Goal: Task Accomplishment & Management: Complete application form

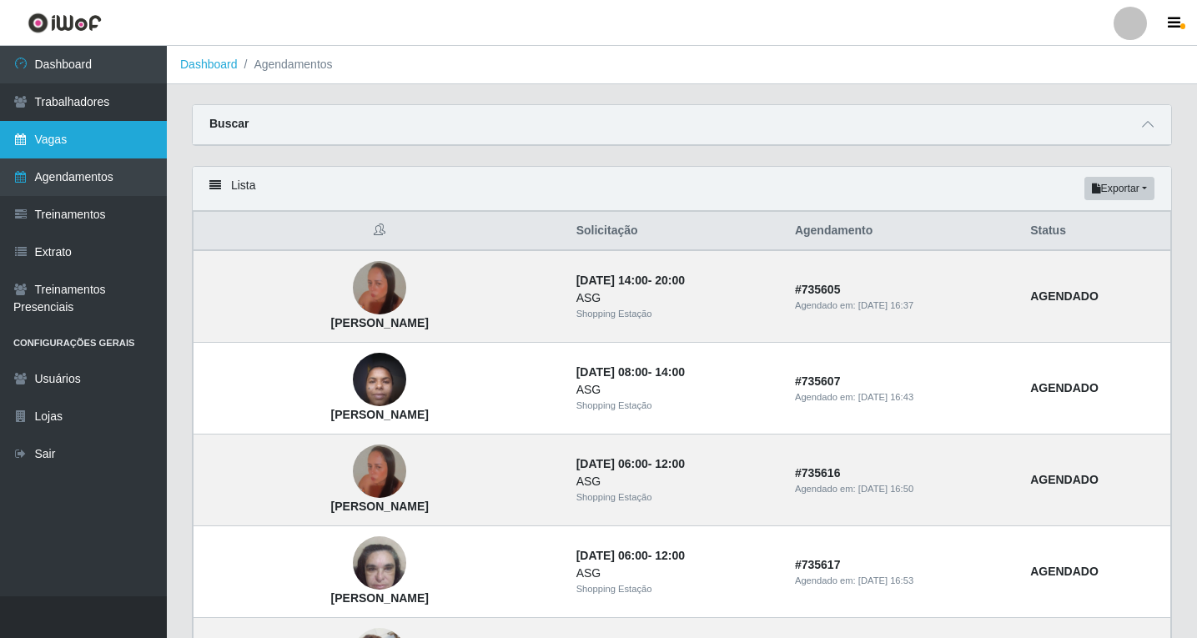
click at [63, 137] on link "Vagas" at bounding box center [83, 140] width 167 height 38
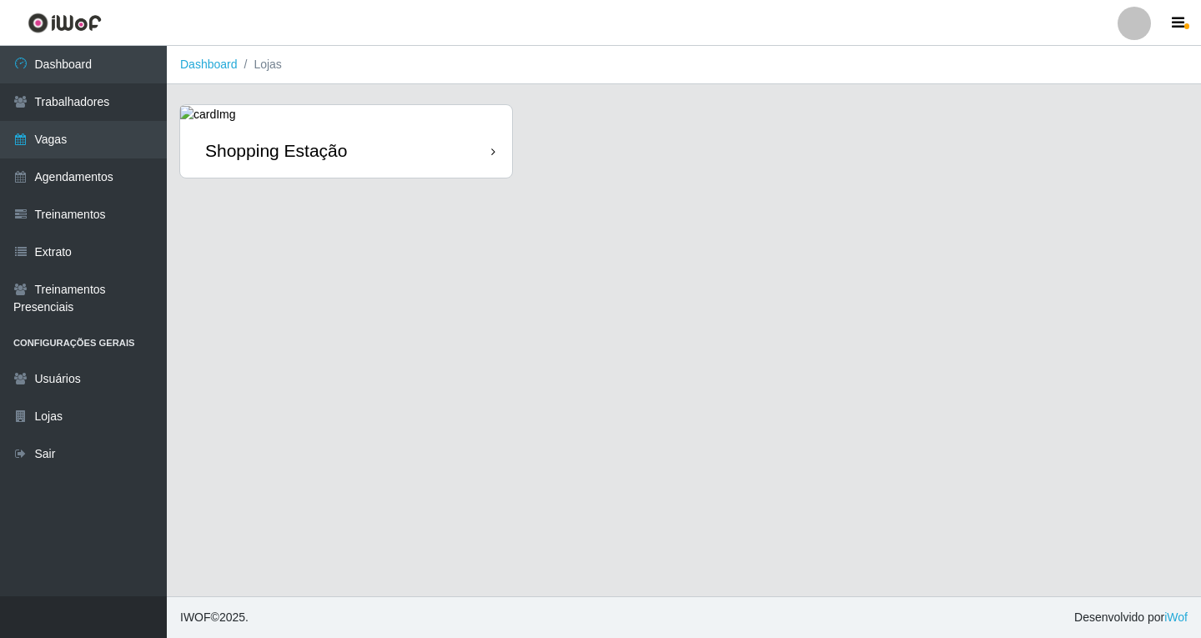
click at [479, 158] on div "Shopping Estação" at bounding box center [346, 150] width 332 height 54
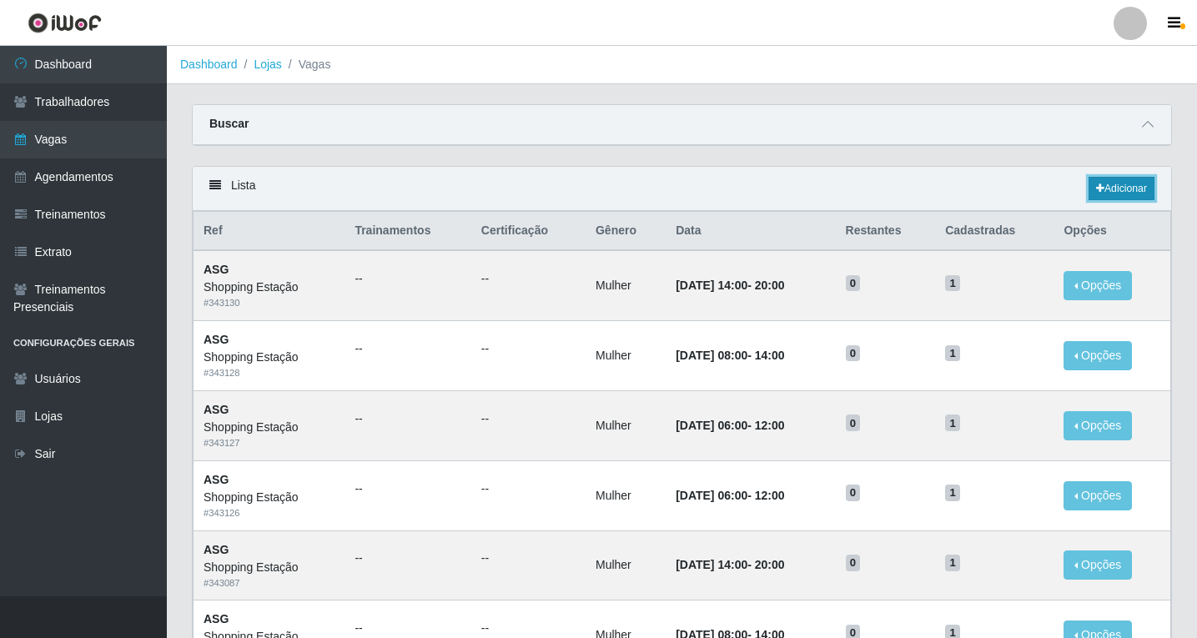
click at [1124, 193] on link "Adicionar" at bounding box center [1121, 188] width 66 height 23
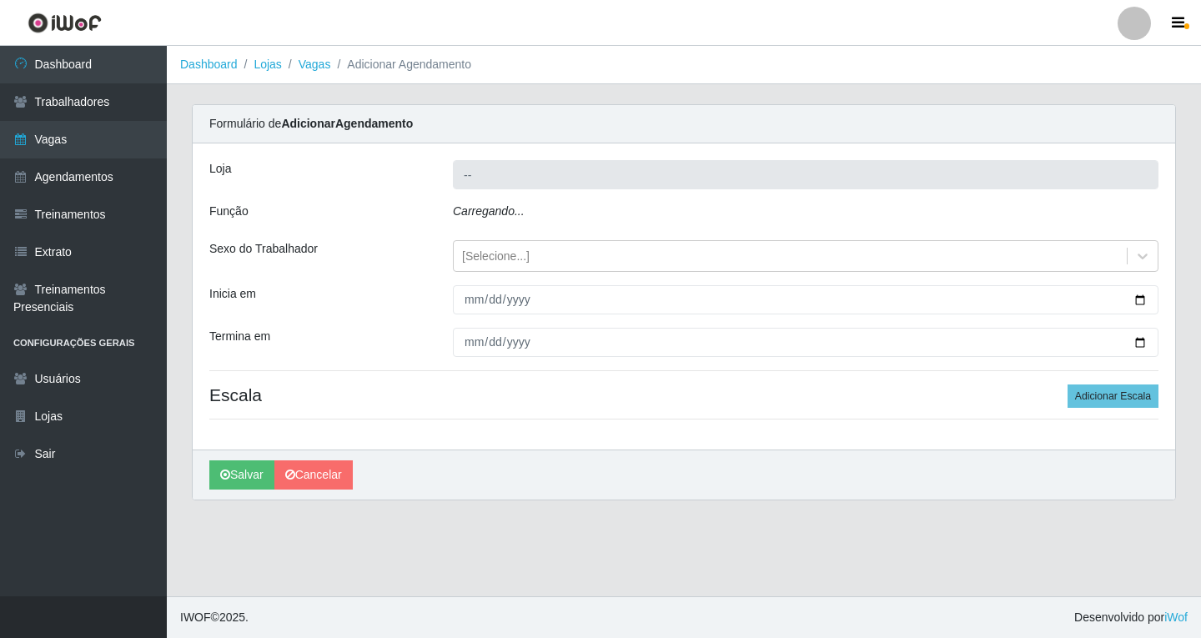
type input "Shopping Estação"
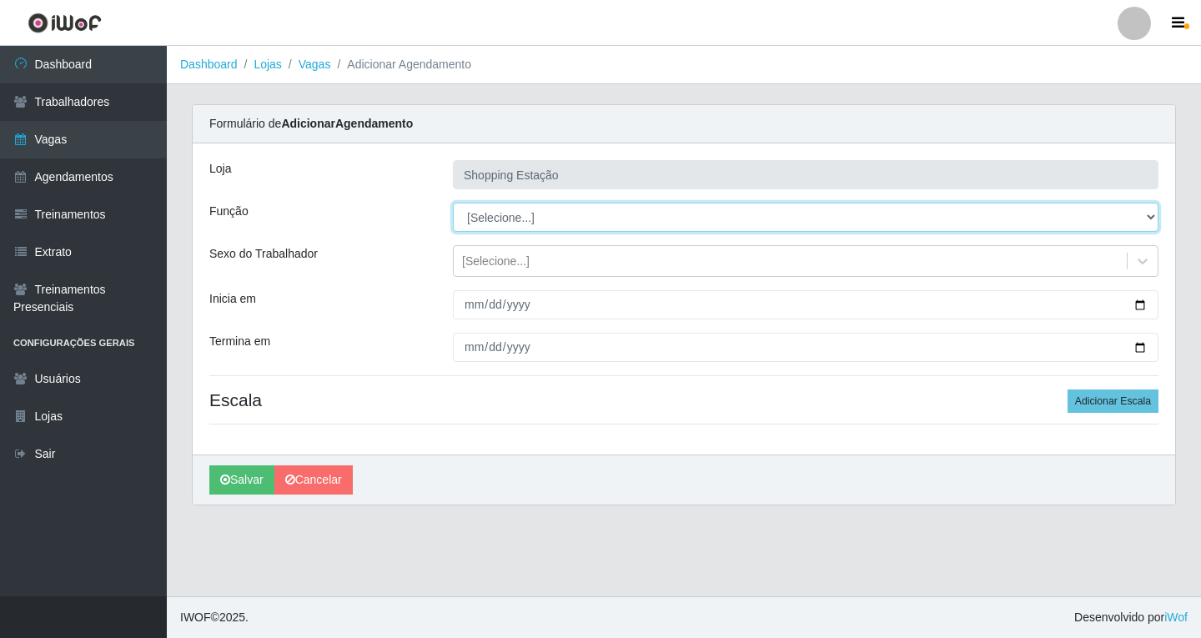
click at [484, 218] on select "[Selecione...] ASG ASG + ASG ++ Operador de Caixa Operador de Caixa + Operador …" at bounding box center [805, 217] width 705 height 29
select select "16"
click at [453, 203] on select "[Selecione...] ASG ASG + ASG ++ Operador de Caixa Operador de Caixa + Operador …" at bounding box center [805, 217] width 705 height 29
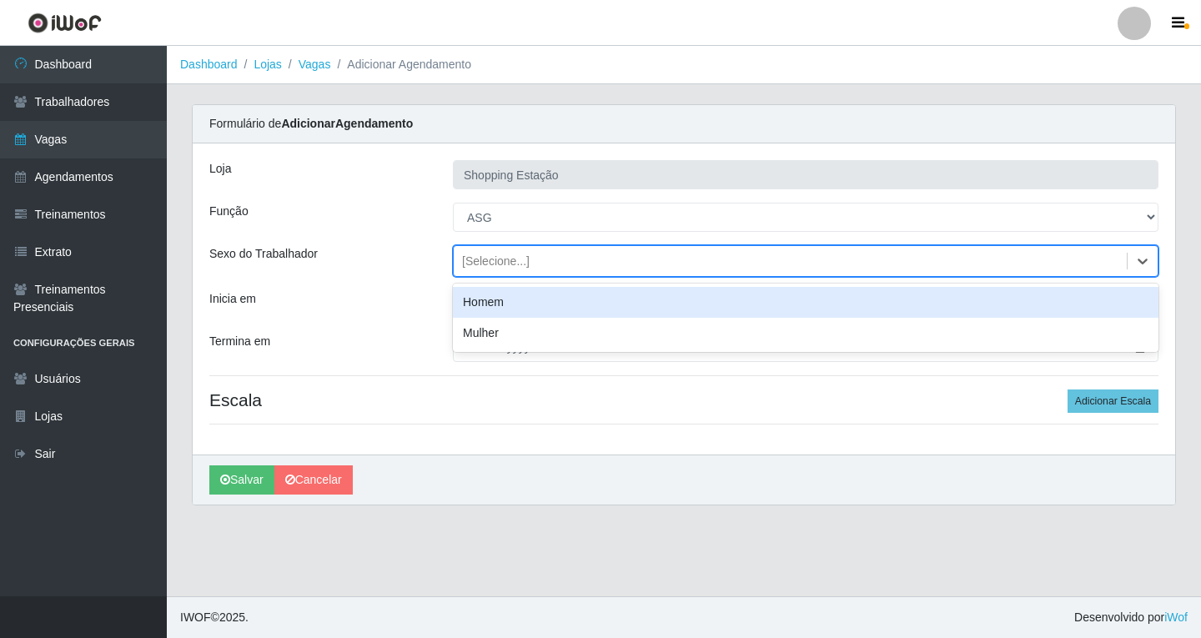
click at [490, 263] on div "[Selecione...]" at bounding box center [496, 262] width 68 height 18
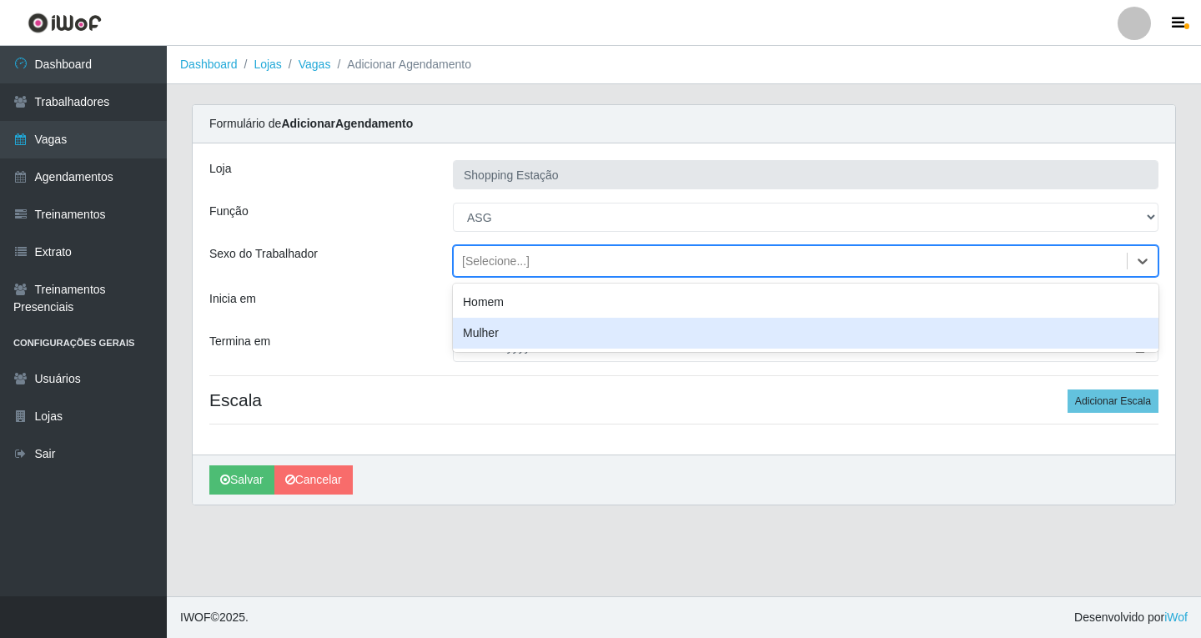
click at [487, 333] on div "Mulher" at bounding box center [805, 333] width 705 height 31
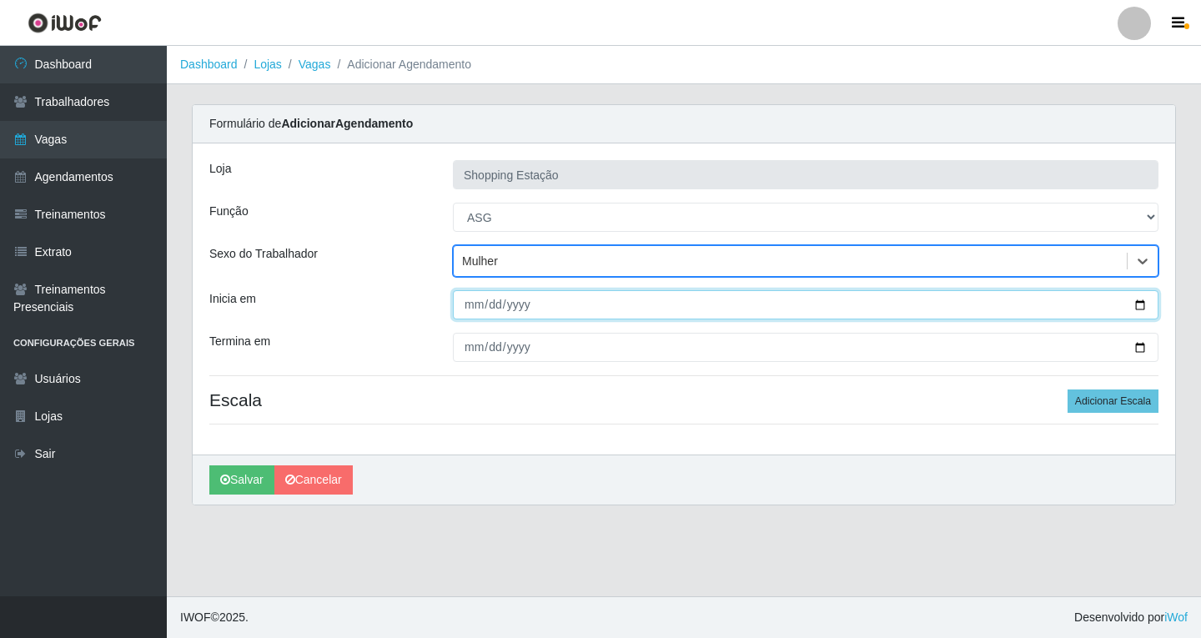
click at [473, 308] on input "Inicia em" at bounding box center [805, 304] width 705 height 29
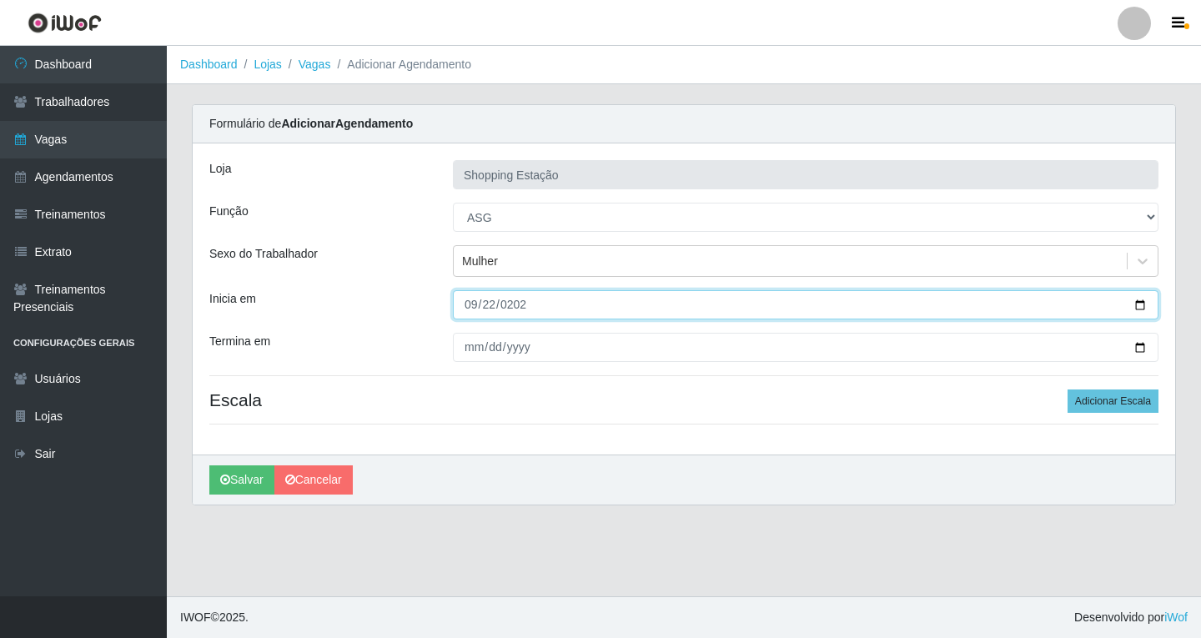
type input "[DATE]"
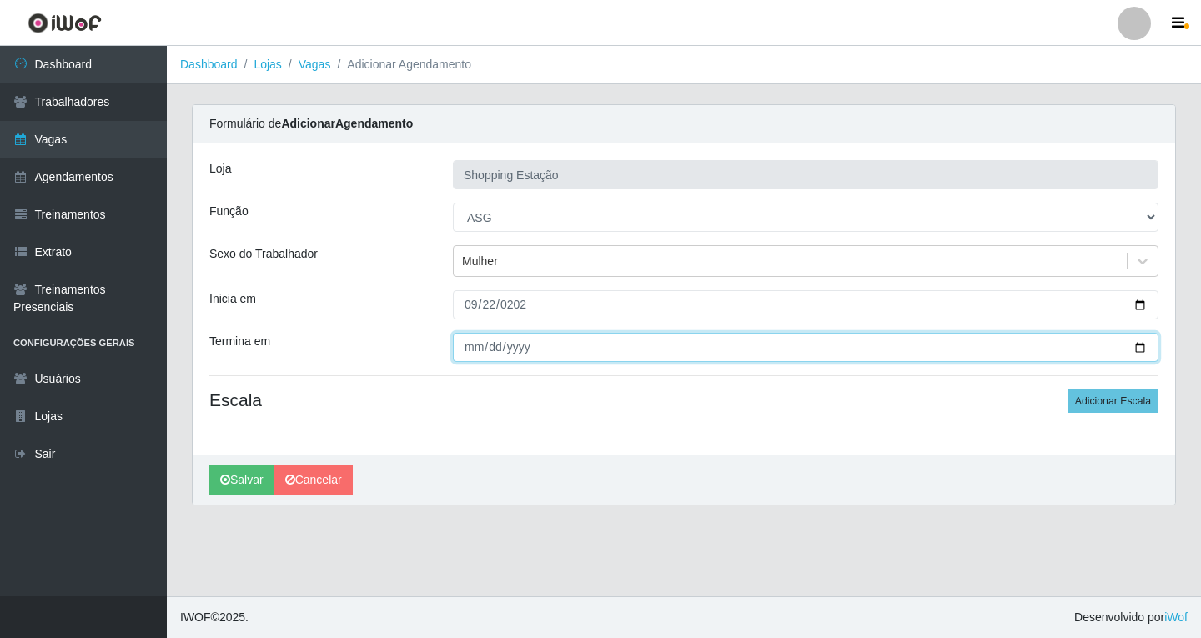
click at [474, 342] on input "Termina em" at bounding box center [805, 347] width 705 height 29
type input "[DATE]"
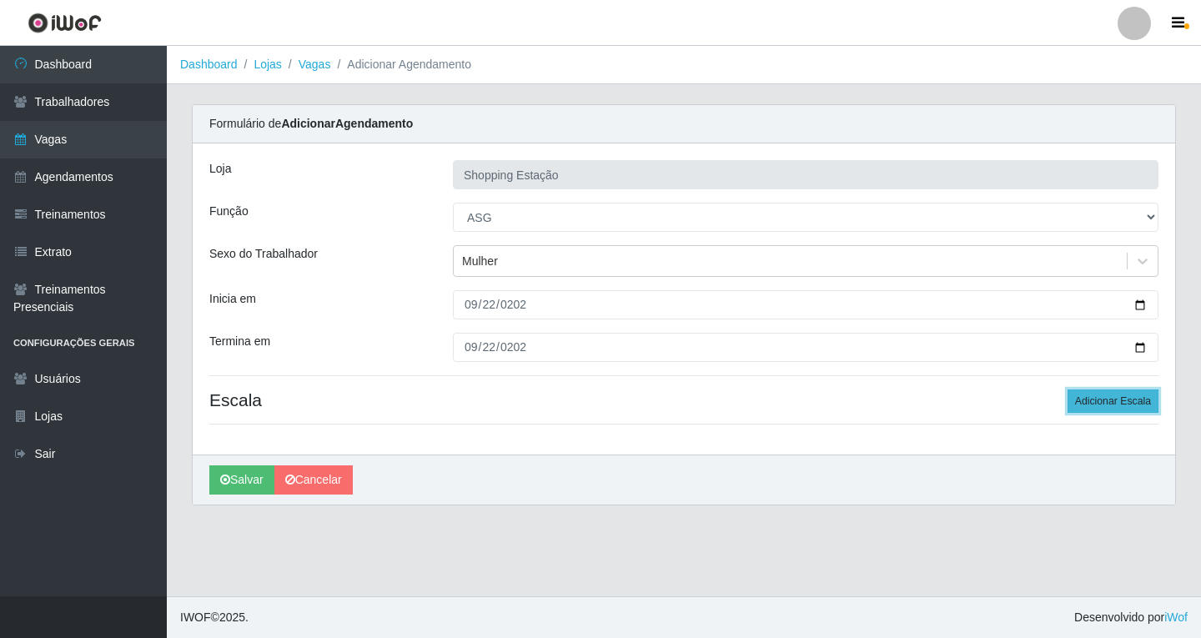
click at [1105, 406] on button "Adicionar Escala" at bounding box center [1112, 400] width 91 height 23
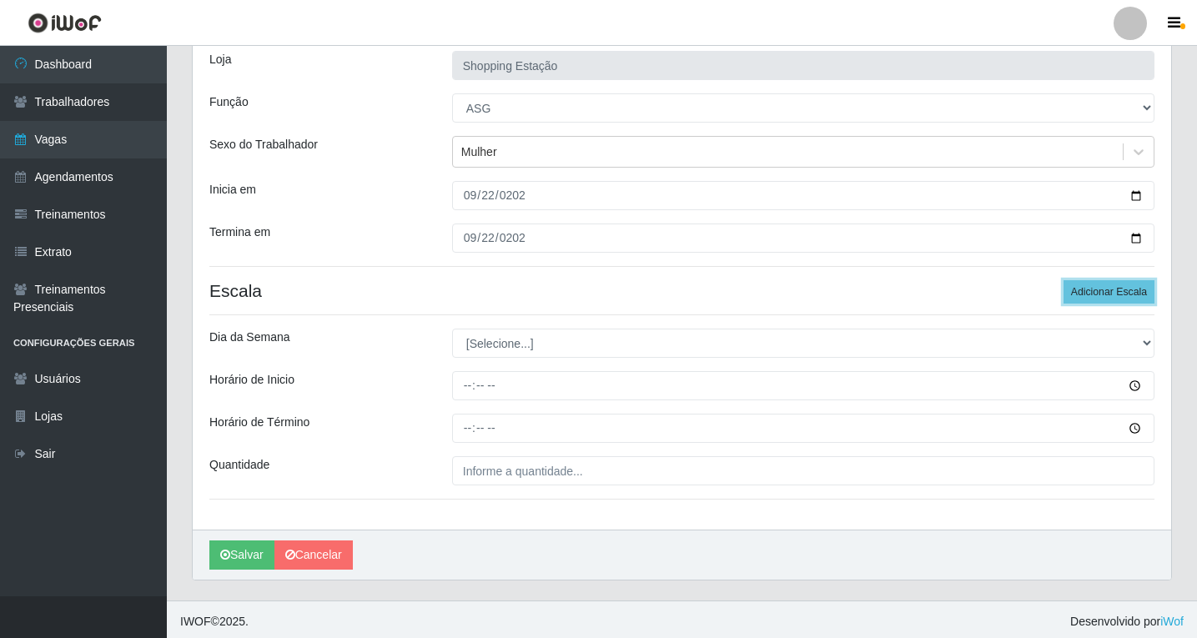
scroll to position [113, 0]
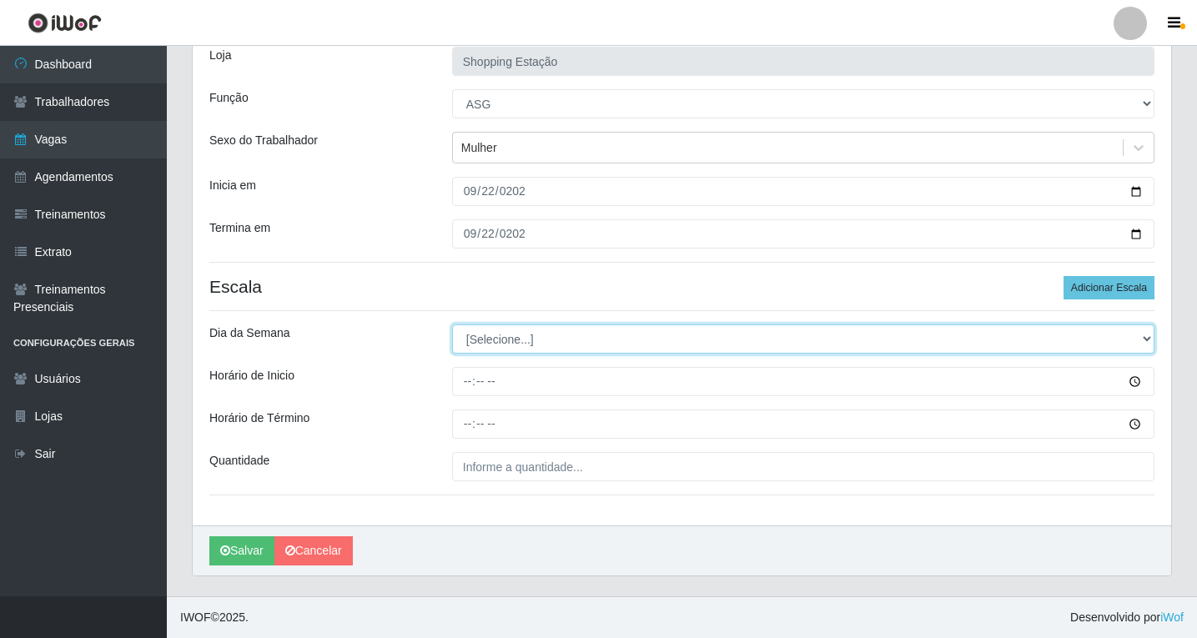
click at [475, 338] on select "[Selecione...] Segunda Terça Quarta Quinta Sexta Sábado Domingo" at bounding box center [803, 338] width 702 height 29
select select "1"
click at [452, 324] on select "[Selecione...] Segunda Terça Quarta Quinta Sexta Sábado Domingo" at bounding box center [803, 338] width 702 height 29
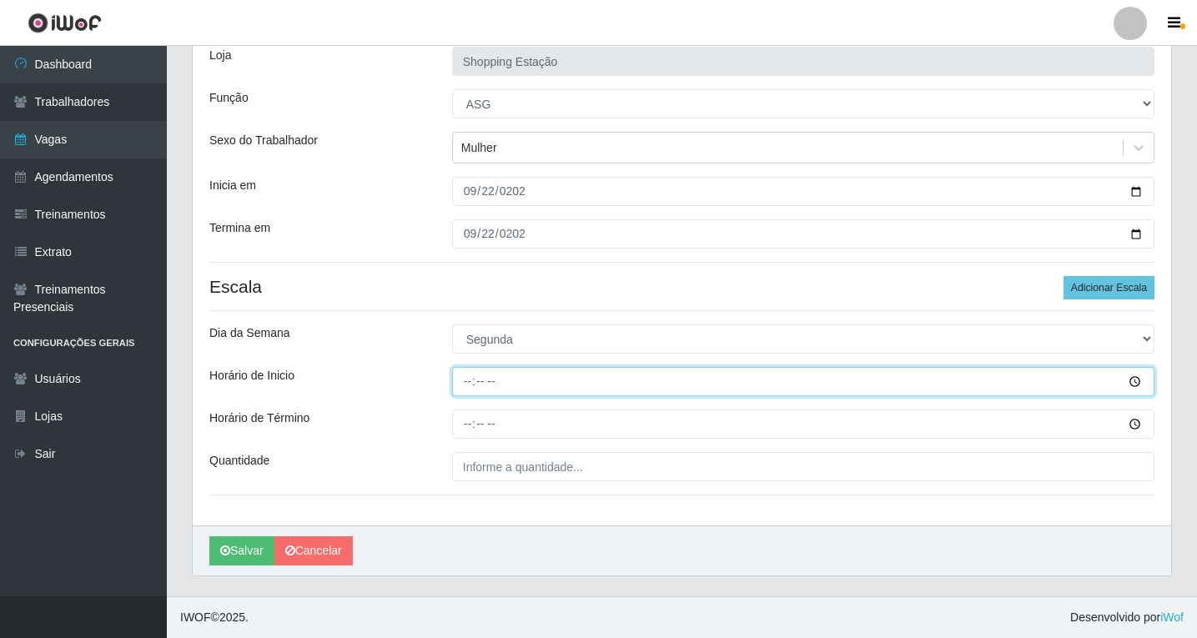
click at [468, 385] on input "Horário de Inicio" at bounding box center [803, 381] width 702 height 29
type input "06:00"
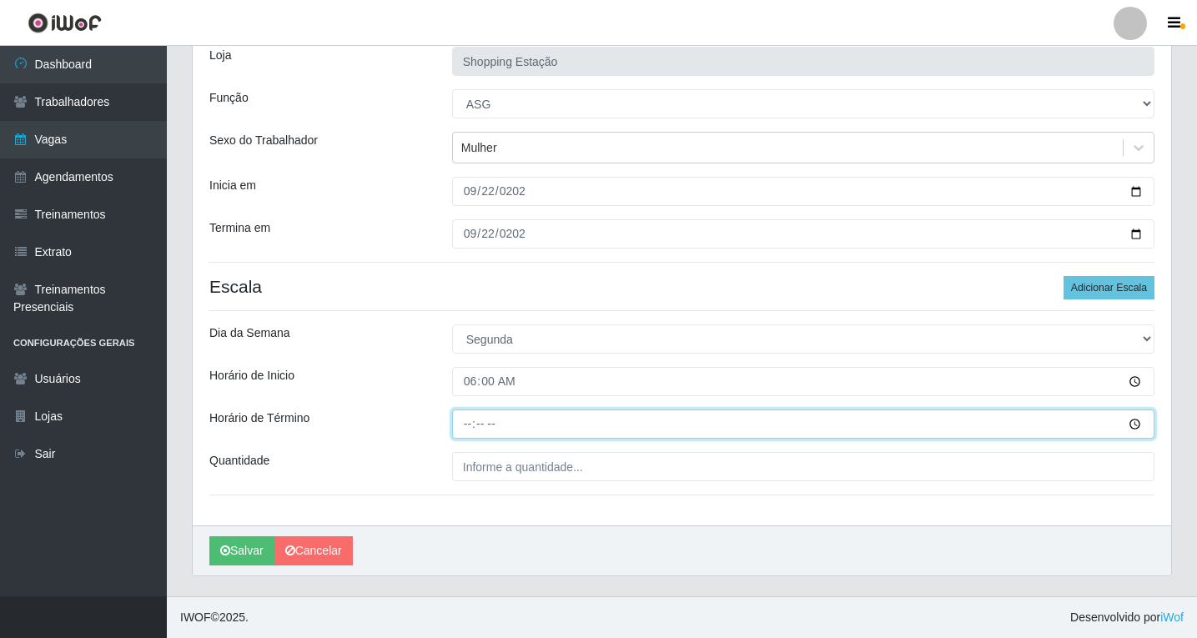
click at [465, 424] on input "Horário de Término" at bounding box center [803, 423] width 702 height 29
type input "12:00"
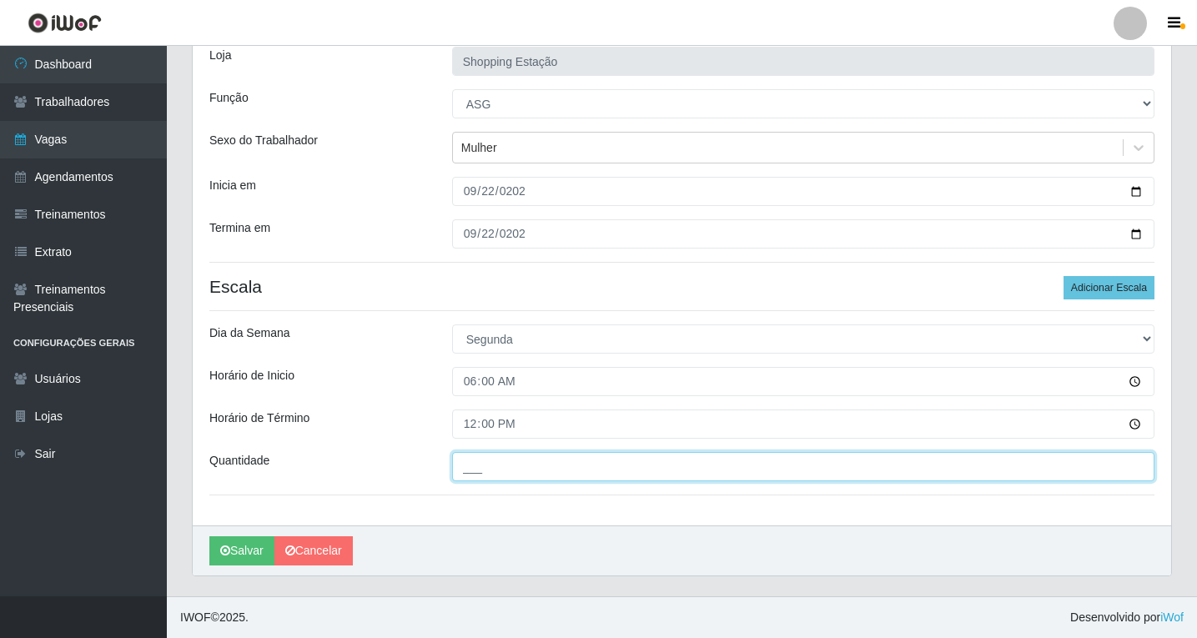
click at [474, 462] on input "___" at bounding box center [803, 466] width 702 height 29
type input "1__"
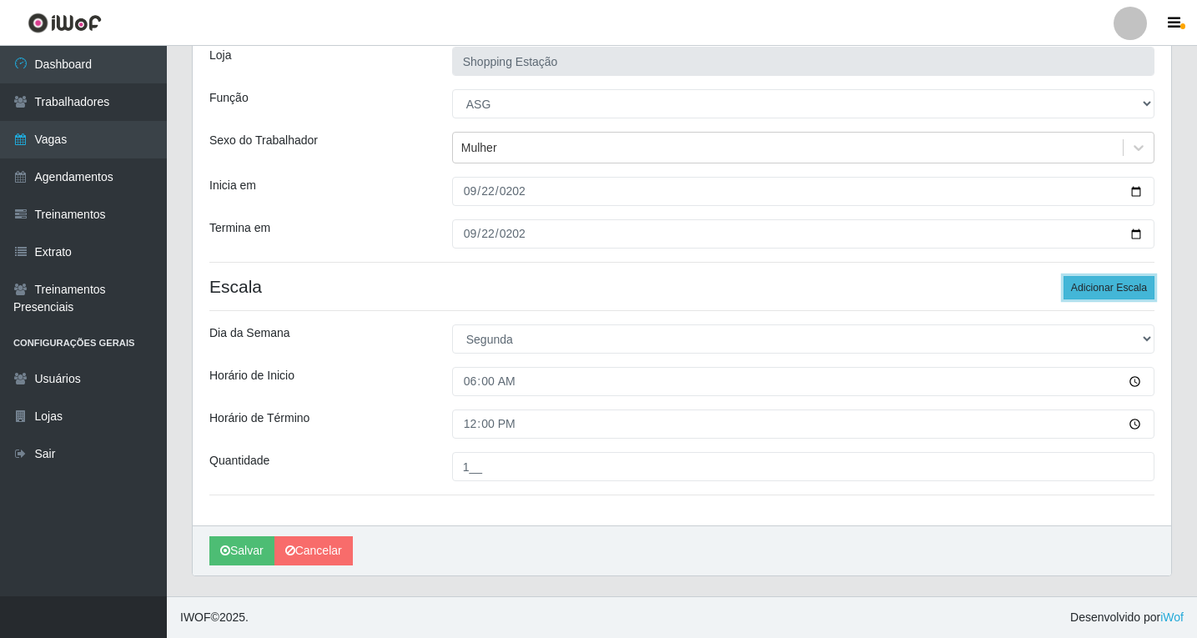
click at [1107, 279] on button "Adicionar Escala" at bounding box center [1108, 287] width 91 height 23
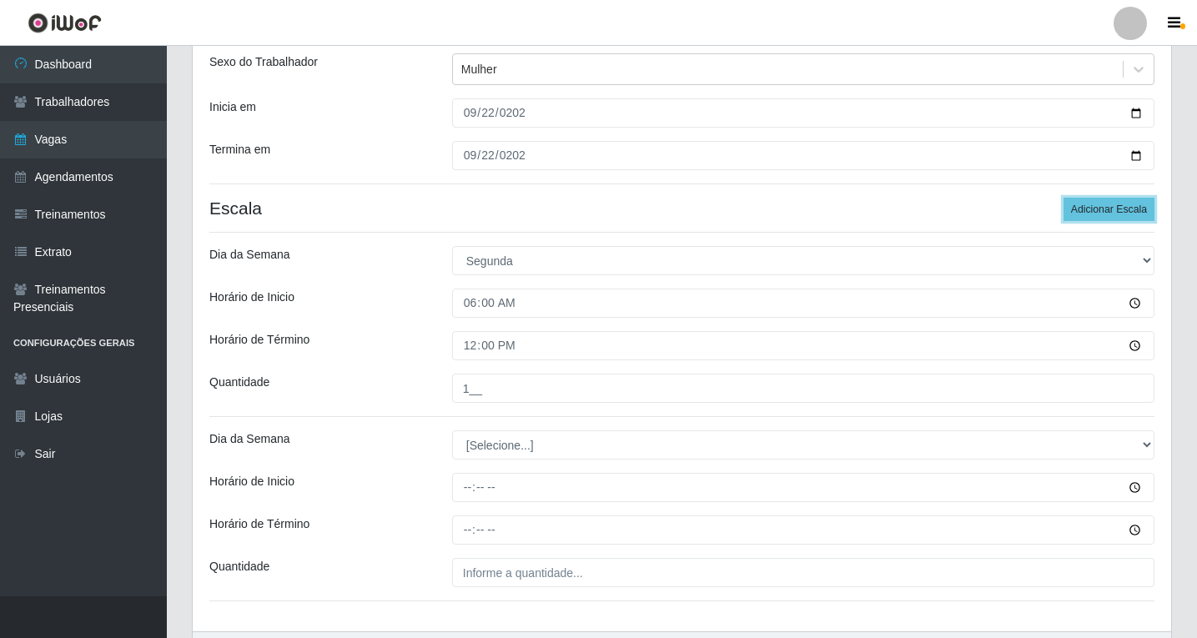
scroll to position [298, 0]
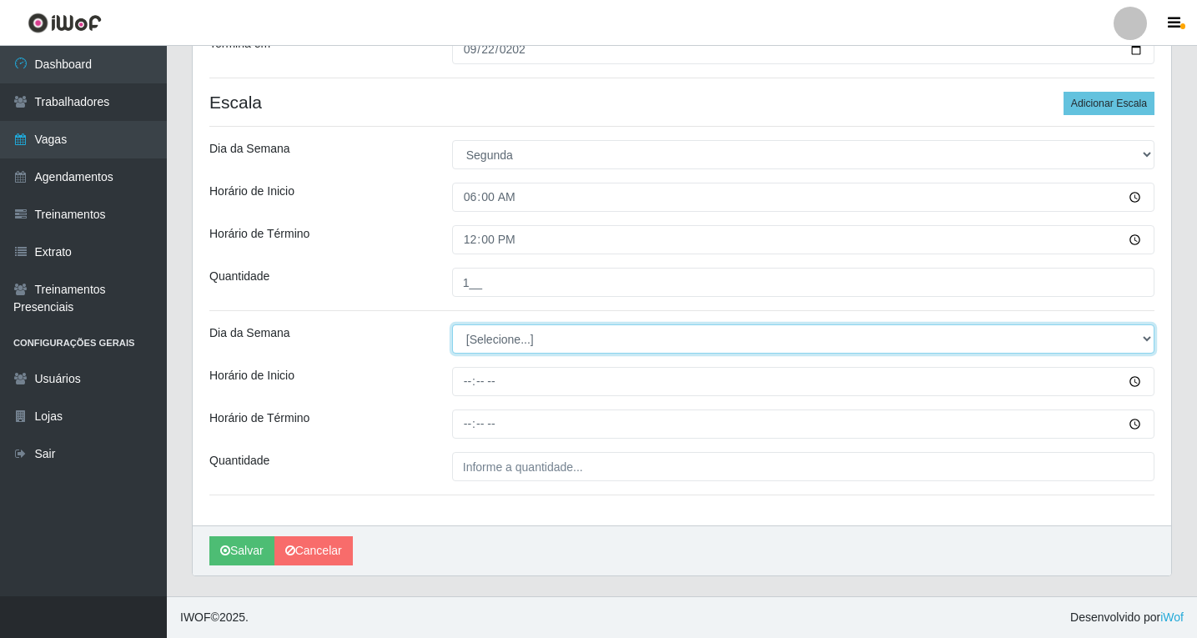
click at [484, 334] on select "[Selecione...] Segunda Terça Quarta Quinta Sexta Sábado Domingo" at bounding box center [803, 338] width 702 height 29
select select "1"
click at [452, 324] on select "[Selecione...] Segunda Terça Quarta Quinta Sexta Sábado Domingo" at bounding box center [803, 338] width 702 height 29
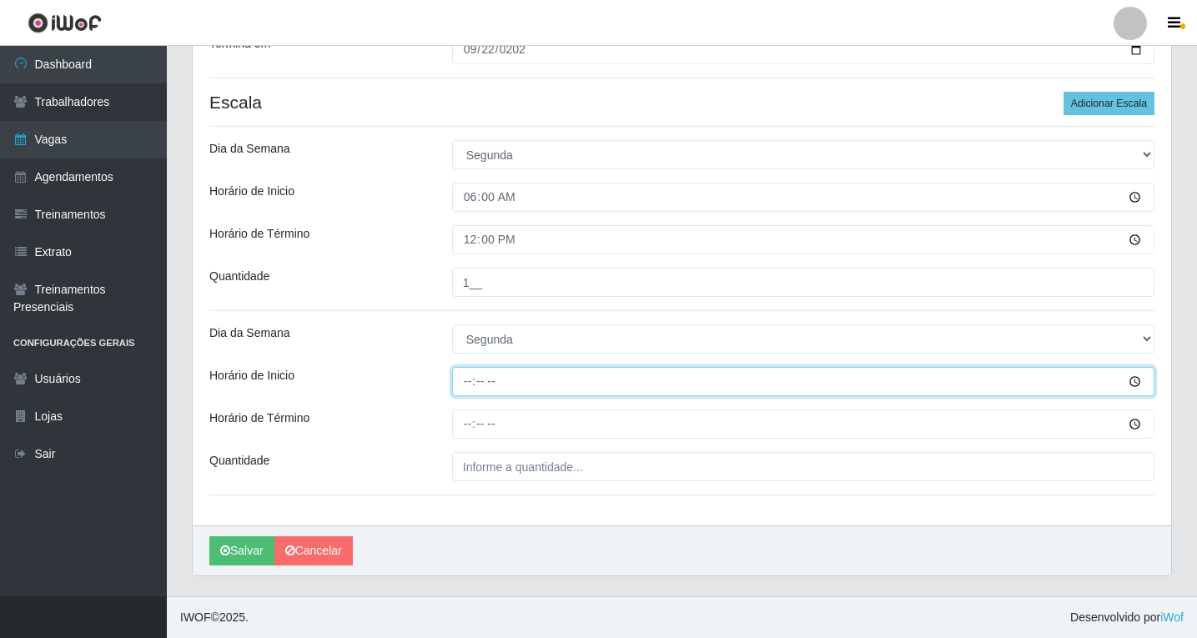
click at [469, 387] on input "Horário de Inicio" at bounding box center [803, 381] width 702 height 29
type input "06:00"
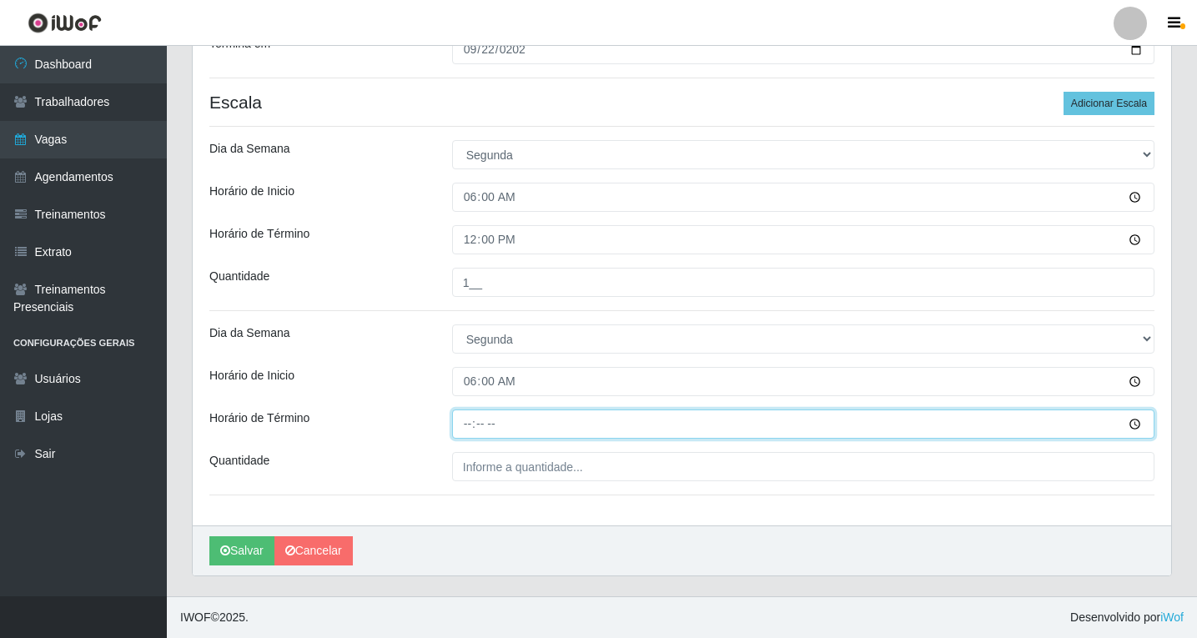
click at [469, 421] on input "Horário de Término" at bounding box center [803, 423] width 702 height 29
type input "12:00"
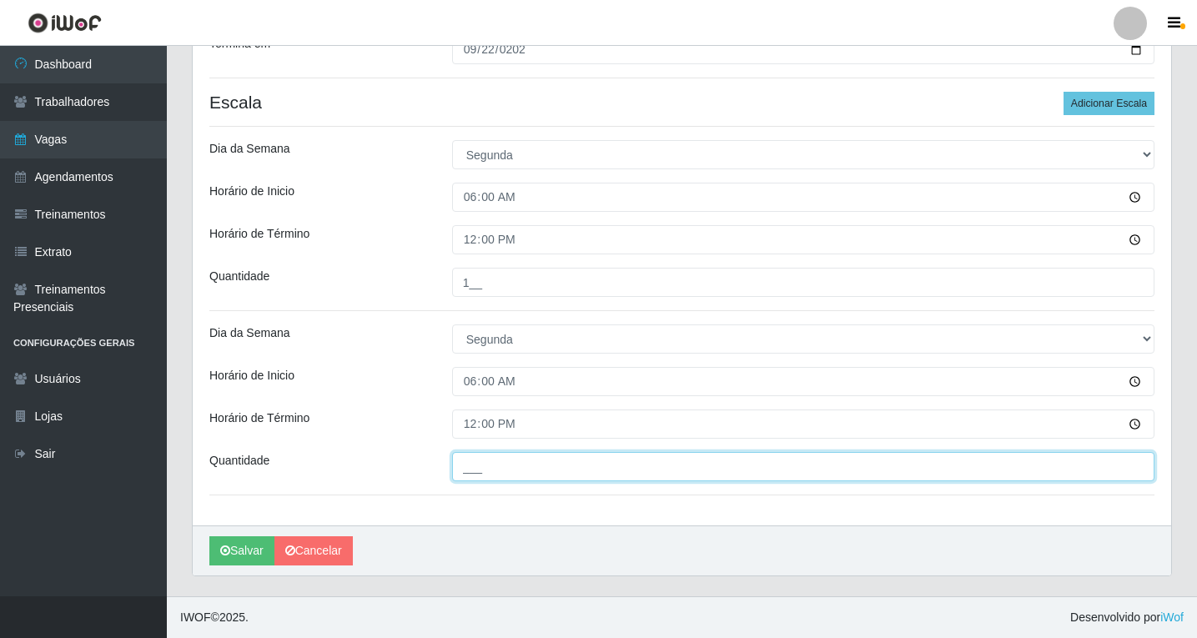
click at [469, 462] on input "___" at bounding box center [803, 466] width 702 height 29
type input "1__"
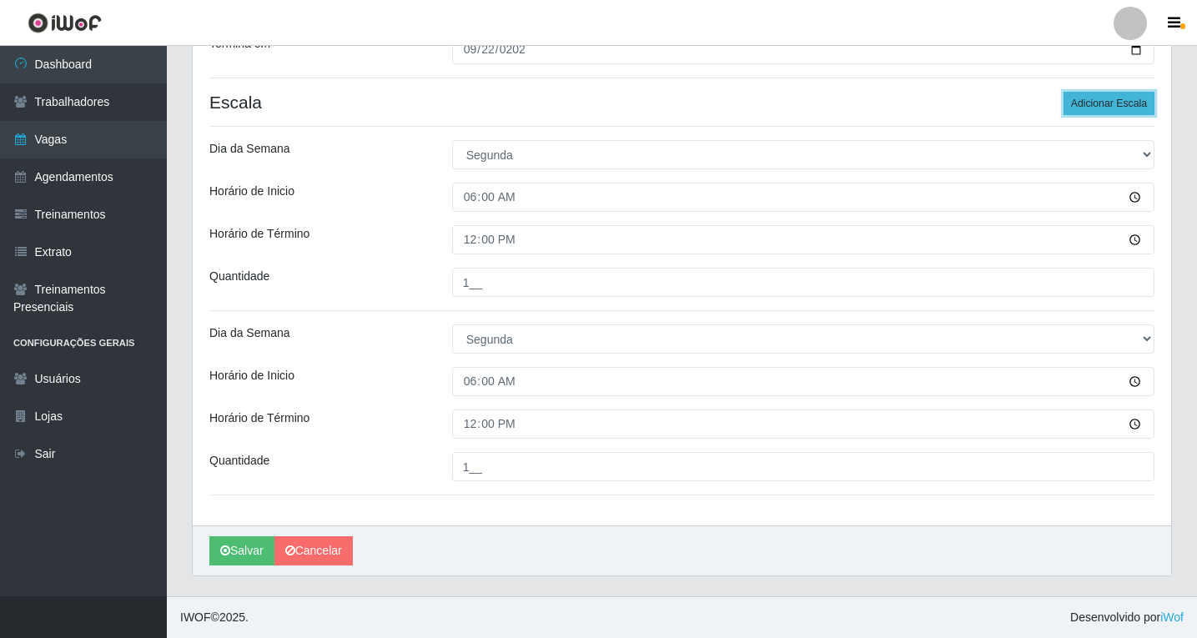
click at [1092, 93] on button "Adicionar Escala" at bounding box center [1108, 103] width 91 height 23
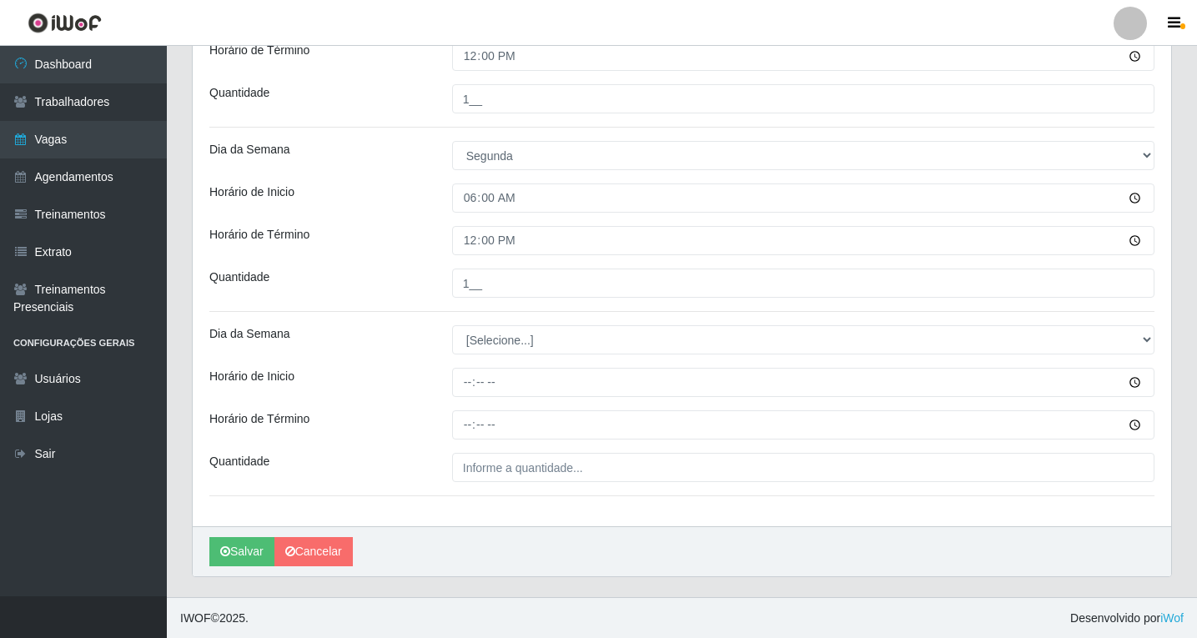
scroll to position [482, 0]
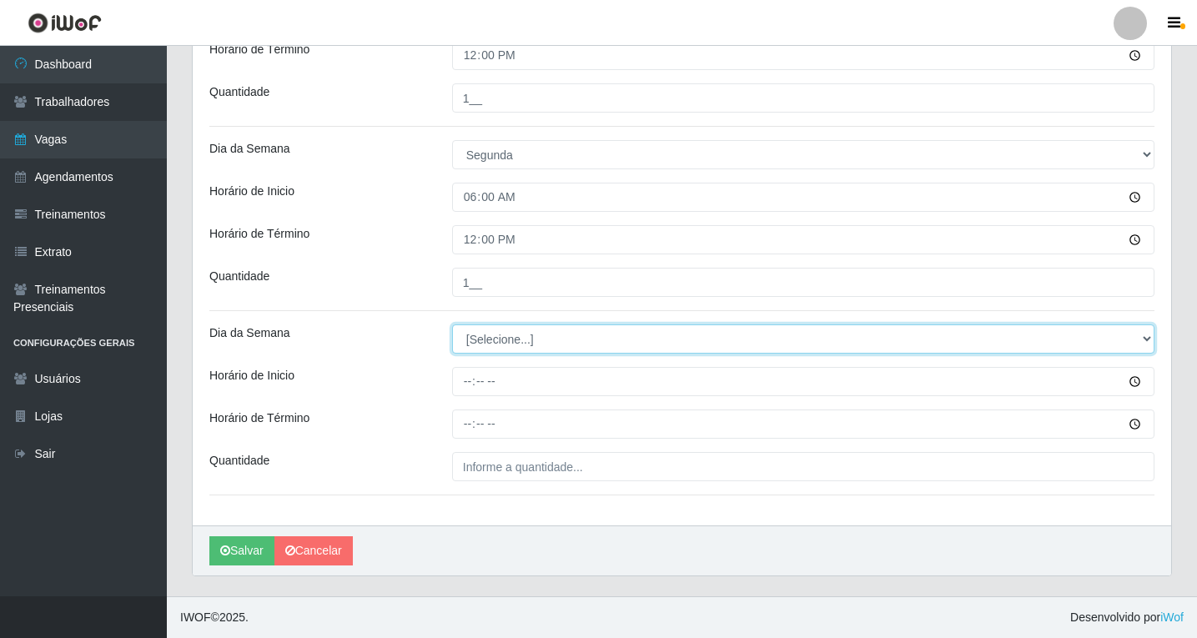
click at [489, 339] on select "[Selecione...] Segunda Terça Quarta Quinta Sexta Sábado Domingo" at bounding box center [803, 338] width 702 height 29
select select "1"
click at [452, 324] on select "[Selecione...] Segunda Terça Quarta Quinta Sexta Sábado Domingo" at bounding box center [803, 338] width 702 height 29
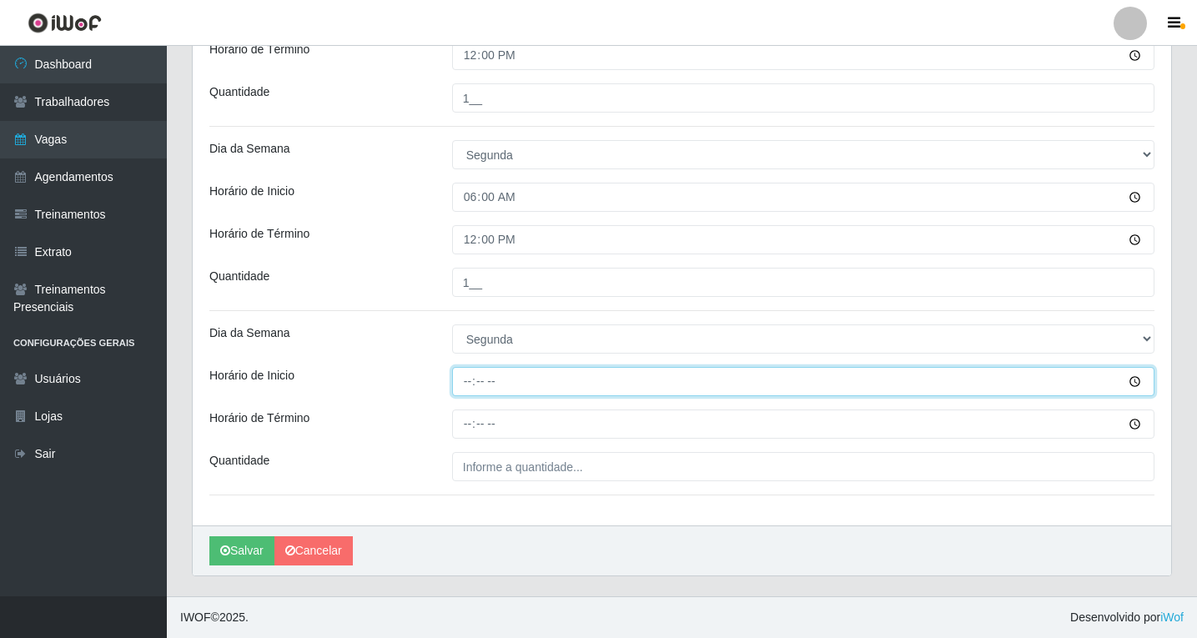
click at [472, 384] on input "Horário de Inicio" at bounding box center [803, 381] width 702 height 29
type input "08:00"
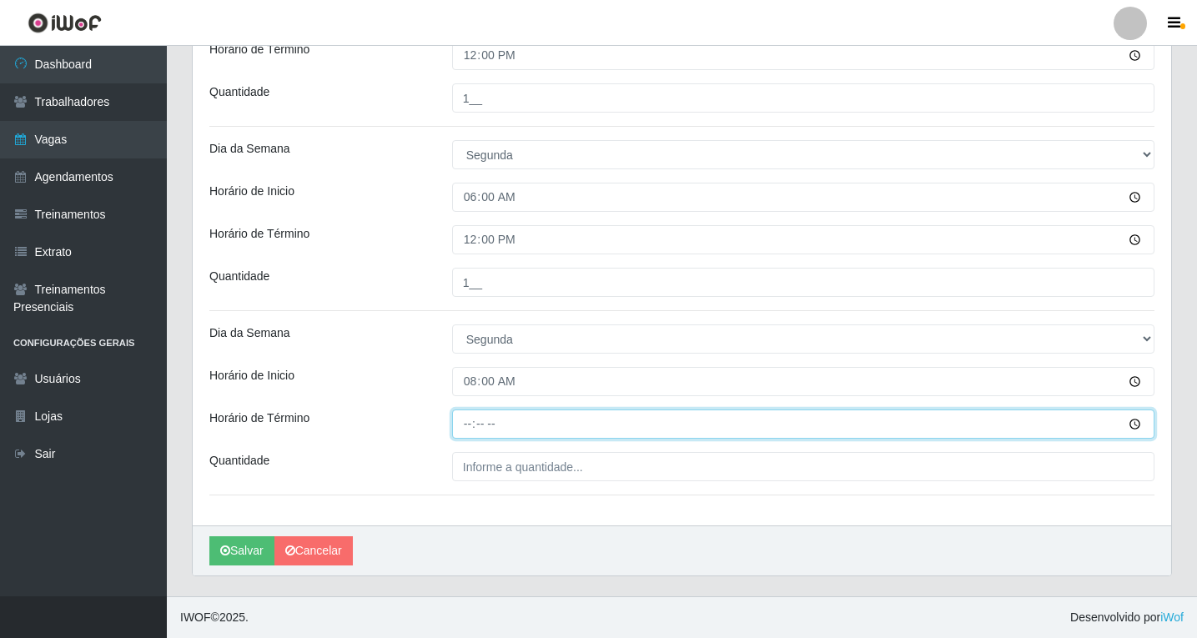
click at [469, 423] on input "Horário de Término" at bounding box center [803, 423] width 702 height 29
type input "14:00"
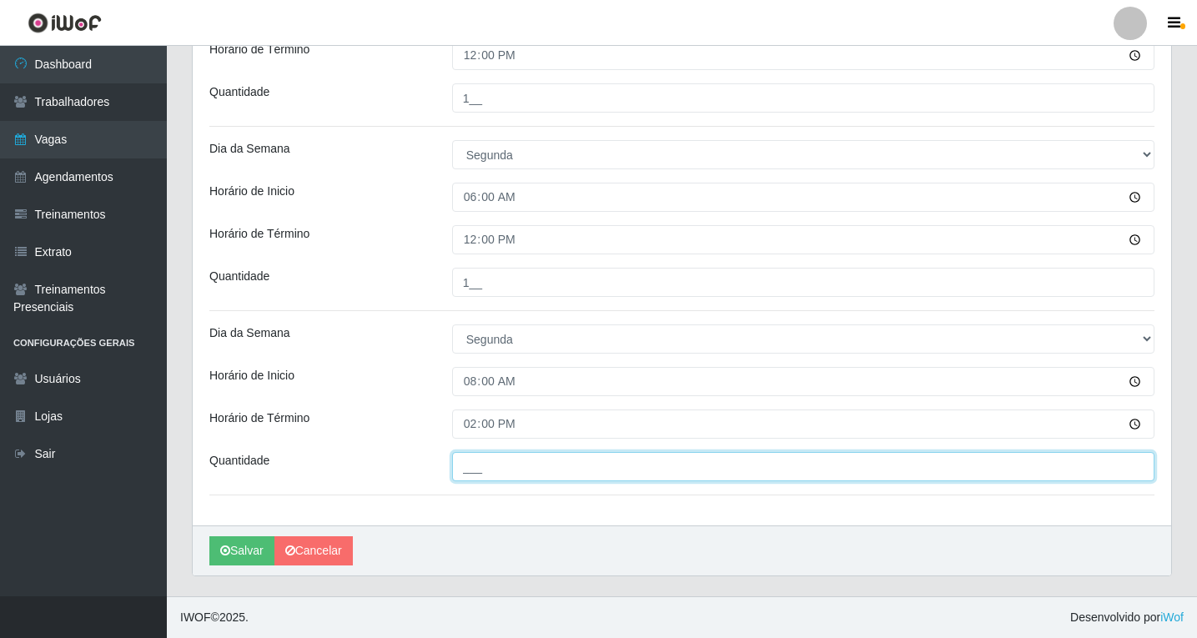
click at [493, 477] on input "___" at bounding box center [803, 466] width 702 height 29
type input "1__"
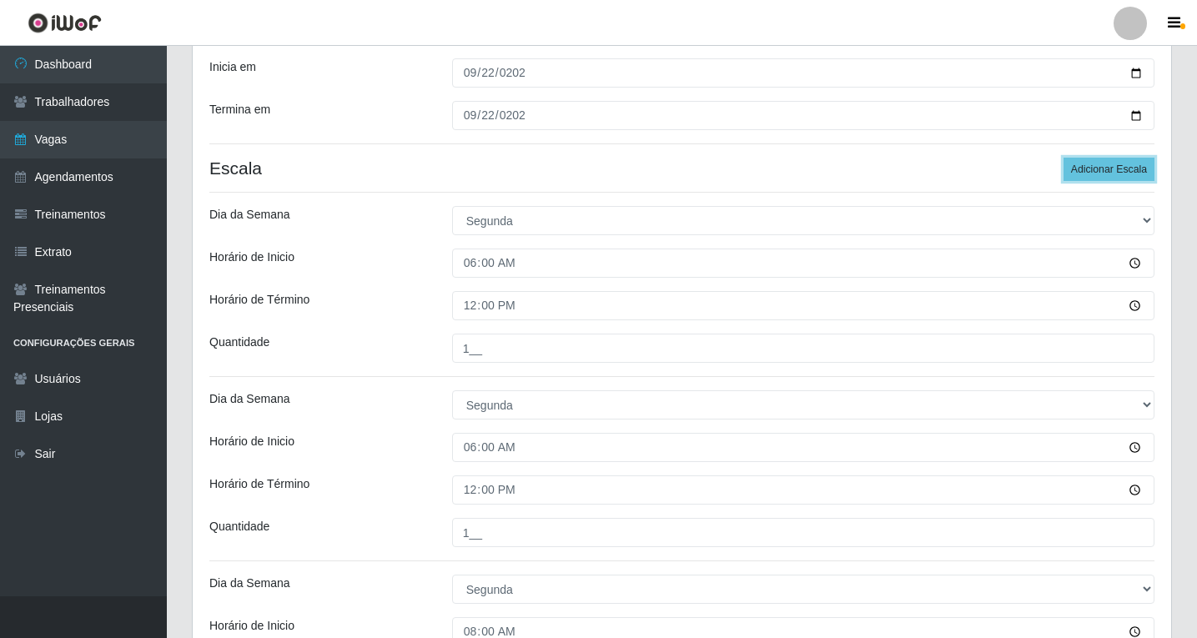
click at [1106, 168] on button "Adicionar Escala" at bounding box center [1108, 169] width 91 height 23
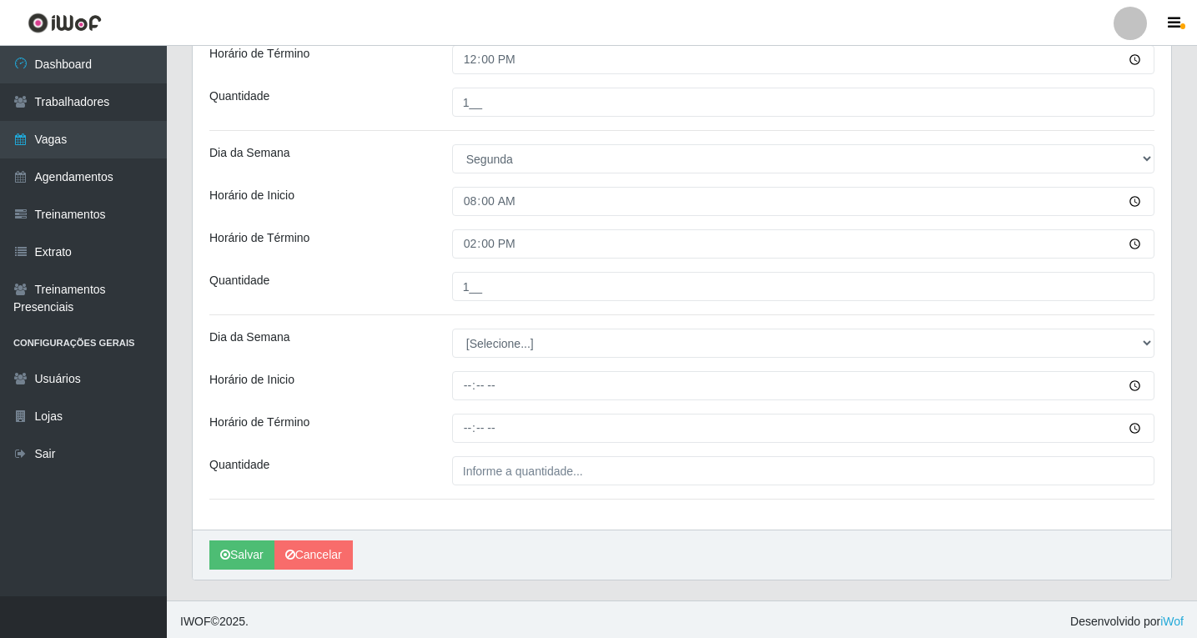
scroll to position [666, 0]
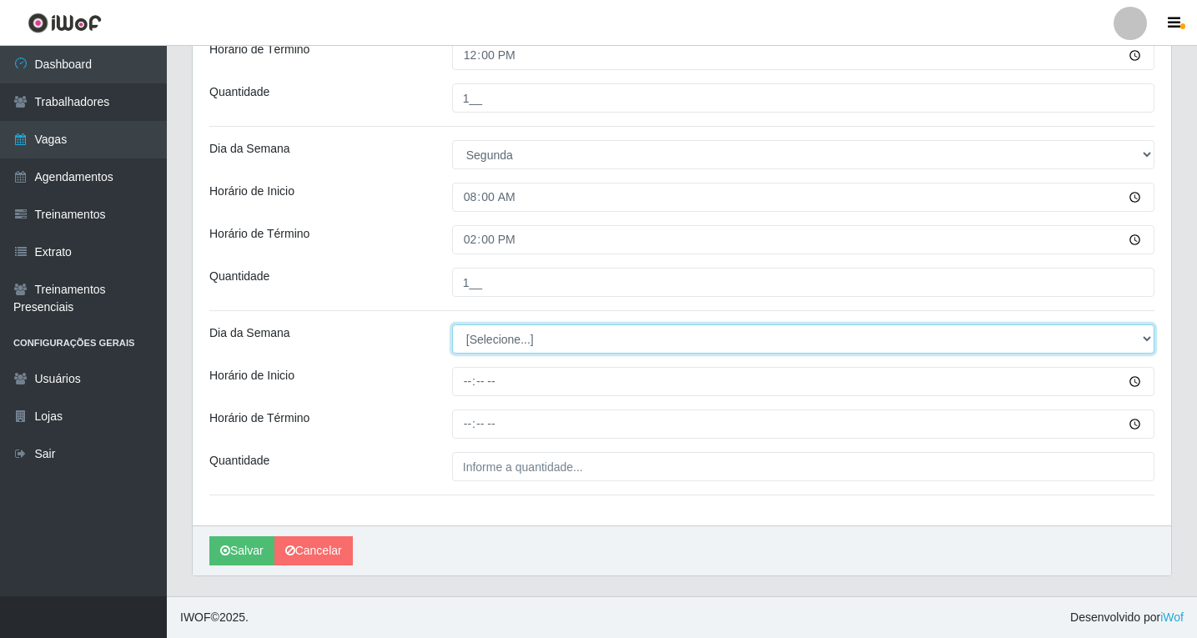
click at [487, 341] on select "[Selecione...] Segunda Terça Quarta Quinta Sexta Sábado Domingo" at bounding box center [803, 338] width 702 height 29
drag, startPoint x: 489, startPoint y: 339, endPoint x: 488, endPoint y: 352, distance: 13.4
click at [489, 339] on select "[Selecione...] Segunda Terça Quarta Quinta Sexta Sábado Domingo" at bounding box center [803, 338] width 702 height 29
select select "1"
click at [452, 324] on select "[Selecione...] Segunda Terça Quarta Quinta Sexta Sábado Domingo" at bounding box center [803, 338] width 702 height 29
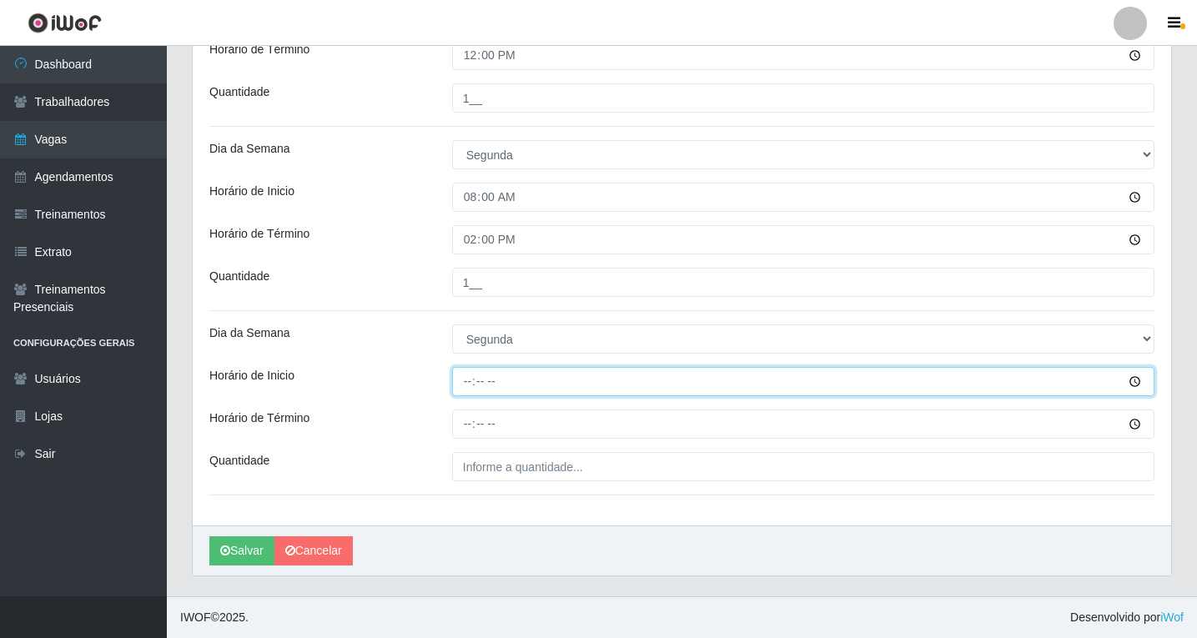
click at [465, 382] on input "Horário de Inicio" at bounding box center [803, 381] width 702 height 29
type input "14:00"
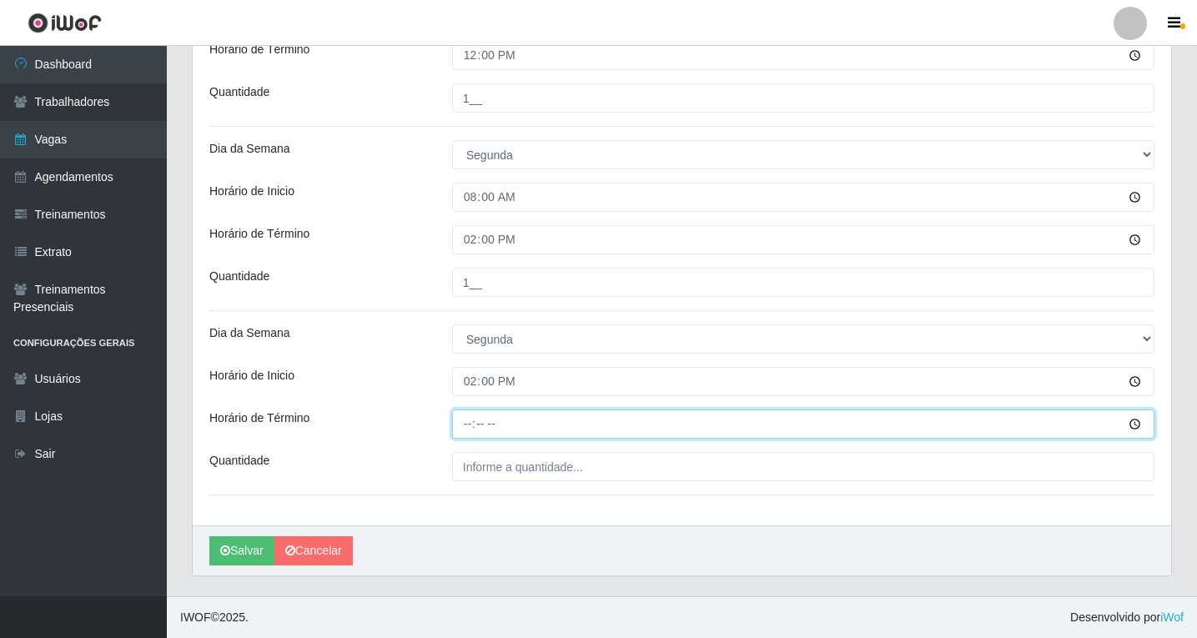
click at [474, 424] on input "Horário de Término" at bounding box center [803, 423] width 702 height 29
type input "20:00"
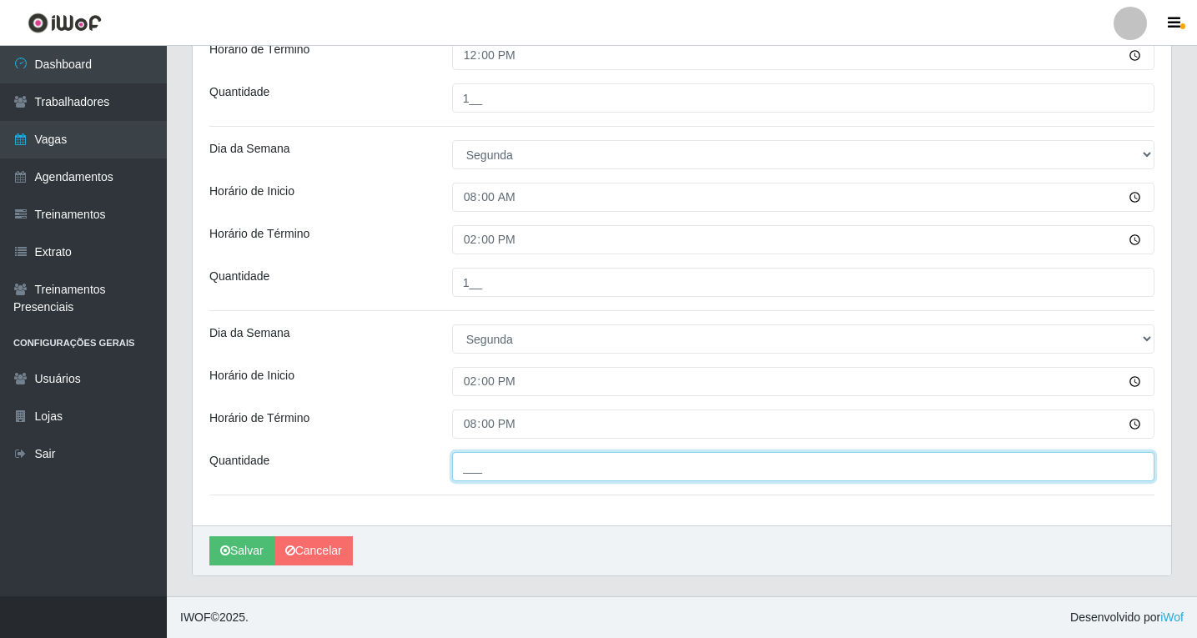
click at [487, 479] on input "___" at bounding box center [803, 466] width 702 height 29
type input "1__"
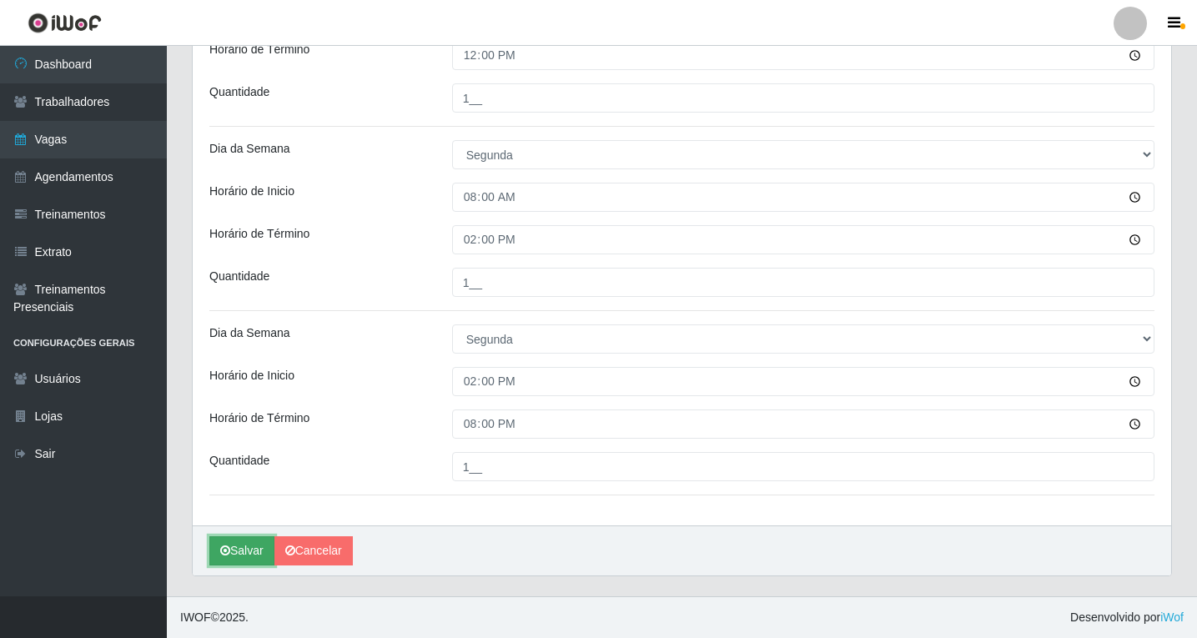
click at [248, 548] on button "Salvar" at bounding box center [241, 550] width 65 height 29
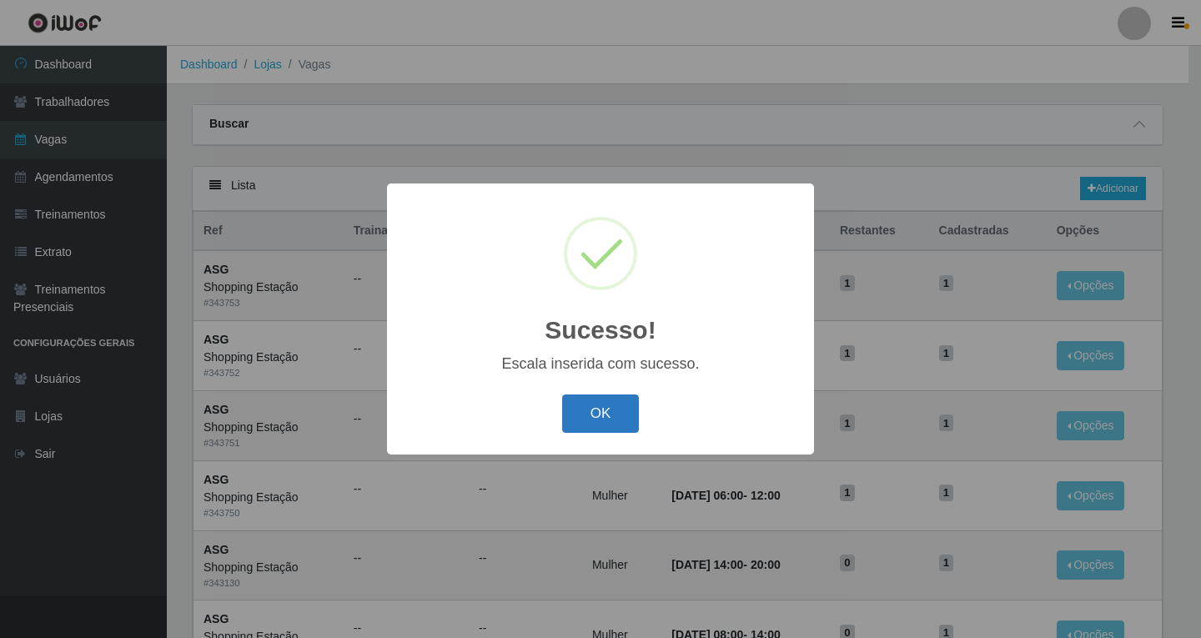
click at [593, 417] on button "OK" at bounding box center [601, 413] width 78 height 39
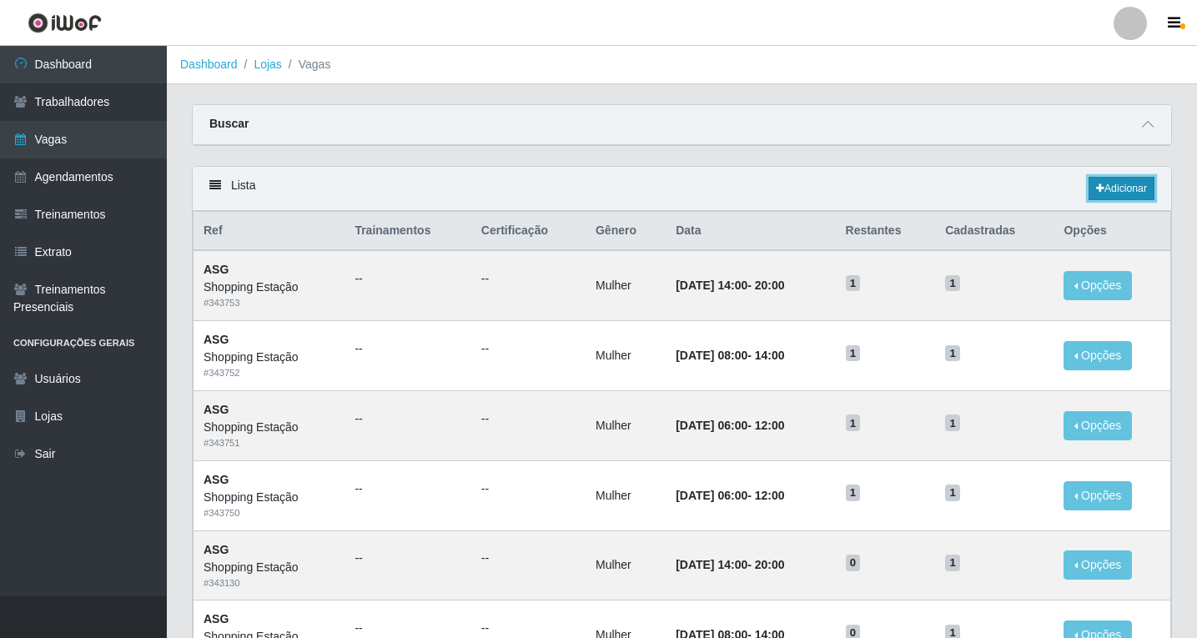
click at [1130, 189] on link "Adicionar" at bounding box center [1121, 188] width 66 height 23
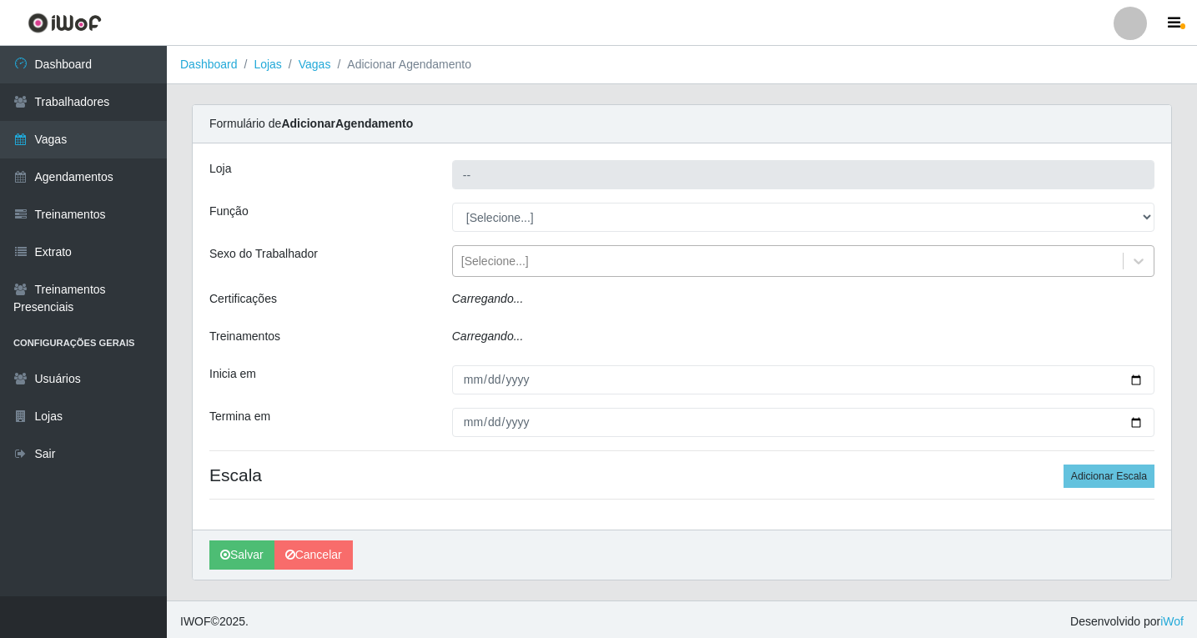
click at [510, 250] on div "[Selecione...]" at bounding box center [788, 262] width 670 height 28
type input "Shopping Estação"
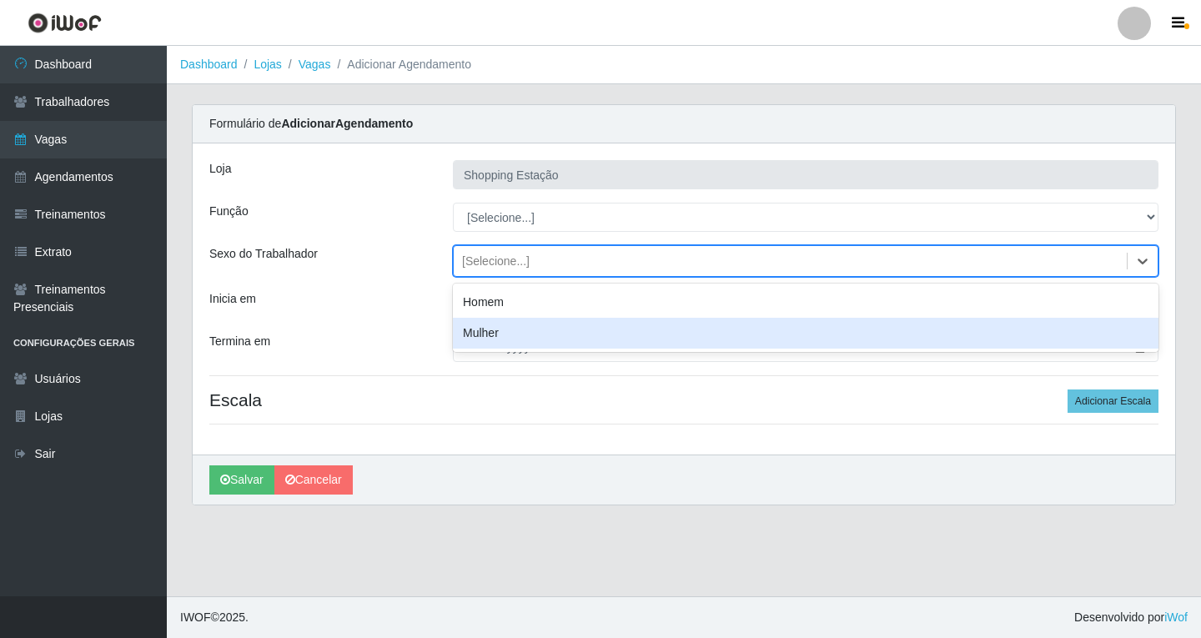
click at [480, 336] on div "Mulher" at bounding box center [805, 333] width 705 height 31
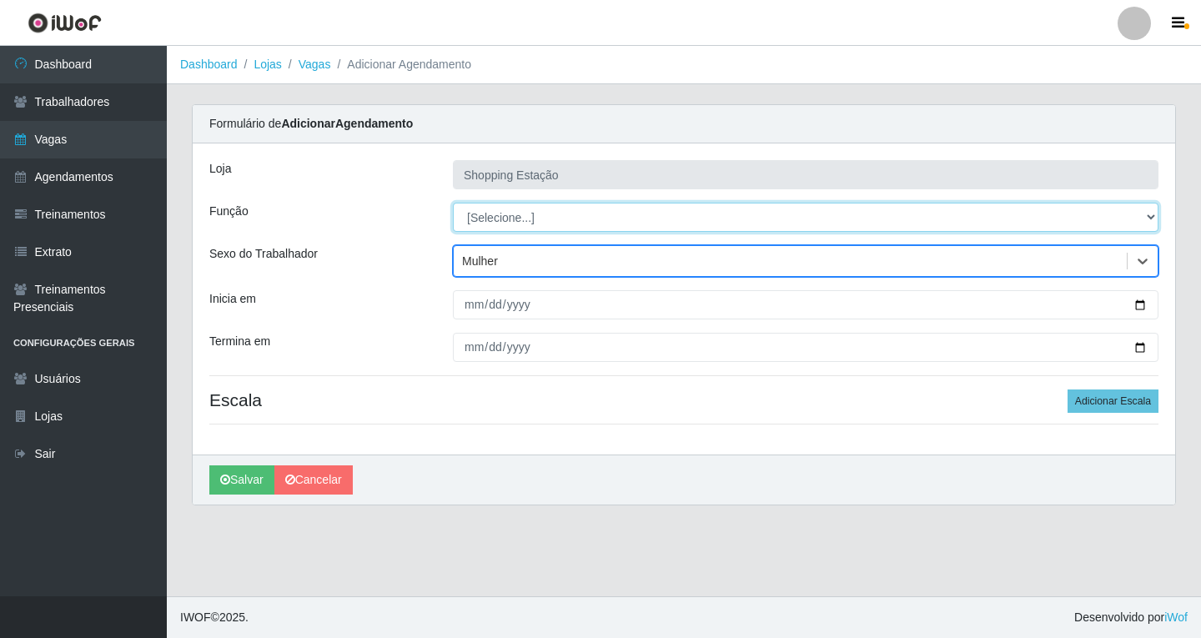
click at [482, 210] on select "[Selecione...] ASG ASG + ASG ++ Operador de Caixa Operador de Caixa + Operador …" at bounding box center [805, 217] width 705 height 29
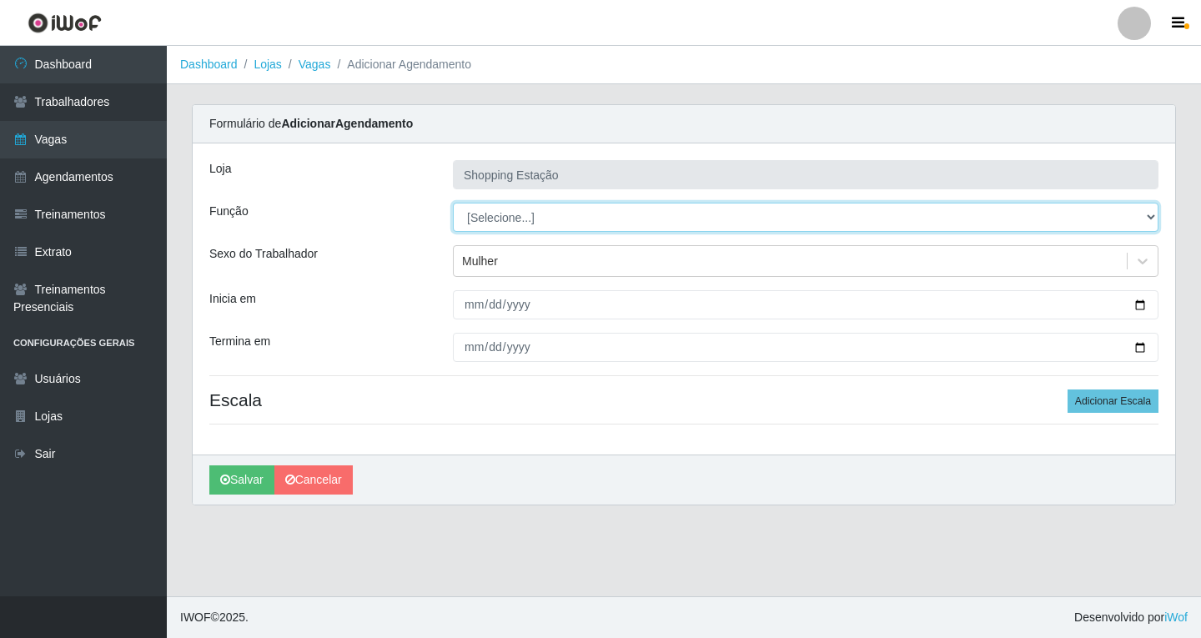
select select "16"
click at [453, 203] on select "[Selecione...] ASG ASG + ASG ++ Operador de Caixa Operador de Caixa + Operador …" at bounding box center [805, 217] width 705 height 29
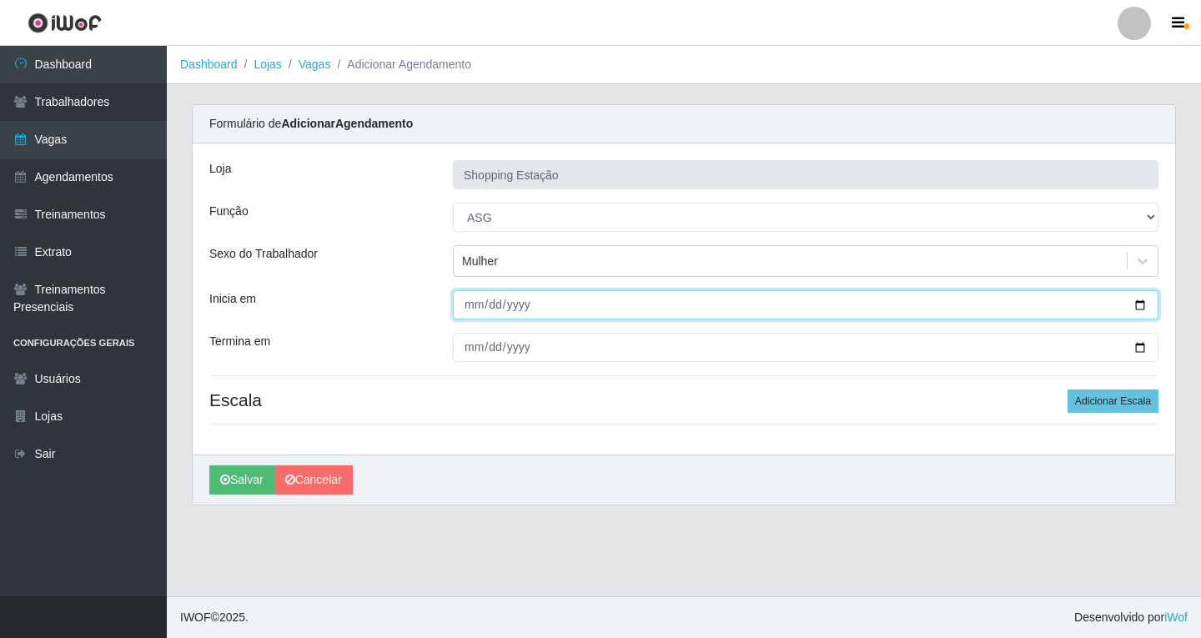
click at [466, 313] on input "Inicia em" at bounding box center [805, 304] width 705 height 29
type input "[DATE]"
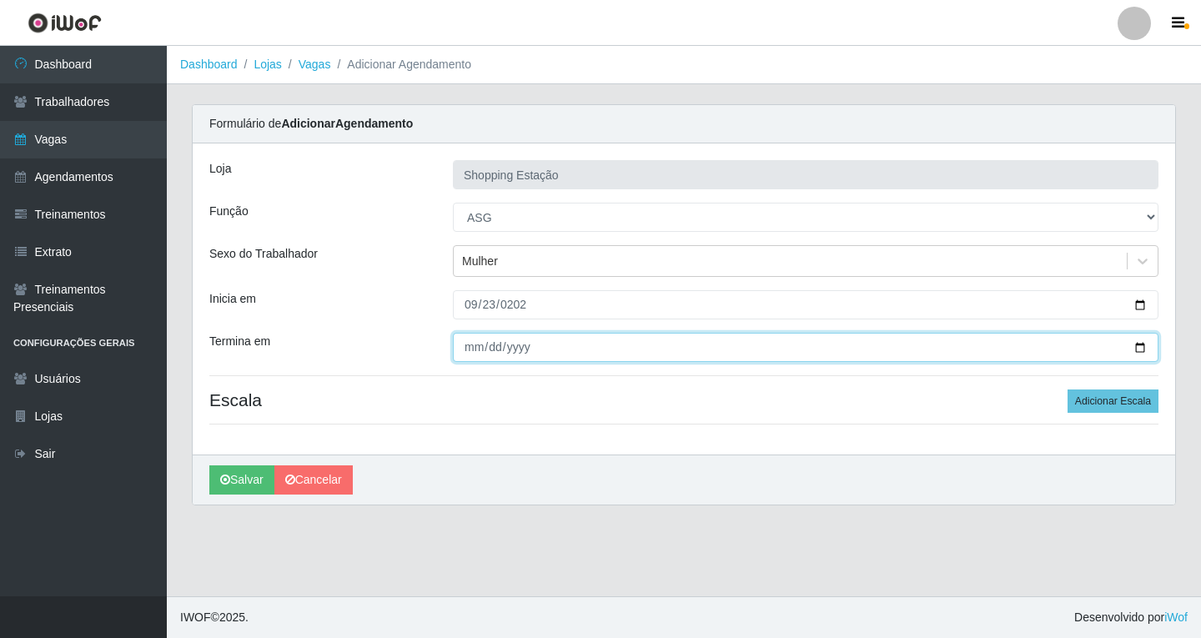
click at [473, 355] on input "Termina em" at bounding box center [805, 347] width 705 height 29
type input "[DATE]"
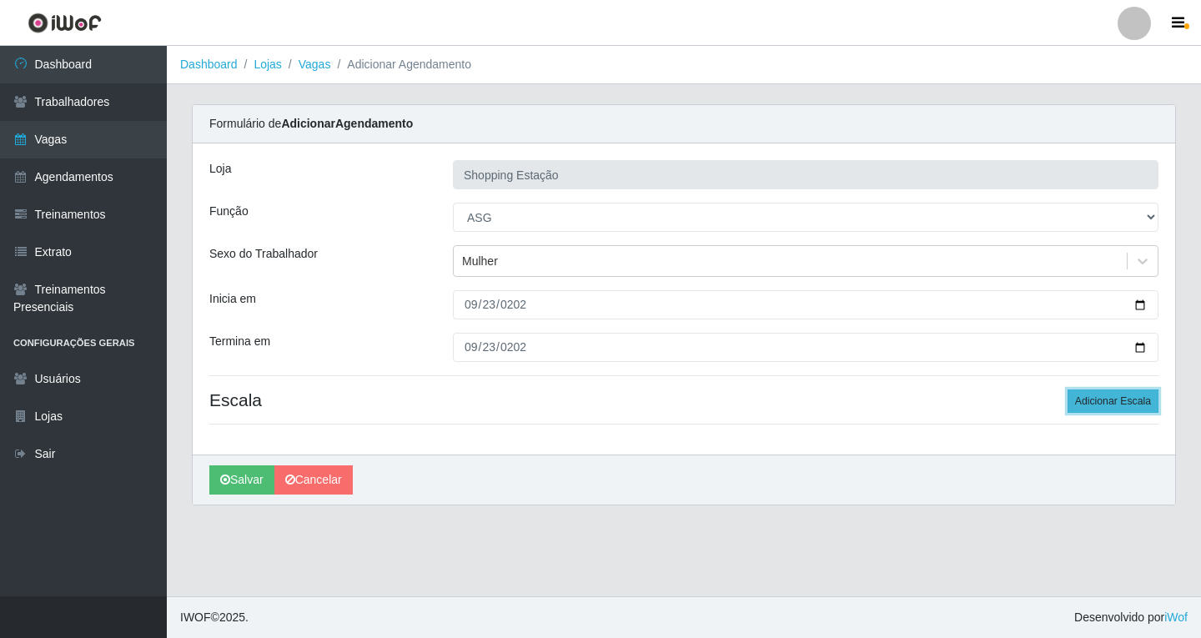
click at [1090, 401] on button "Adicionar Escala" at bounding box center [1112, 400] width 91 height 23
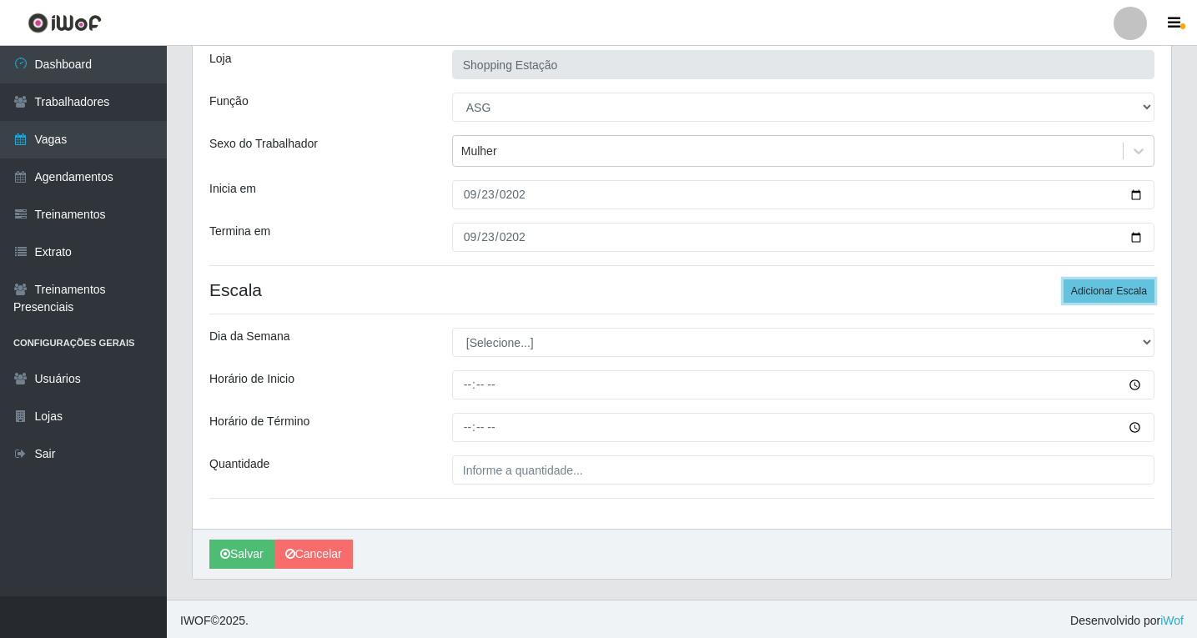
scroll to position [113, 0]
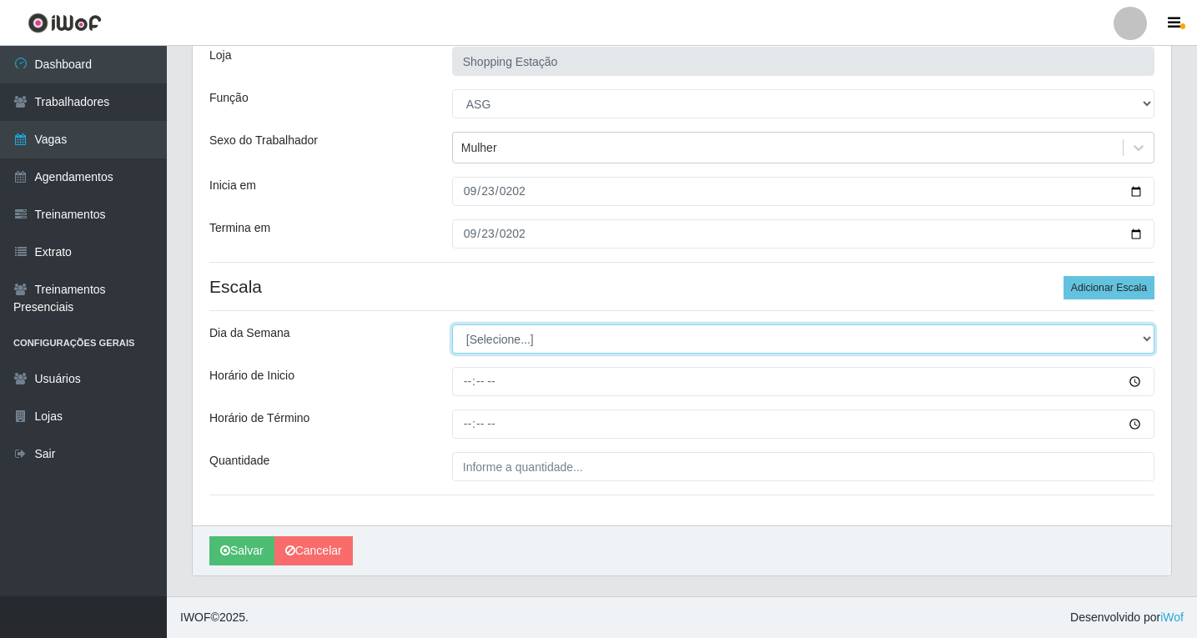
click at [509, 344] on select "[Selecione...] Segunda Terça Quarta Quinta Sexta Sábado Domingo" at bounding box center [803, 338] width 702 height 29
select select "2"
click at [452, 324] on select "[Selecione...] Segunda Terça Quarta Quinta Sexta Sábado Domingo" at bounding box center [803, 338] width 702 height 29
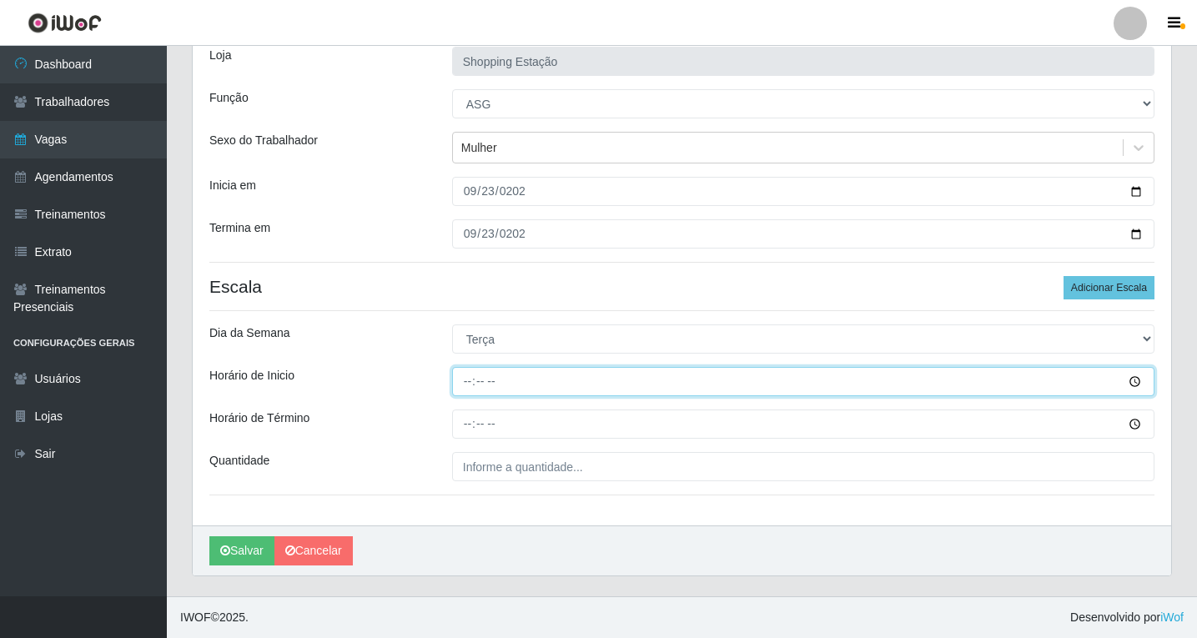
click at [470, 383] on input "Horário de Inicio" at bounding box center [803, 381] width 702 height 29
type input "06:00"
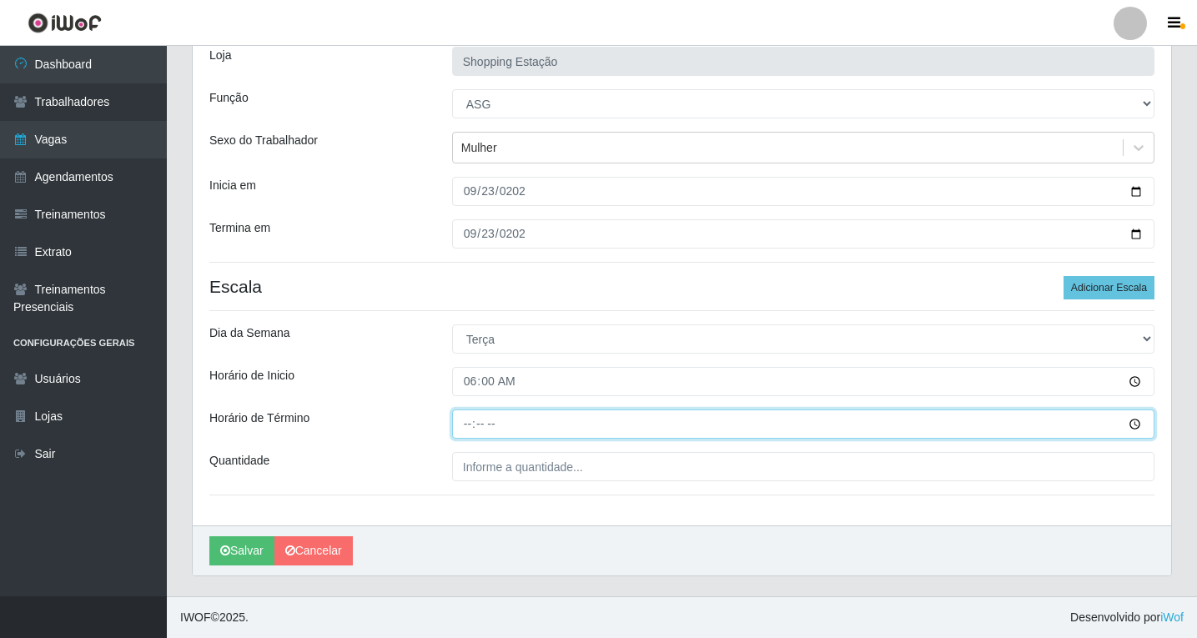
click at [461, 426] on input "Horário de Término" at bounding box center [803, 423] width 702 height 29
type input "12:00"
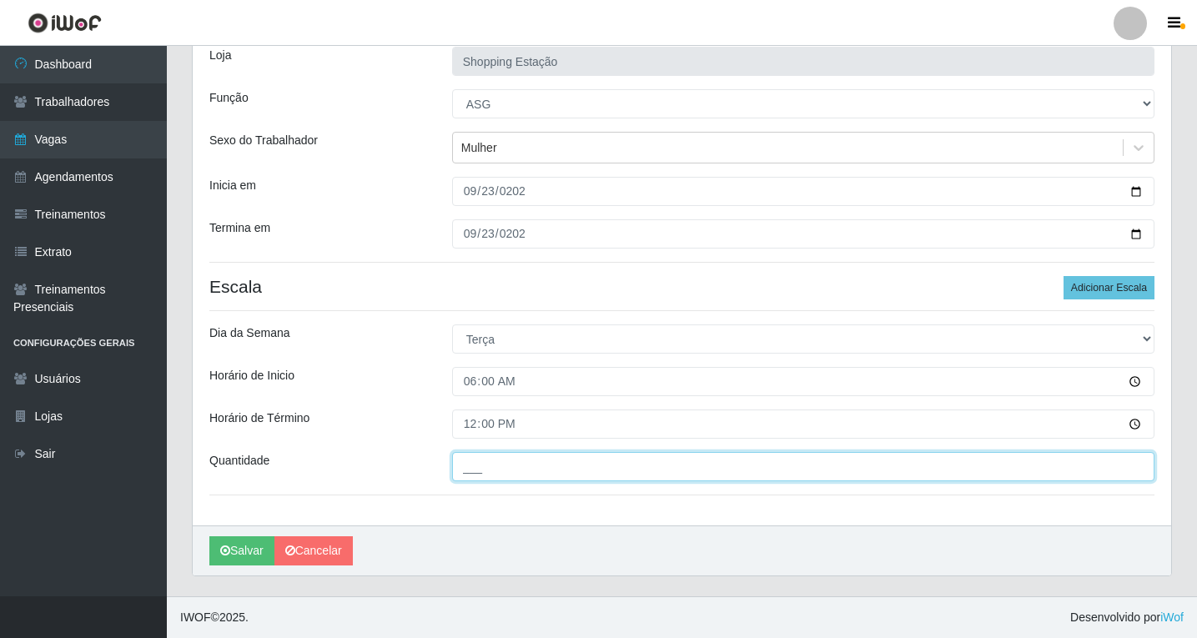
drag, startPoint x: 490, startPoint y: 464, endPoint x: 497, endPoint y: 476, distance: 14.2
click at [490, 464] on input "___" at bounding box center [803, 466] width 702 height 29
type input "1__"
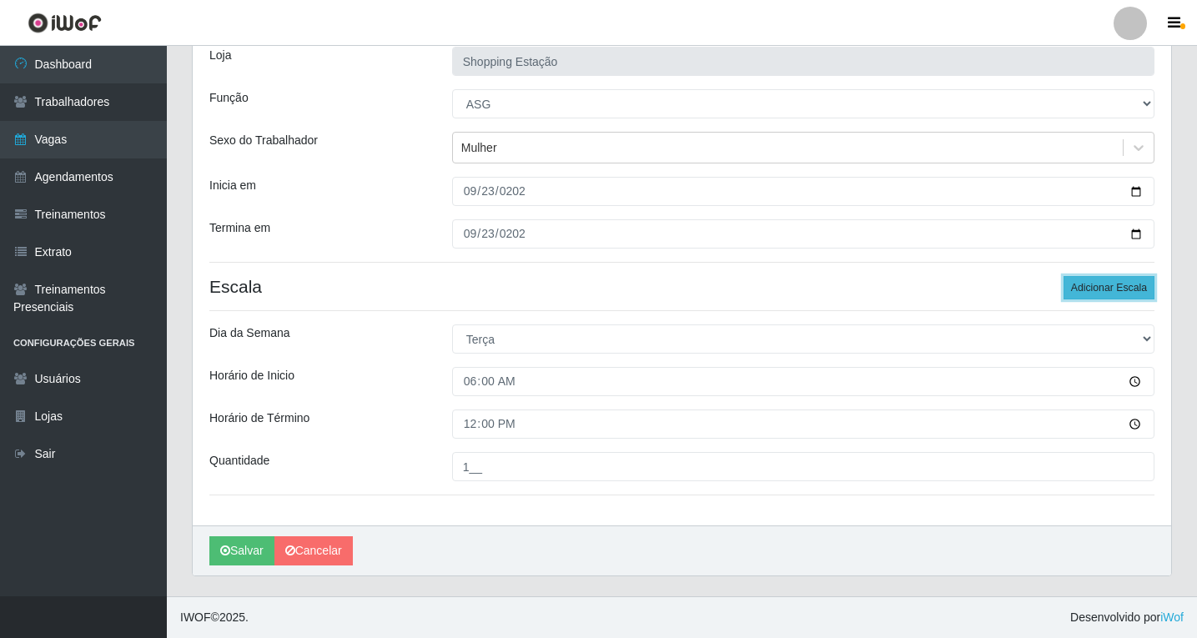
drag, startPoint x: 1133, startPoint y: 279, endPoint x: 1129, endPoint y: 289, distance: 11.6
click at [1131, 284] on button "Adicionar Escala" at bounding box center [1108, 287] width 91 height 23
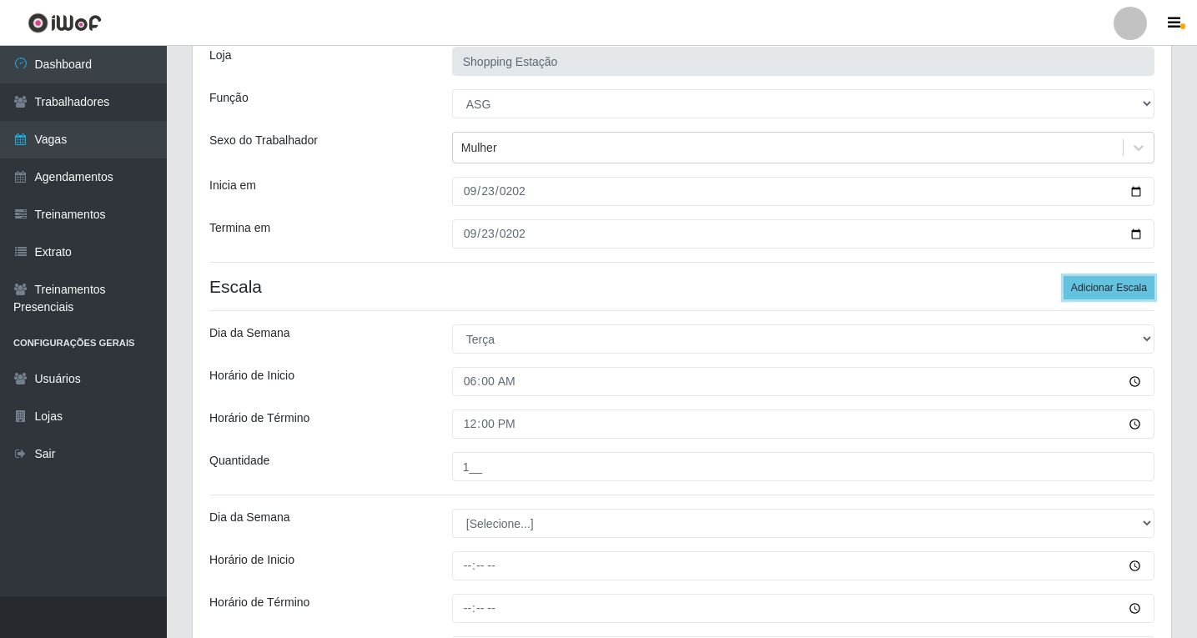
scroll to position [298, 0]
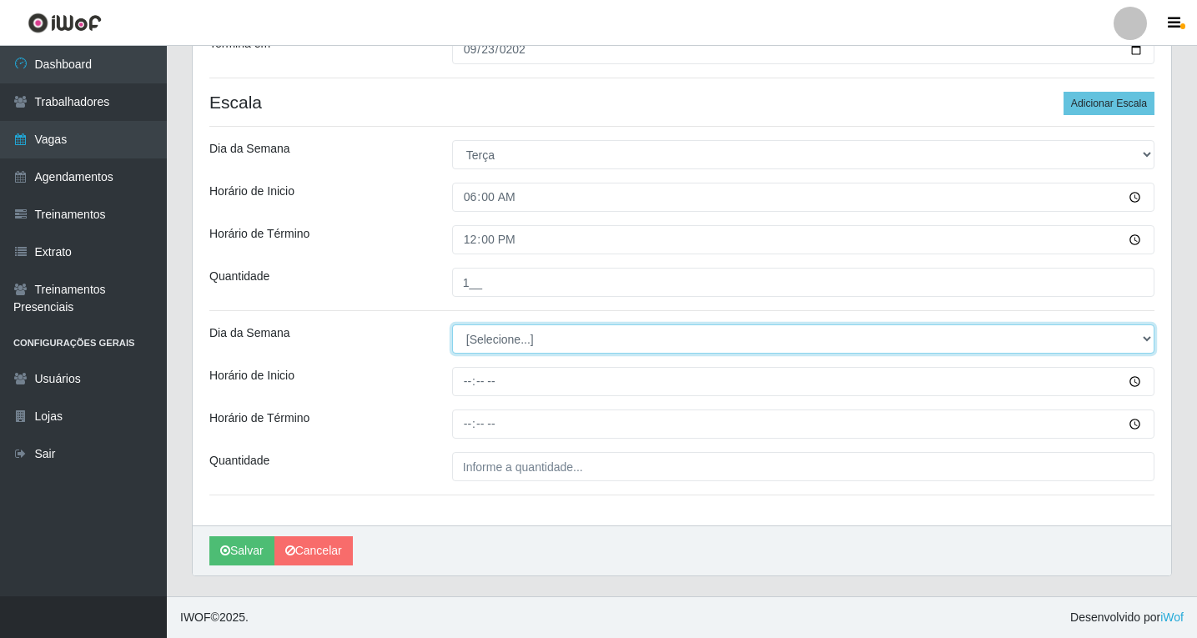
click at [495, 339] on select "[Selecione...] Segunda Terça Quarta Quinta Sexta Sábado Domingo" at bounding box center [803, 338] width 702 height 29
select select "2"
click at [452, 324] on select "[Selecione...] Segunda Terça Quarta Quinta Sexta Sábado Domingo" at bounding box center [803, 338] width 702 height 29
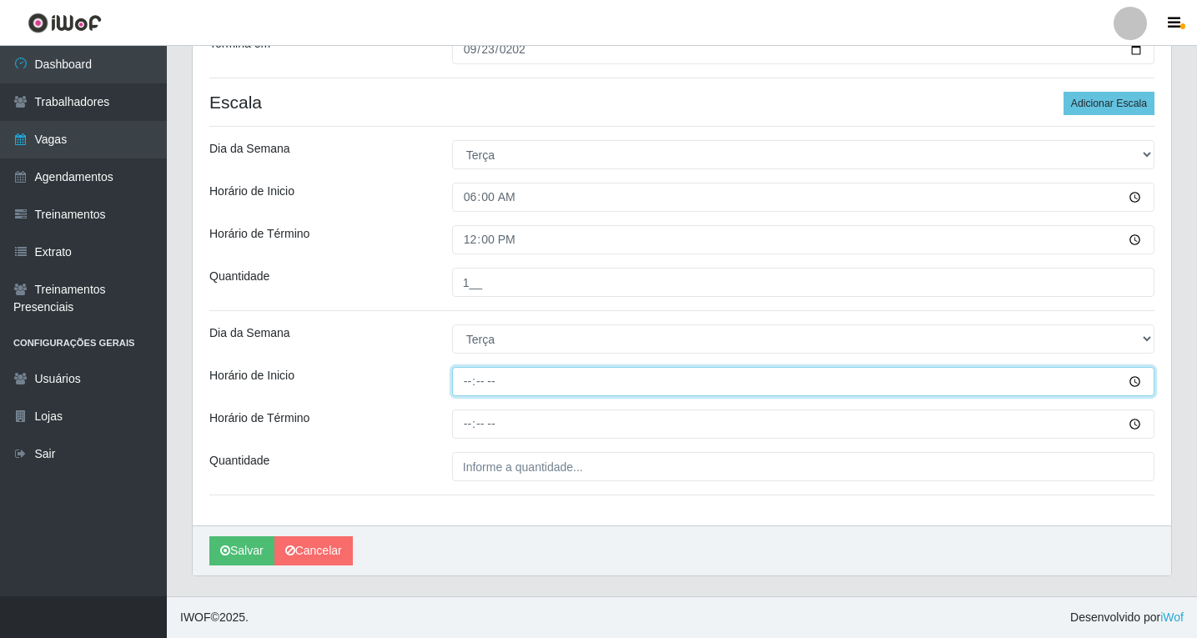
click at [464, 379] on input "Horário de Inicio" at bounding box center [803, 381] width 702 height 29
type input "06:00"
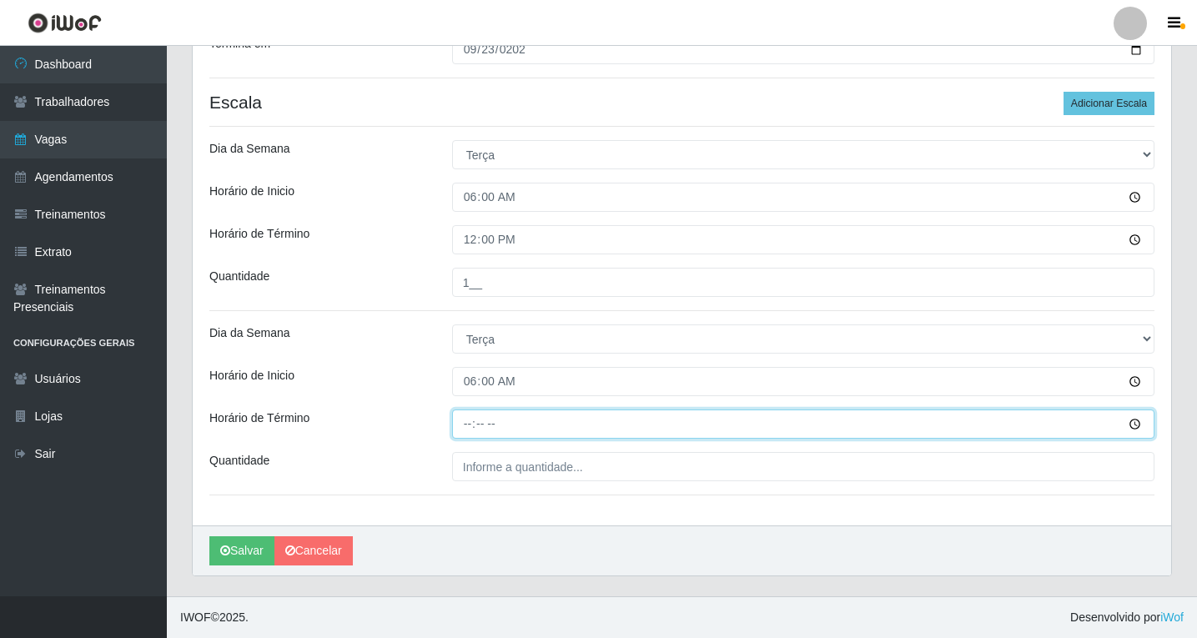
click at [470, 428] on input "Horário de Término" at bounding box center [803, 423] width 702 height 29
type input "12:00"
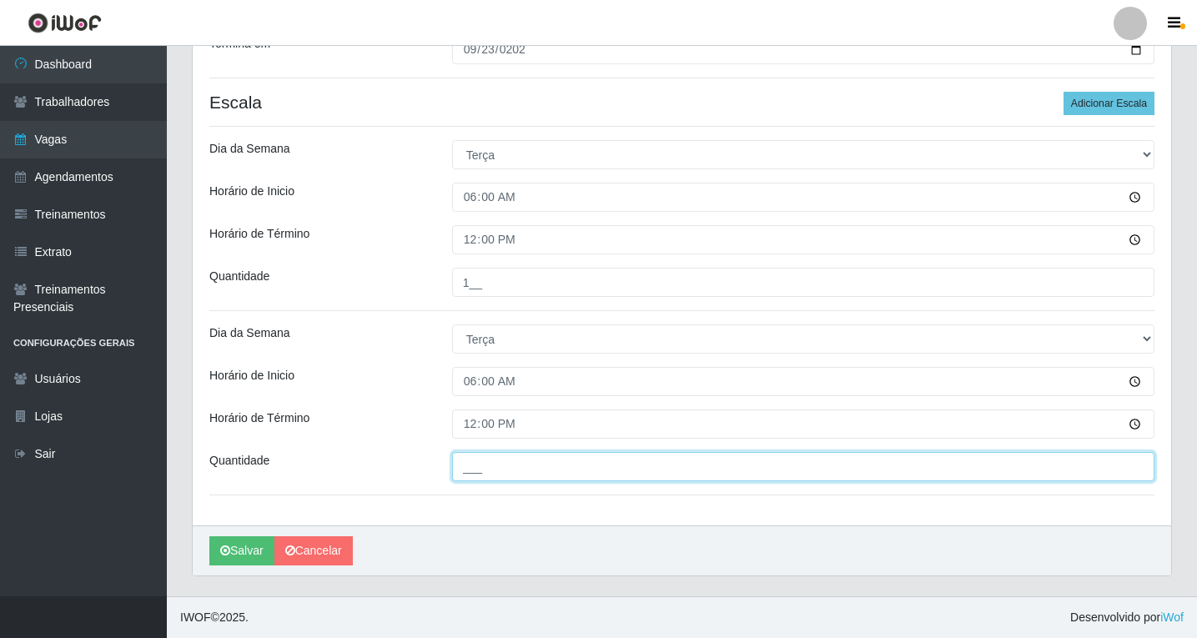
click at [490, 479] on input "___" at bounding box center [803, 466] width 702 height 29
type input "1__"
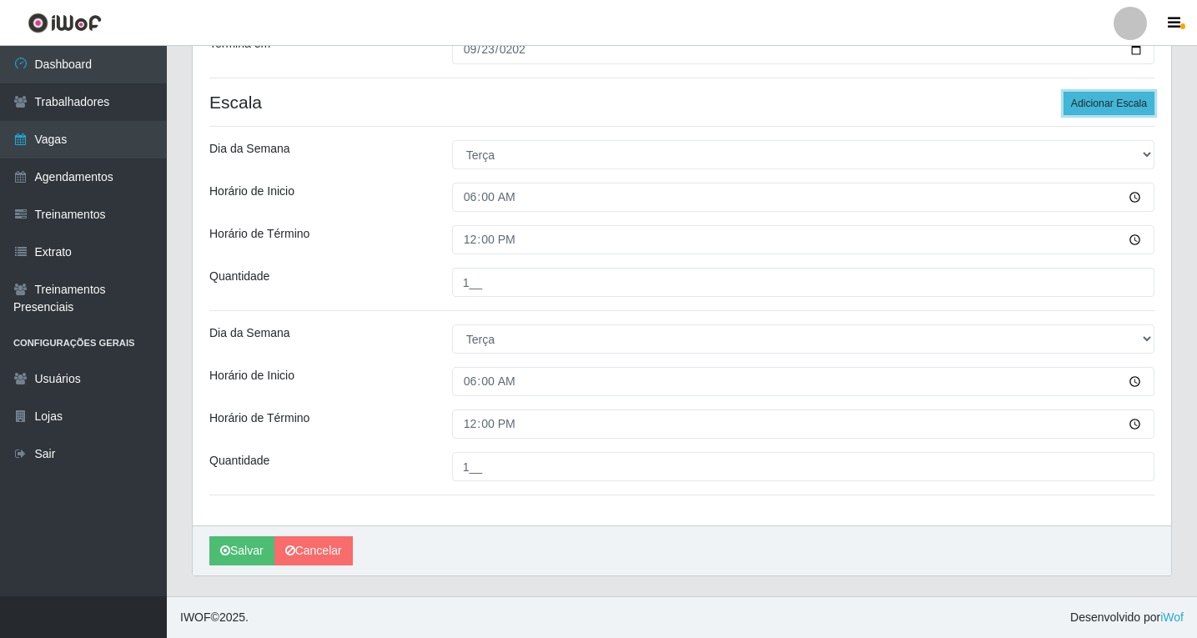
click at [1093, 100] on button "Adicionar Escala" at bounding box center [1108, 103] width 91 height 23
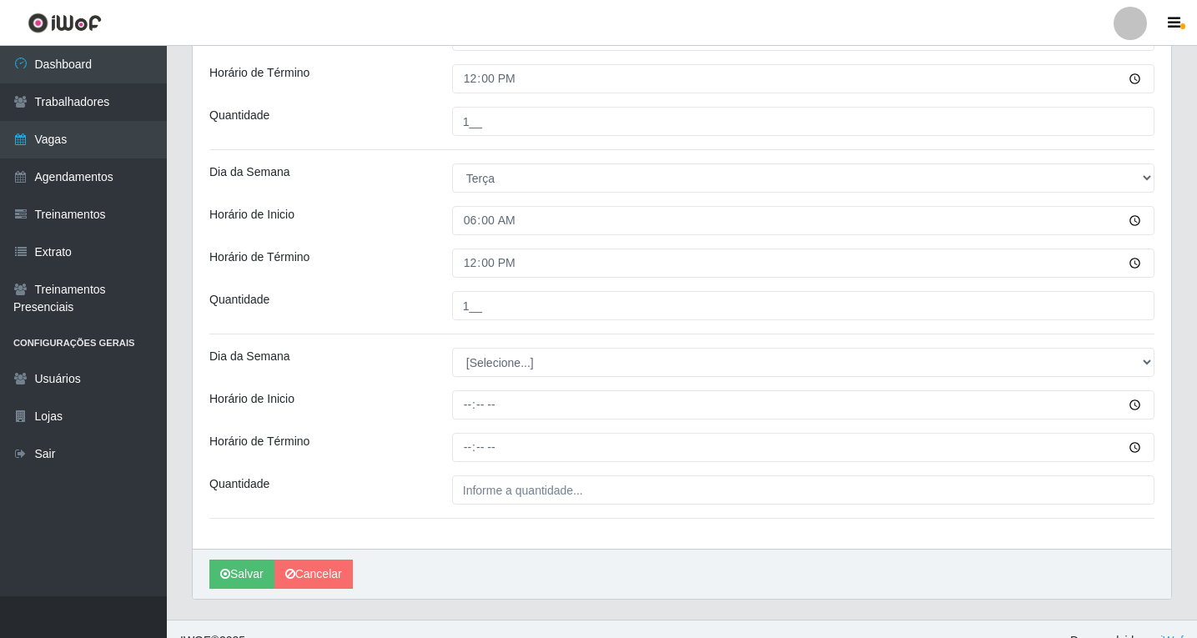
scroll to position [482, 0]
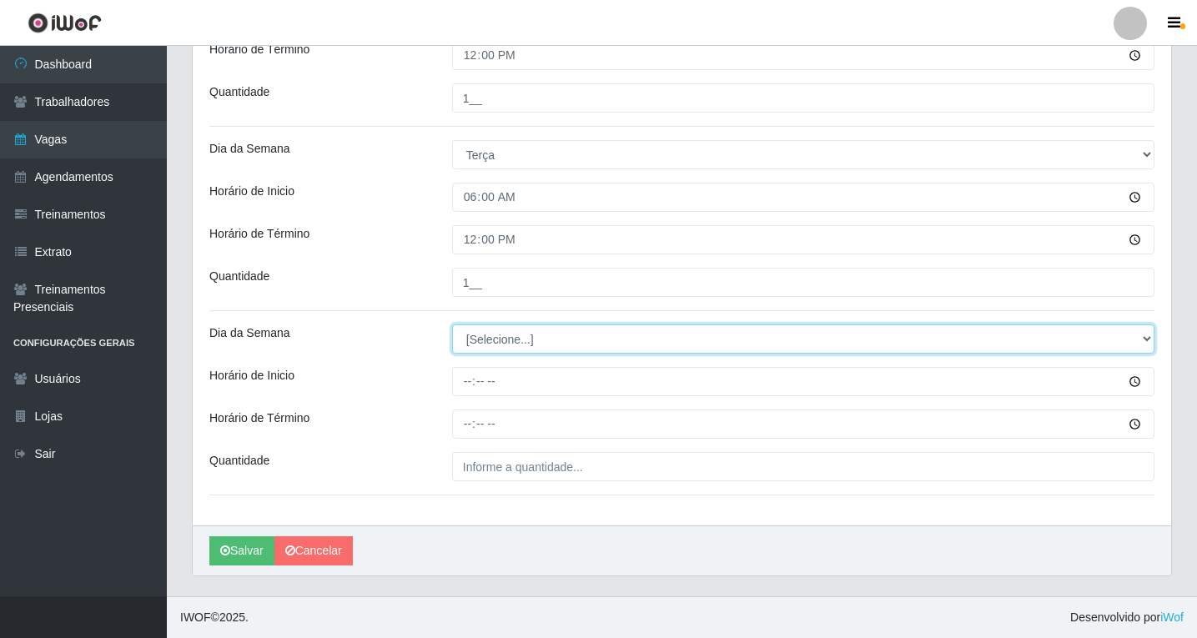
click at [494, 347] on select "[Selecione...] Segunda Terça Quarta Quinta Sexta Sábado Domingo" at bounding box center [803, 338] width 702 height 29
select select "2"
click at [452, 324] on select "[Selecione...] Segunda Terça Quarta Quinta Sexta Sábado Domingo" at bounding box center [803, 338] width 702 height 29
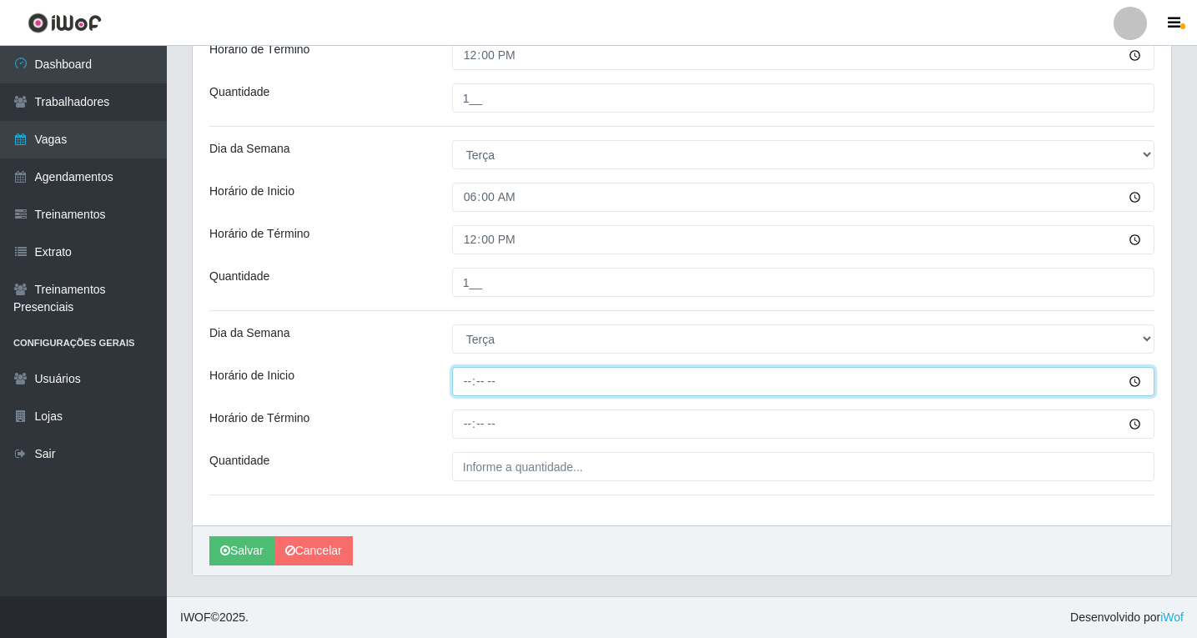
click at [466, 387] on input "Horário de Inicio" at bounding box center [803, 381] width 702 height 29
type input "08:00"
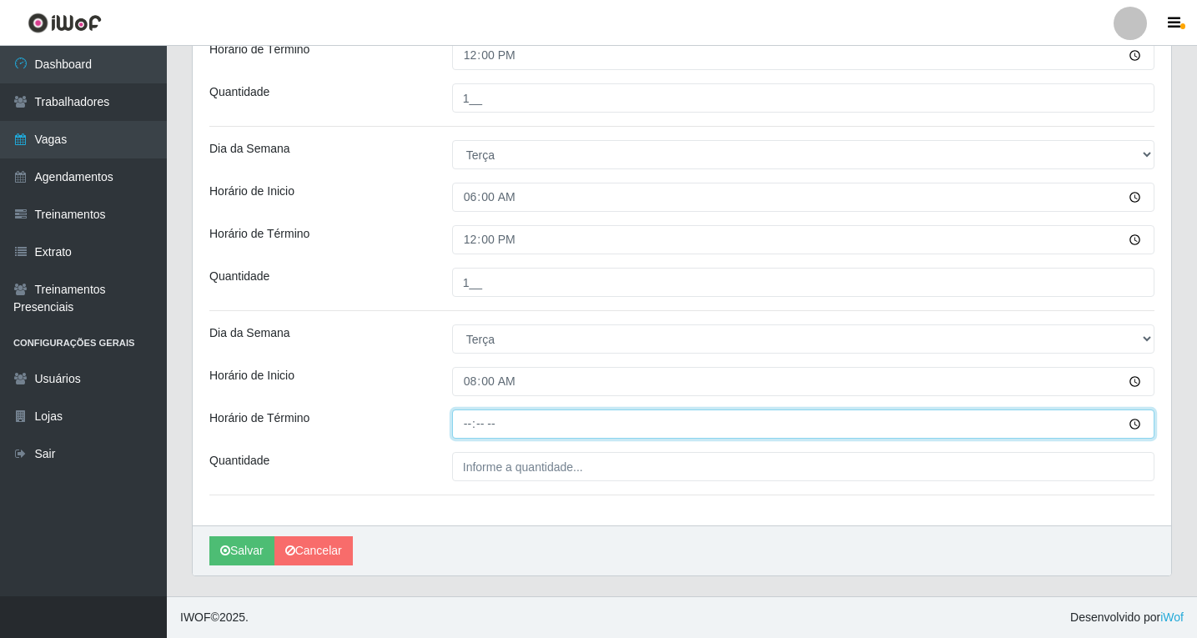
click at [479, 425] on input "Horário de Término" at bounding box center [803, 423] width 702 height 29
type input "14:00"
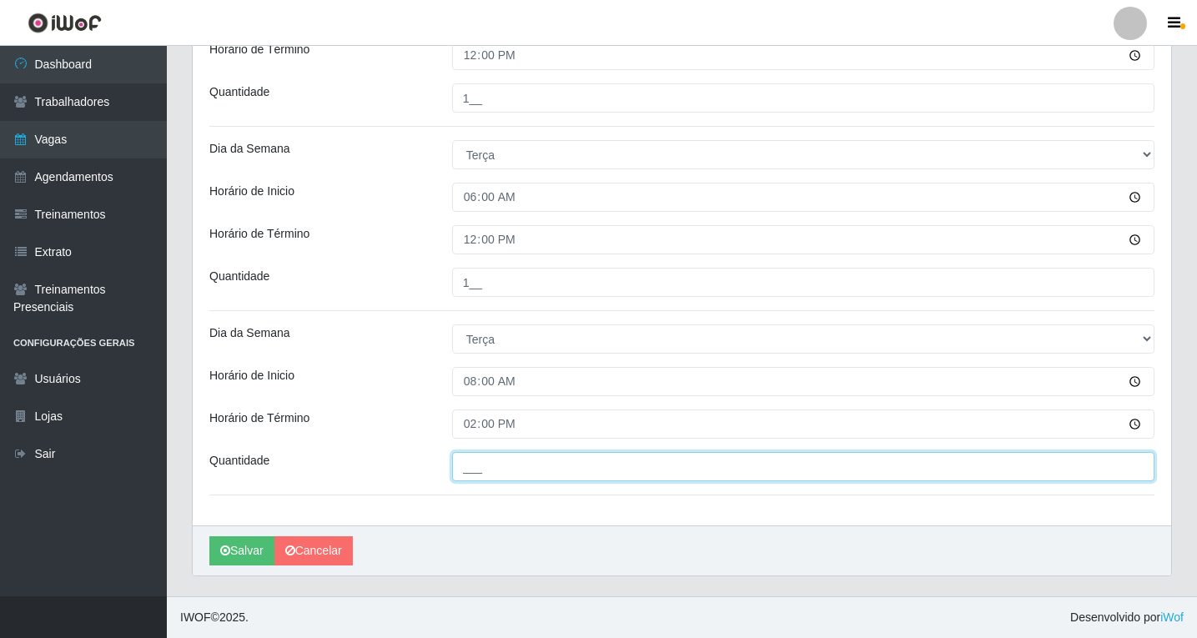
click at [496, 455] on input "___" at bounding box center [803, 466] width 702 height 29
type input "1__"
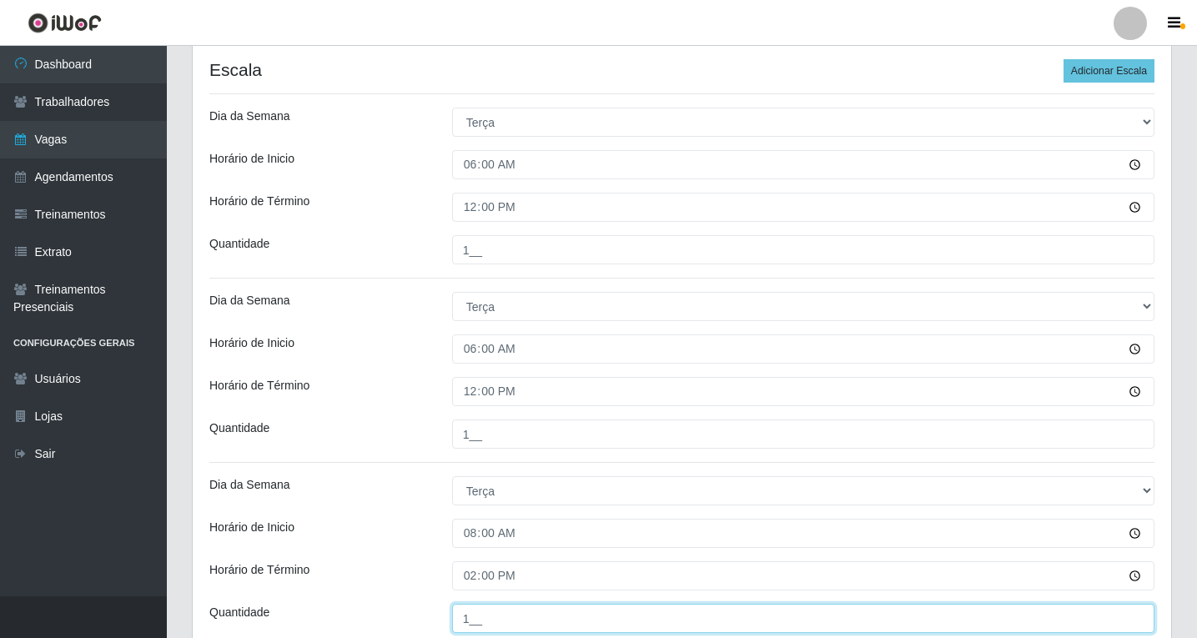
scroll to position [315, 0]
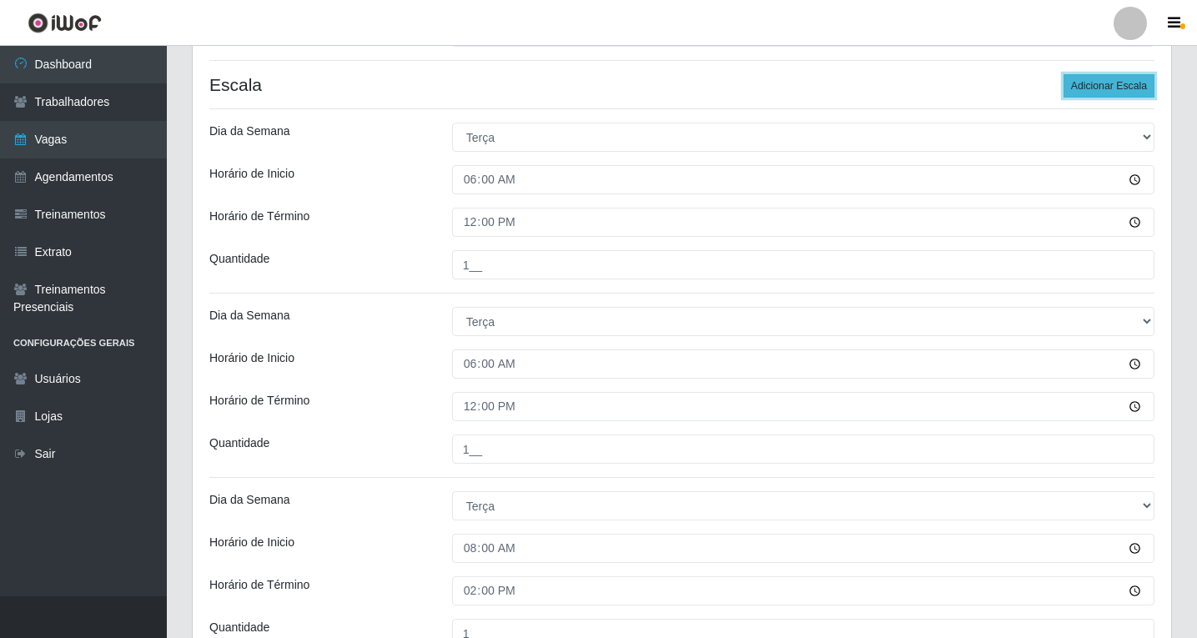
click at [1106, 87] on button "Adicionar Escala" at bounding box center [1108, 85] width 91 height 23
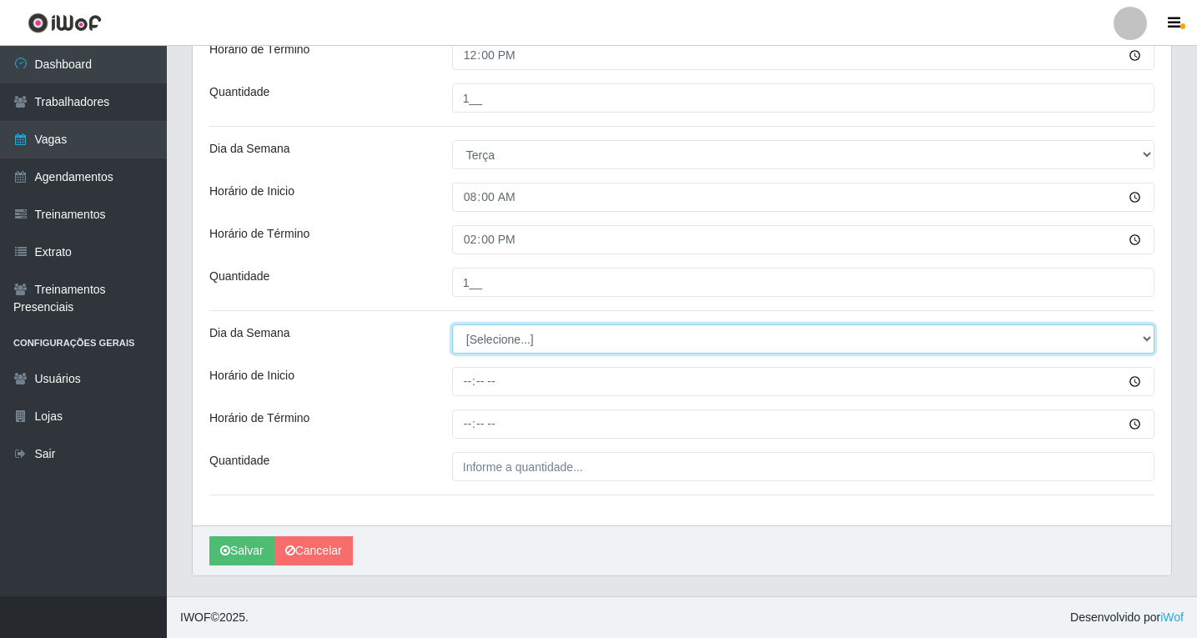
click at [472, 339] on select "[Selecione...] Segunda Terça Quarta Quinta Sexta Sábado Domingo" at bounding box center [803, 338] width 702 height 29
select select "2"
click at [452, 324] on select "[Selecione...] Segunda Terça Quarta Quinta Sexta Sábado Domingo" at bounding box center [803, 338] width 702 height 29
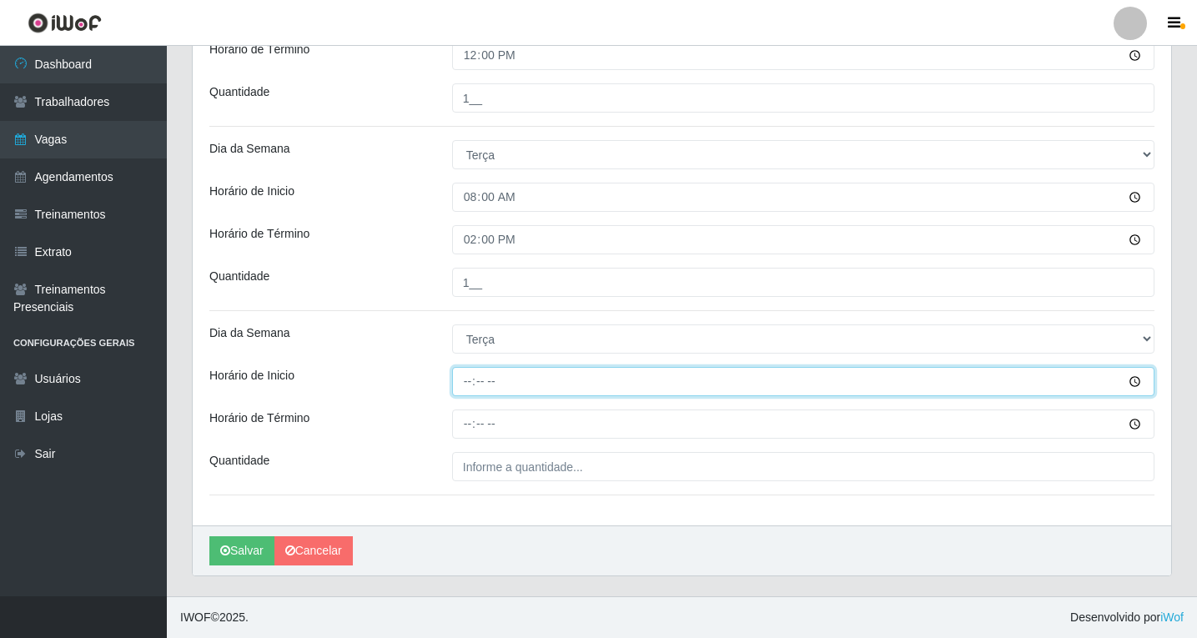
click at [469, 387] on input "Horário de Inicio" at bounding box center [803, 381] width 702 height 29
type input "14:00"
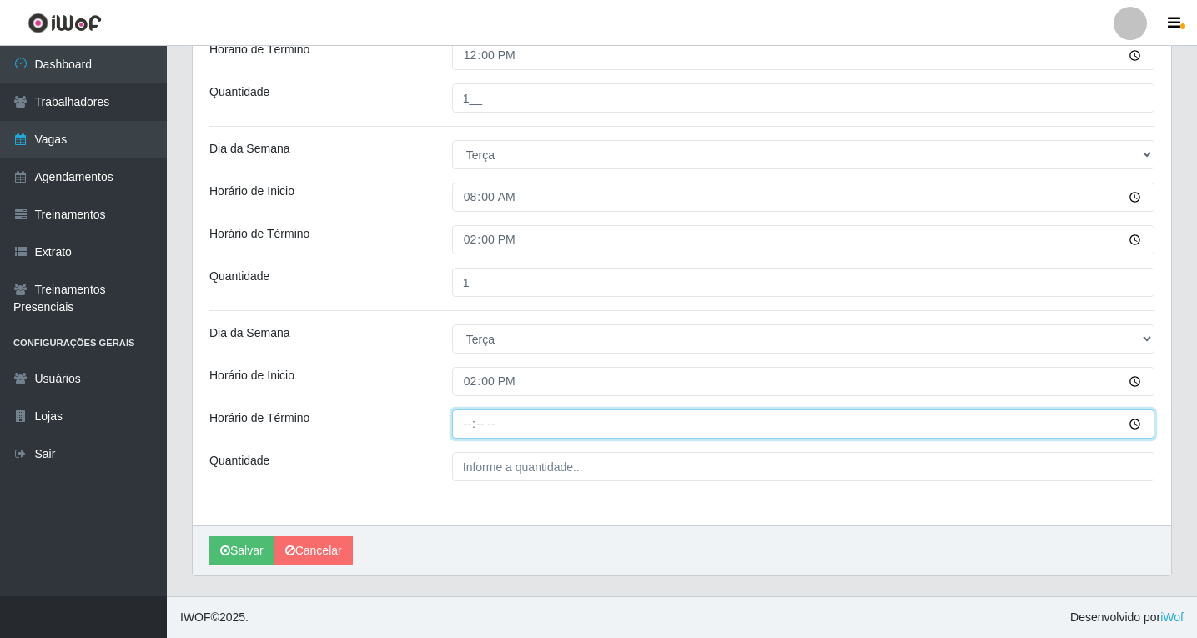
click at [464, 419] on input "Horário de Término" at bounding box center [803, 423] width 702 height 29
type input "20:00"
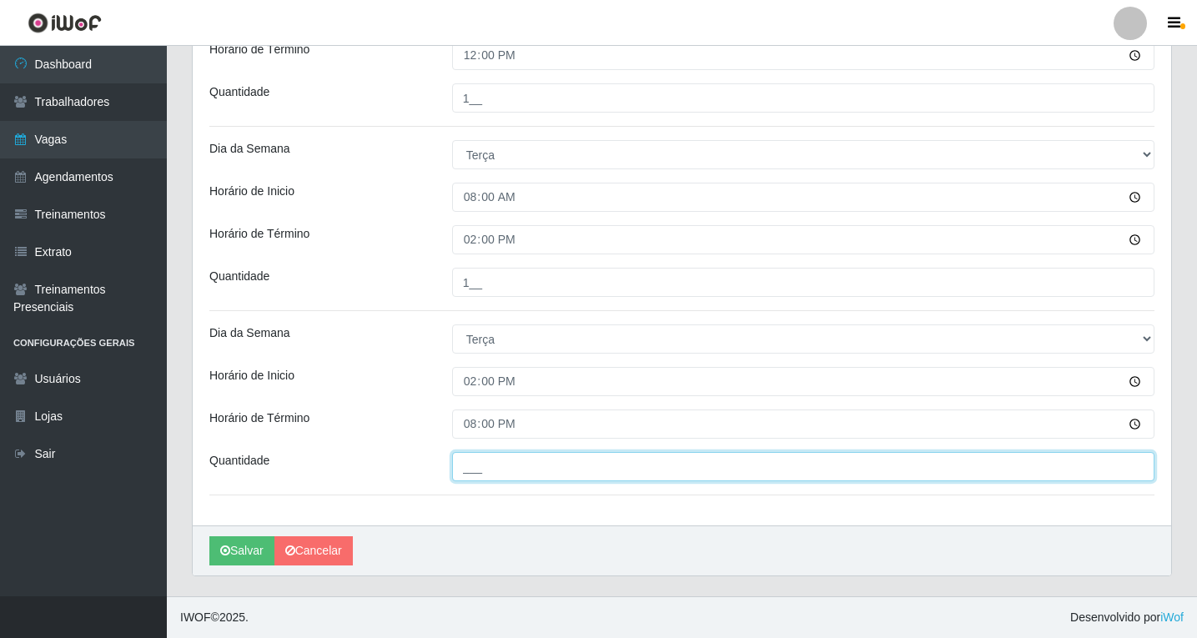
drag, startPoint x: 510, startPoint y: 469, endPoint x: 500, endPoint y: 478, distance: 13.0
click at [510, 469] on input "___" at bounding box center [803, 466] width 702 height 29
type input "1__"
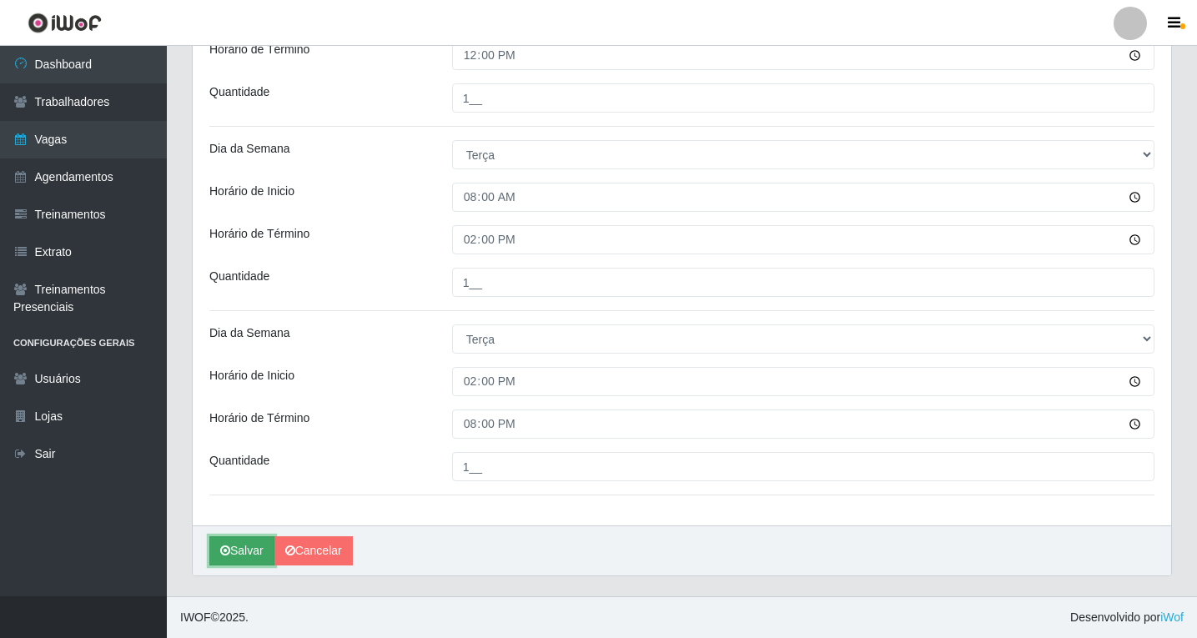
click at [253, 560] on button "Salvar" at bounding box center [241, 550] width 65 height 29
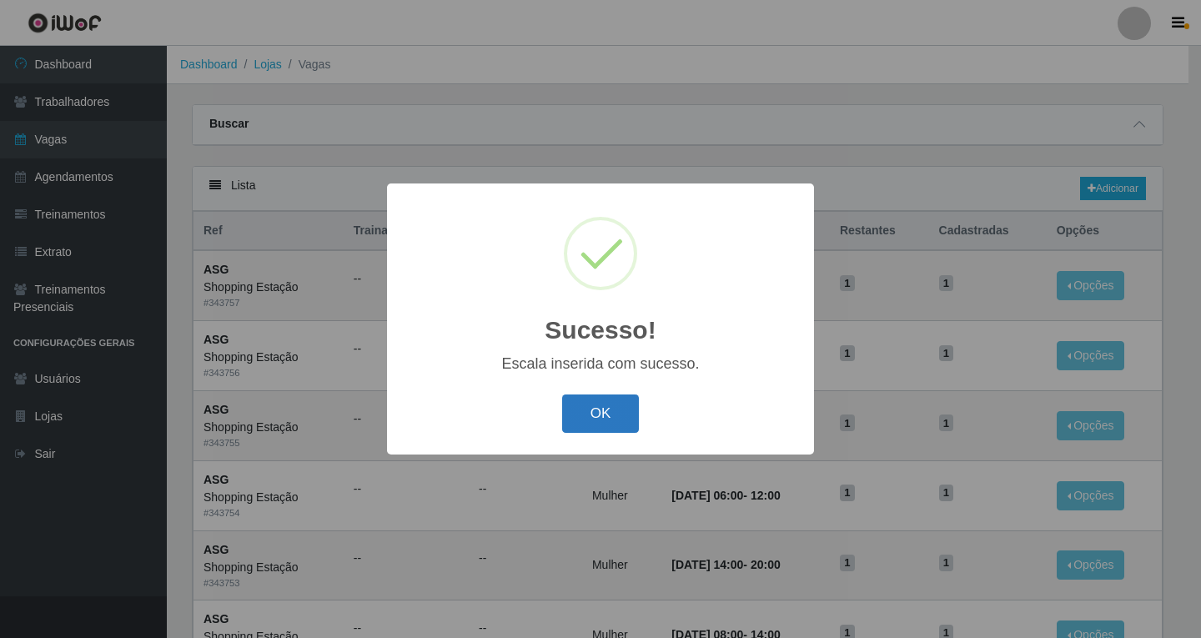
click at [618, 414] on button "OK" at bounding box center [601, 413] width 78 height 39
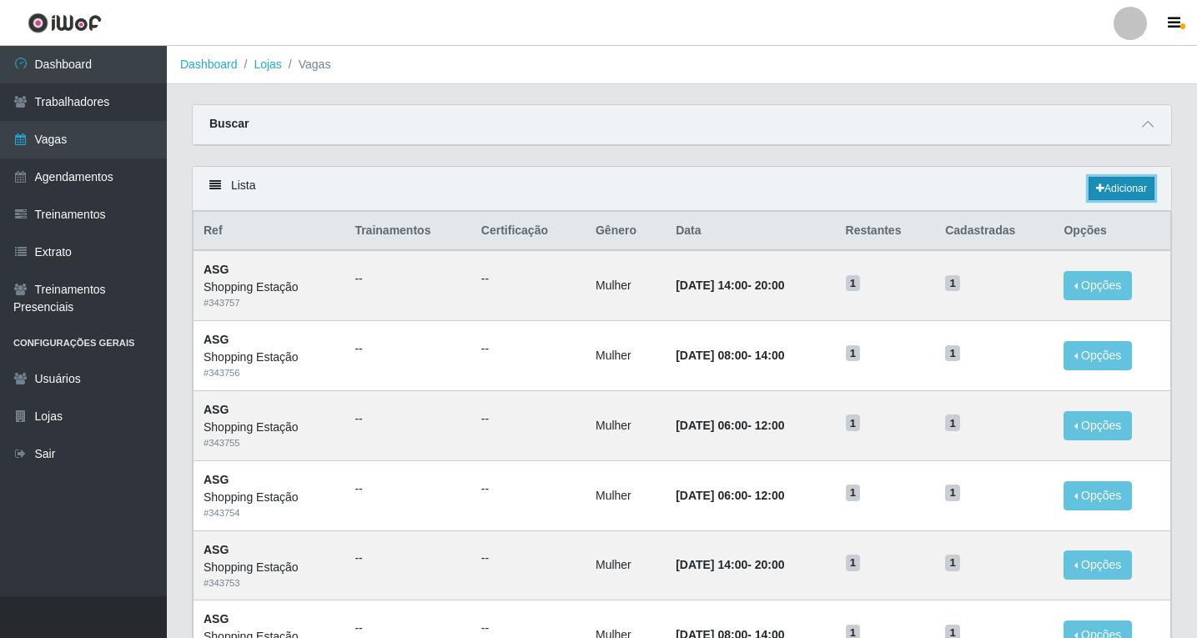
click at [1130, 194] on link "Adicionar" at bounding box center [1121, 188] width 66 height 23
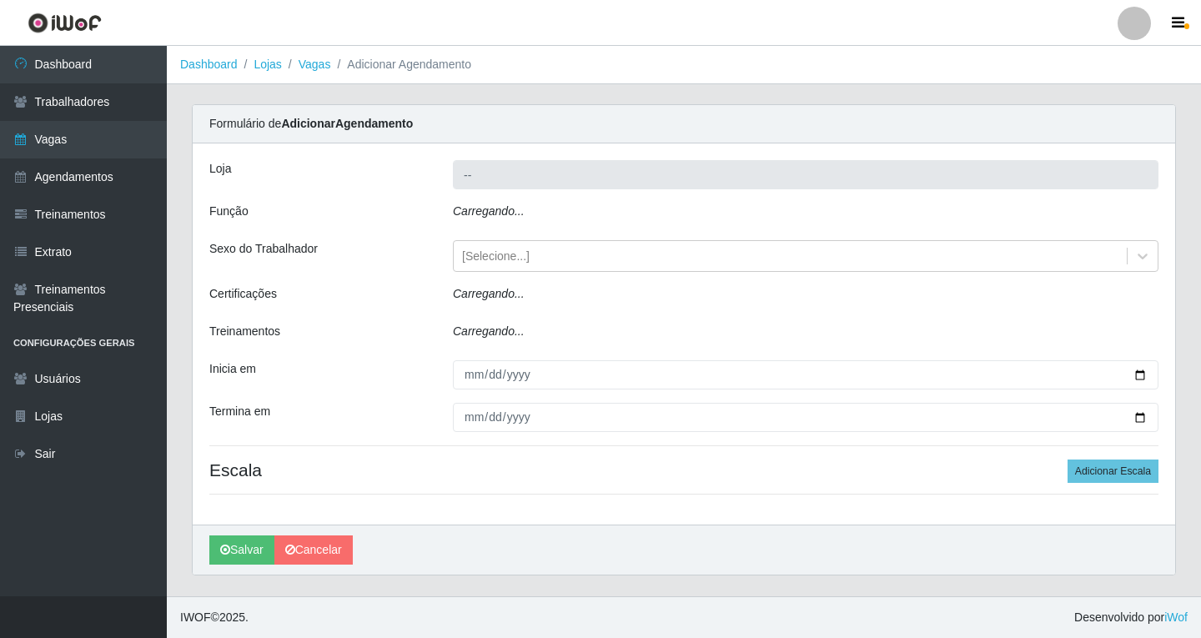
type input "Shopping Estação"
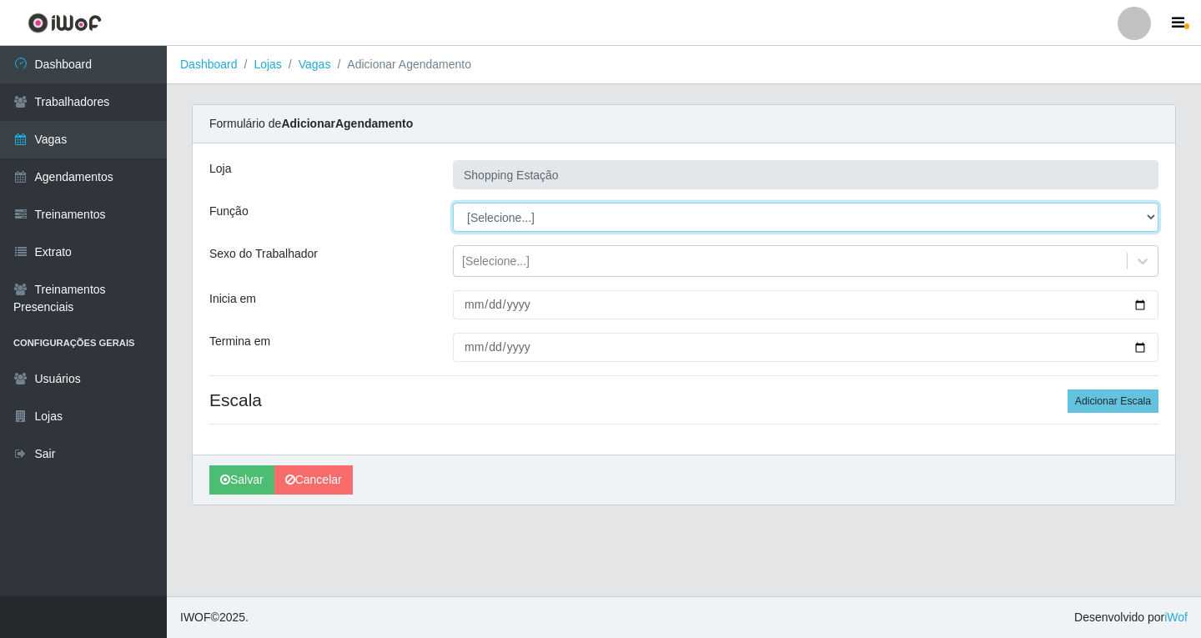
click at [478, 222] on select "[Selecione...] ASG ASG + ASG ++ Operador de Caixa Operador de Caixa + Operador …" at bounding box center [805, 217] width 705 height 29
select select "16"
click at [453, 203] on select "[Selecione...] ASG ASG + ASG ++ Operador de Caixa Operador de Caixa + Operador …" at bounding box center [805, 217] width 705 height 29
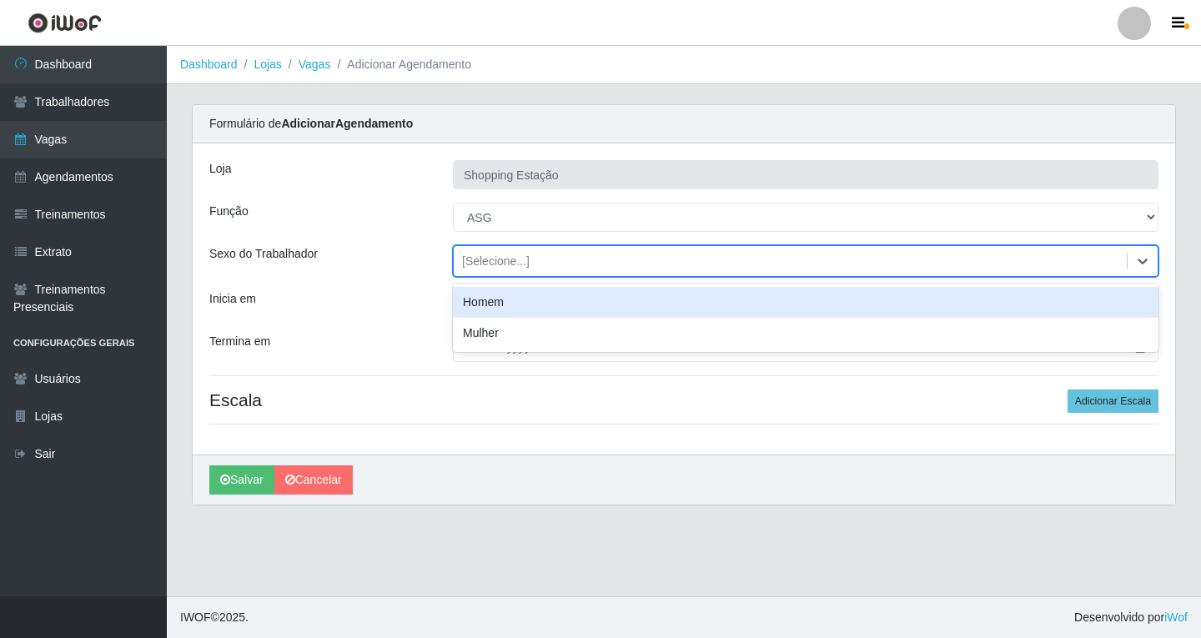
drag, startPoint x: 471, startPoint y: 271, endPoint x: 468, endPoint y: 279, distance: 9.0
click at [470, 271] on div "[Selecione...]" at bounding box center [790, 262] width 673 height 28
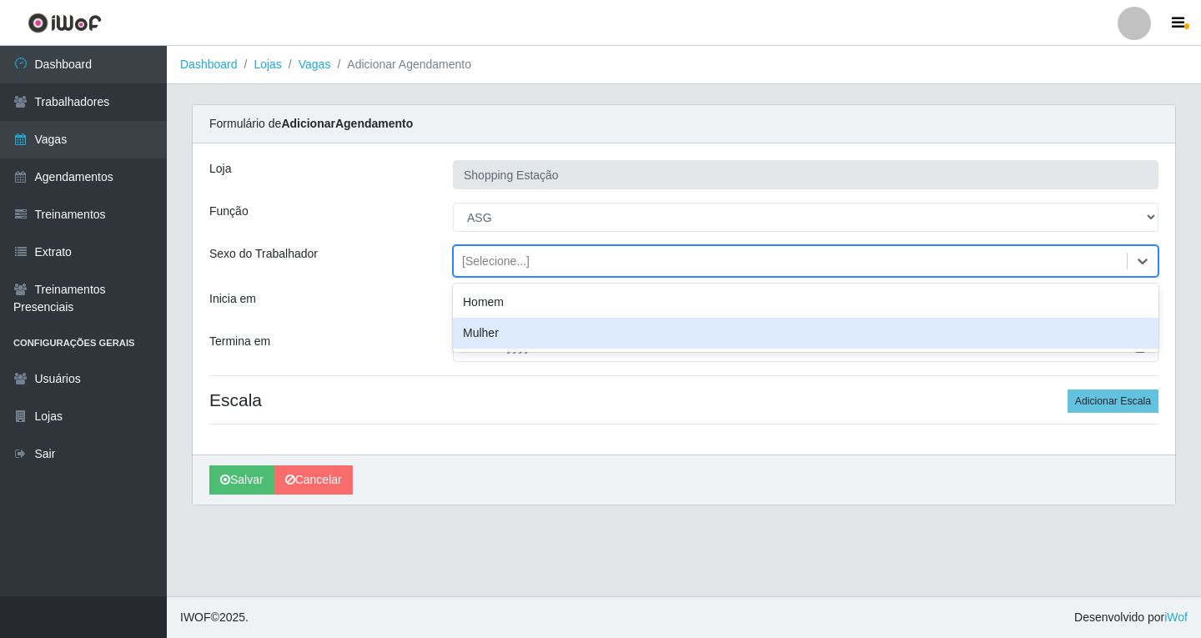
click at [476, 327] on div "Mulher" at bounding box center [805, 333] width 705 height 31
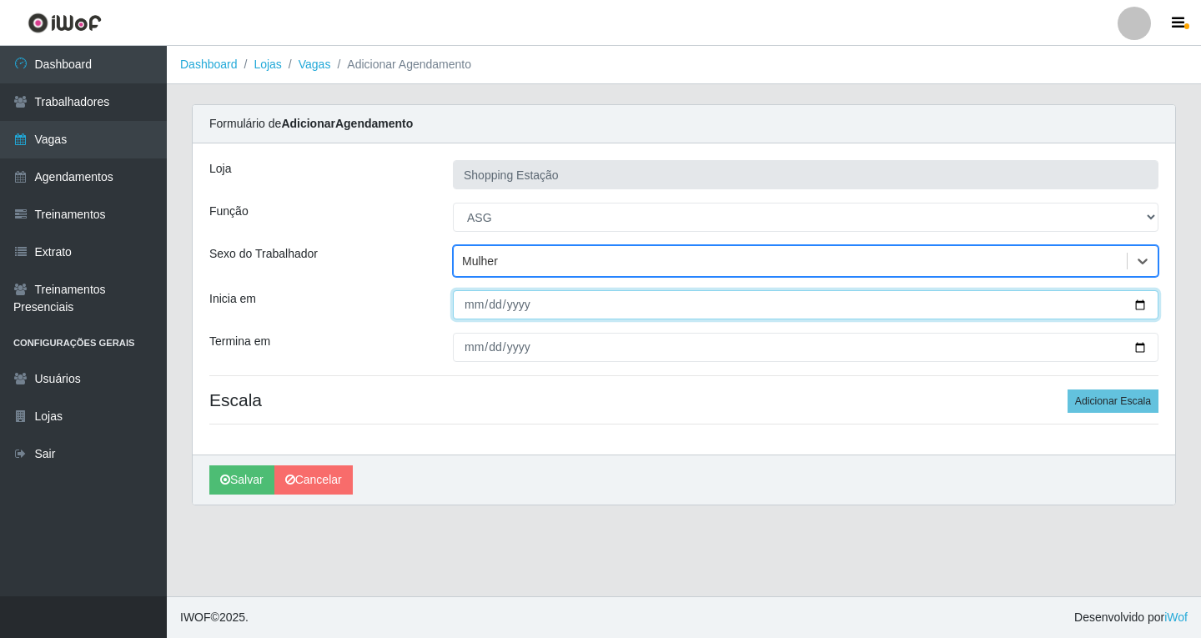
click at [469, 301] on input "Inicia em" at bounding box center [805, 304] width 705 height 29
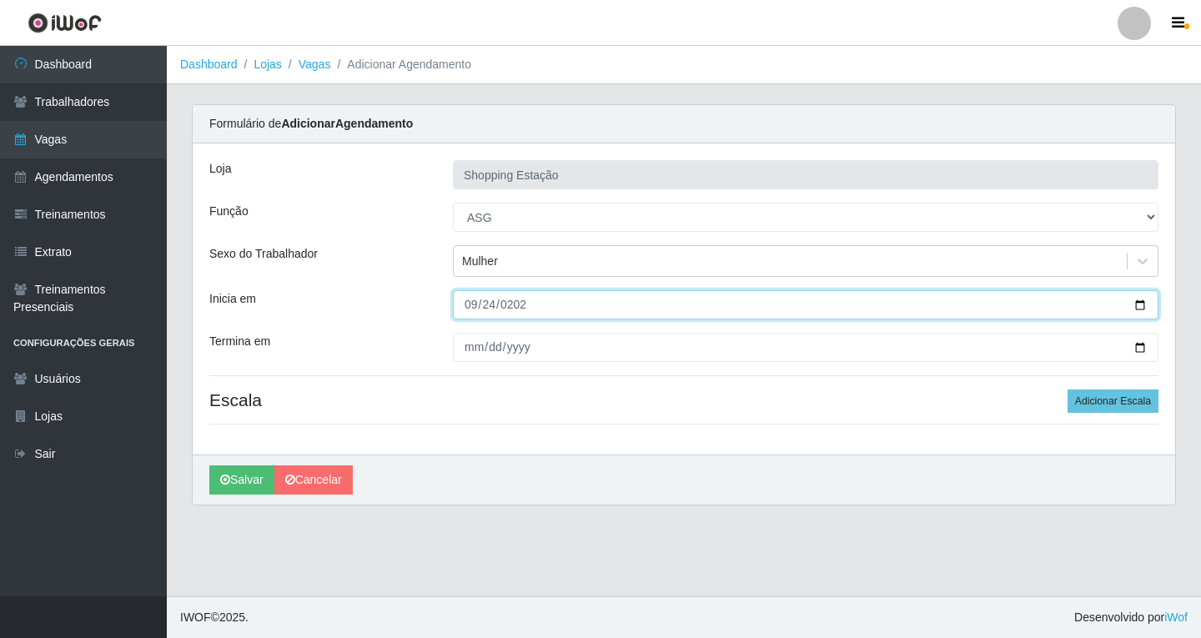
type input "[DATE]"
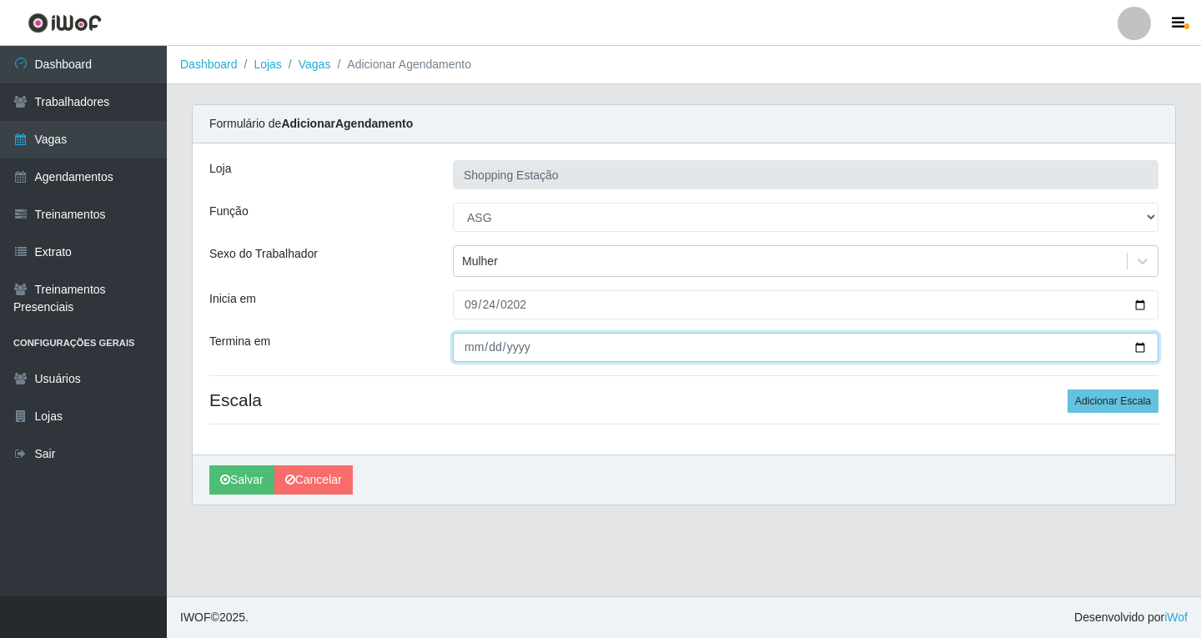
click at [475, 357] on input "Termina em" at bounding box center [805, 347] width 705 height 29
type input "[DATE]"
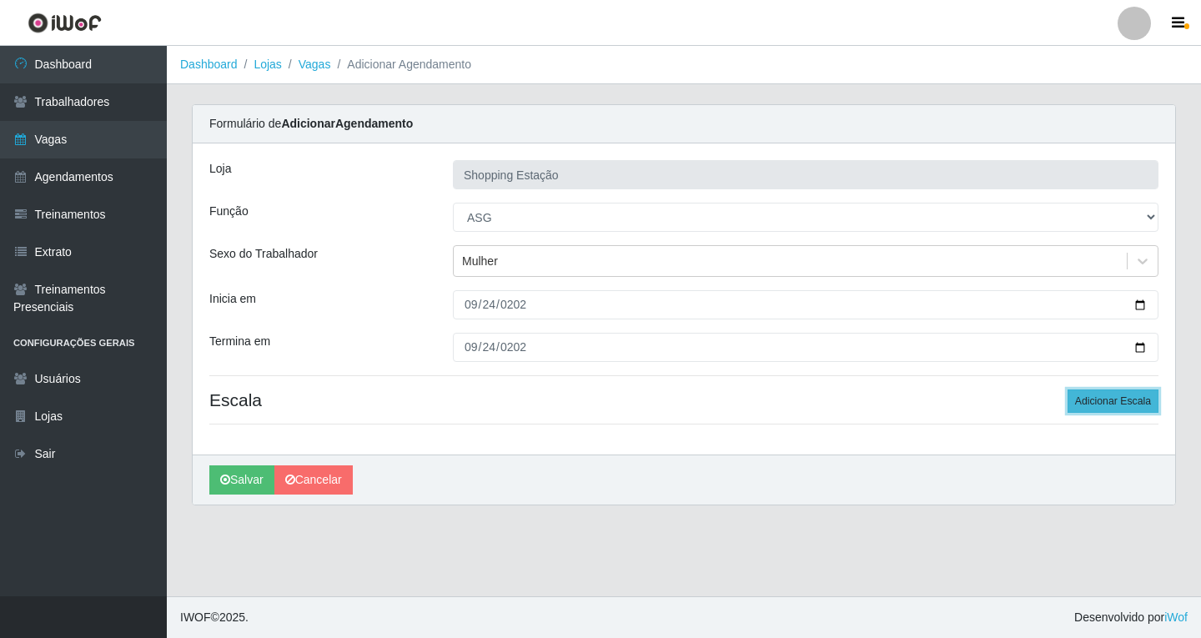
click at [1139, 411] on button "Adicionar Escala" at bounding box center [1112, 400] width 91 height 23
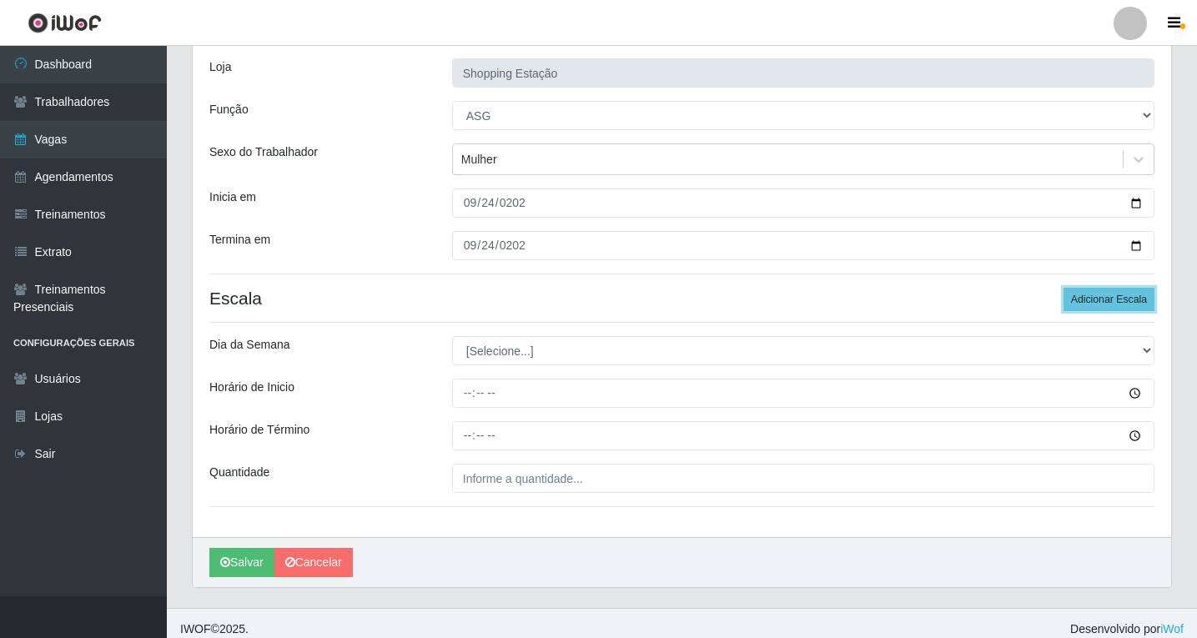
scroll to position [113, 0]
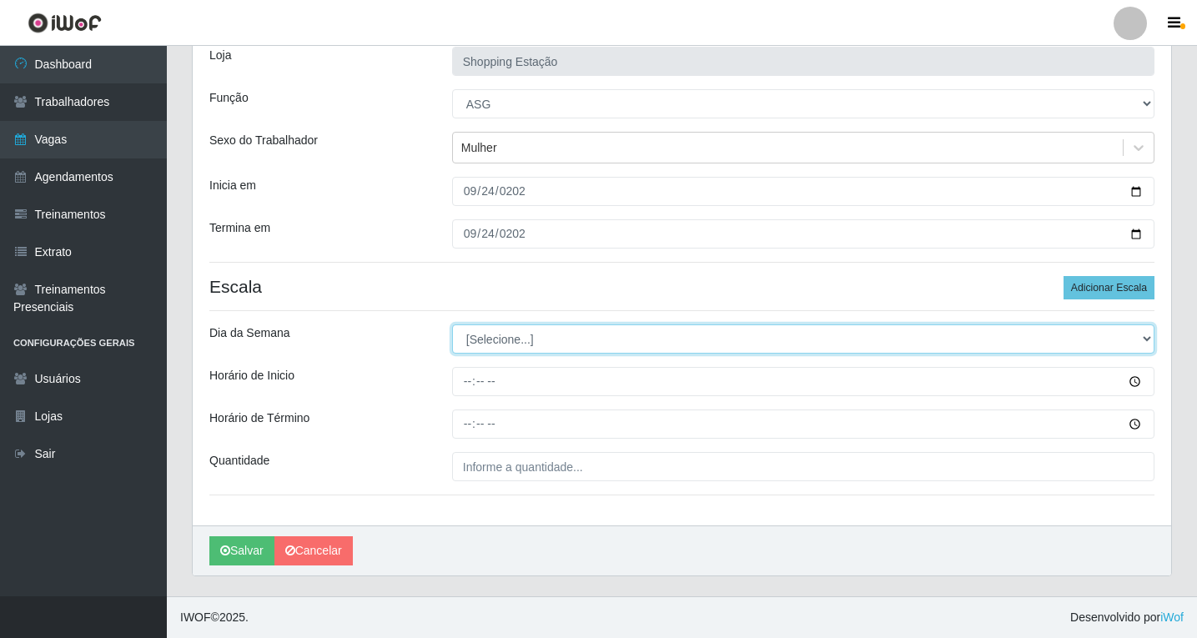
click at [489, 332] on select "[Selecione...] Segunda Terça Quarta Quinta Sexta Sábado Domingo" at bounding box center [803, 338] width 702 height 29
click at [489, 345] on select "[Selecione...] Segunda Terça Quarta Quinta Sexta Sábado Domingo" at bounding box center [803, 338] width 702 height 29
select select "3"
click at [452, 324] on select "[Selecione...] Segunda Terça Quarta Quinta Sexta Sábado Domingo" at bounding box center [803, 338] width 702 height 29
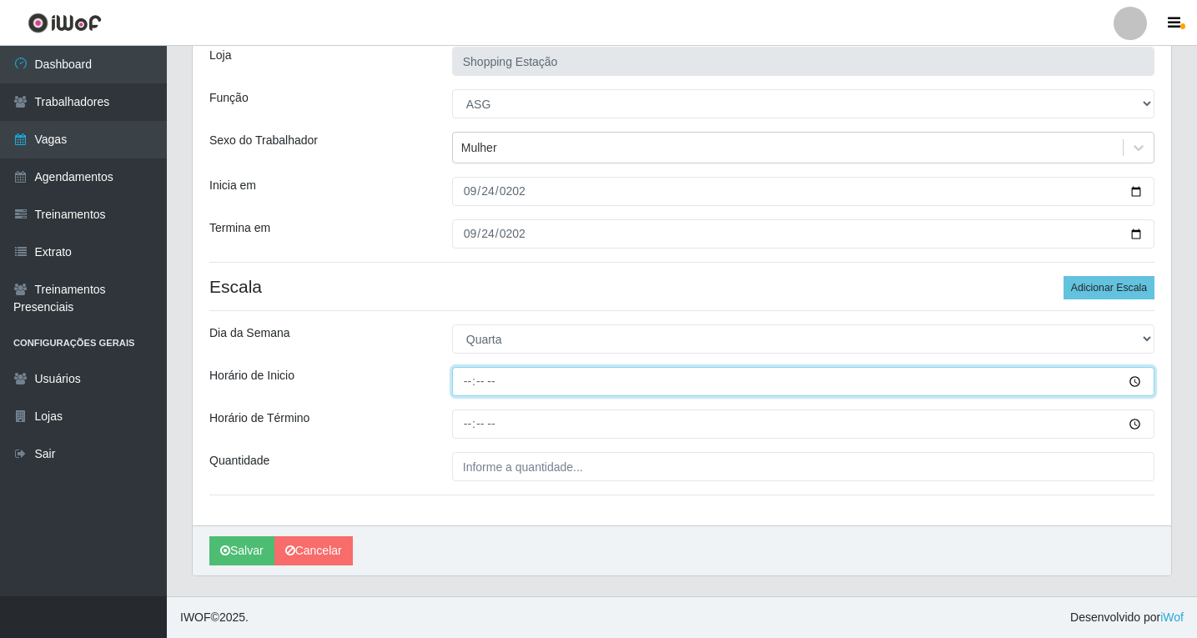
click at [467, 381] on input "Horário de Inicio" at bounding box center [803, 381] width 702 height 29
type input "06:00"
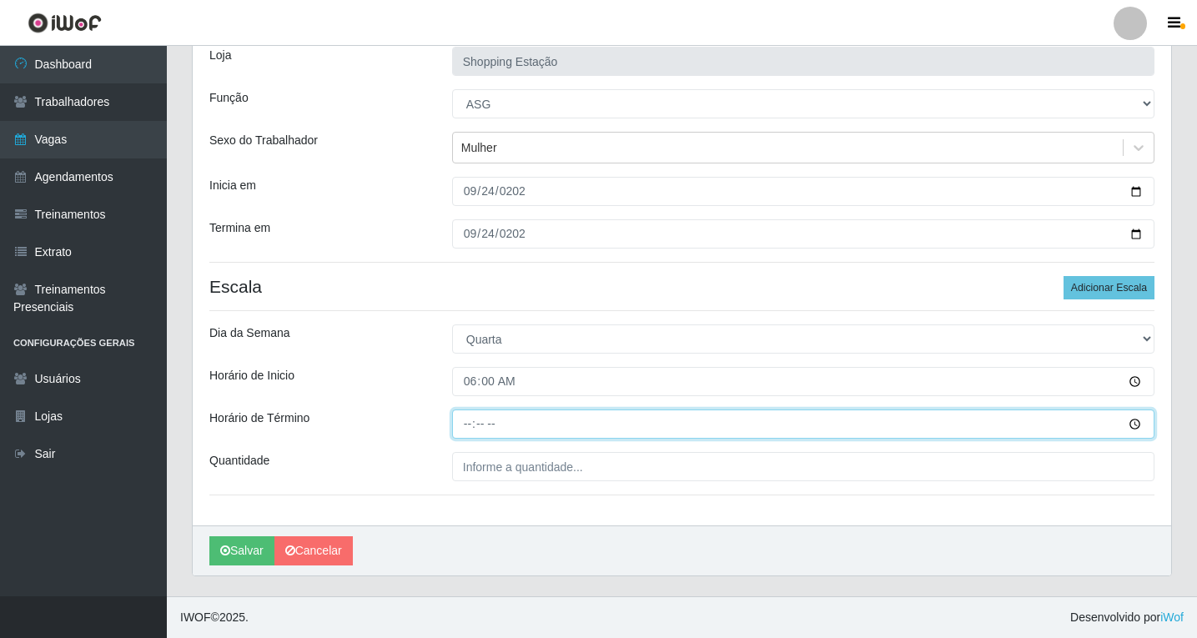
click at [467, 427] on input "Horário de Término" at bounding box center [803, 423] width 702 height 29
type input "12:00"
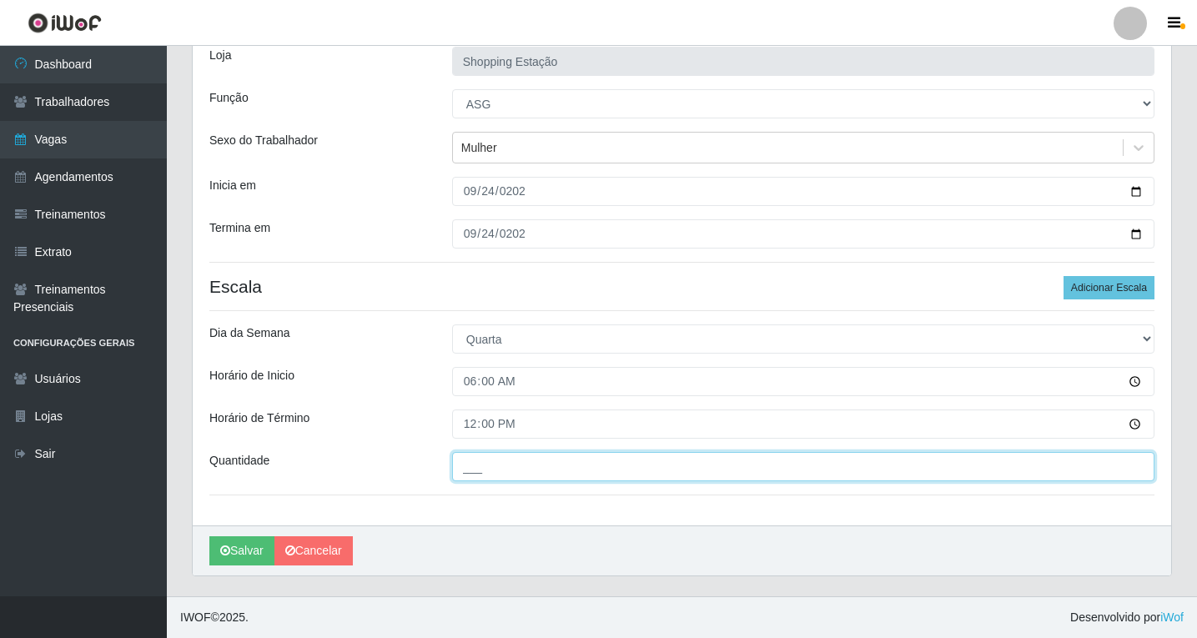
click at [474, 478] on input "___" at bounding box center [803, 466] width 702 height 29
type input "1__"
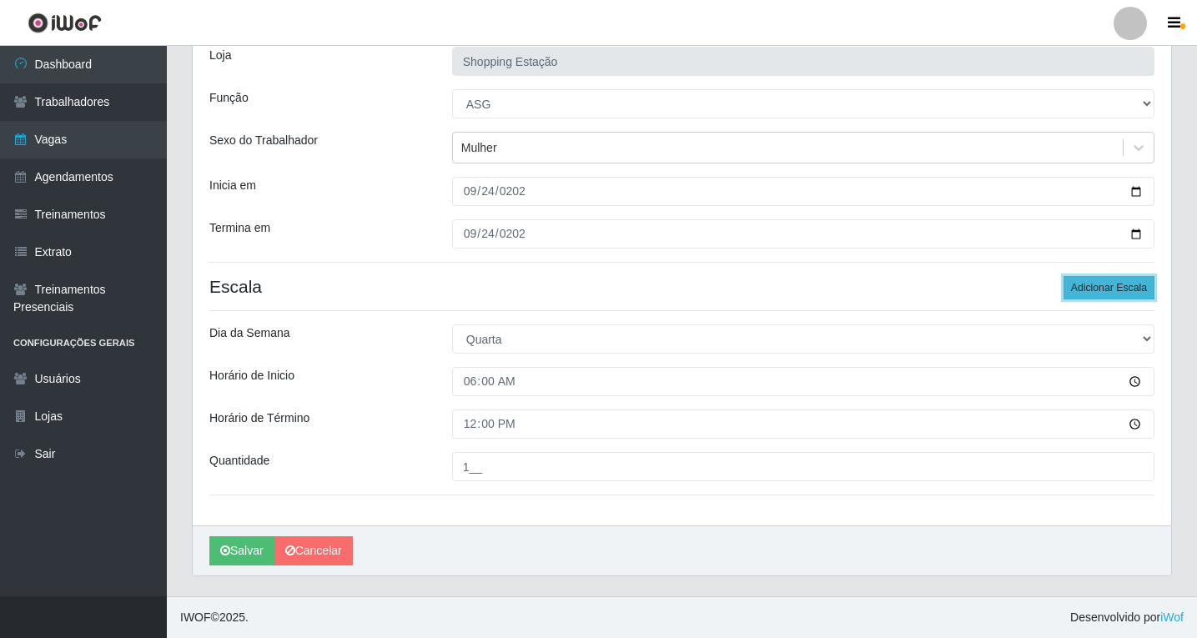
click at [1087, 291] on button "Adicionar Escala" at bounding box center [1108, 287] width 91 height 23
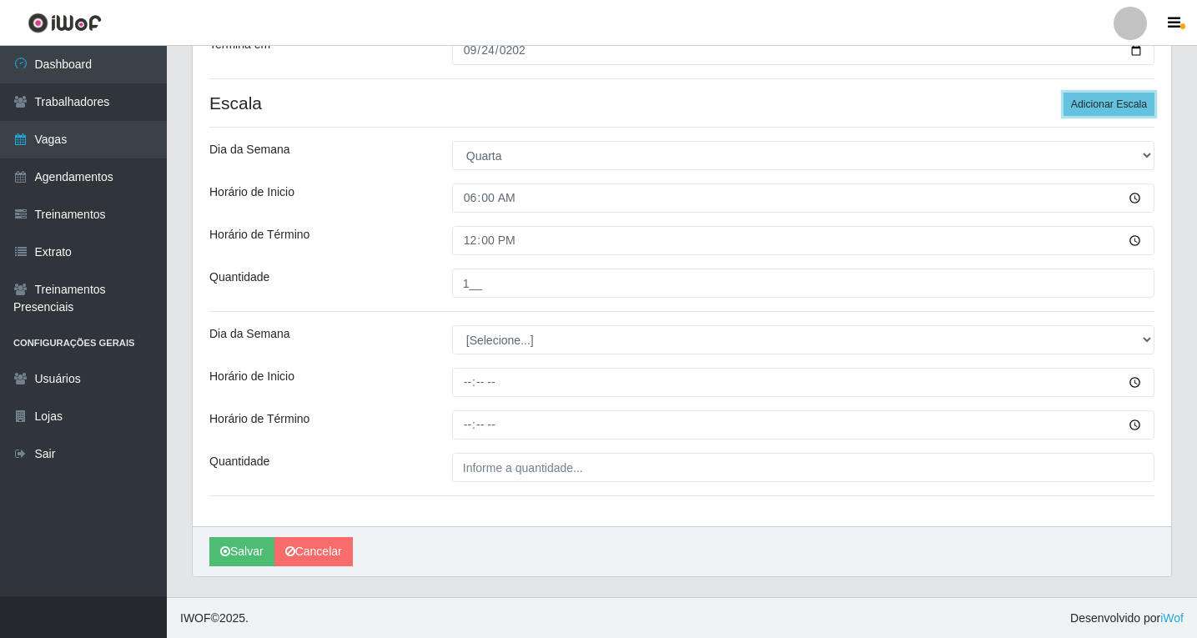
scroll to position [298, 0]
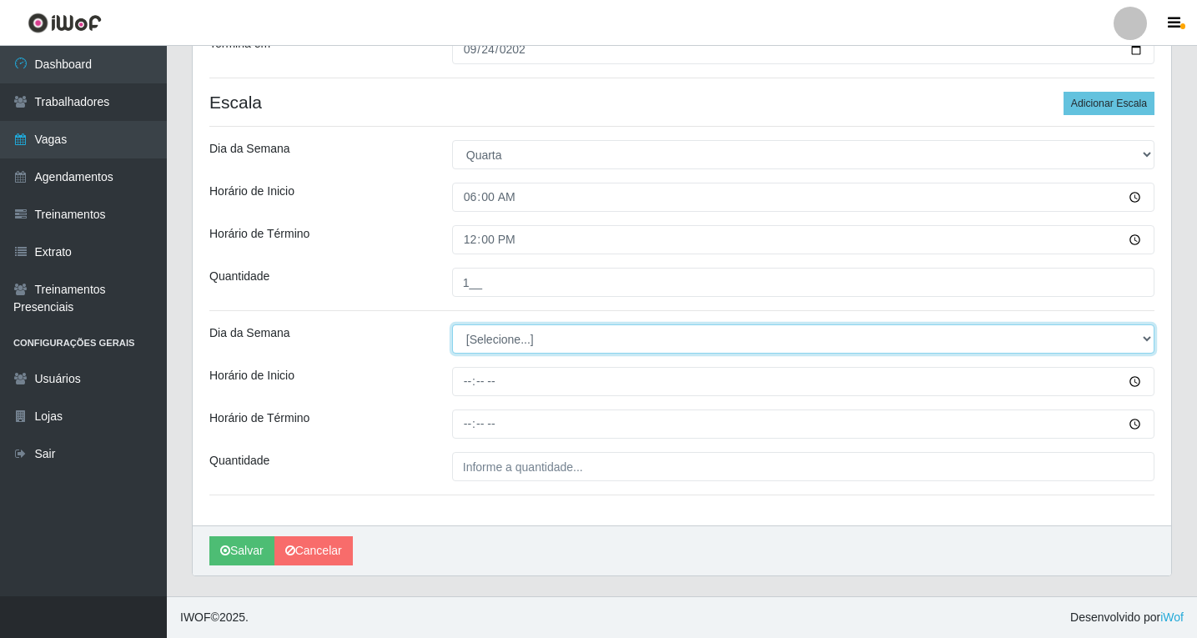
click at [477, 344] on select "[Selecione...] Segunda Terça Quarta Quinta Sexta Sábado Domingo" at bounding box center [803, 338] width 702 height 29
select select "3"
click at [452, 324] on select "[Selecione...] Segunda Terça Quarta Quinta Sexta Sábado Domingo" at bounding box center [803, 338] width 702 height 29
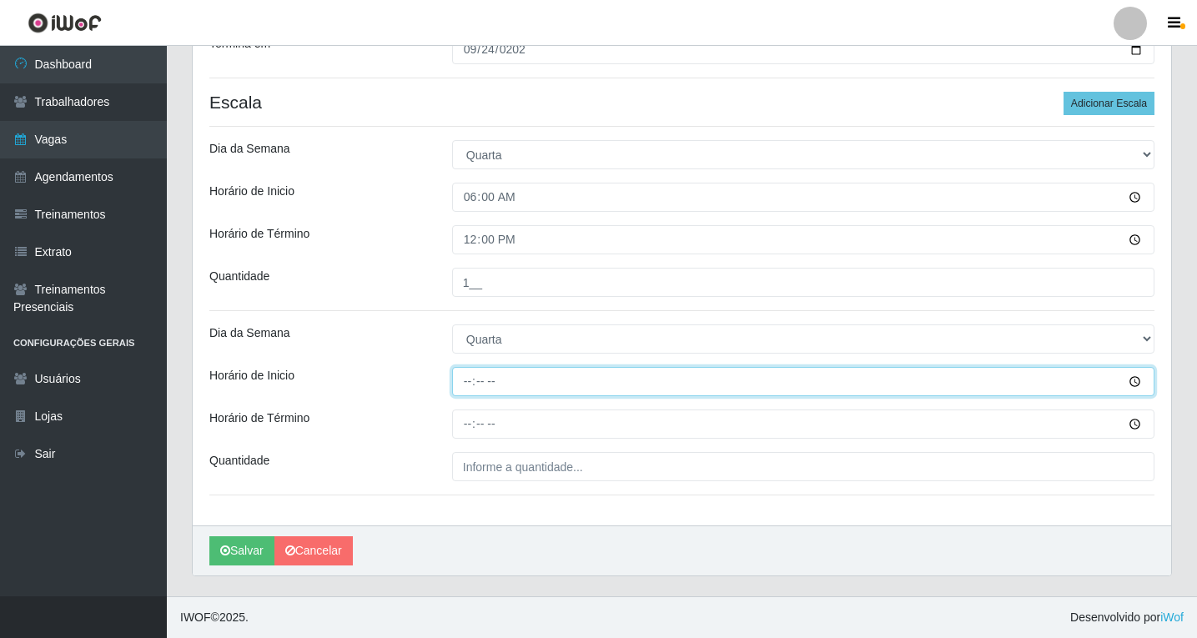
click at [470, 380] on input "Horário de Inicio" at bounding box center [803, 381] width 702 height 29
type input "06:00"
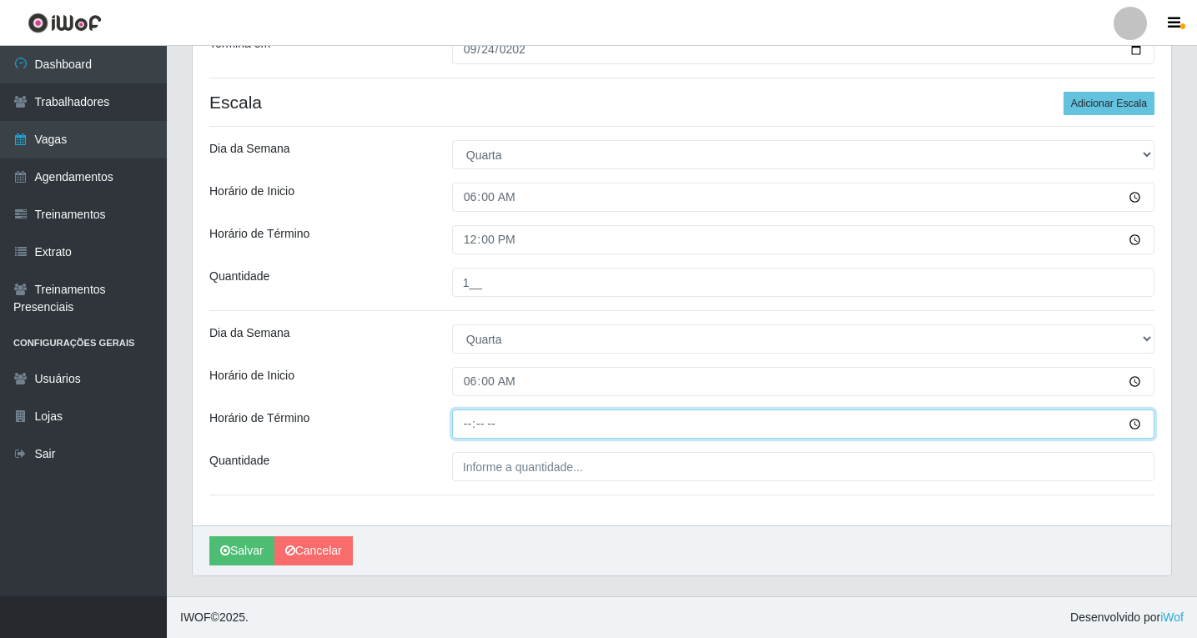
click at [469, 425] on input "Horário de Término" at bounding box center [803, 423] width 702 height 29
type input "12:00"
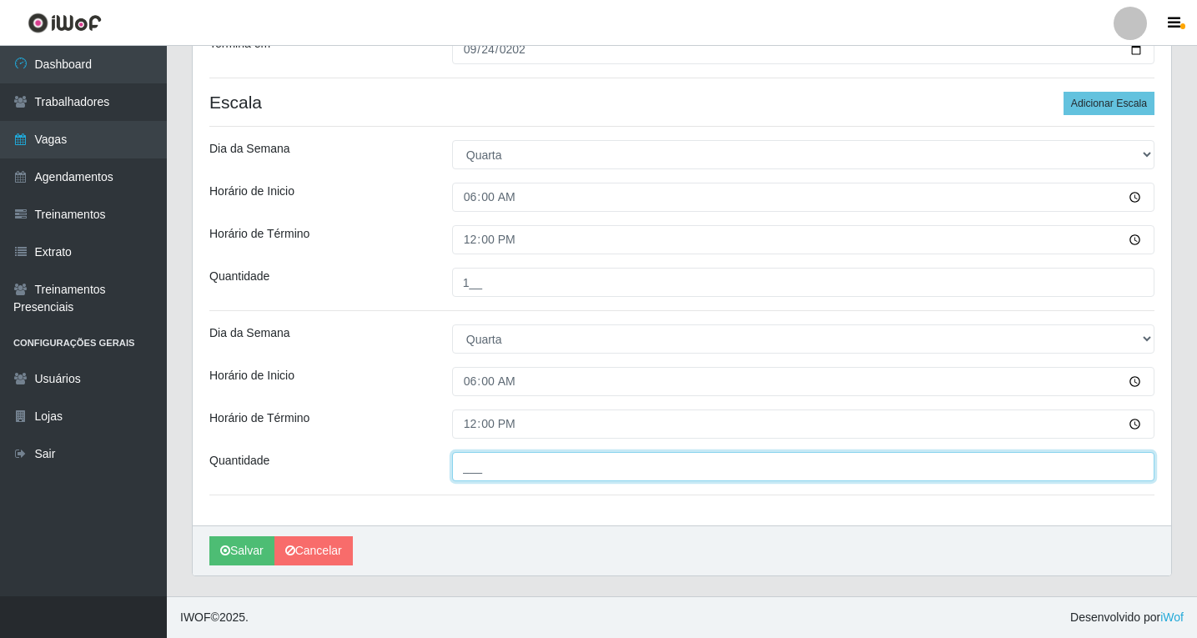
click at [490, 464] on input "___" at bounding box center [803, 466] width 702 height 29
type input "1__"
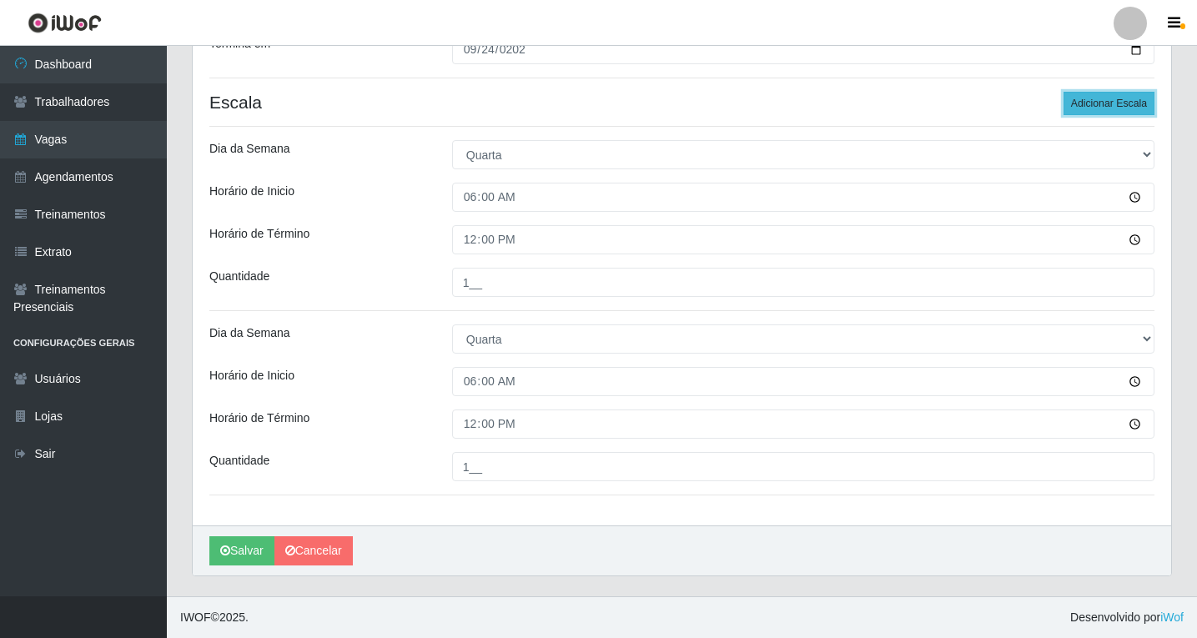
click at [1097, 98] on button "Adicionar Escala" at bounding box center [1108, 103] width 91 height 23
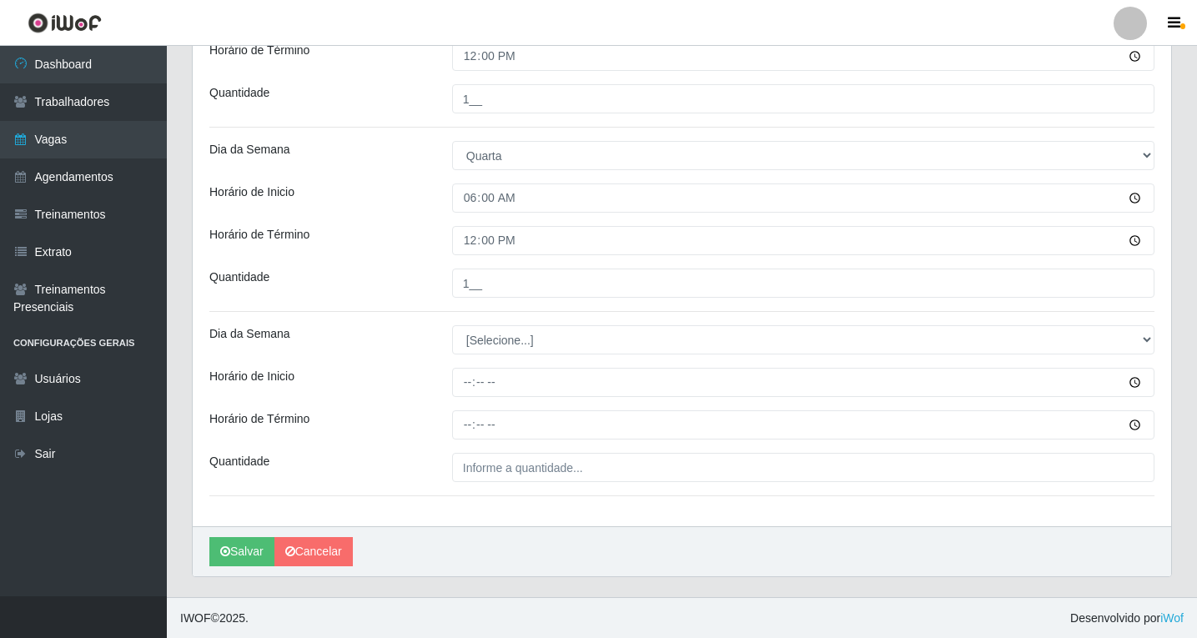
scroll to position [482, 0]
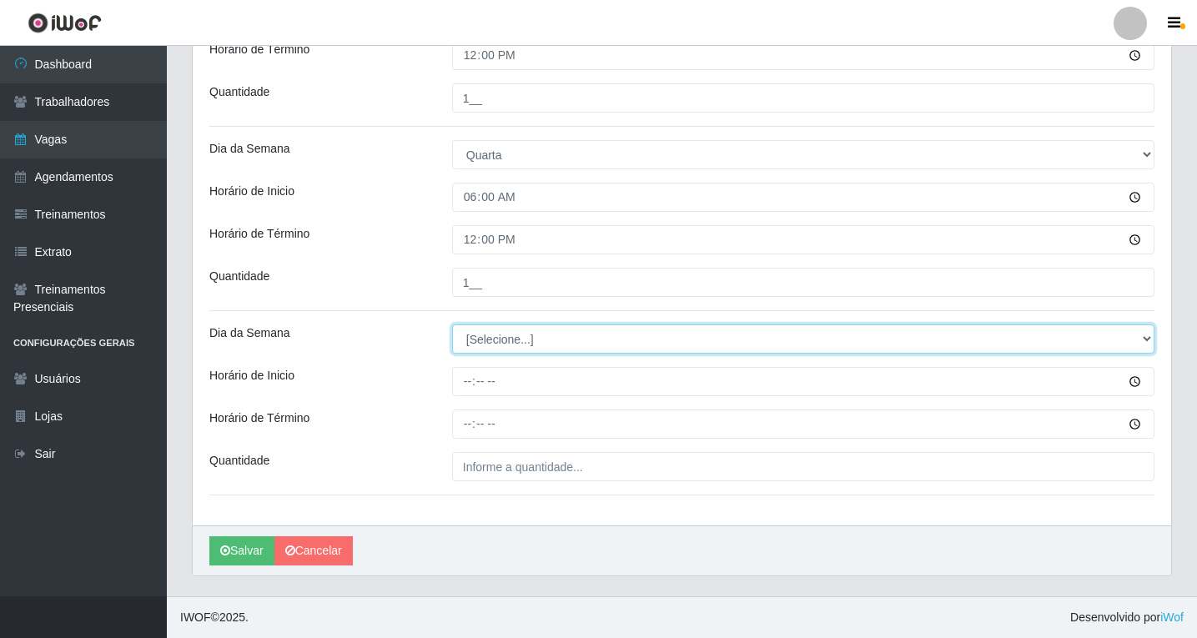
click at [479, 337] on select "[Selecione...] Segunda Terça Quarta Quinta Sexta Sábado Domingo" at bounding box center [803, 338] width 702 height 29
select select "3"
click at [452, 324] on select "[Selecione...] Segunda Terça Quarta Quinta Sexta Sábado Domingo" at bounding box center [803, 338] width 702 height 29
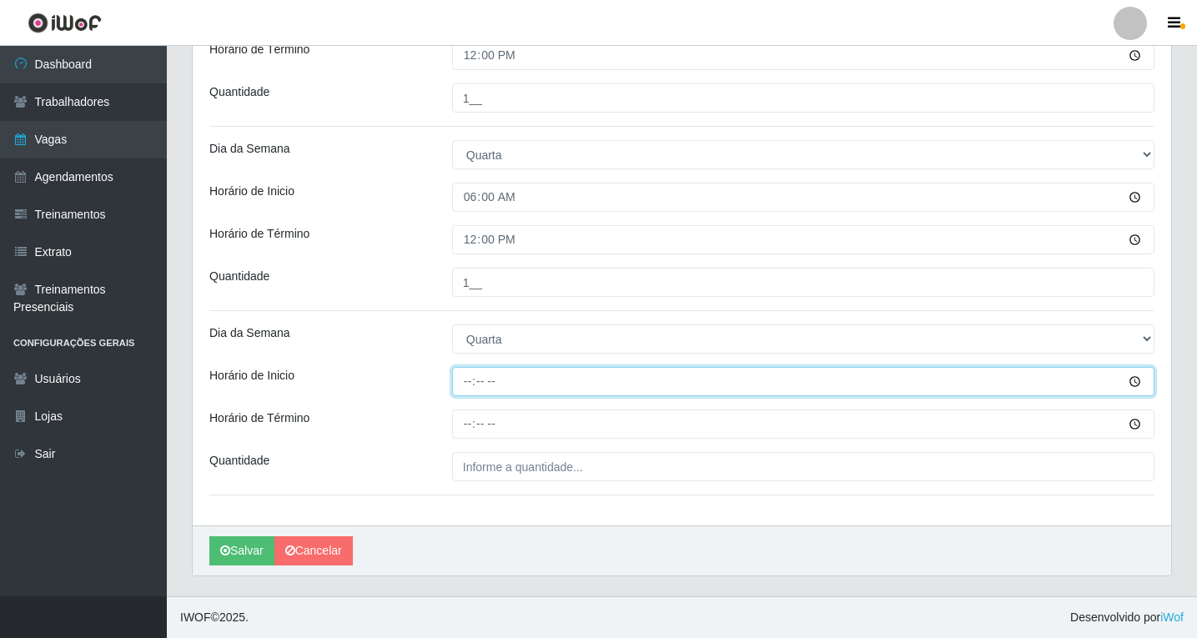
click at [464, 381] on input "Horário de Inicio" at bounding box center [803, 381] width 702 height 29
type input "08:00"
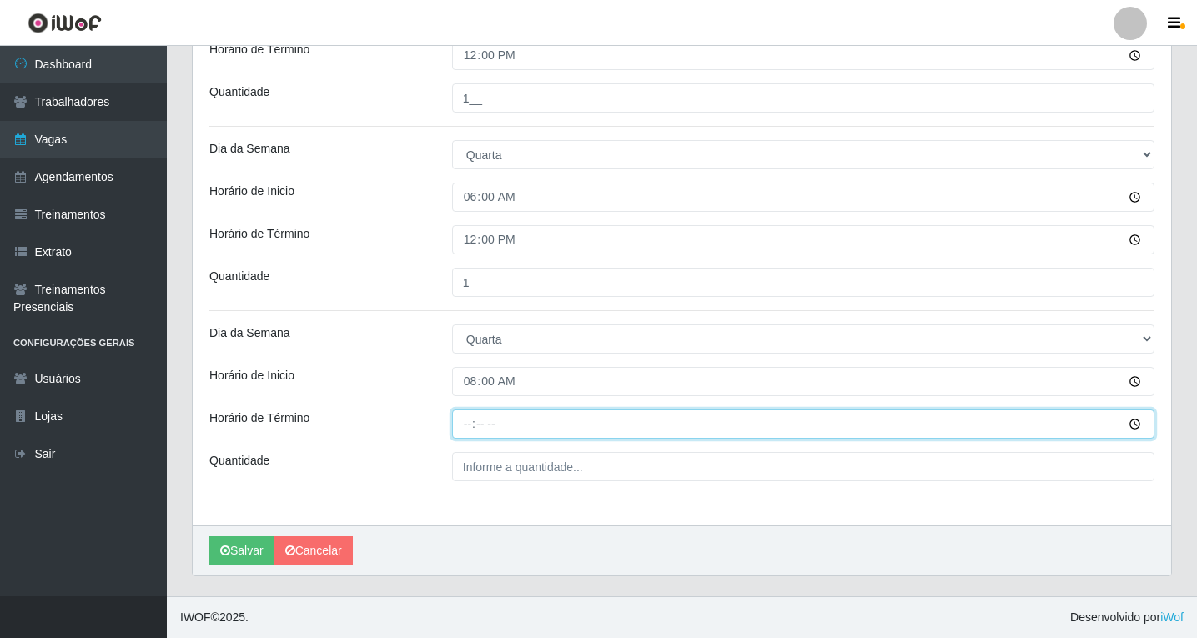
click at [466, 427] on input "Horário de Término" at bounding box center [803, 423] width 702 height 29
type input "14:00"
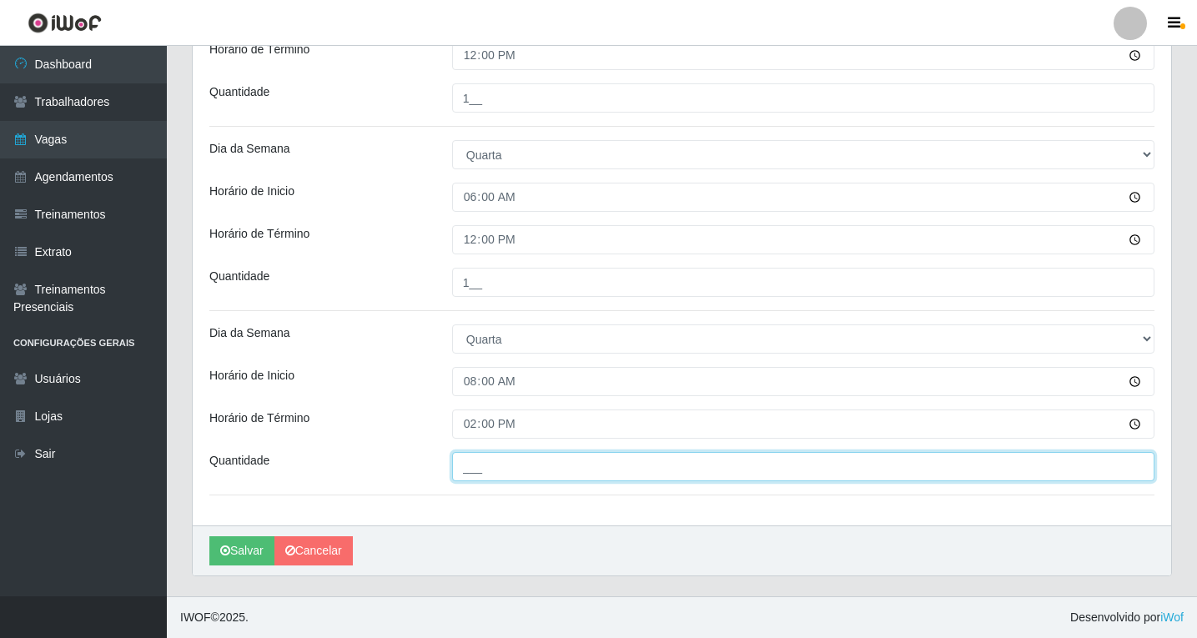
click at [550, 465] on input "___" at bounding box center [803, 466] width 702 height 29
type input "1__"
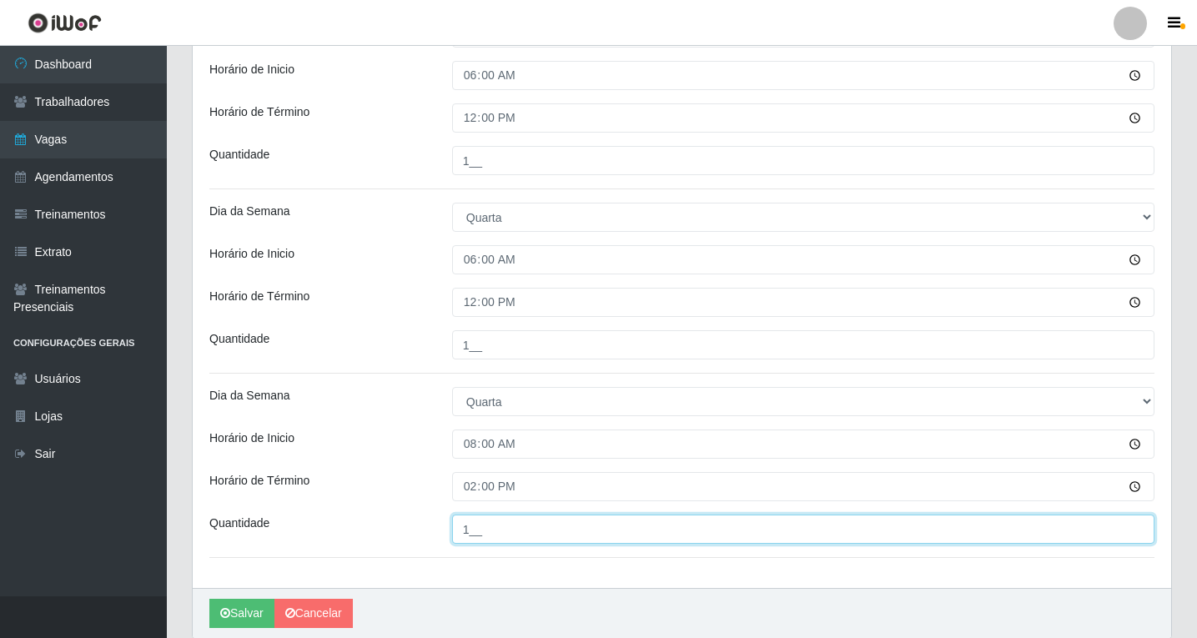
scroll to position [232, 0]
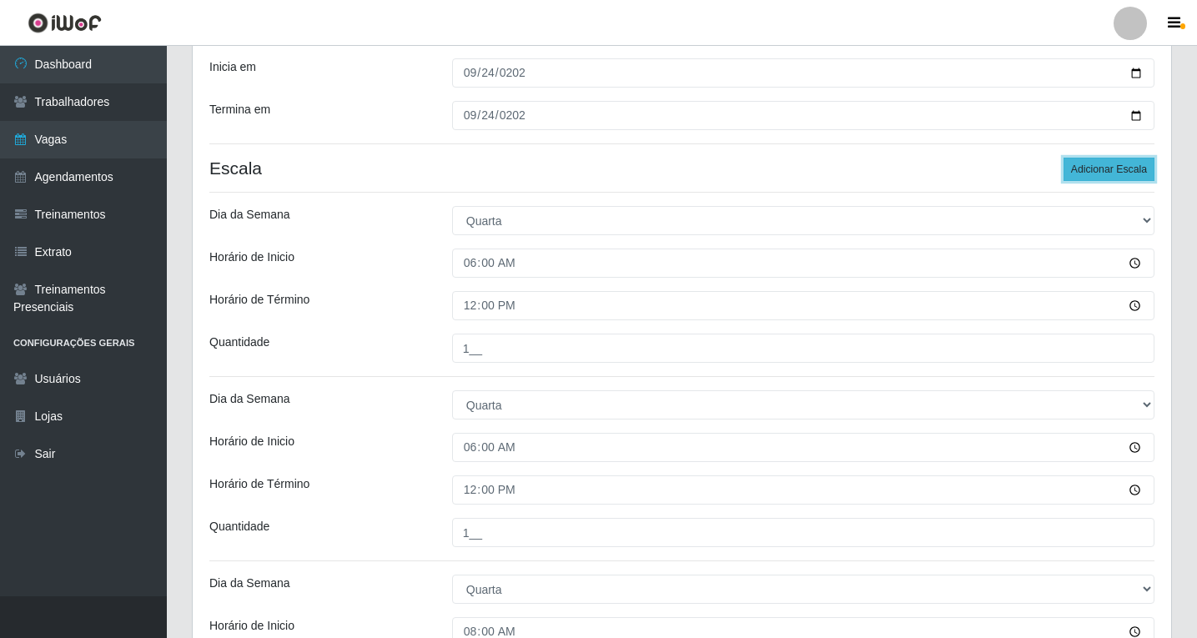
click at [1110, 173] on button "Adicionar Escala" at bounding box center [1108, 169] width 91 height 23
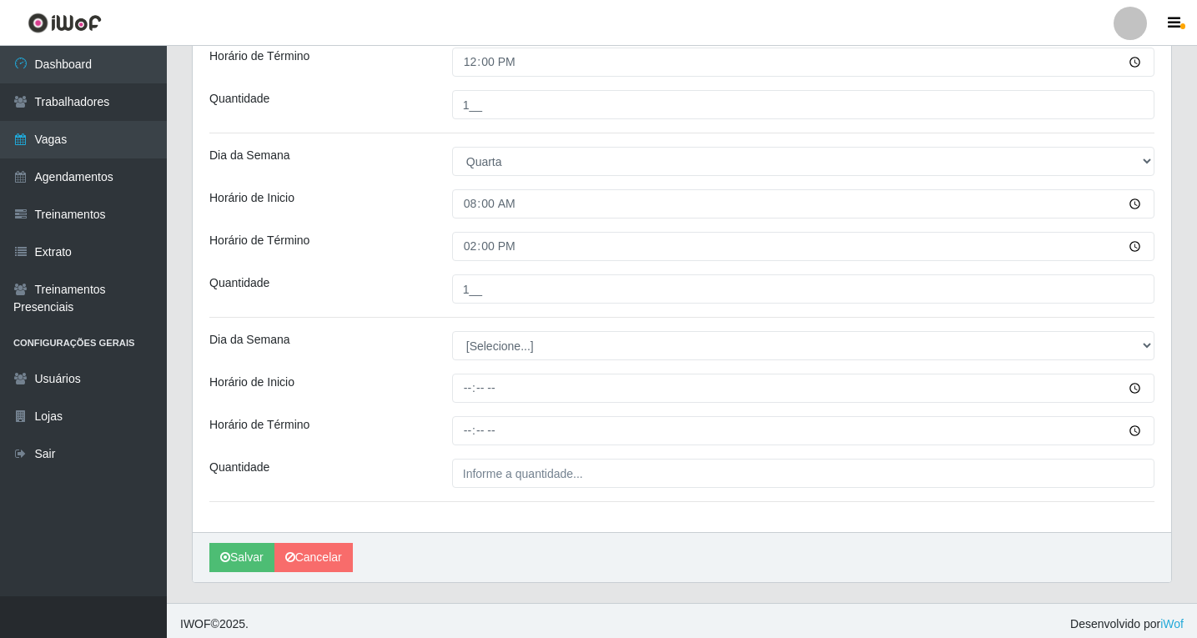
scroll to position [666, 0]
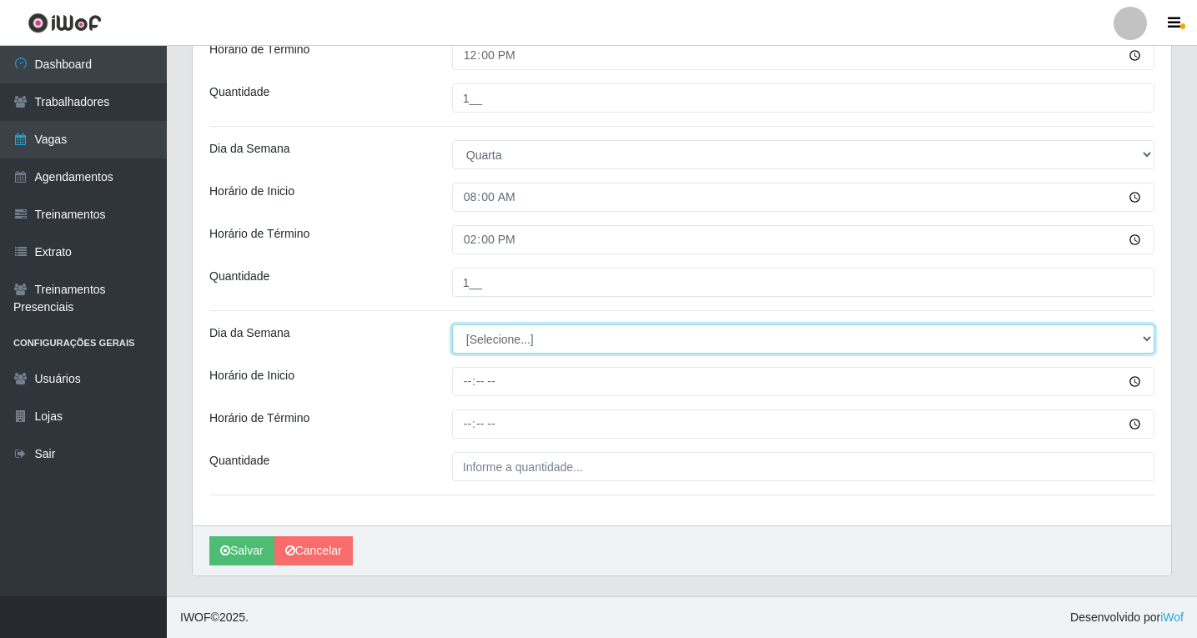
click at [473, 345] on select "[Selecione...] Segunda Terça Quarta Quinta Sexta Sábado Domingo" at bounding box center [803, 338] width 702 height 29
select select "3"
click at [452, 324] on select "[Selecione...] Segunda Terça Quarta Quinta Sexta Sábado Domingo" at bounding box center [803, 338] width 702 height 29
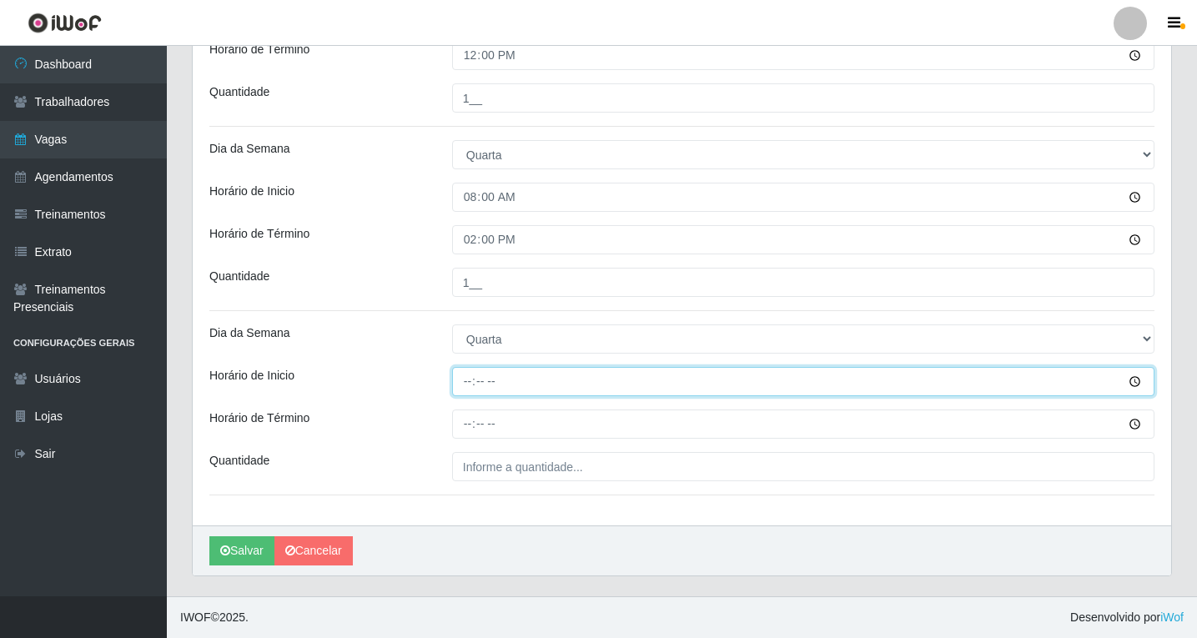
click at [469, 382] on input "Horário de Inicio" at bounding box center [803, 381] width 702 height 29
type input "14:00"
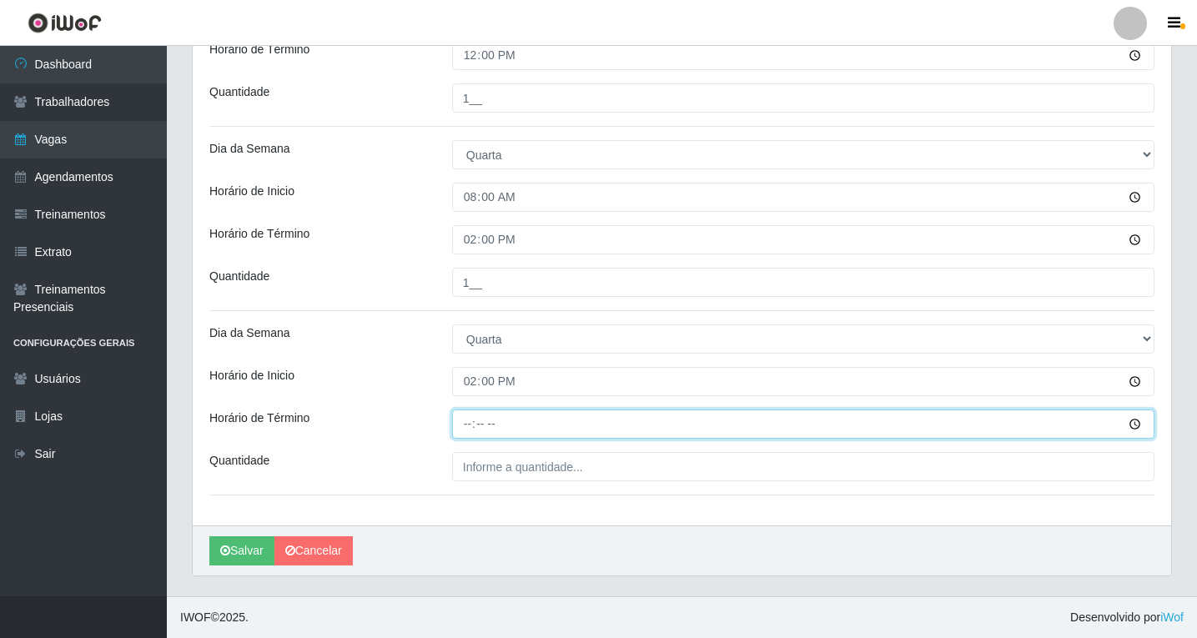
drag, startPoint x: 465, startPoint y: 424, endPoint x: 454, endPoint y: 434, distance: 15.4
click at [462, 428] on input "Horário de Término" at bounding box center [803, 423] width 702 height 29
type input "20:00"
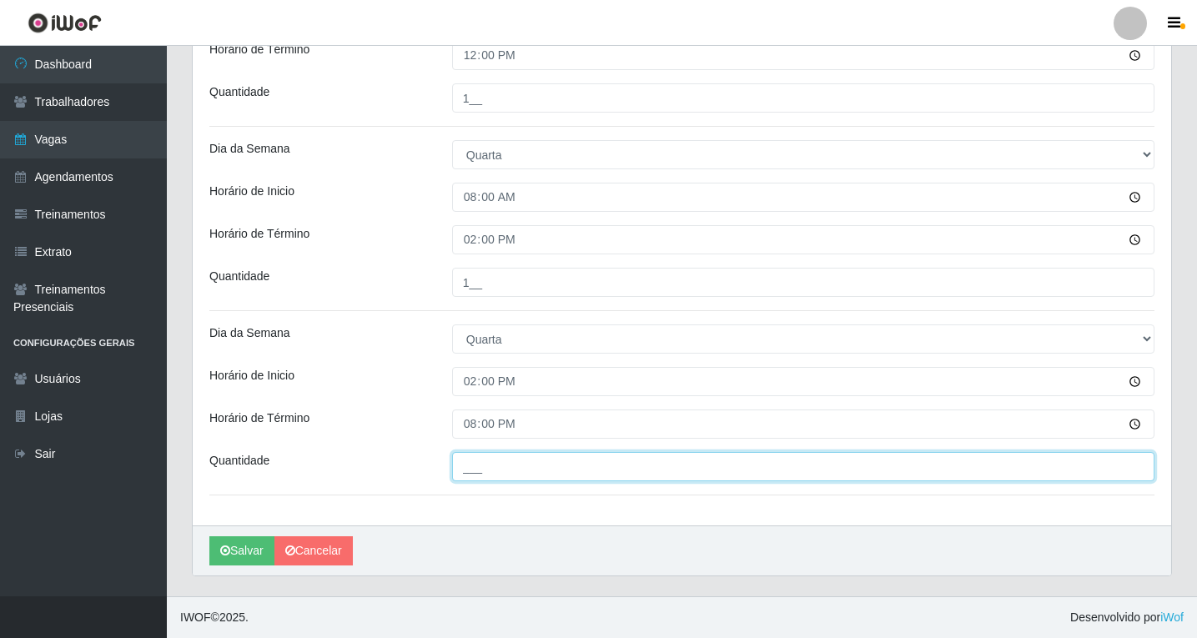
drag, startPoint x: 478, startPoint y: 457, endPoint x: 483, endPoint y: 467, distance: 11.2
click at [478, 457] on input "___" at bounding box center [803, 466] width 702 height 29
type input "1__"
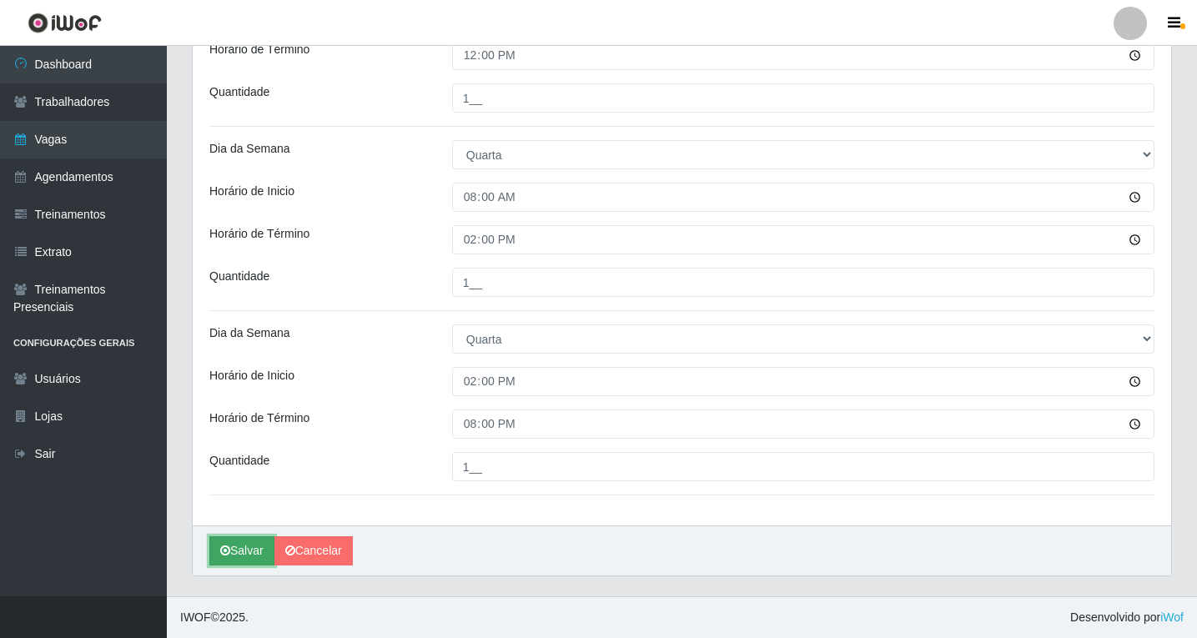
click at [231, 550] on button "Salvar" at bounding box center [241, 550] width 65 height 29
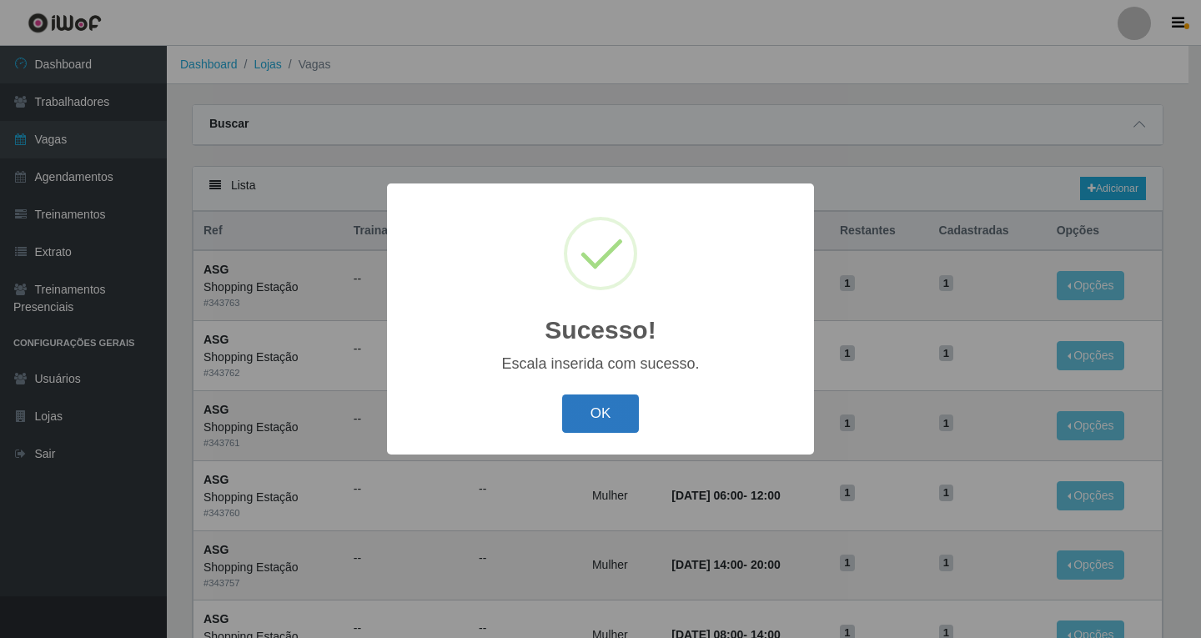
click at [594, 420] on button "OK" at bounding box center [601, 413] width 78 height 39
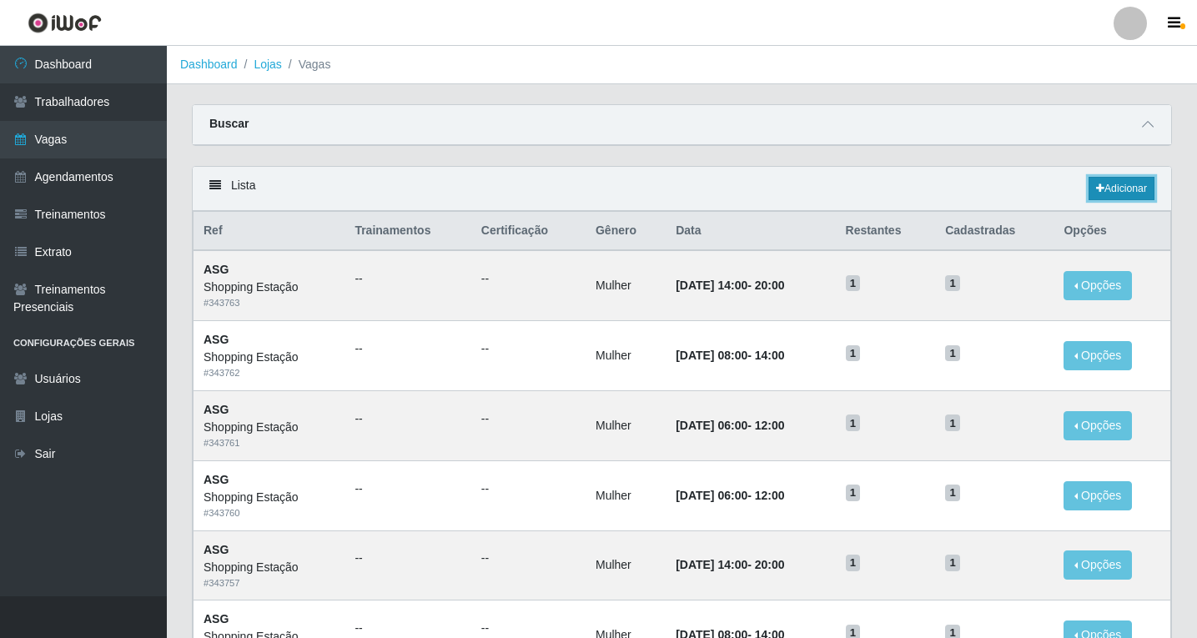
click at [1108, 190] on link "Adicionar" at bounding box center [1121, 188] width 66 height 23
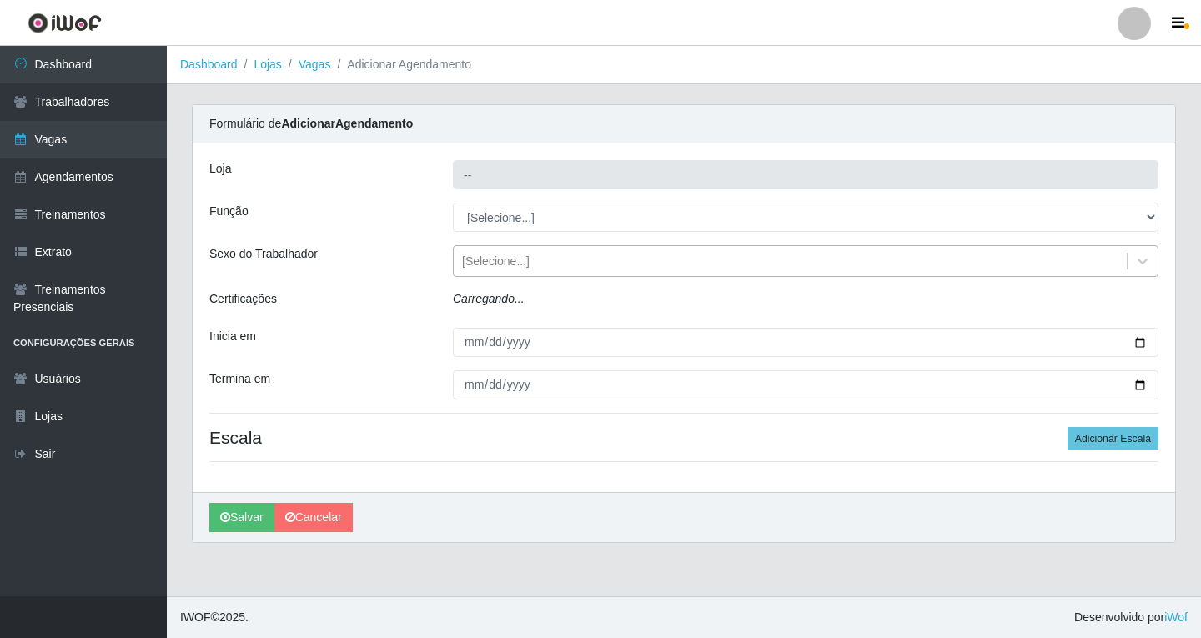
type input "Shopping Estação"
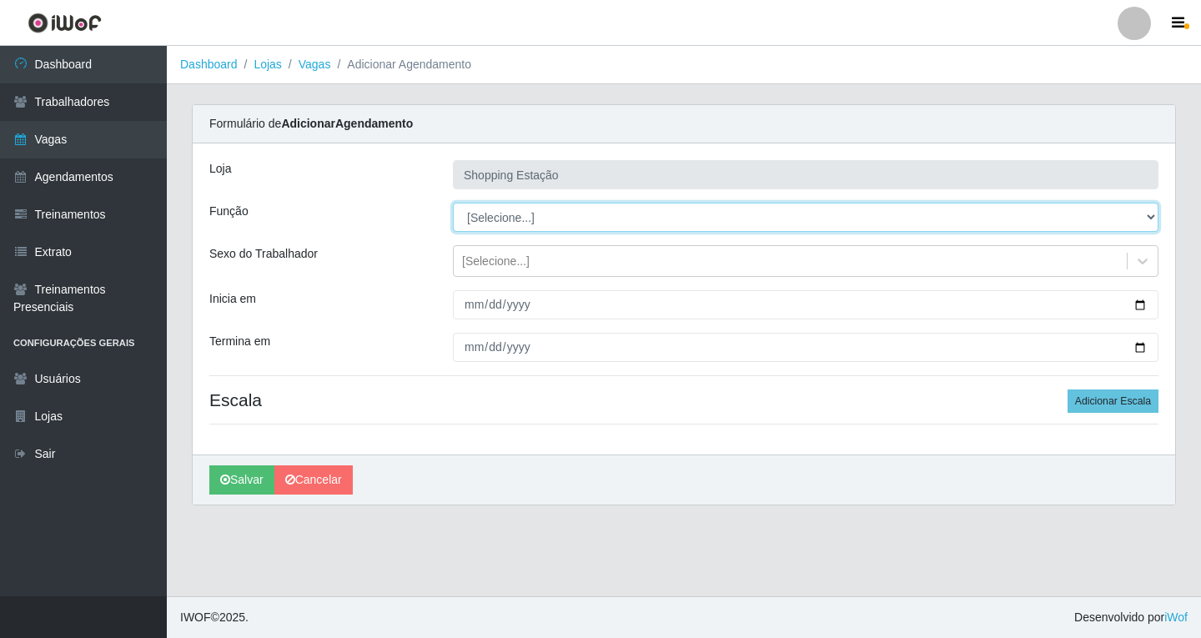
click at [494, 218] on select "[Selecione...] ASG ASG + ASG ++ Operador de Caixa Operador de Caixa + Operador …" at bounding box center [805, 217] width 705 height 29
select select "16"
click at [453, 203] on select "[Selecione...] ASG ASG + ASG ++ Operador de Caixa Operador de Caixa + Operador …" at bounding box center [805, 217] width 705 height 29
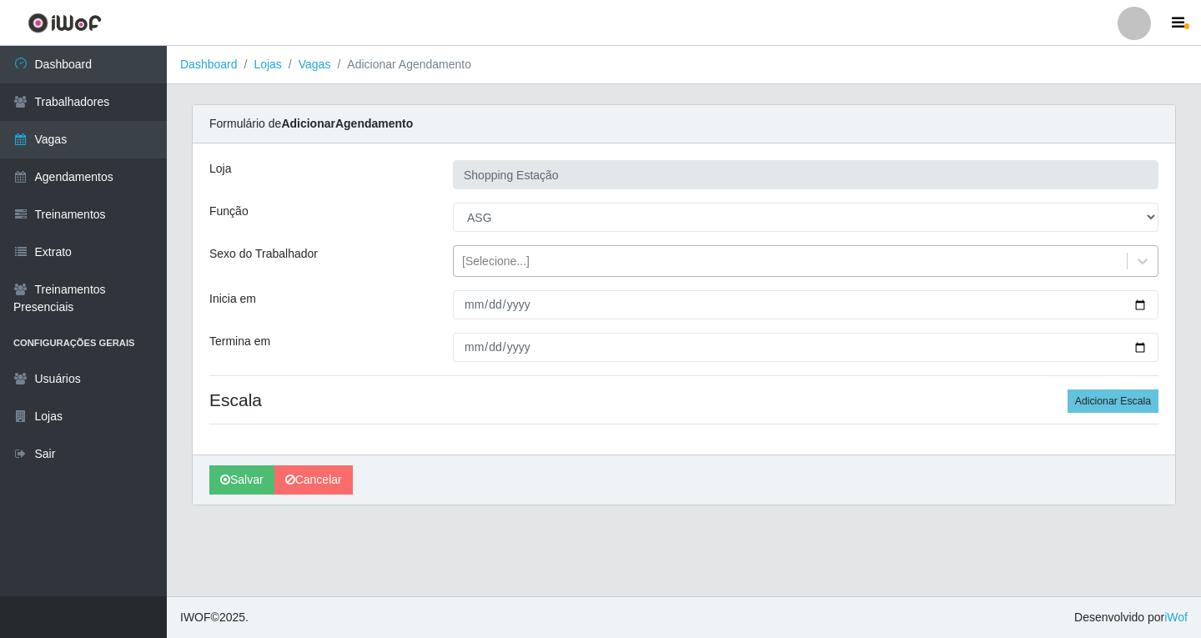
click at [488, 261] on div "[Selecione...]" at bounding box center [496, 262] width 68 height 18
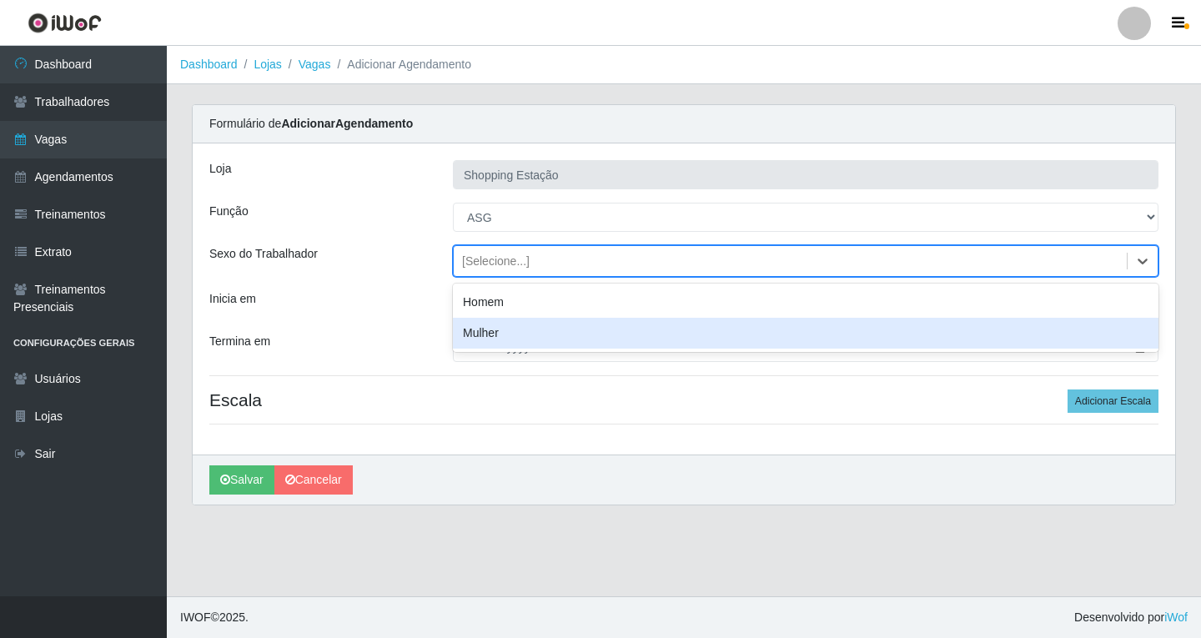
click at [494, 337] on div "Mulher" at bounding box center [805, 333] width 705 height 31
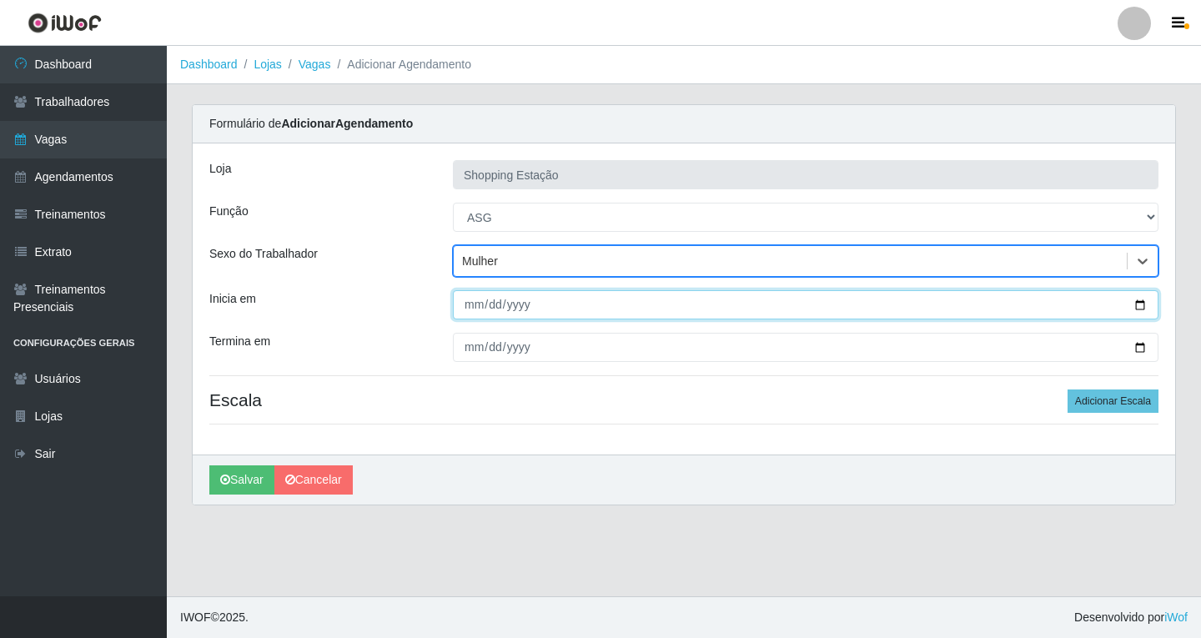
click at [478, 305] on input "Inicia em" at bounding box center [805, 304] width 705 height 29
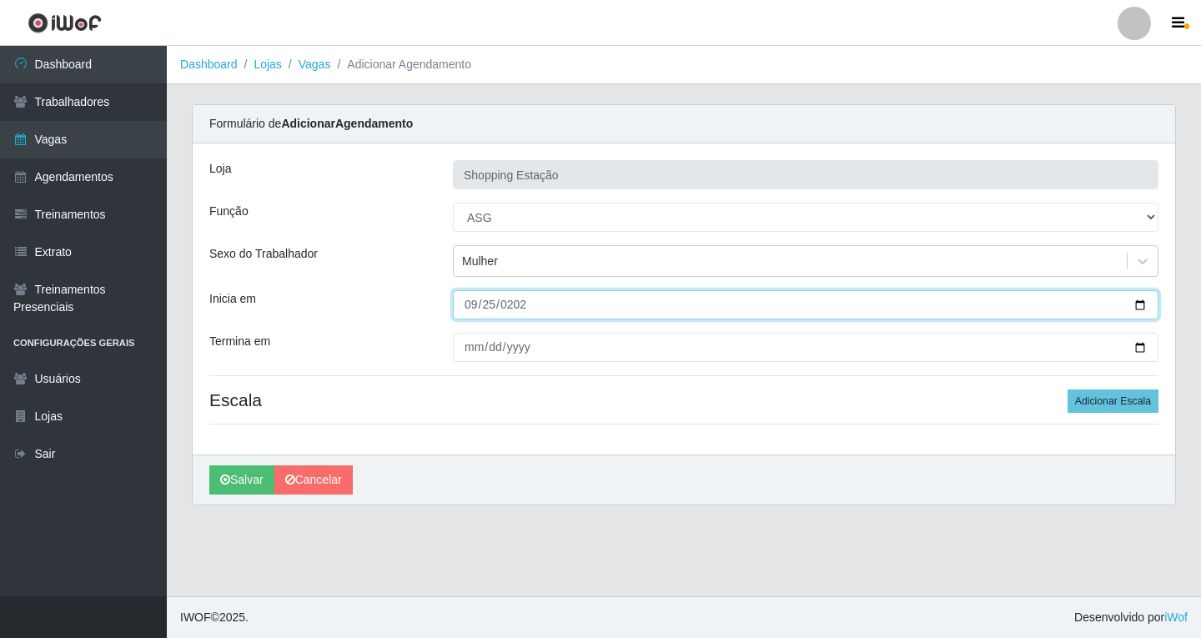
type input "[DATE]"
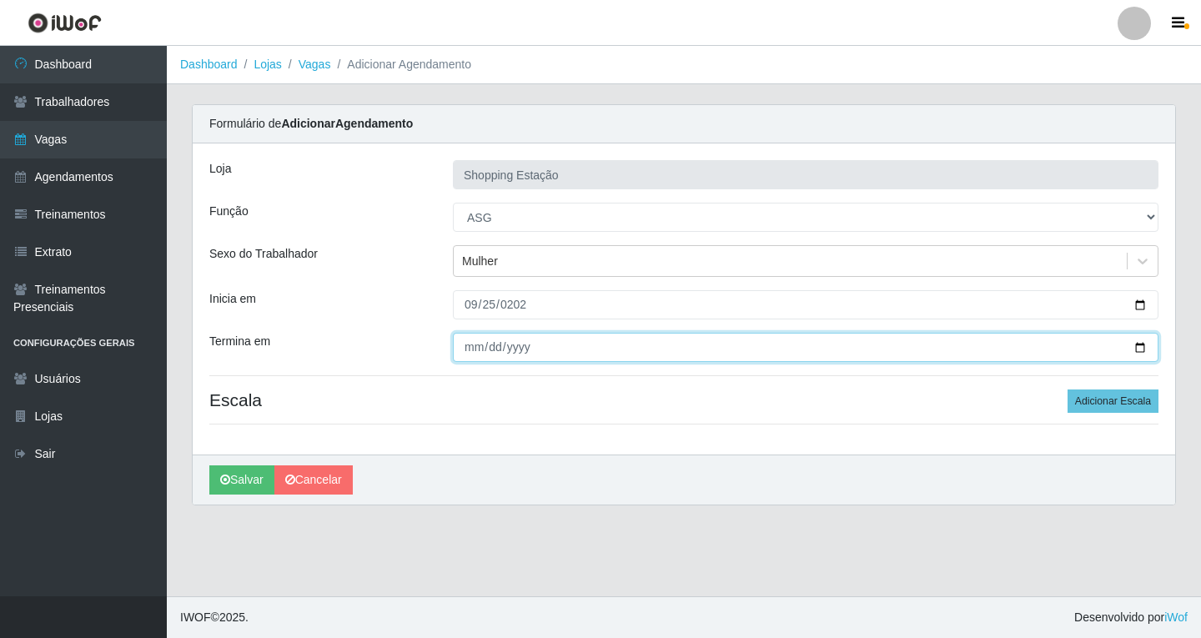
click at [472, 351] on input "Termina em" at bounding box center [805, 347] width 705 height 29
type input "[DATE]"
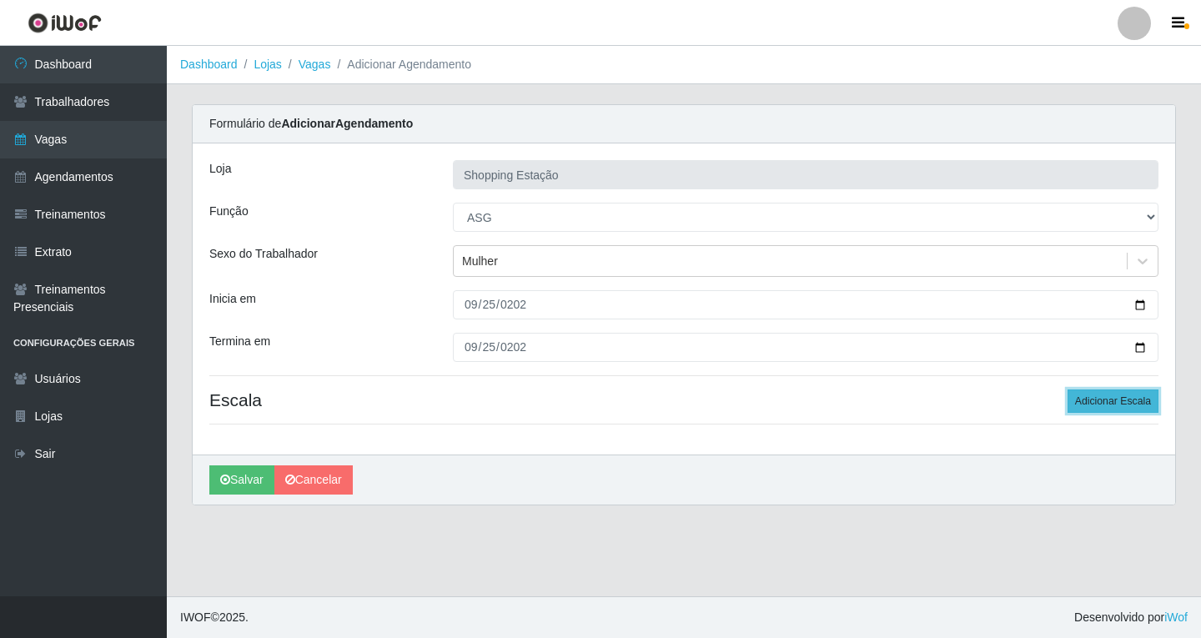
click at [1070, 399] on button "Adicionar Escala" at bounding box center [1112, 400] width 91 height 23
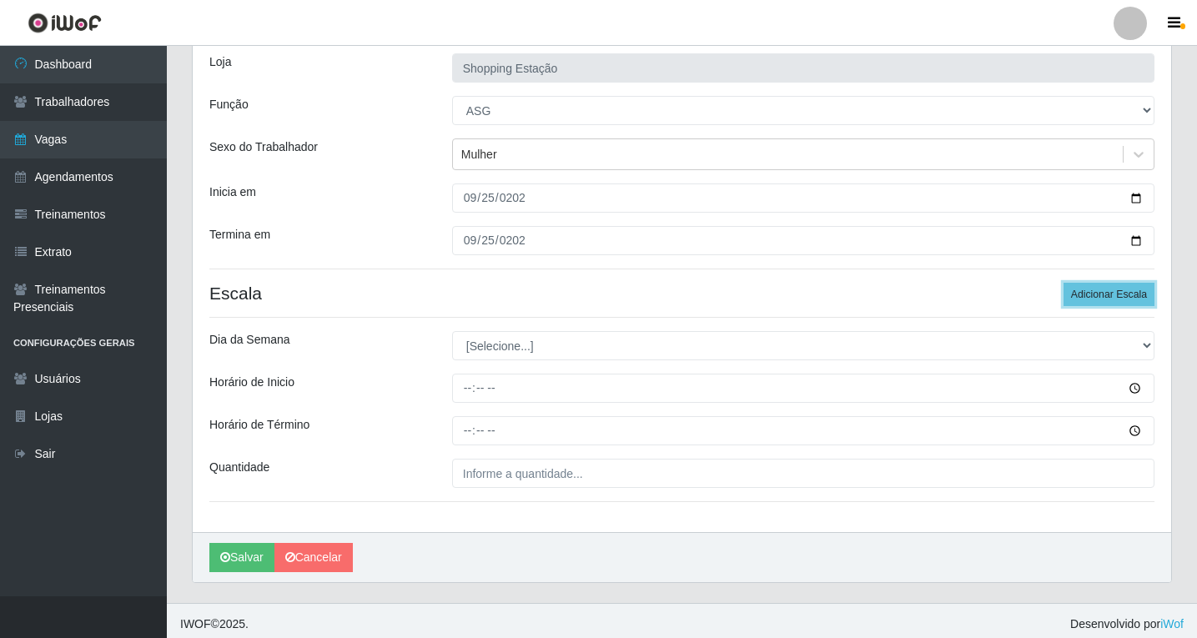
scroll to position [113, 0]
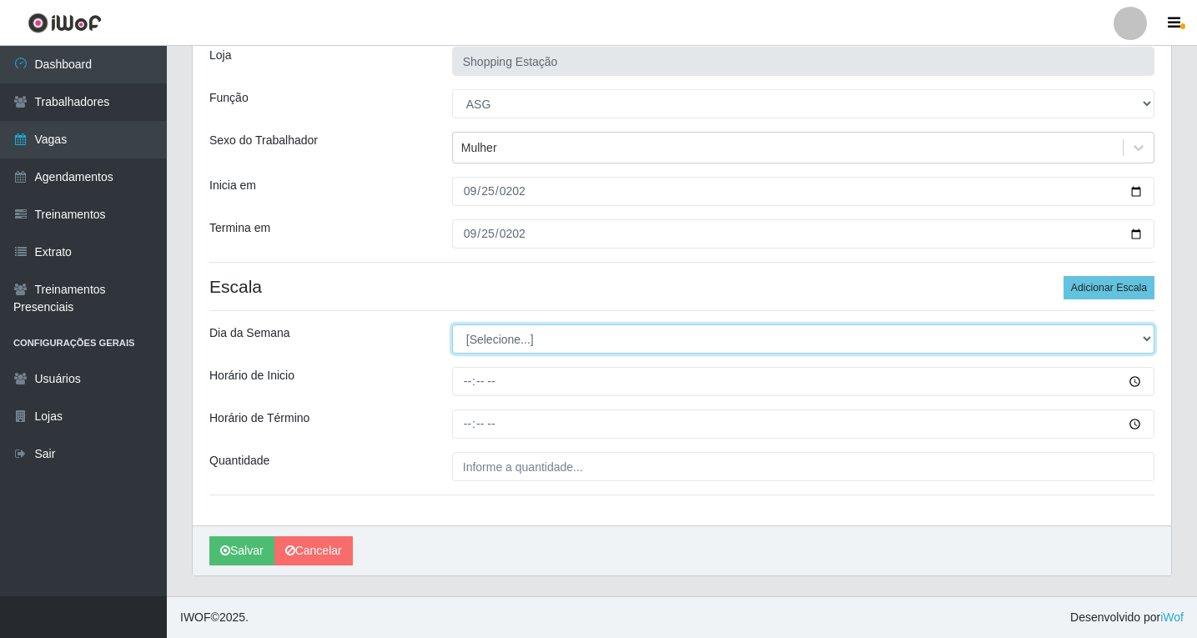
drag, startPoint x: 513, startPoint y: 335, endPoint x: 504, endPoint y: 344, distance: 11.8
click at [513, 336] on select "[Selecione...] Segunda Terça Quarta Quinta Sexta Sábado Domingo" at bounding box center [803, 338] width 702 height 29
select select "4"
click at [452, 324] on select "[Selecione...] Segunda Terça Quarta Quinta Sexta Sábado Domingo" at bounding box center [803, 338] width 702 height 29
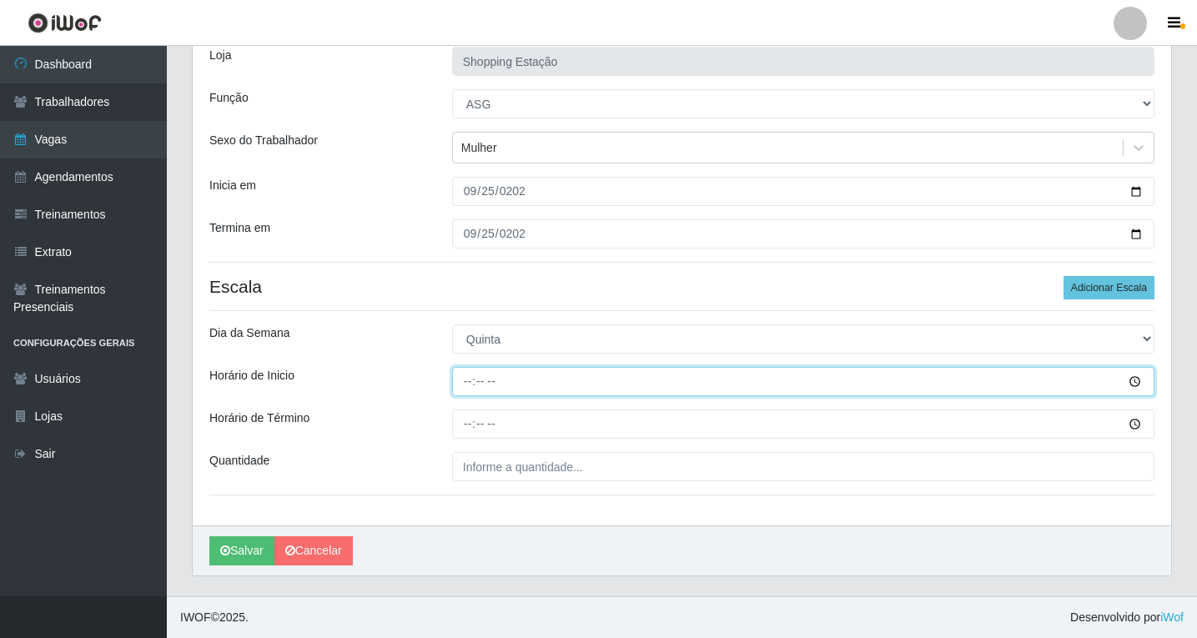
click at [471, 384] on input "Horário de Inicio" at bounding box center [803, 381] width 702 height 29
type input "06:00"
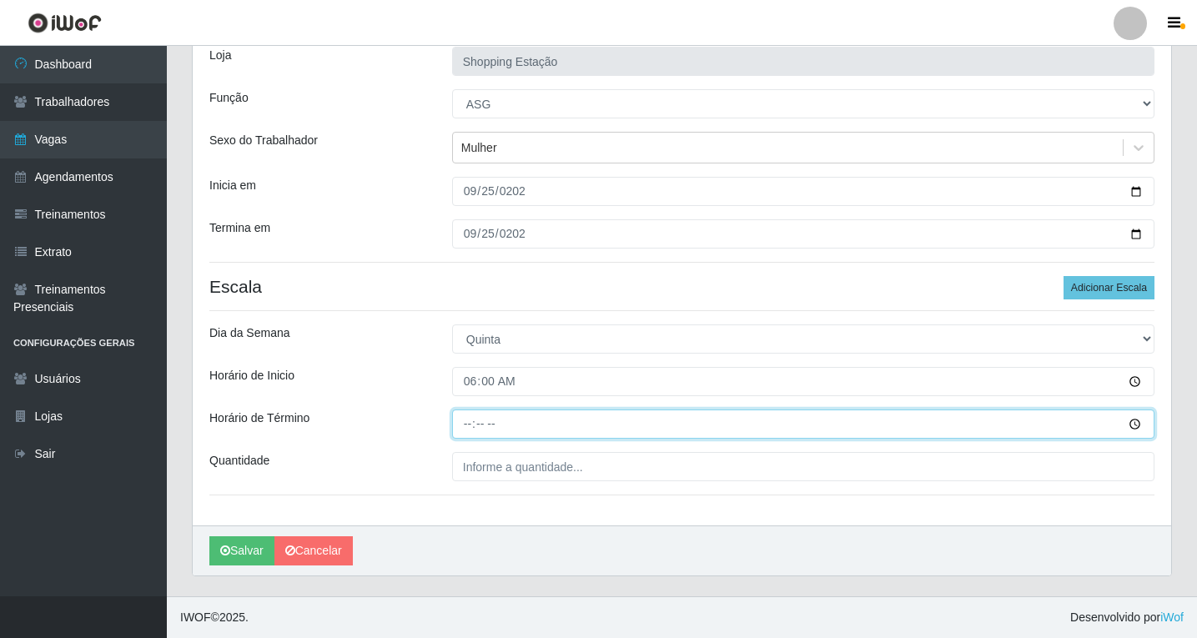
click at [469, 416] on input "Horário de Término" at bounding box center [803, 423] width 702 height 29
type input "12:00"
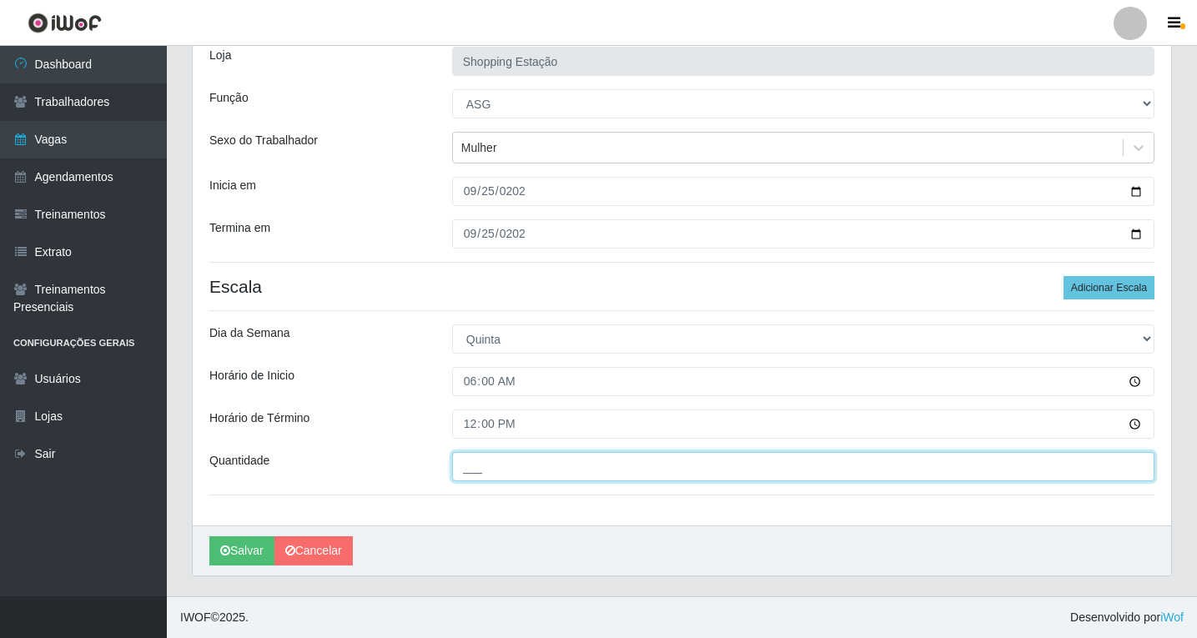
click at [509, 468] on input "___" at bounding box center [803, 466] width 702 height 29
type input "1__"
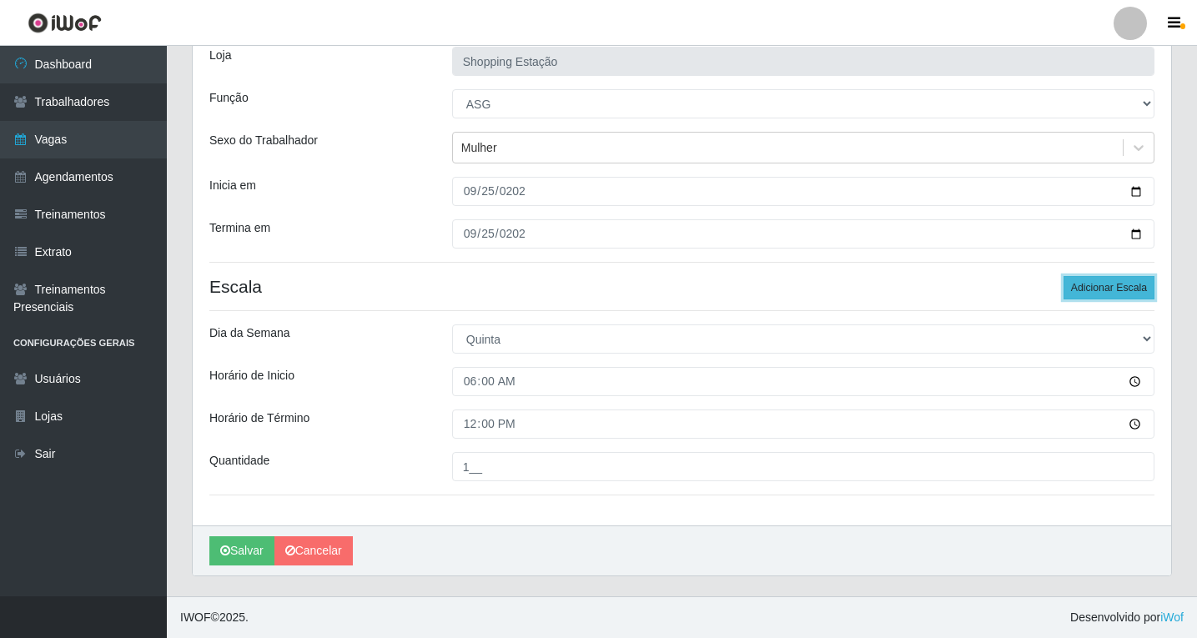
click at [1096, 289] on button "Adicionar Escala" at bounding box center [1108, 287] width 91 height 23
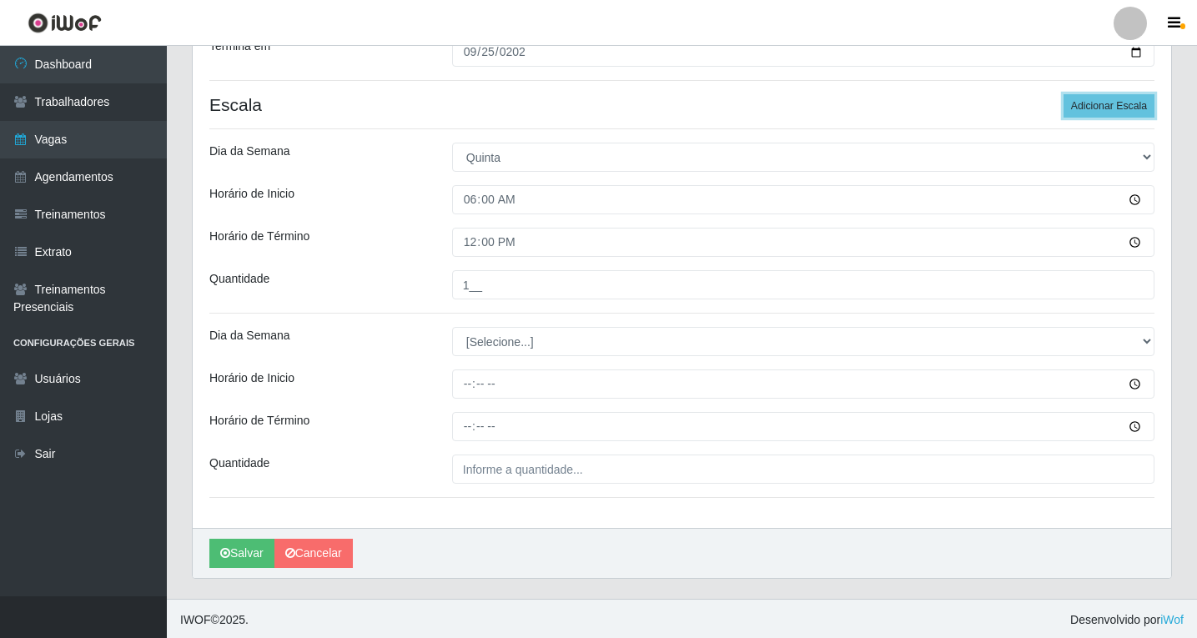
scroll to position [298, 0]
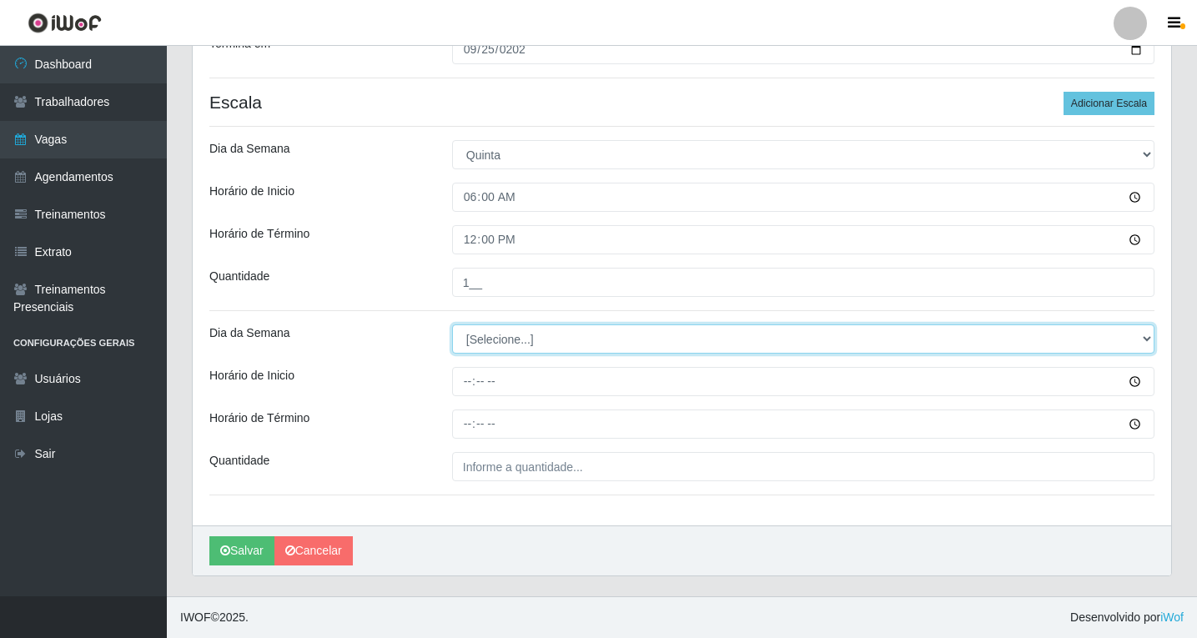
click at [484, 349] on select "[Selecione...] Segunda Terça Quarta Quinta Sexta Sábado Domingo" at bounding box center [803, 338] width 702 height 29
select select "4"
click at [452, 324] on select "[Selecione...] Segunda Terça Quarta Quinta Sexta Sábado Domingo" at bounding box center [803, 338] width 702 height 29
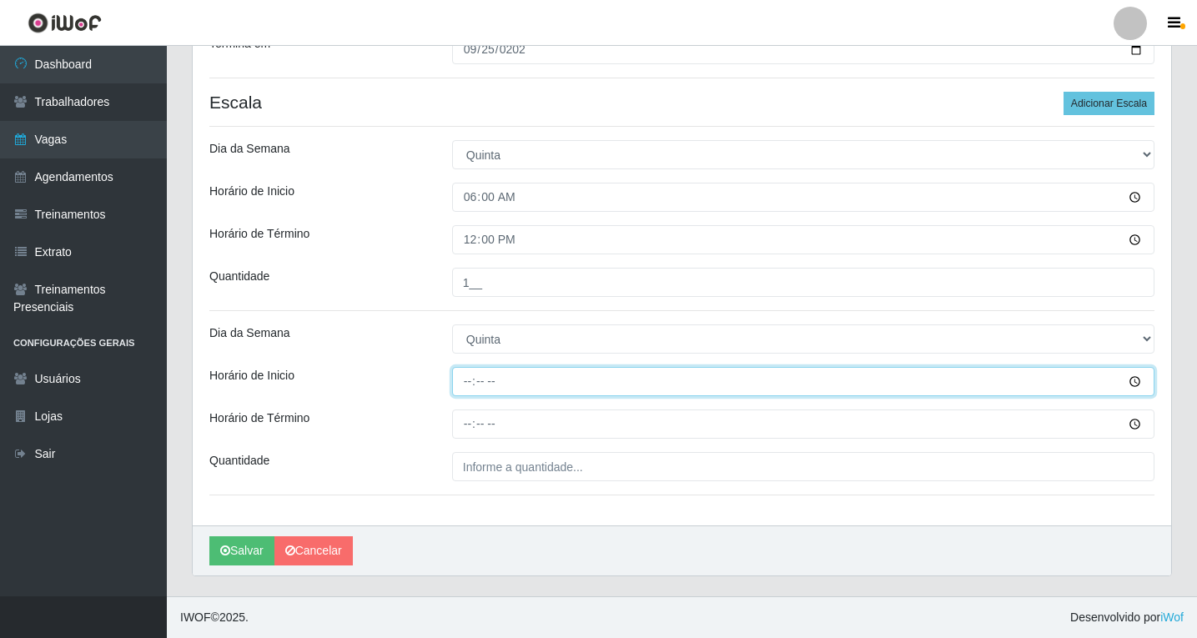
click at [472, 387] on input "Horário de Inicio" at bounding box center [803, 381] width 702 height 29
type input "06:00"
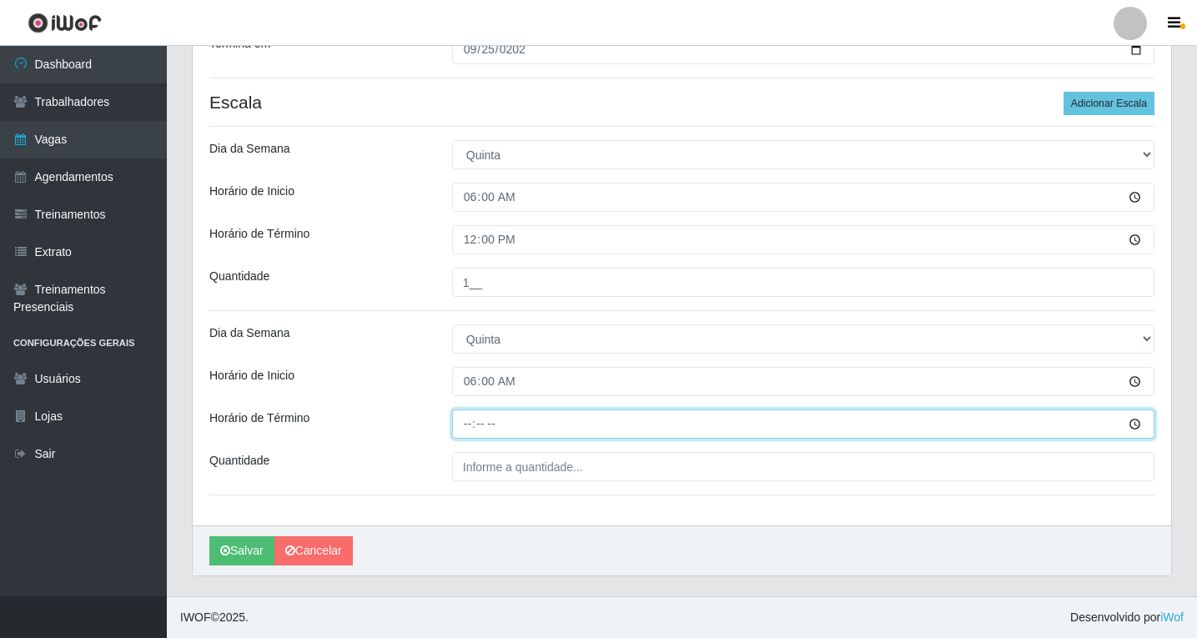
click at [469, 424] on input "Horário de Término" at bounding box center [803, 423] width 702 height 29
type input "12:00"
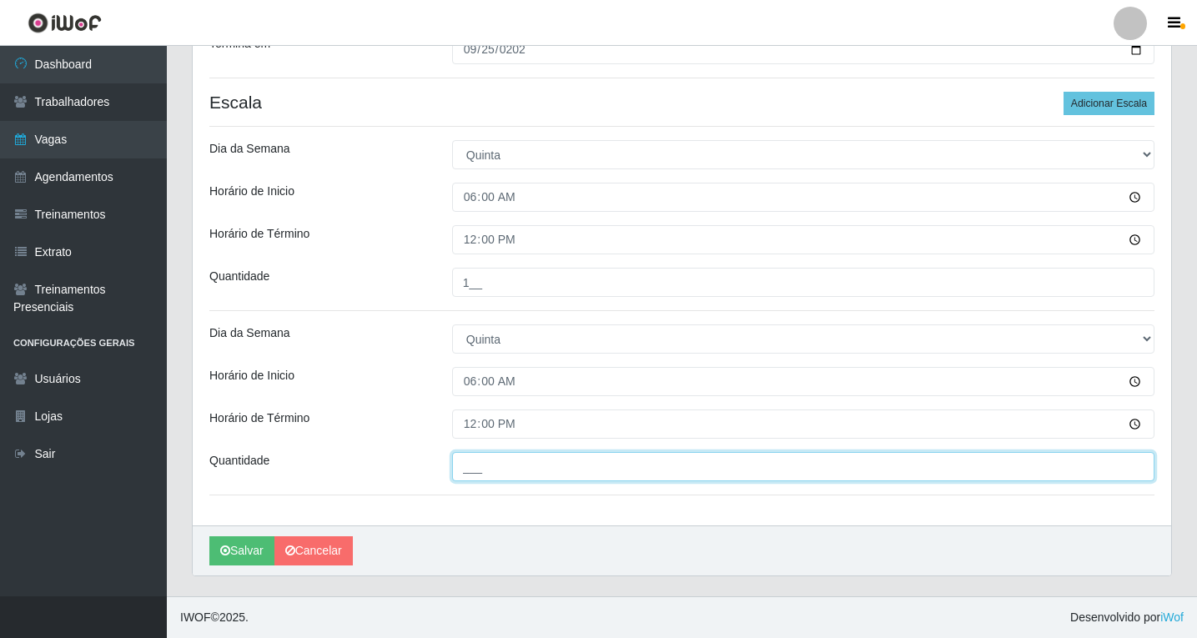
click at [464, 465] on input "___" at bounding box center [803, 466] width 702 height 29
type input "1__"
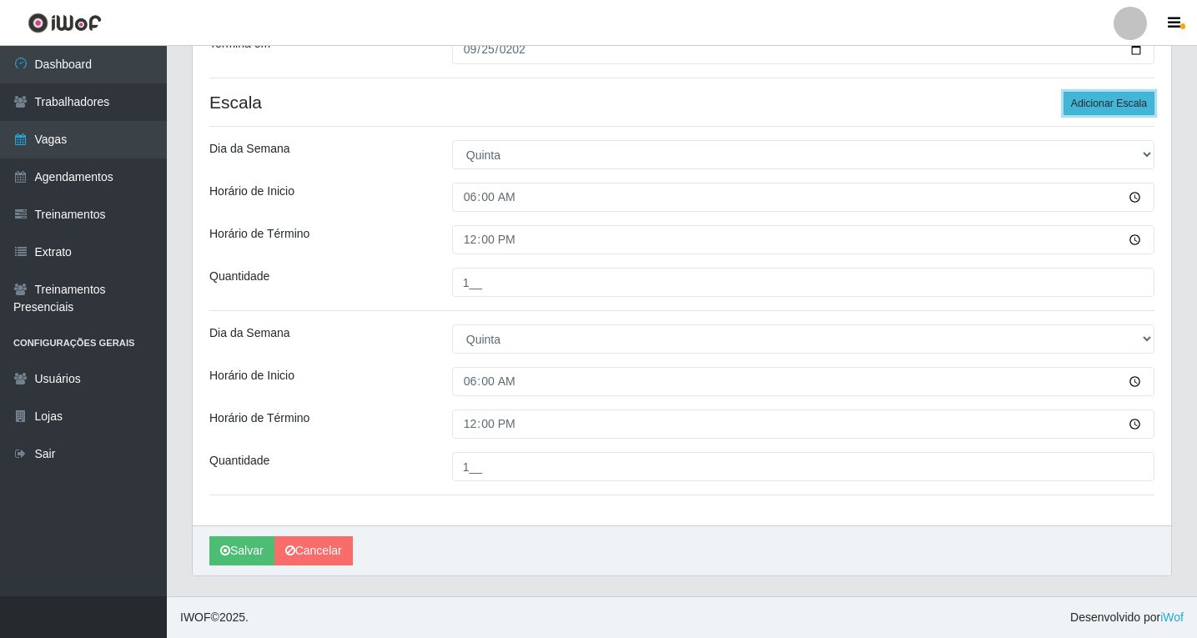
click at [1115, 107] on button "Adicionar Escala" at bounding box center [1108, 103] width 91 height 23
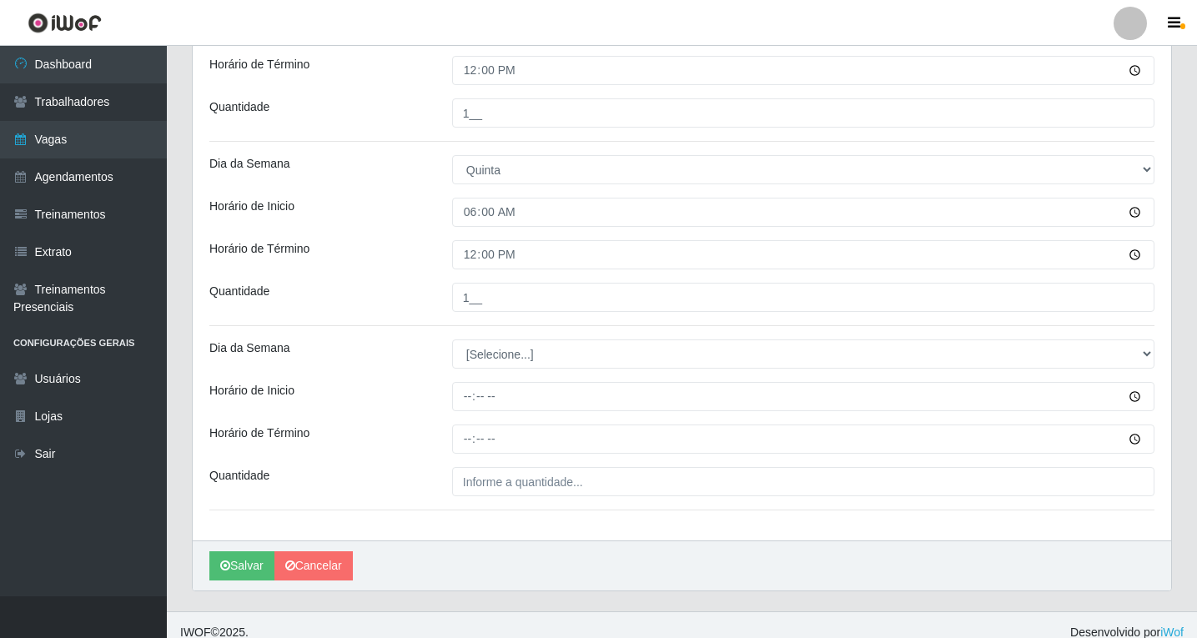
scroll to position [482, 0]
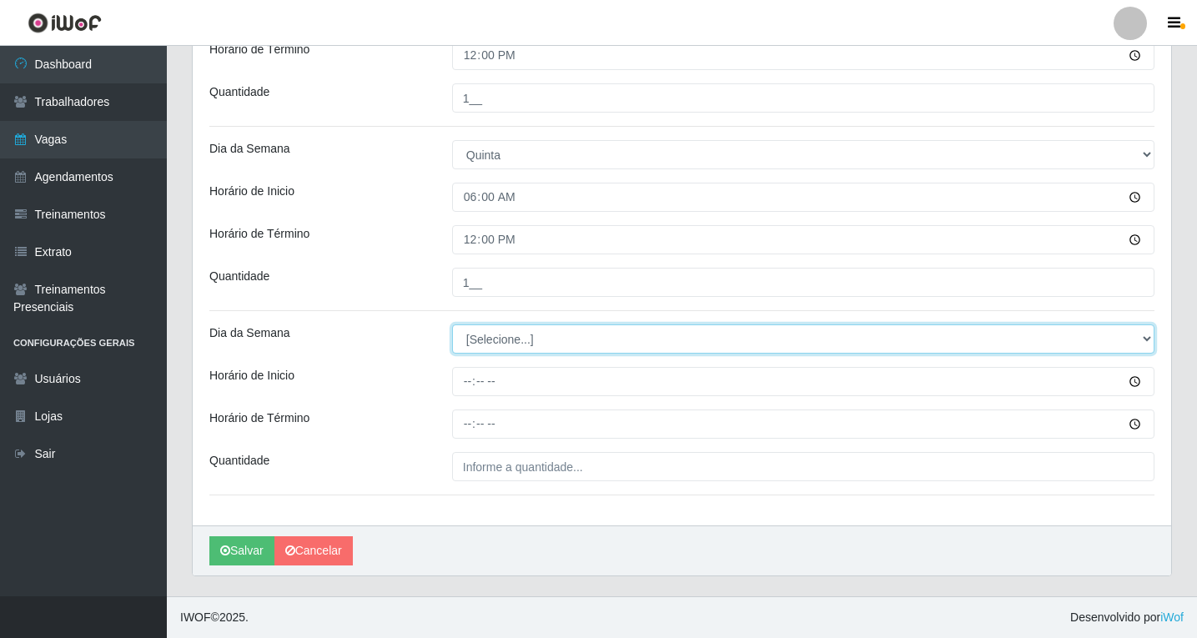
click at [489, 340] on select "[Selecione...] Segunda Terça Quarta Quinta Sexta Sábado Domingo" at bounding box center [803, 338] width 702 height 29
select select "4"
click at [452, 324] on select "[Selecione...] Segunda Terça Quarta Quinta Sexta Sábado Domingo" at bounding box center [803, 338] width 702 height 29
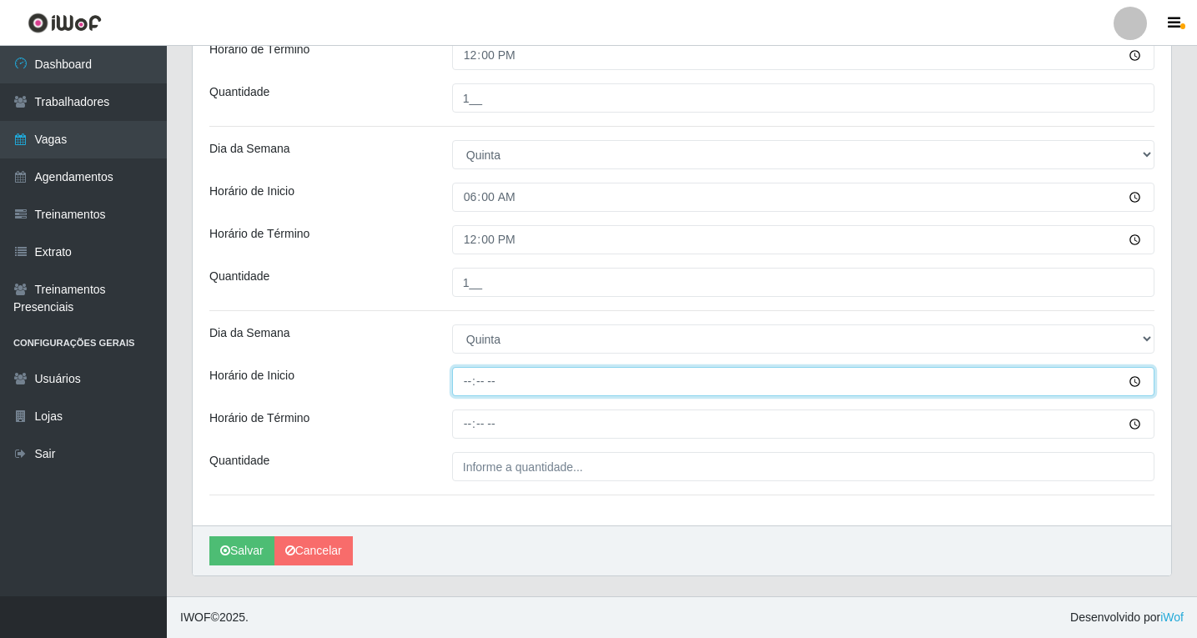
click at [464, 387] on input "Horário de Inicio" at bounding box center [803, 381] width 702 height 29
type input "08:00"
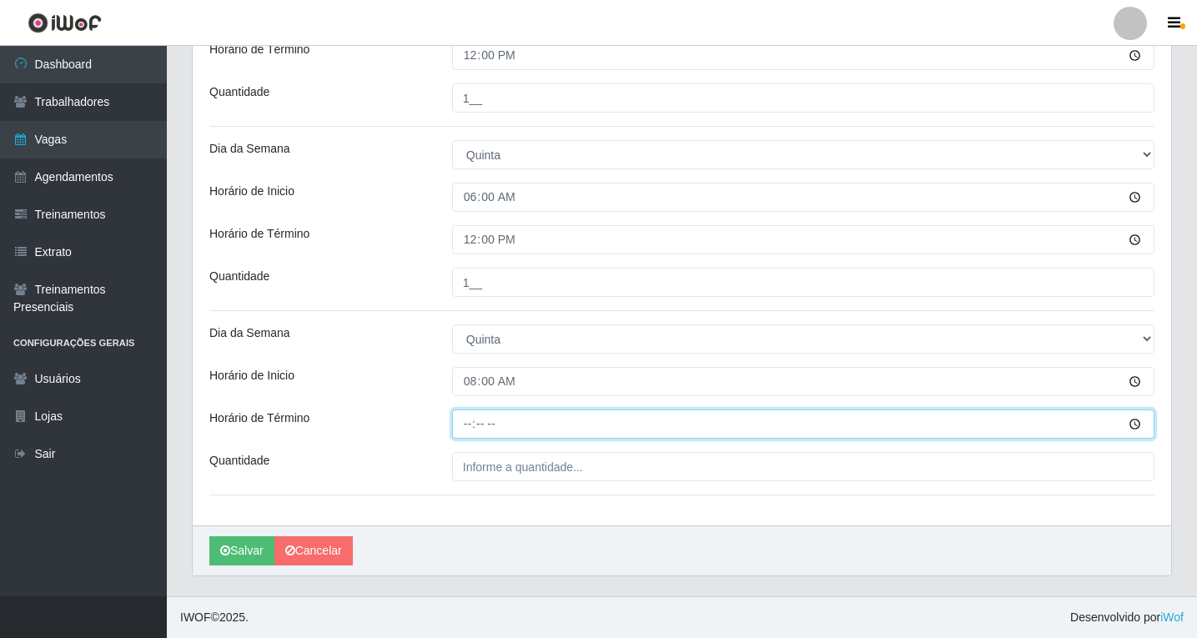
click at [469, 427] on input "Horário de Término" at bounding box center [803, 423] width 702 height 29
type input "14:00"
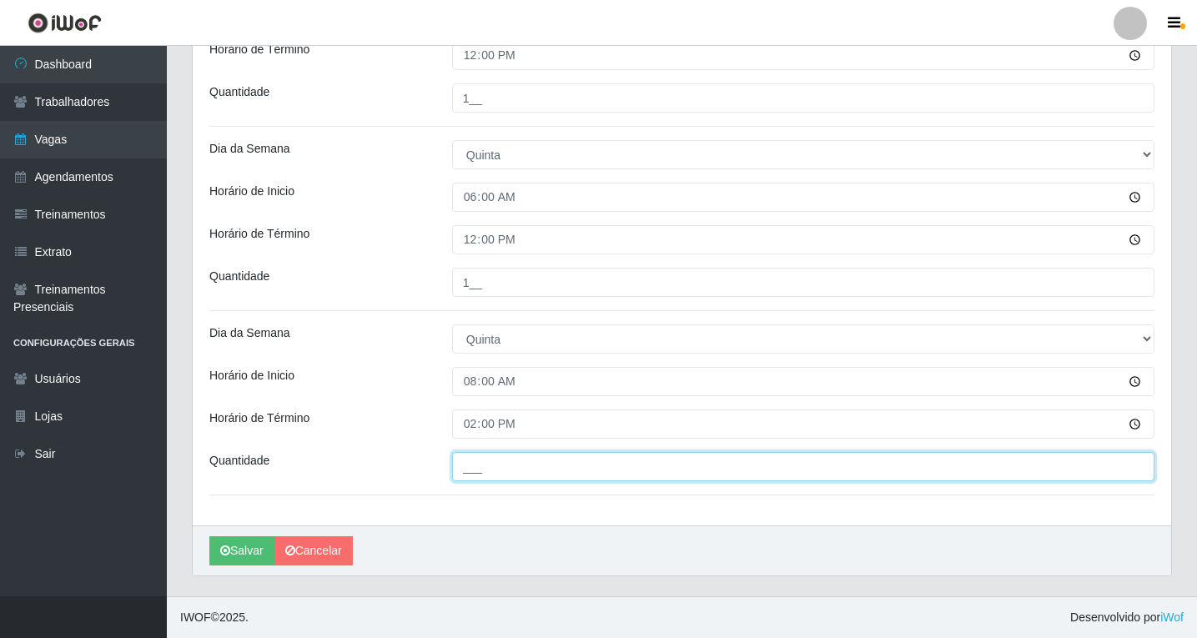
click at [477, 474] on input "___" at bounding box center [803, 466] width 702 height 29
type input "1__"
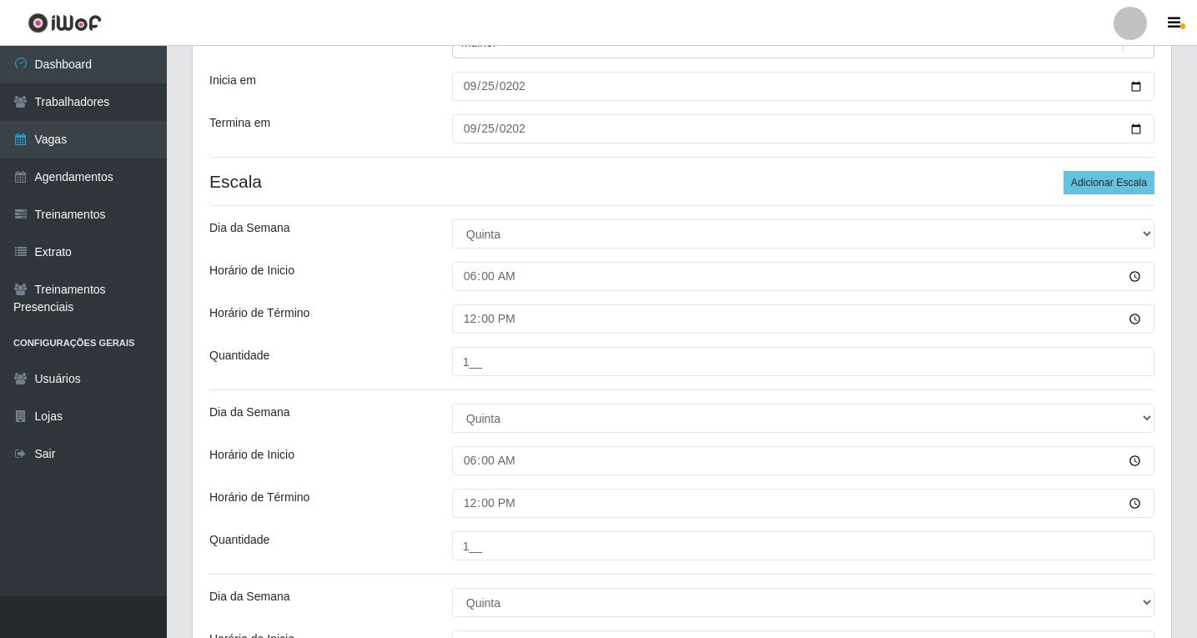
scroll to position [148, 0]
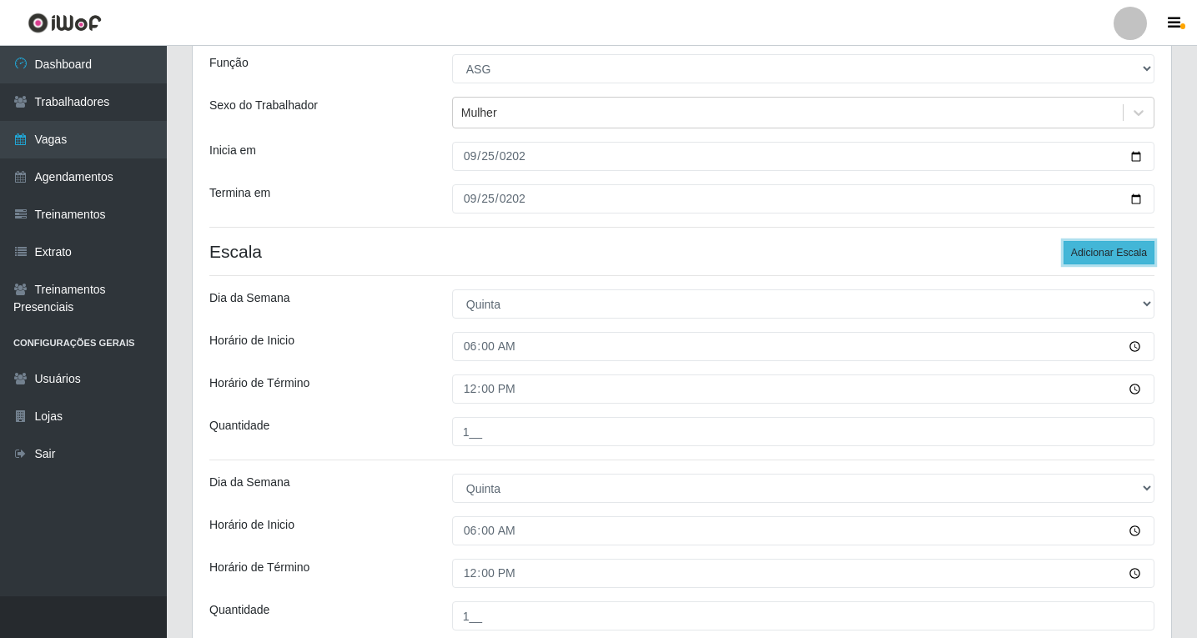
click at [1092, 251] on button "Adicionar Escala" at bounding box center [1108, 252] width 91 height 23
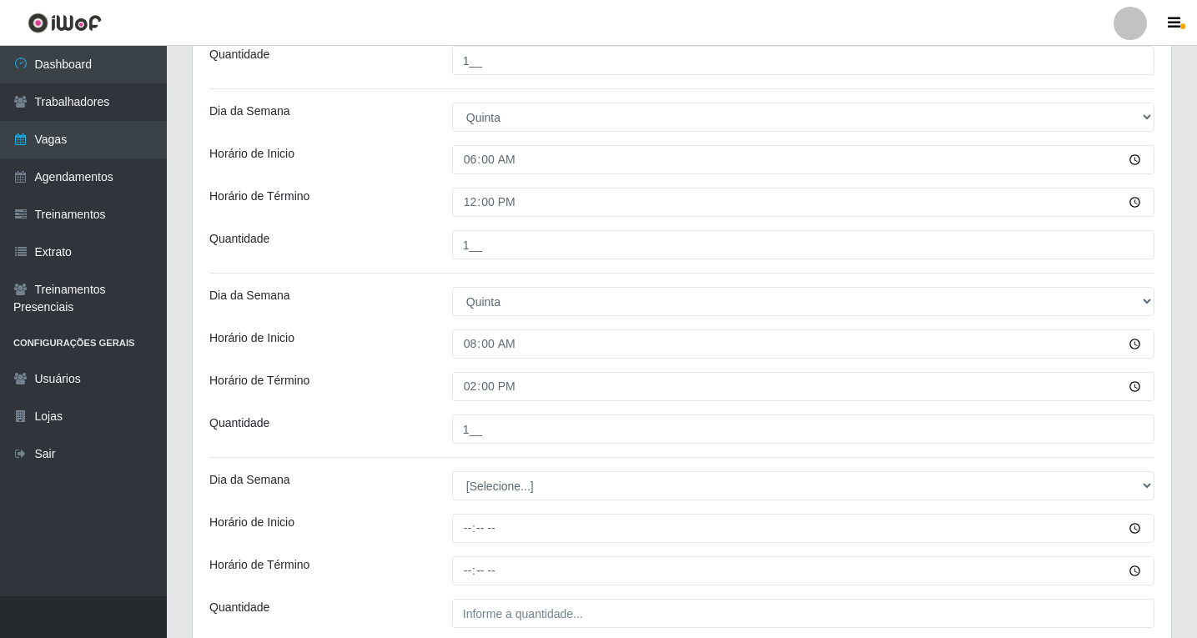
scroll to position [565, 0]
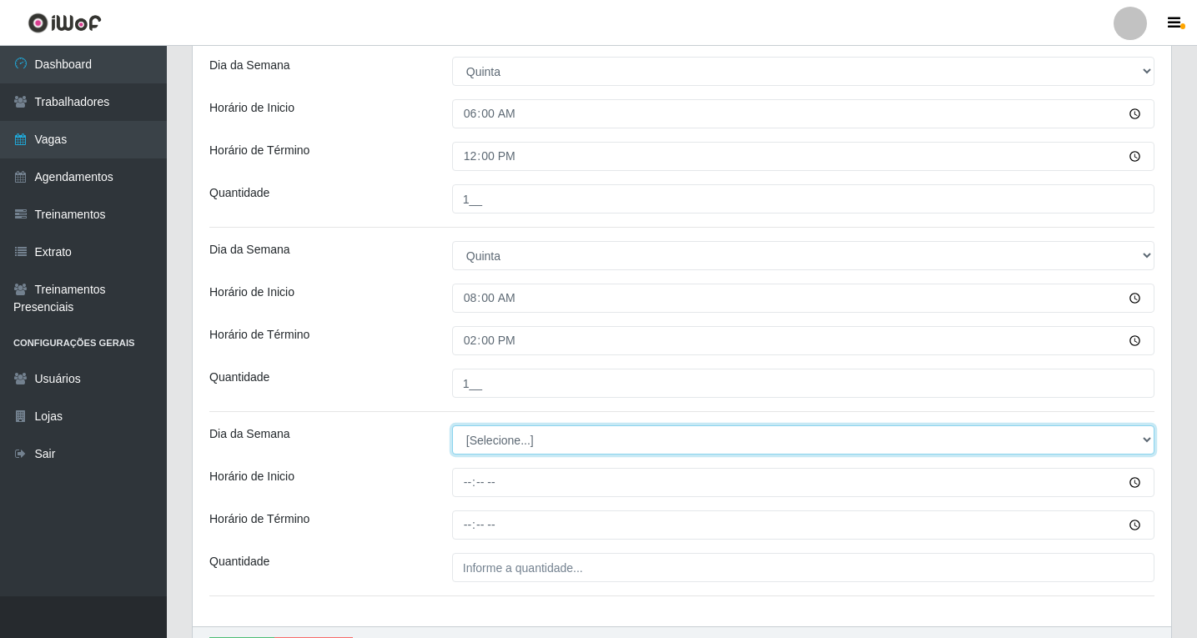
click at [474, 447] on select "[Selecione...] Segunda Terça Quarta Quinta Sexta Sábado Domingo" at bounding box center [803, 439] width 702 height 29
select select "4"
click at [452, 425] on select "[Selecione...] Segunda Terça Quarta Quinta Sexta Sábado Domingo" at bounding box center [803, 439] width 702 height 29
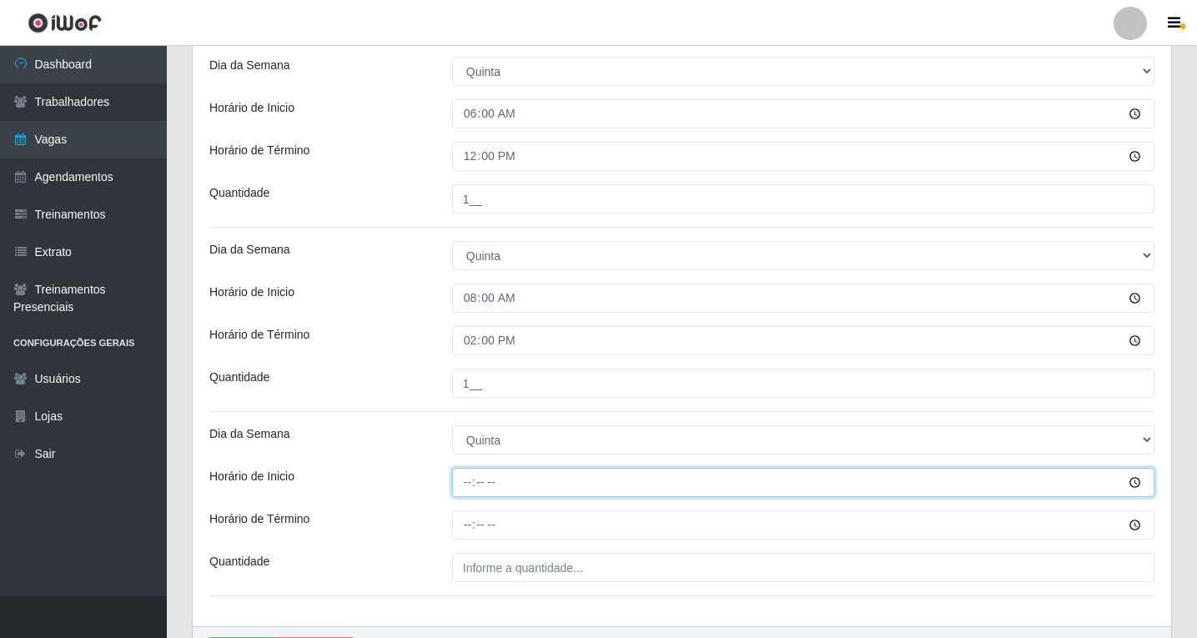
click at [464, 482] on input "Horário de Inicio" at bounding box center [803, 482] width 702 height 29
type input "14:00"
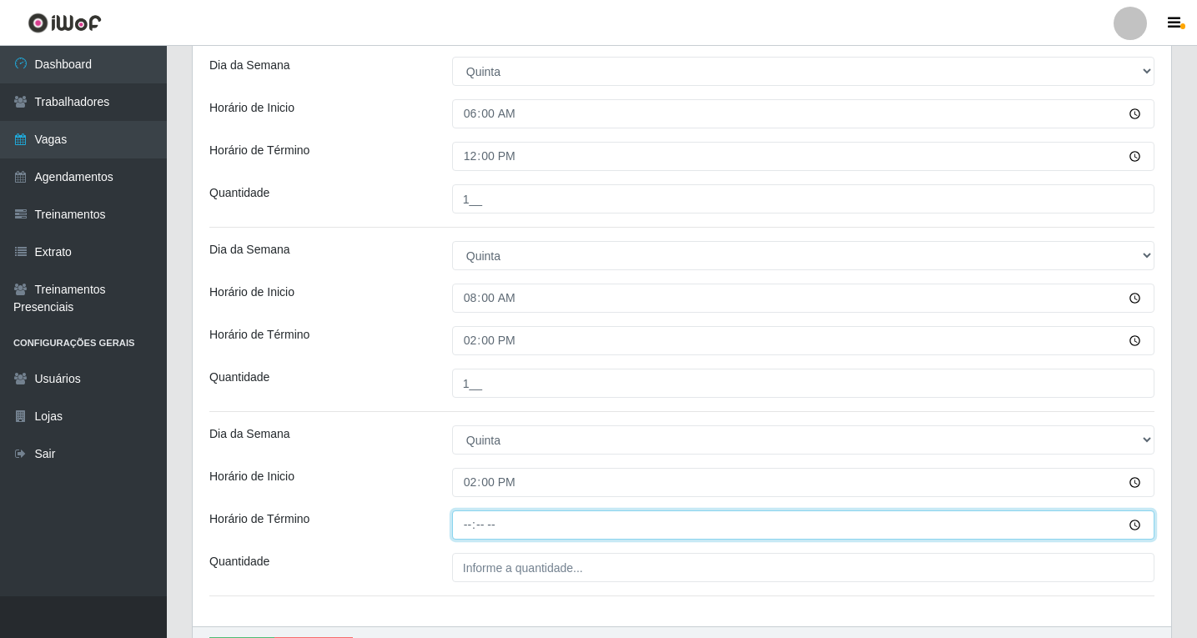
click at [469, 530] on input "Horário de Término" at bounding box center [803, 524] width 702 height 29
type input "20:00"
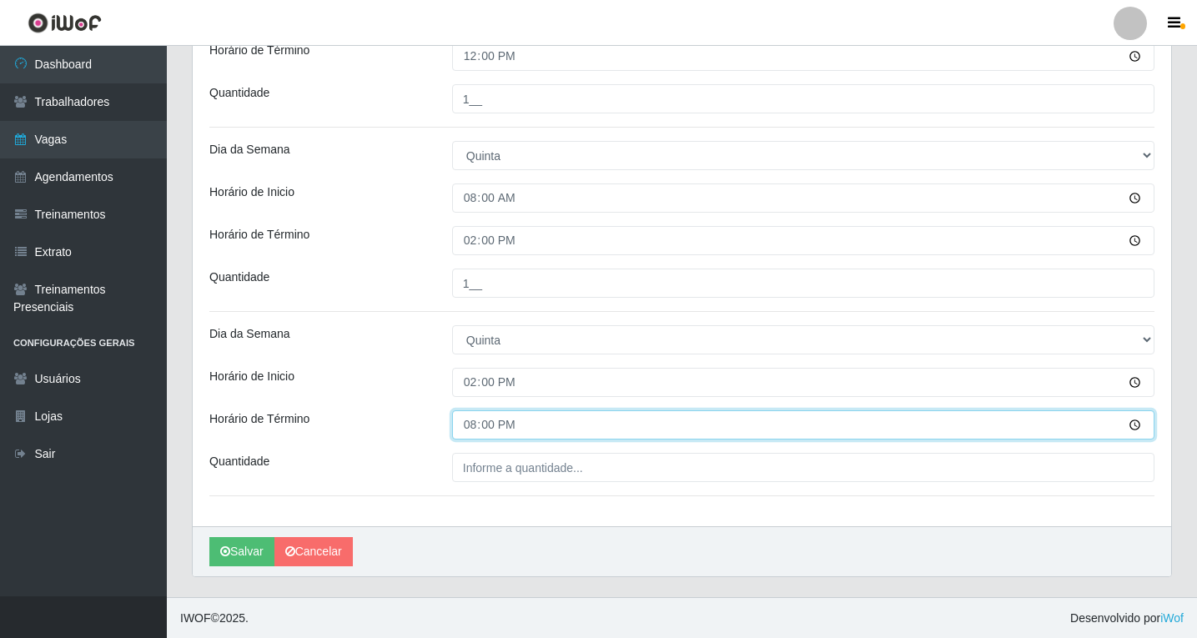
scroll to position [666, 0]
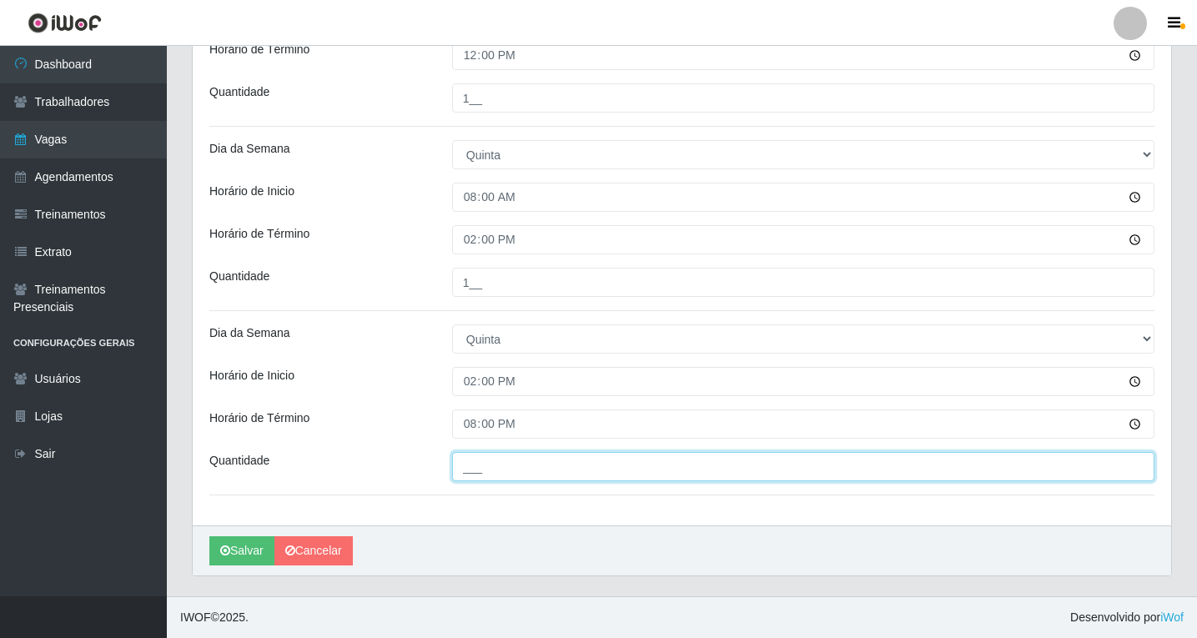
click at [483, 459] on input "___" at bounding box center [803, 466] width 702 height 29
type input "1__"
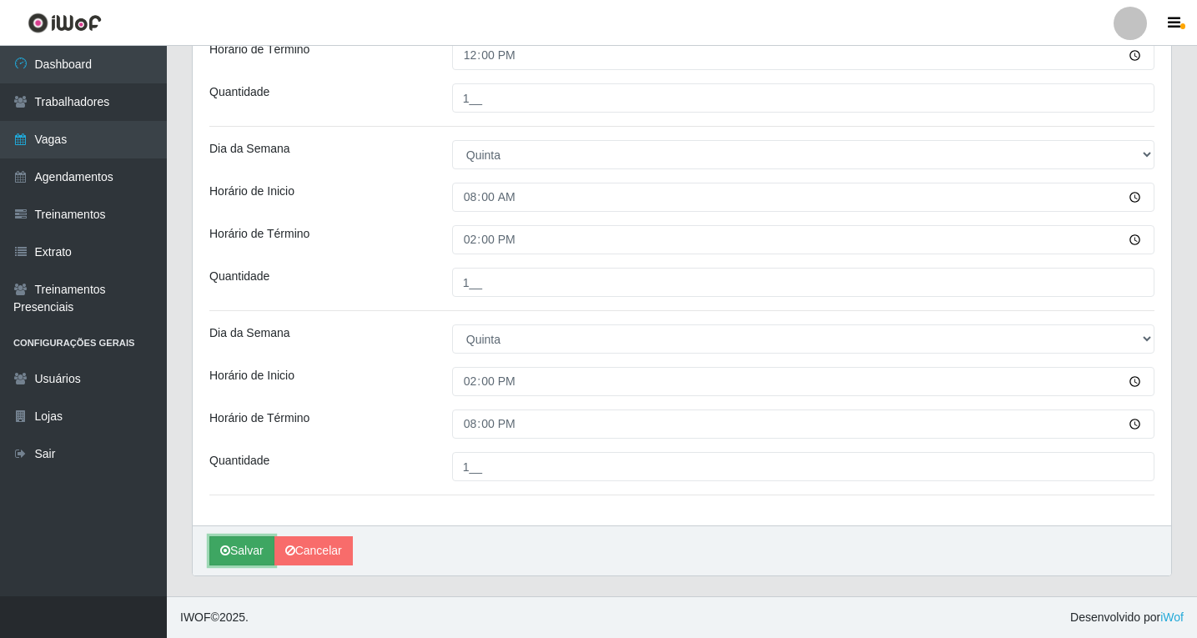
click at [248, 553] on button "Salvar" at bounding box center [241, 550] width 65 height 29
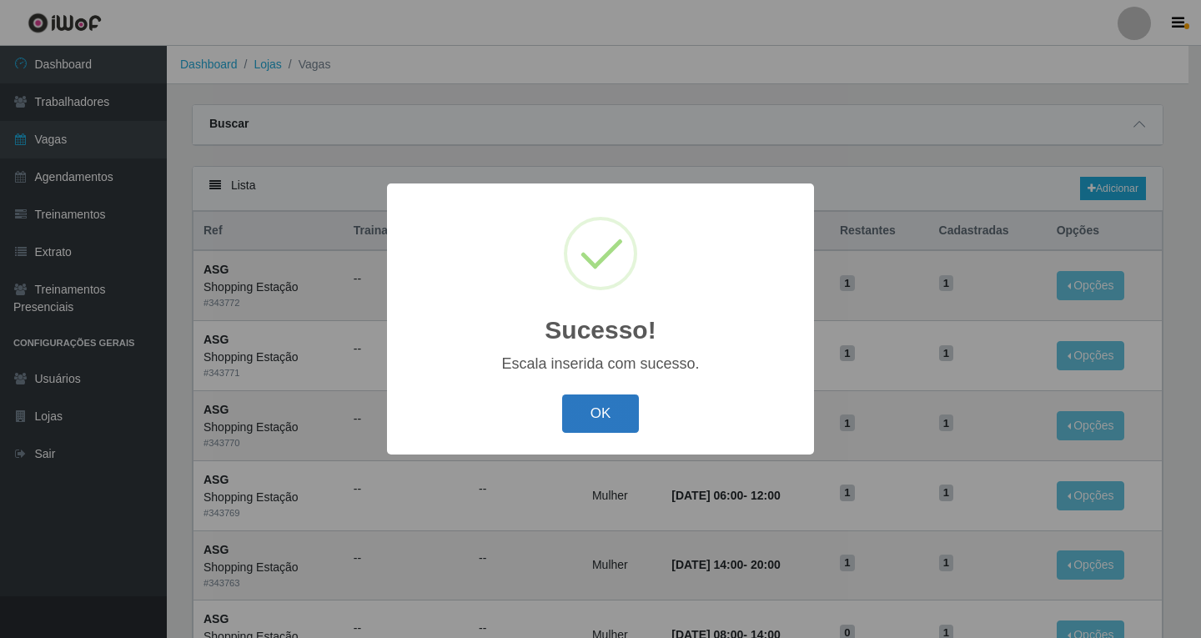
click at [602, 427] on button "OK" at bounding box center [601, 413] width 78 height 39
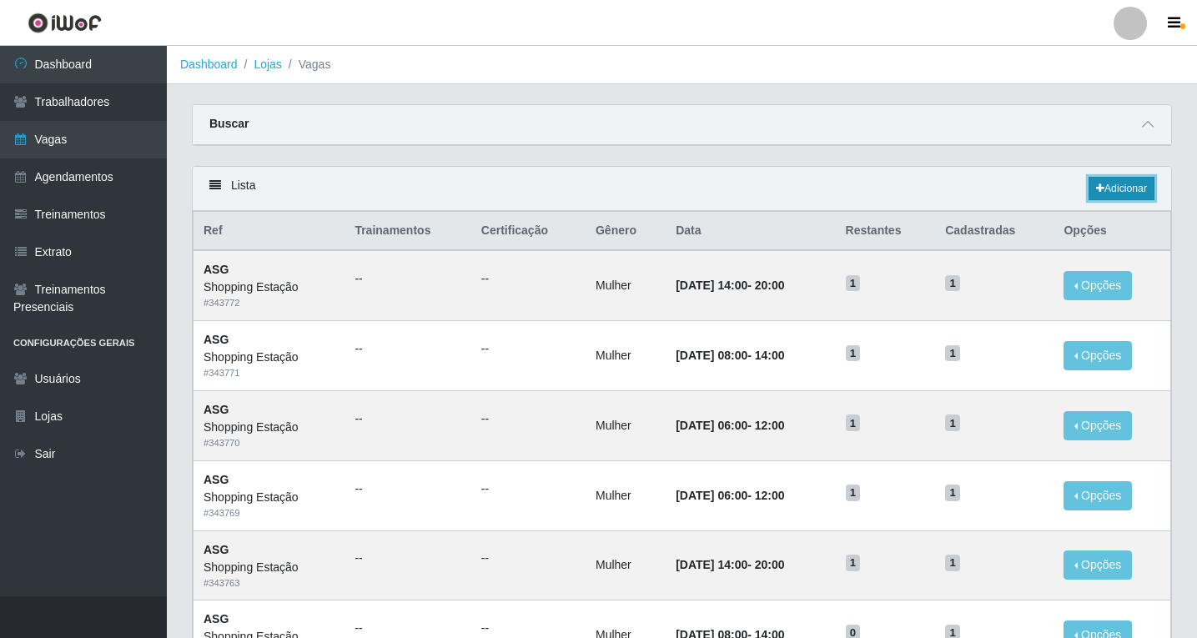
click at [1105, 193] on link "Adicionar" at bounding box center [1121, 188] width 66 height 23
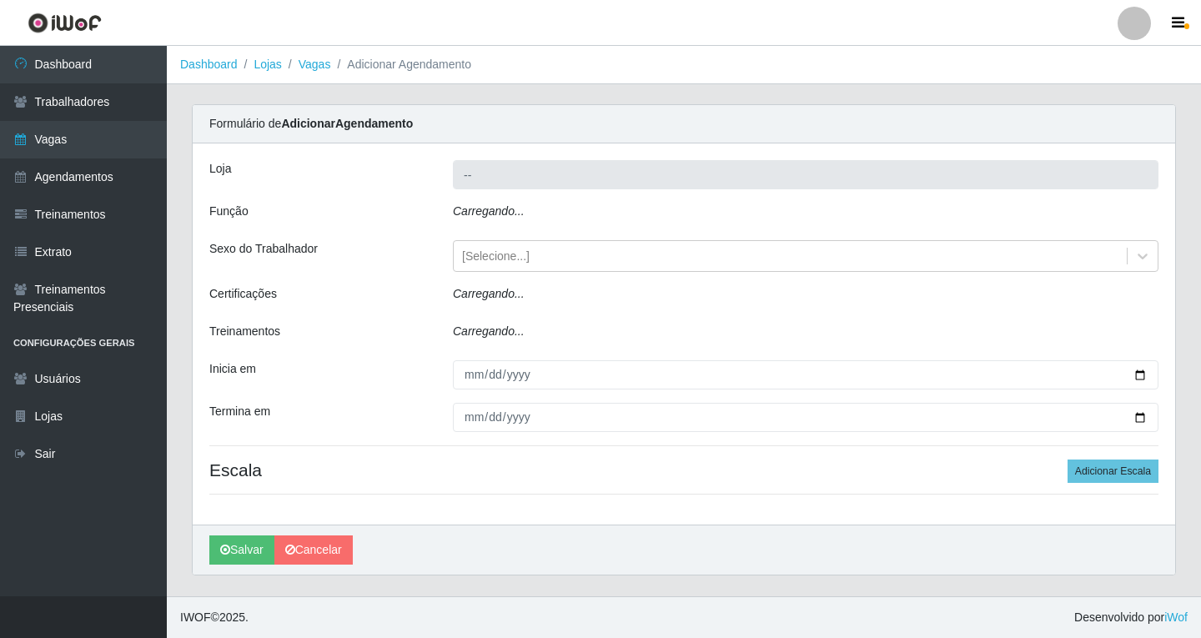
type input "Shopping Estação"
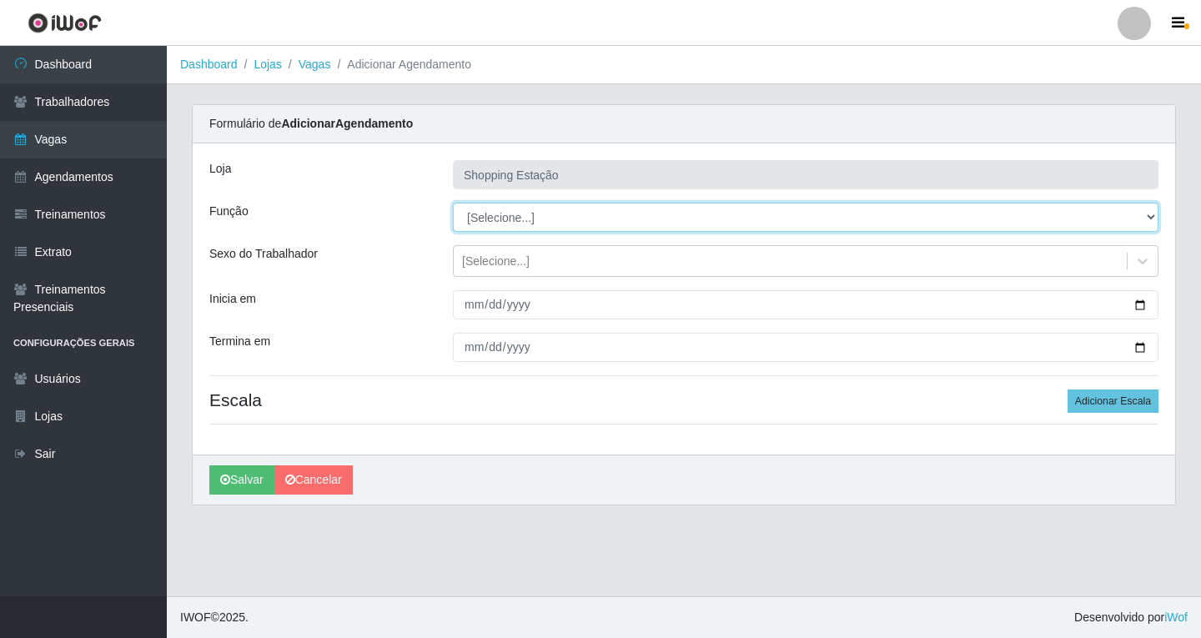
click at [472, 218] on select "[Selecione...] ASG ASG + ASG ++ Operador de Caixa Operador de Caixa + Operador …" at bounding box center [805, 217] width 705 height 29
select select "16"
click at [453, 203] on select "[Selecione...] ASG ASG + ASG ++ Operador de Caixa Operador de Caixa + Operador …" at bounding box center [805, 217] width 705 height 29
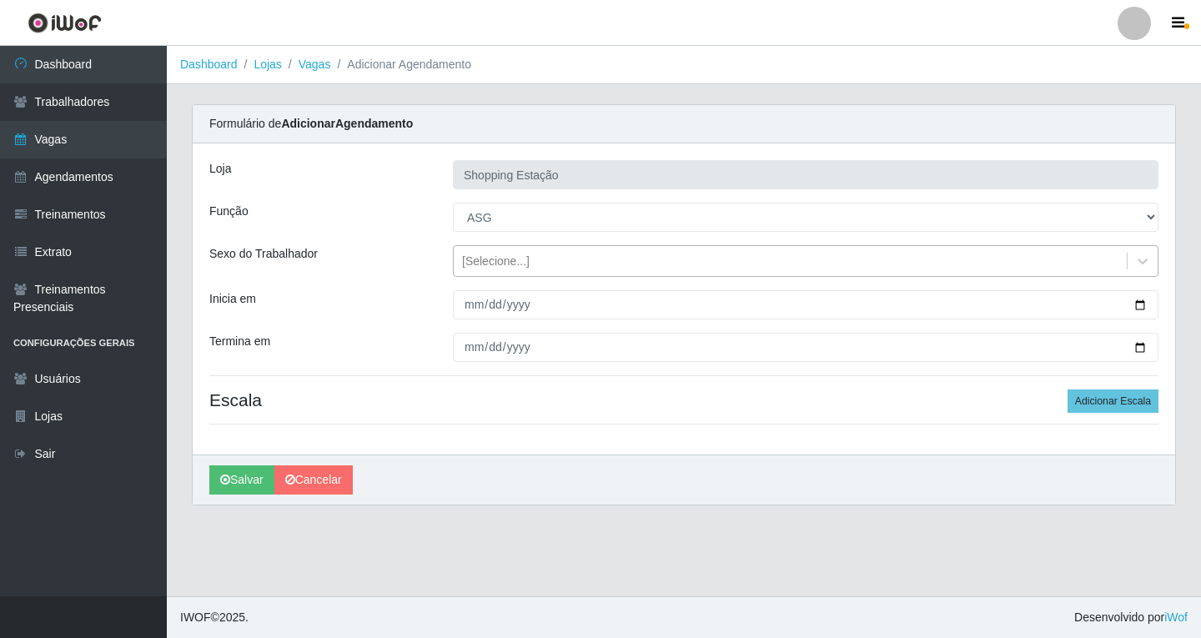
click at [490, 271] on div "[Selecione...]" at bounding box center [790, 262] width 673 height 28
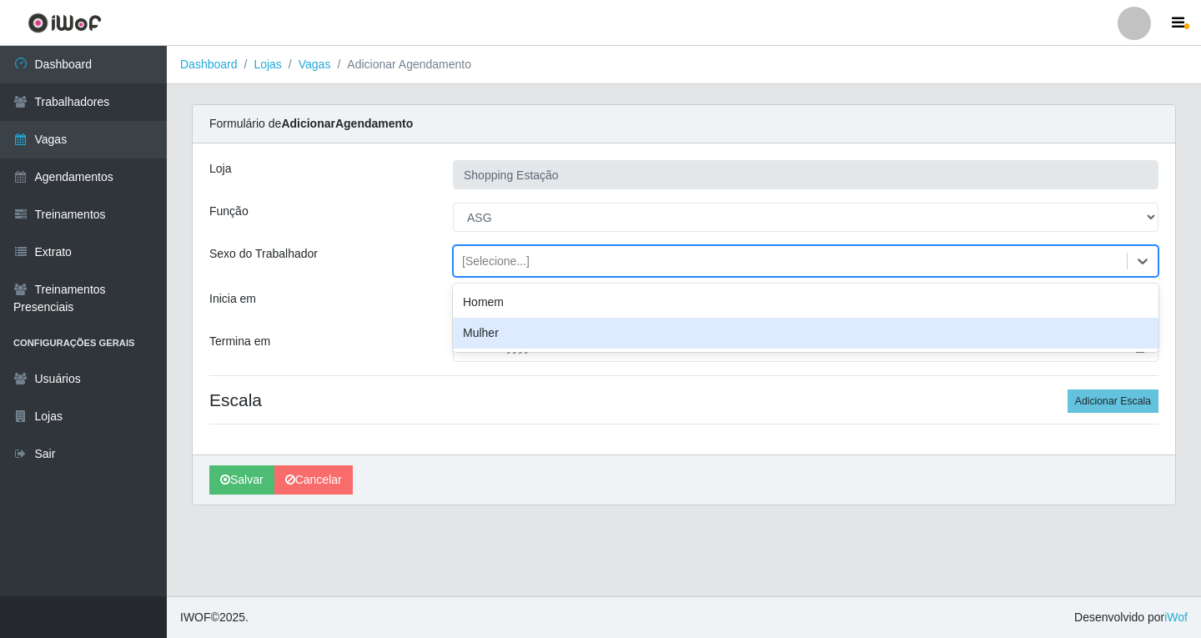
click at [500, 337] on div "Mulher" at bounding box center [805, 333] width 705 height 31
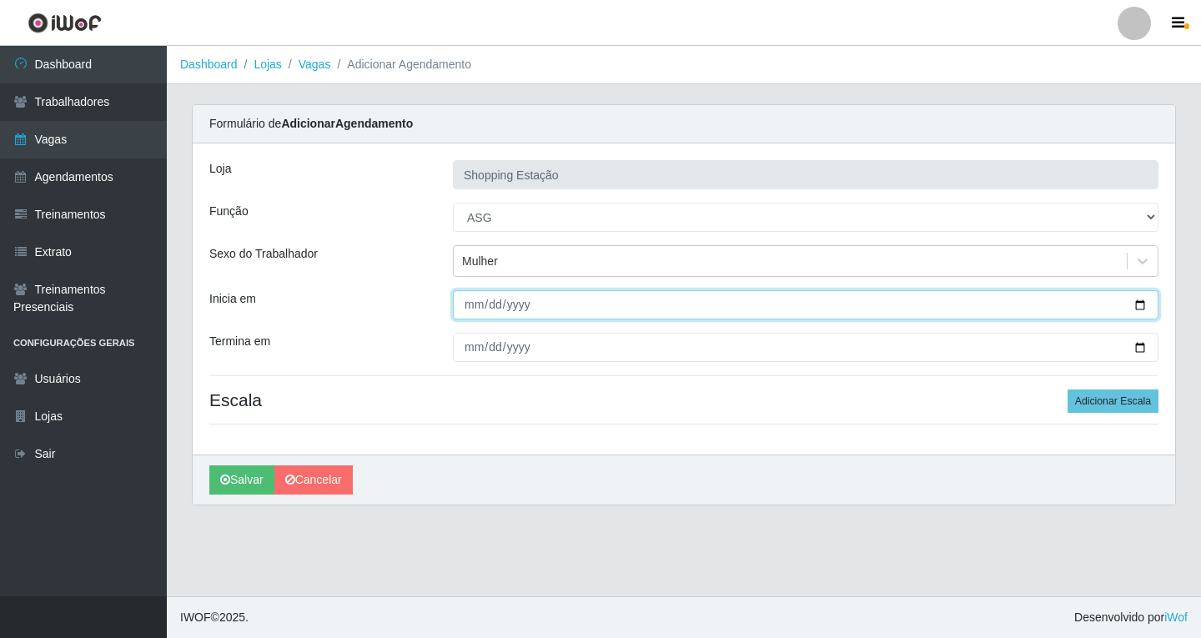
click at [475, 316] on input "Inicia em" at bounding box center [805, 304] width 705 height 29
type input "[DATE]"
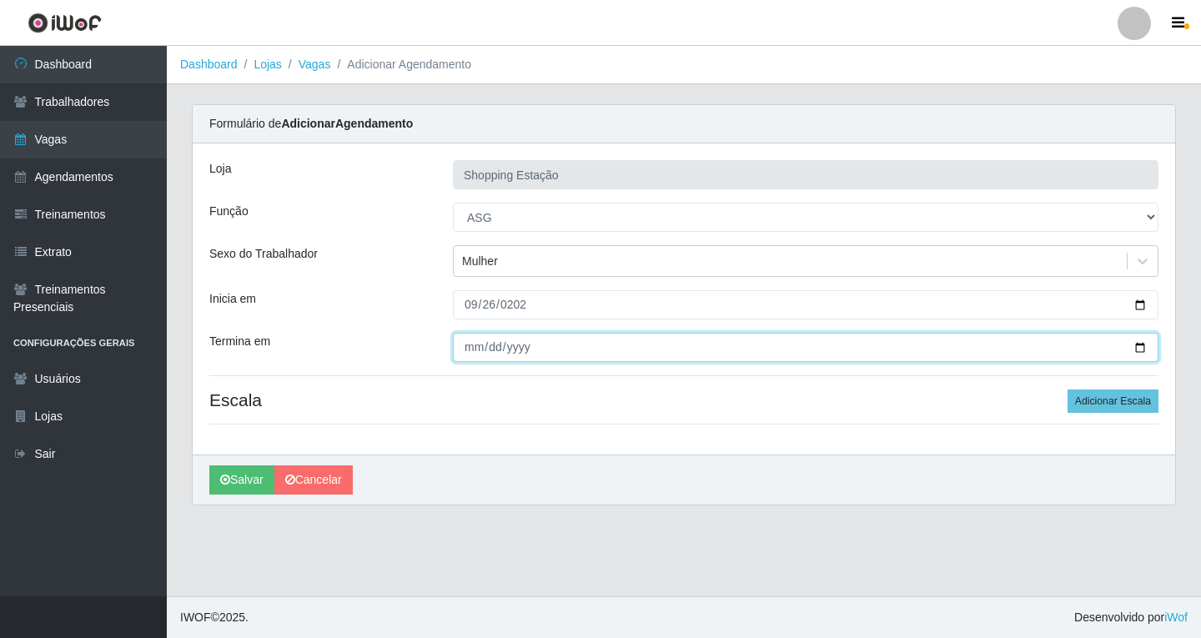
click at [466, 353] on input "Termina em" at bounding box center [805, 347] width 705 height 29
type input "[DATE]"
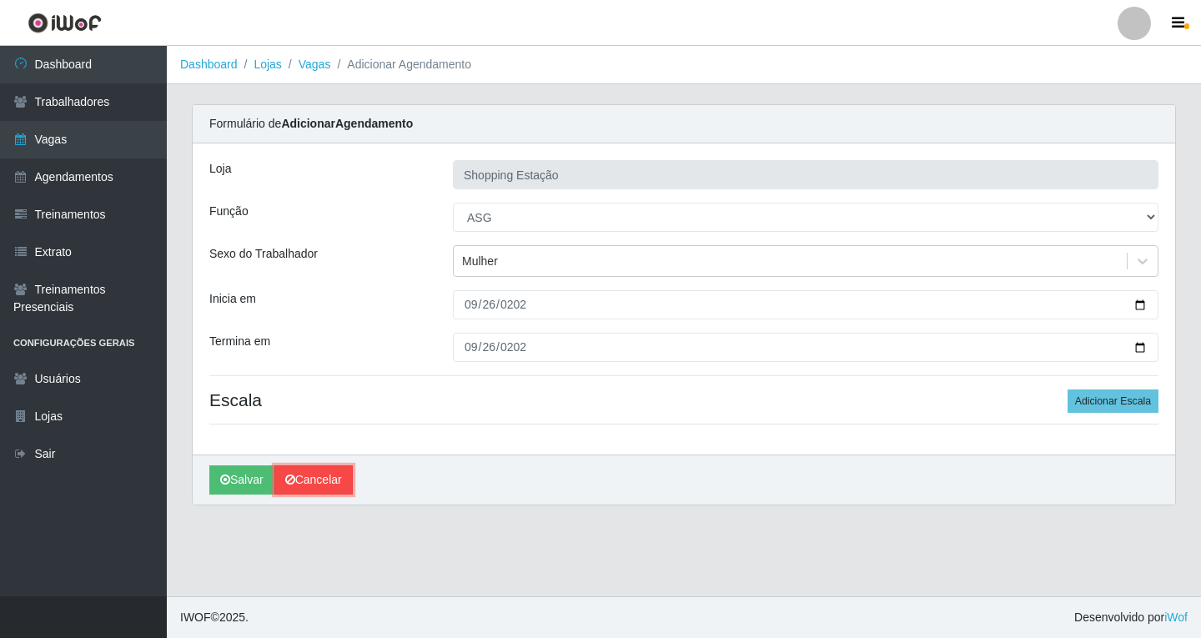
click at [334, 484] on link "Cancelar" at bounding box center [313, 479] width 78 height 29
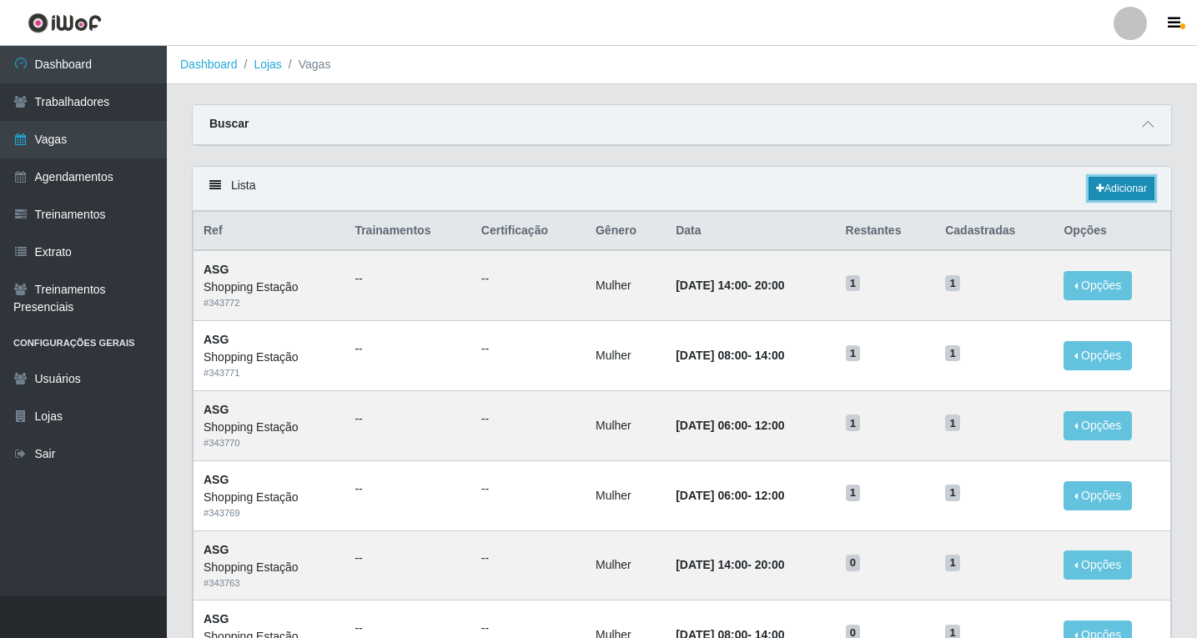
click at [1117, 184] on link "Adicionar" at bounding box center [1121, 188] width 66 height 23
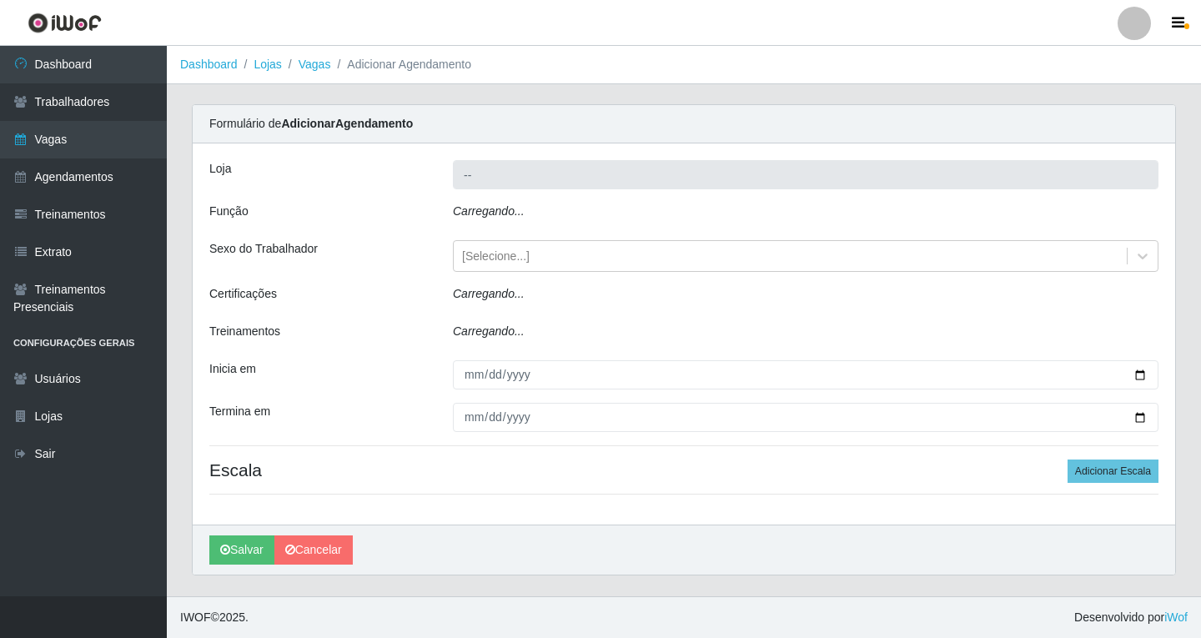
type input "Shopping Estação"
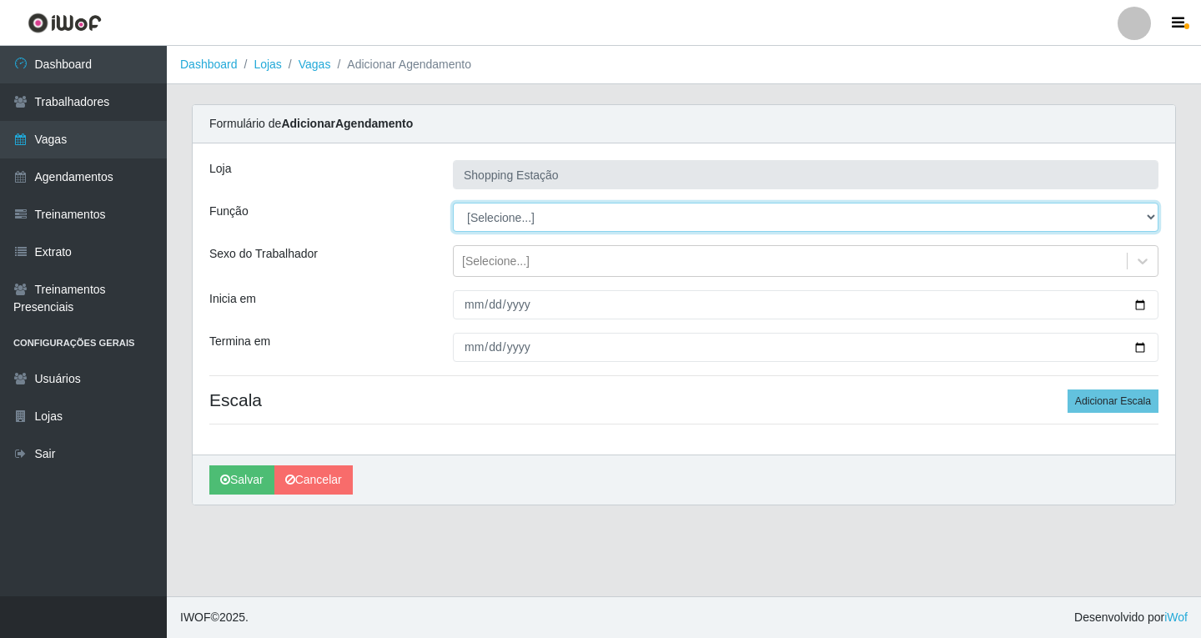
click at [482, 226] on select "[Selecione...] ASG ASG + ASG ++ Operador de Caixa Operador de Caixa + Operador …" at bounding box center [805, 217] width 705 height 29
select select "16"
click at [453, 203] on select "[Selecione...] ASG ASG + ASG ++ Operador de Caixa Operador de Caixa + Operador …" at bounding box center [805, 217] width 705 height 29
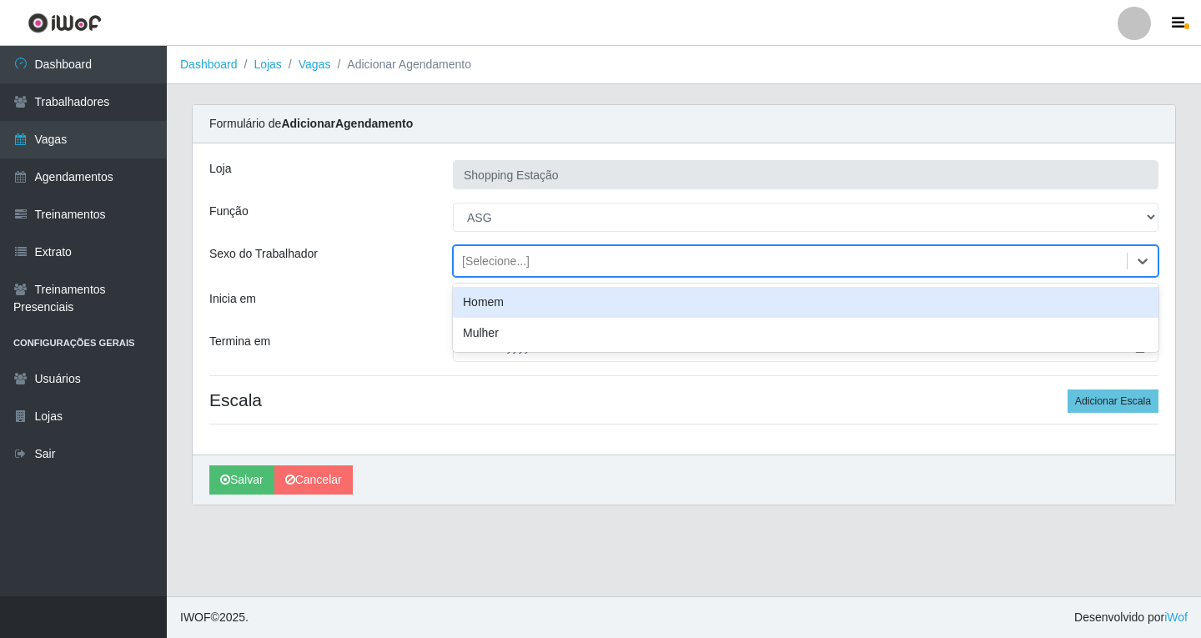
drag, startPoint x: 486, startPoint y: 267, endPoint x: 486, endPoint y: 276, distance: 9.2
click at [486, 268] on div "[Selecione...]" at bounding box center [496, 262] width 68 height 18
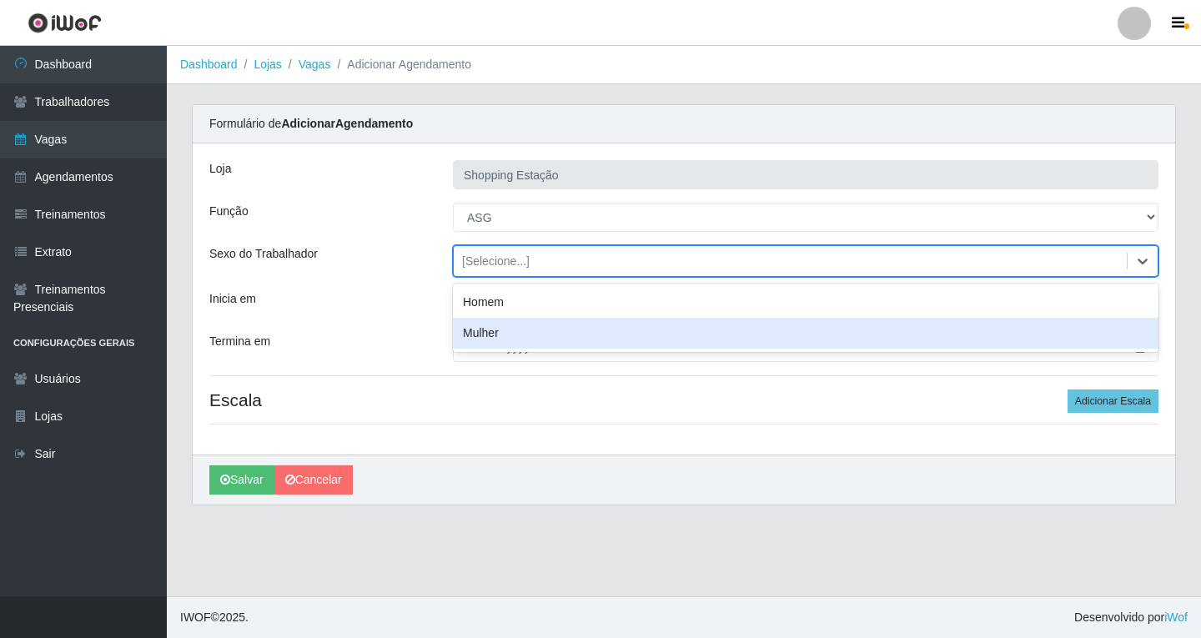
click at [486, 331] on div "Mulher" at bounding box center [805, 333] width 705 height 31
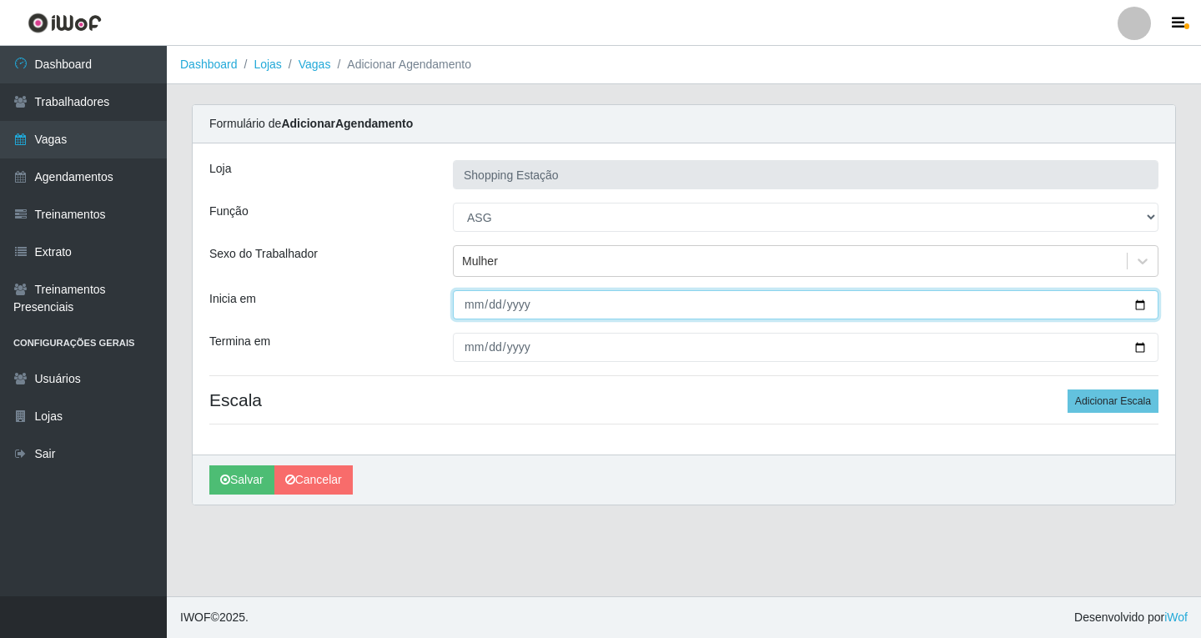
click at [476, 306] on input "Inicia em" at bounding box center [805, 304] width 705 height 29
click at [474, 306] on input "[PHONE_NUMBER]" at bounding box center [805, 304] width 705 height 29
type input "[PHONE_NUMBER]"
type input "[DATE]"
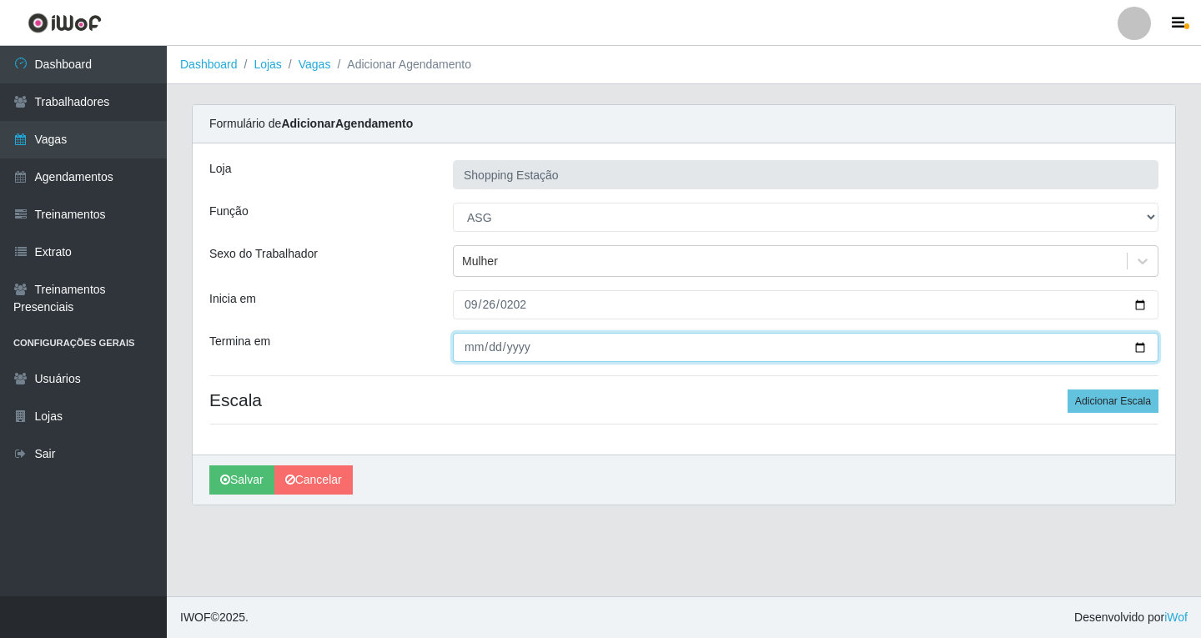
click at [479, 350] on input "Termina em" at bounding box center [805, 347] width 705 height 29
type input "[DATE]"
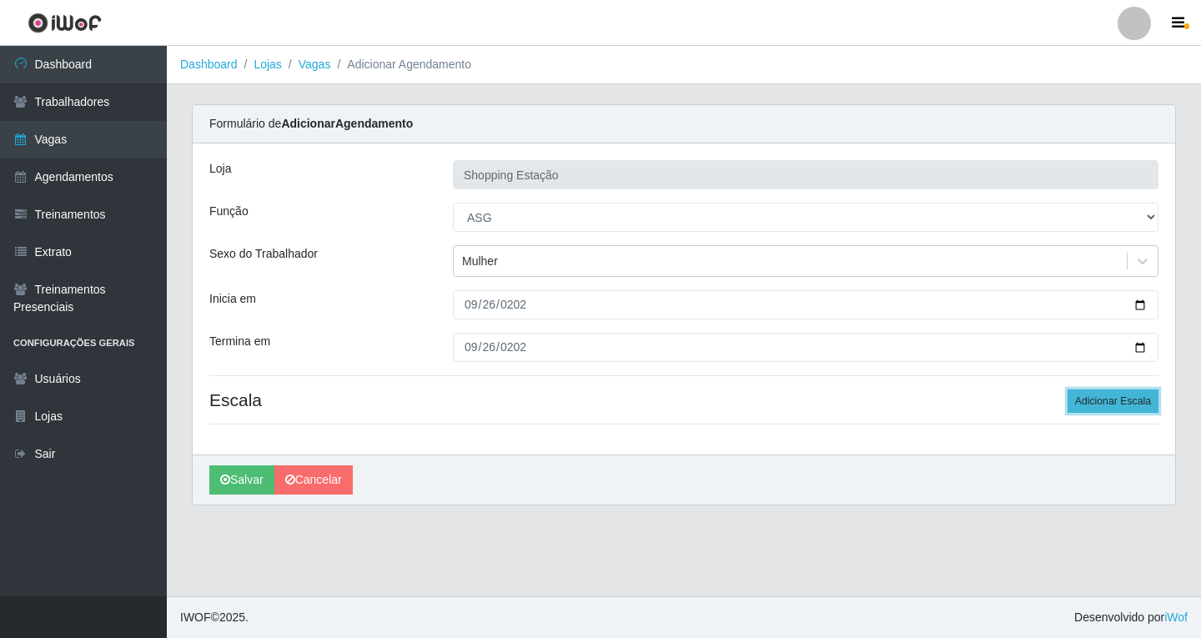
click at [1127, 404] on button "Adicionar Escala" at bounding box center [1112, 400] width 91 height 23
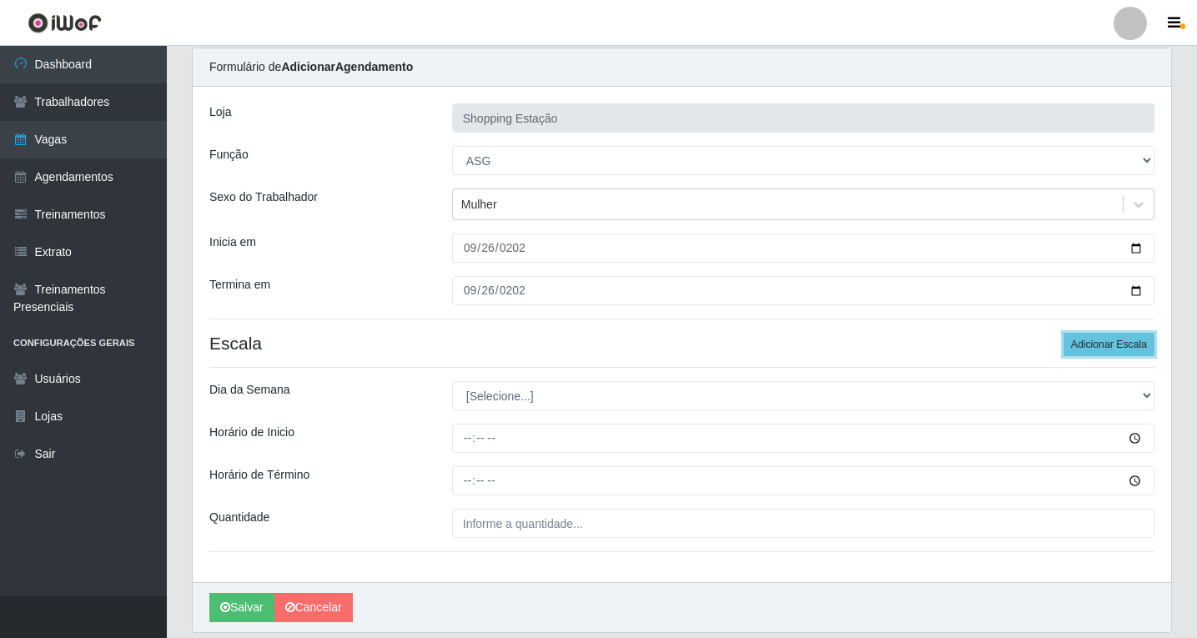
scroll to position [113, 0]
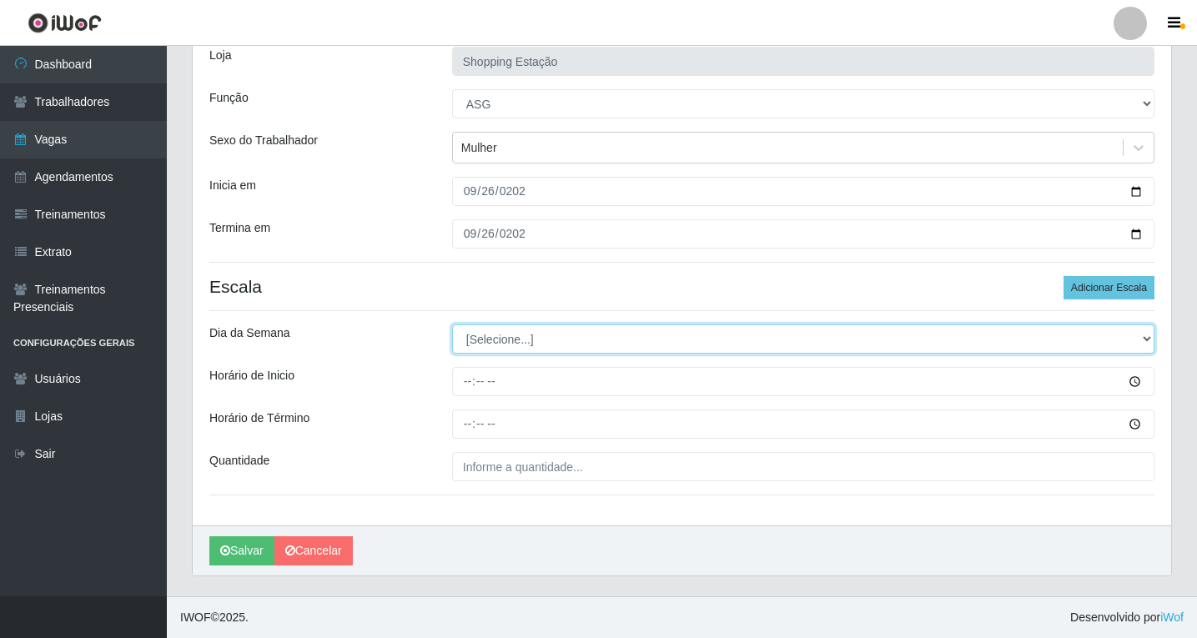
click at [501, 334] on select "[Selecione...] Segunda Terça Quarta Quinta Sexta Sábado Domingo" at bounding box center [803, 338] width 702 height 29
select select "5"
click at [452, 324] on select "[Selecione...] Segunda Terça Quarta Quinta Sexta Sábado Domingo" at bounding box center [803, 338] width 702 height 29
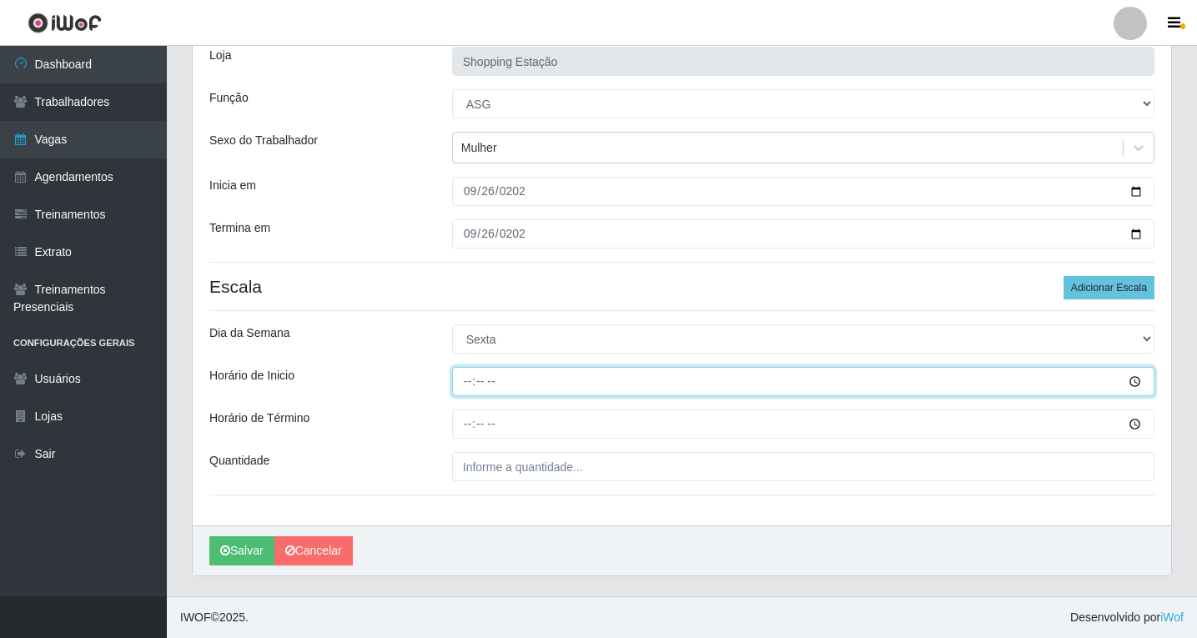
click at [463, 381] on input "Horário de Inicio" at bounding box center [803, 381] width 702 height 29
type input "06:00"
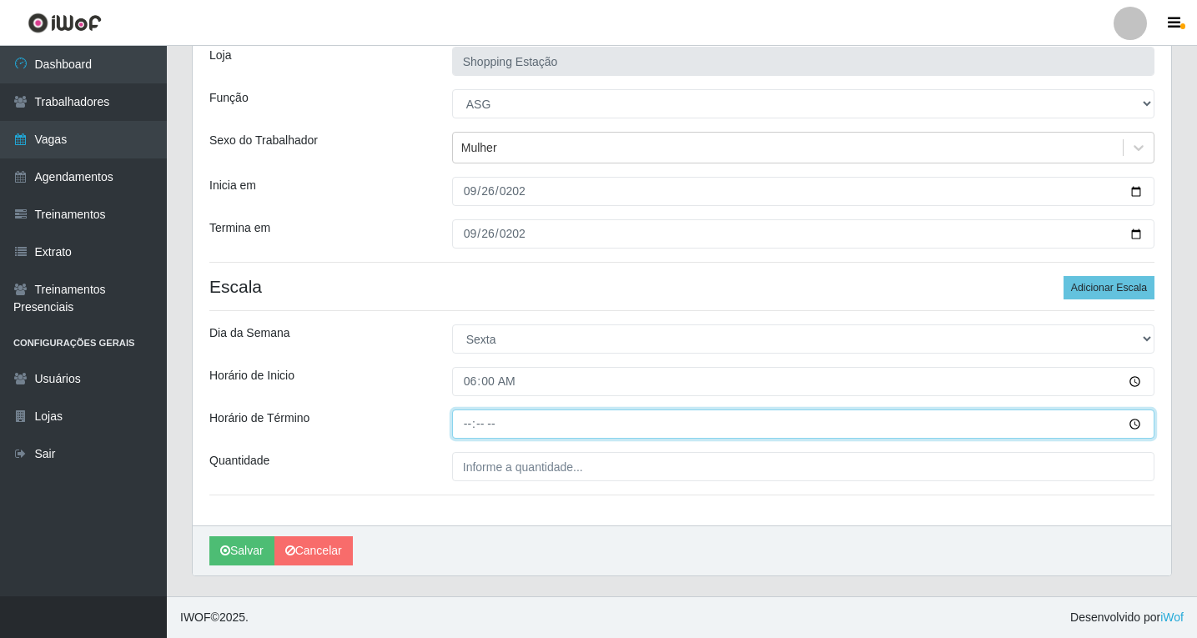
click at [467, 428] on input "Horário de Término" at bounding box center [803, 423] width 702 height 29
type input "12:00"
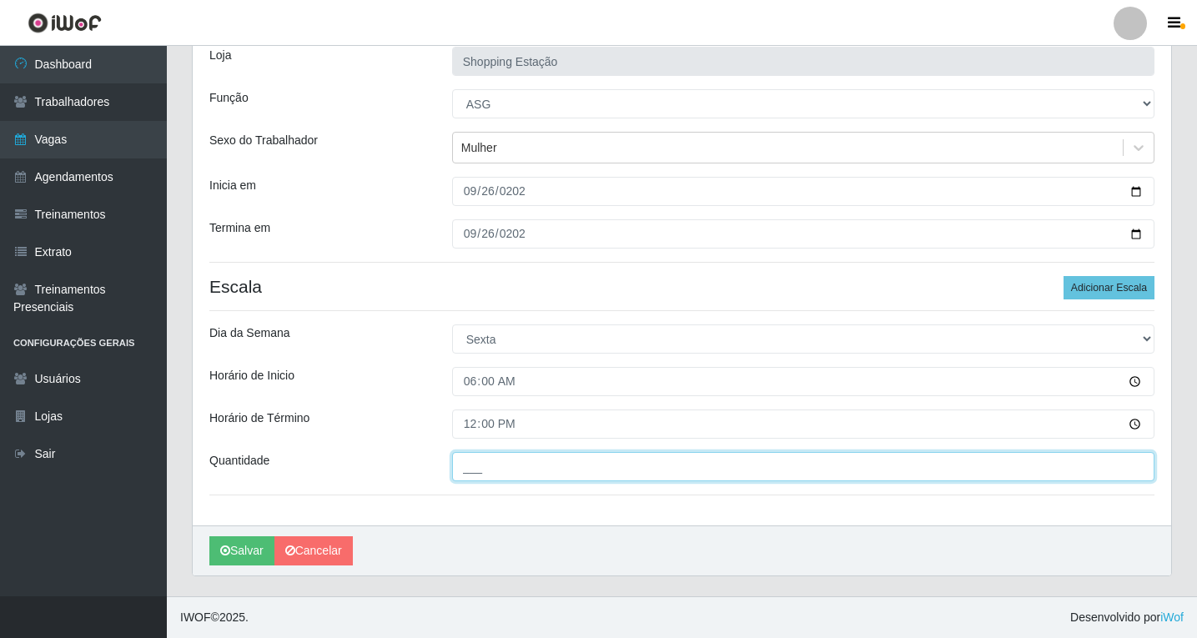
click at [517, 474] on input "___" at bounding box center [803, 466] width 702 height 29
type input "1__"
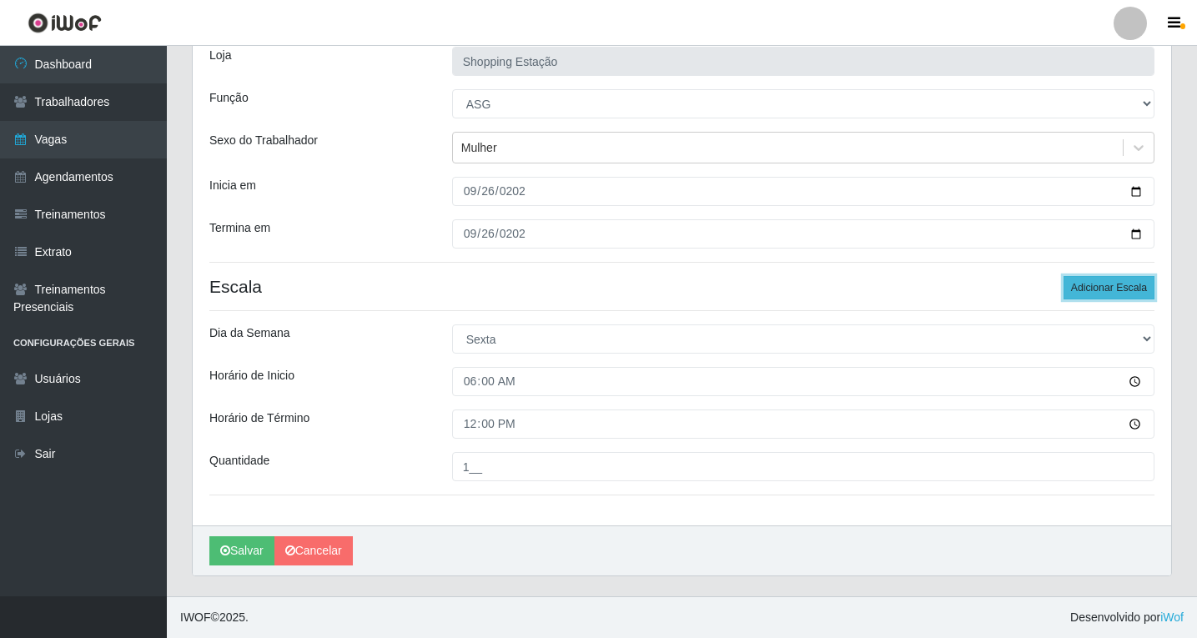
click at [1109, 284] on button "Adicionar Escala" at bounding box center [1108, 287] width 91 height 23
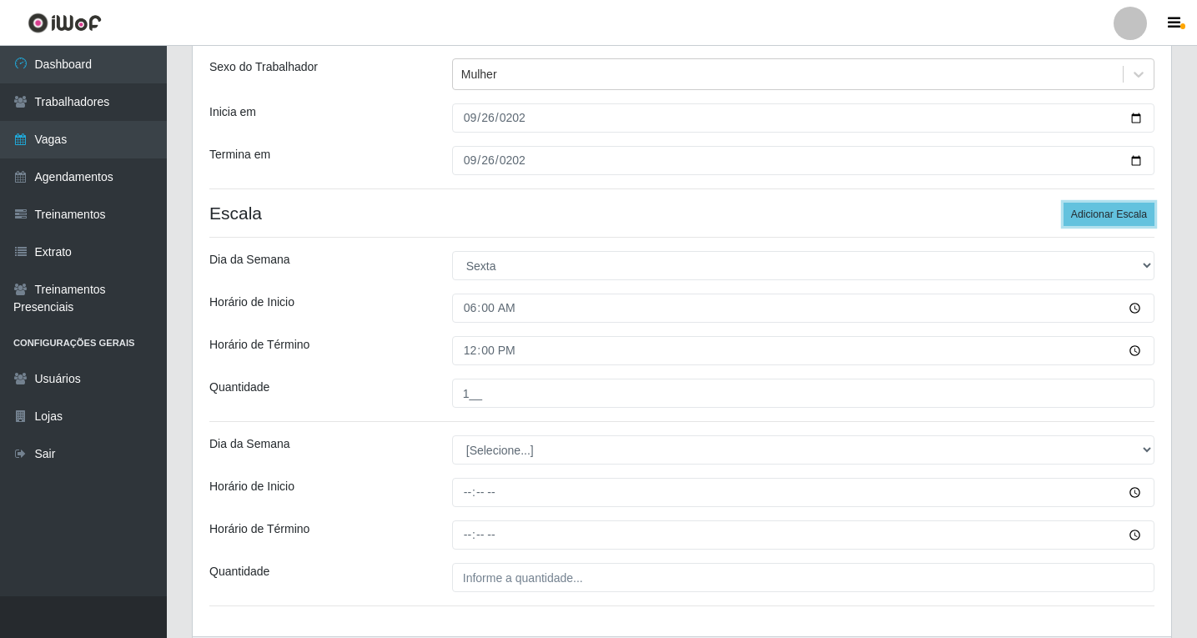
scroll to position [298, 0]
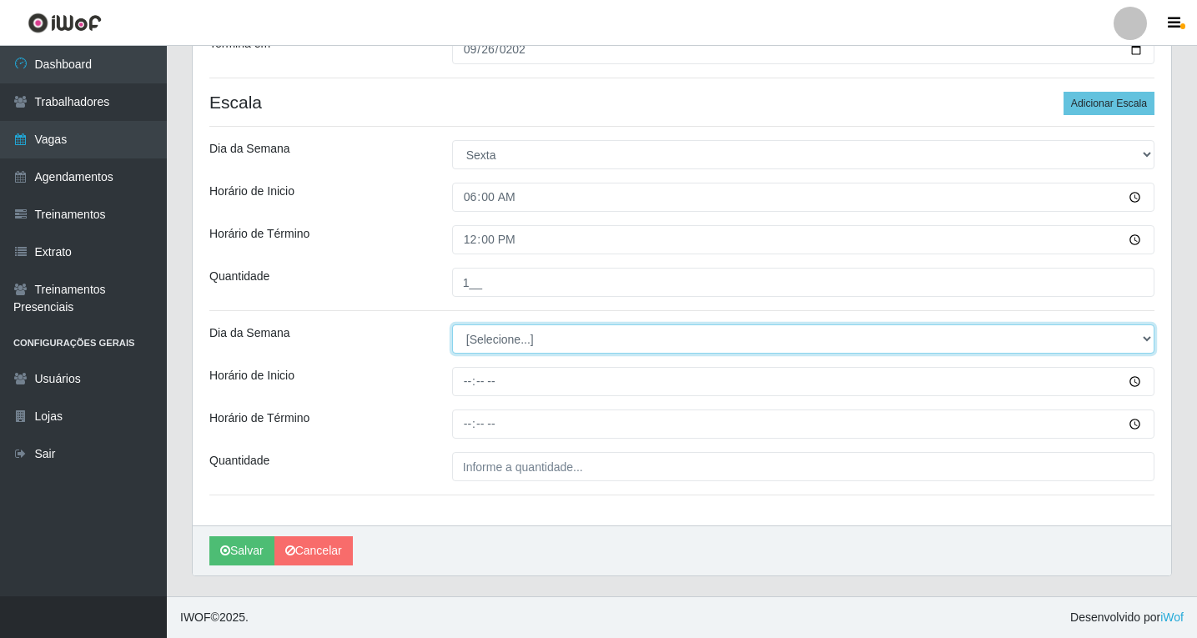
click at [483, 334] on select "[Selecione...] Segunda Terça Quarta Quinta Sexta Sábado Domingo" at bounding box center [803, 338] width 702 height 29
select select "5"
click at [452, 324] on select "[Selecione...] Segunda Terça Quarta Quinta Sexta Sábado Domingo" at bounding box center [803, 338] width 702 height 29
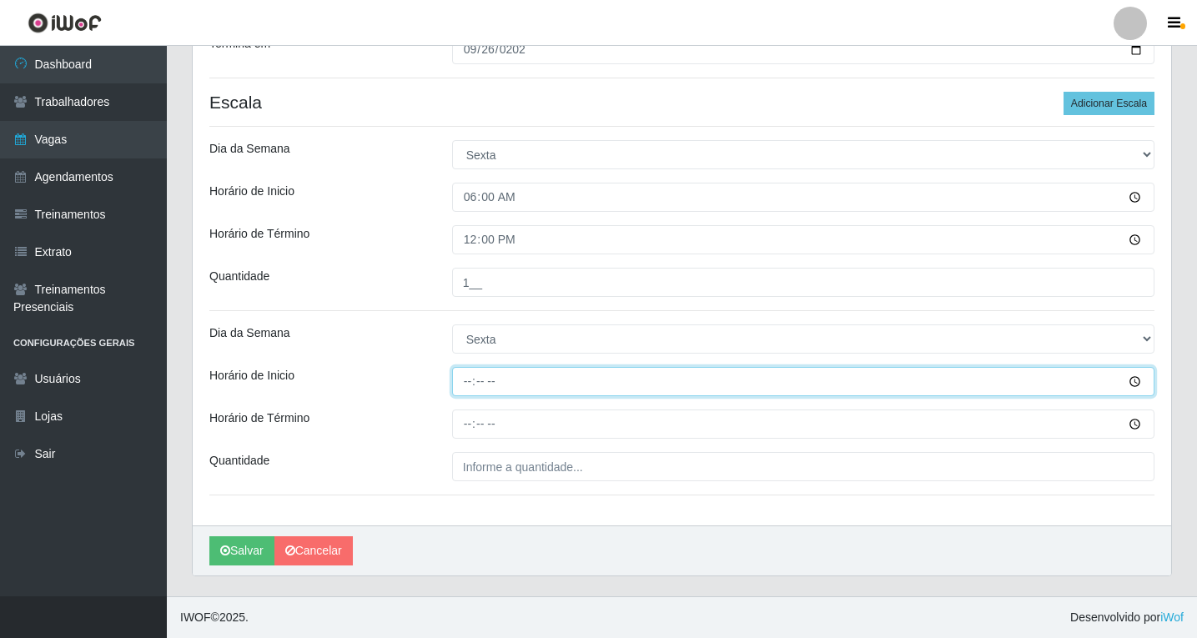
click at [472, 384] on input "Horário de Inicio" at bounding box center [803, 381] width 702 height 29
type input "06:00"
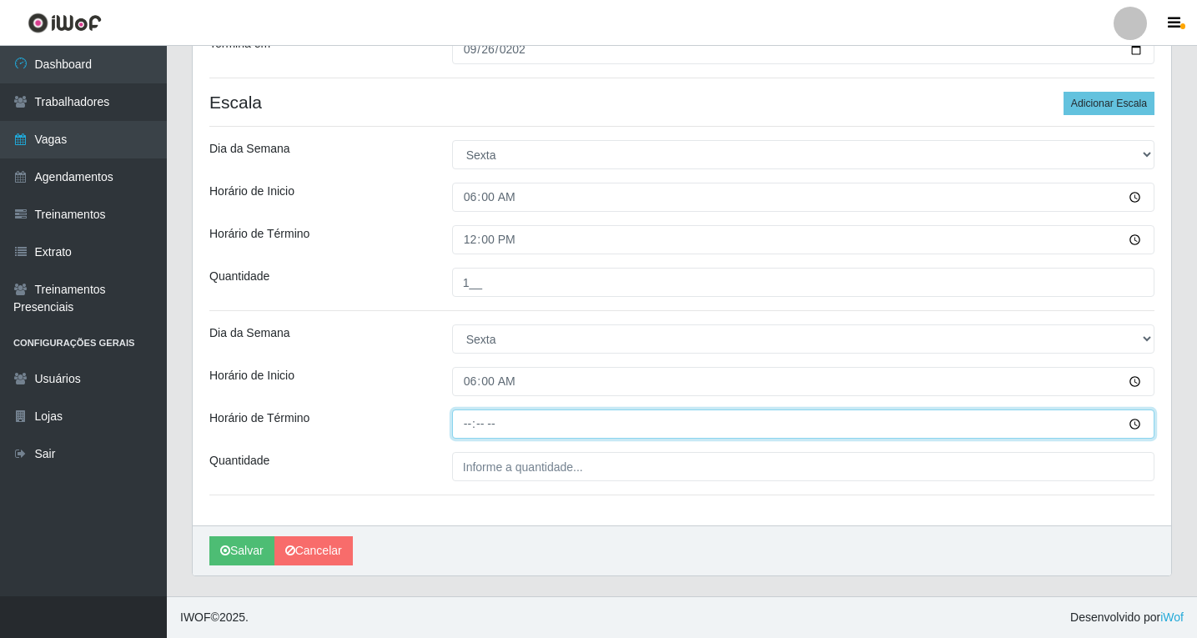
click at [464, 429] on input "Horário de Término" at bounding box center [803, 423] width 702 height 29
type input "12:00"
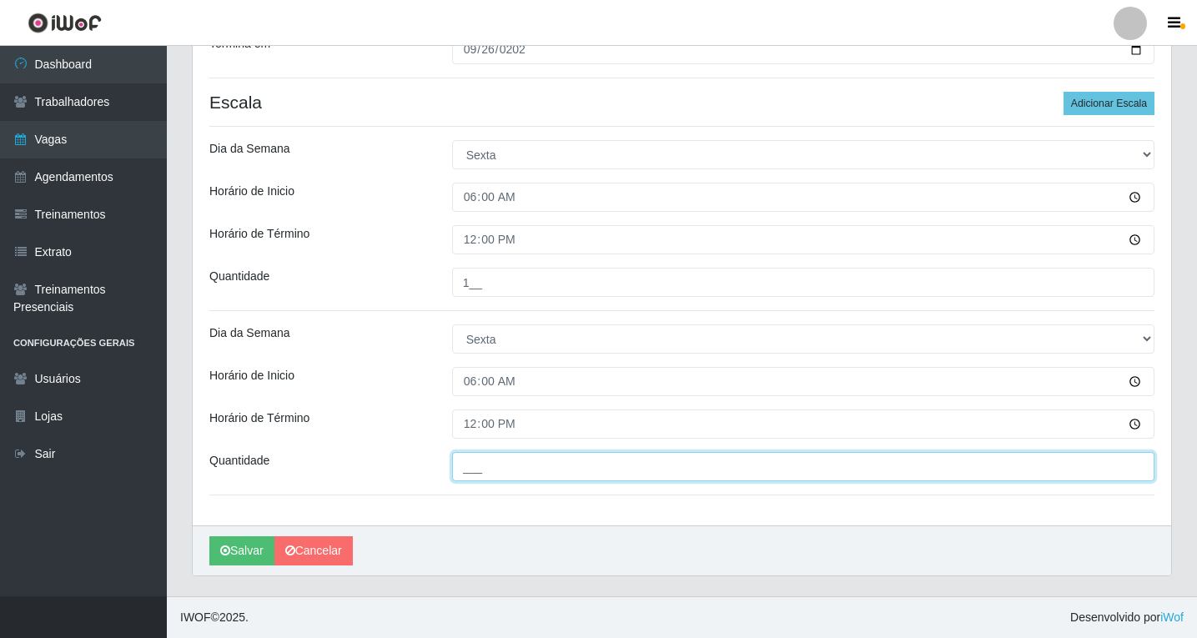
click at [488, 476] on input "___" at bounding box center [803, 466] width 702 height 29
type input "1__"
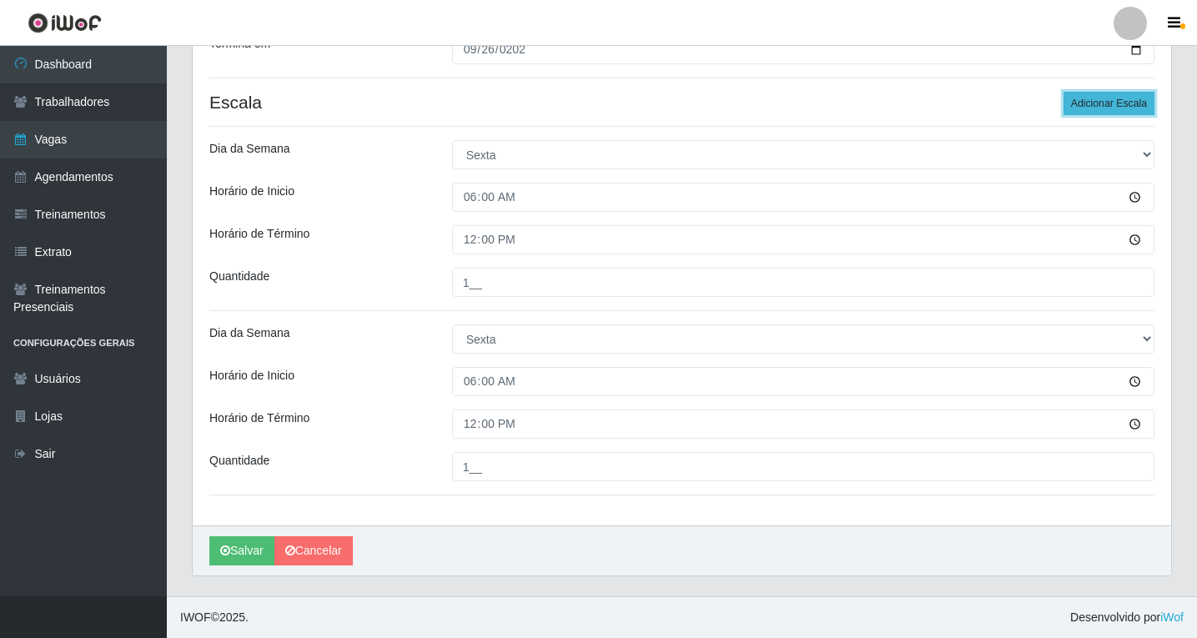
click at [1117, 103] on button "Adicionar Escala" at bounding box center [1108, 103] width 91 height 23
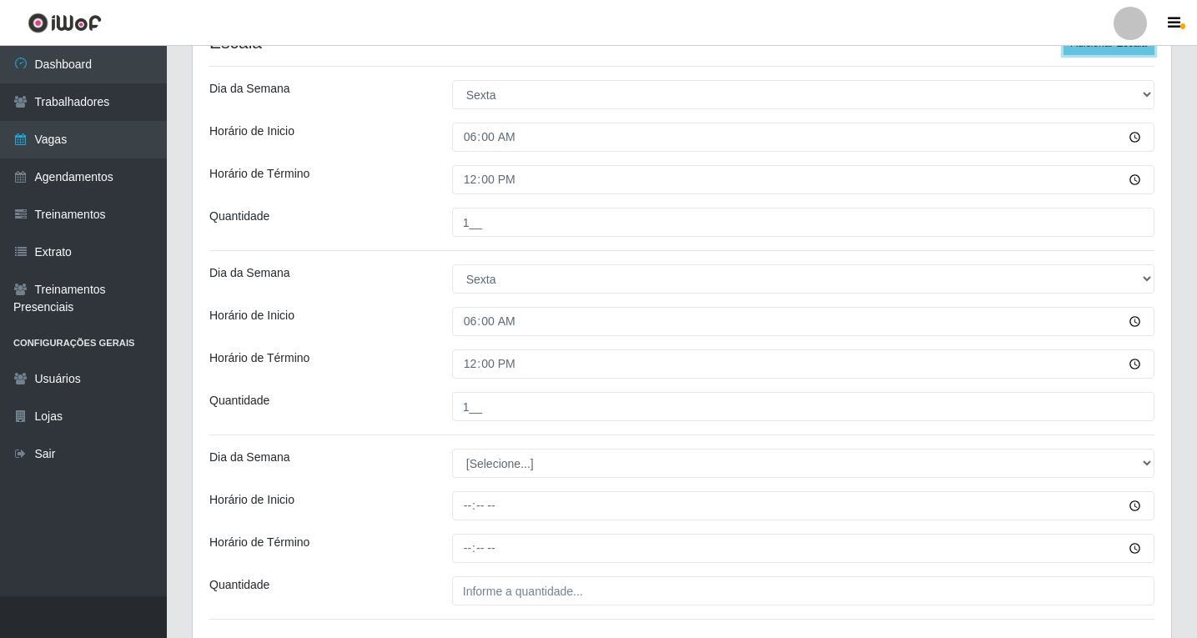
scroll to position [482, 0]
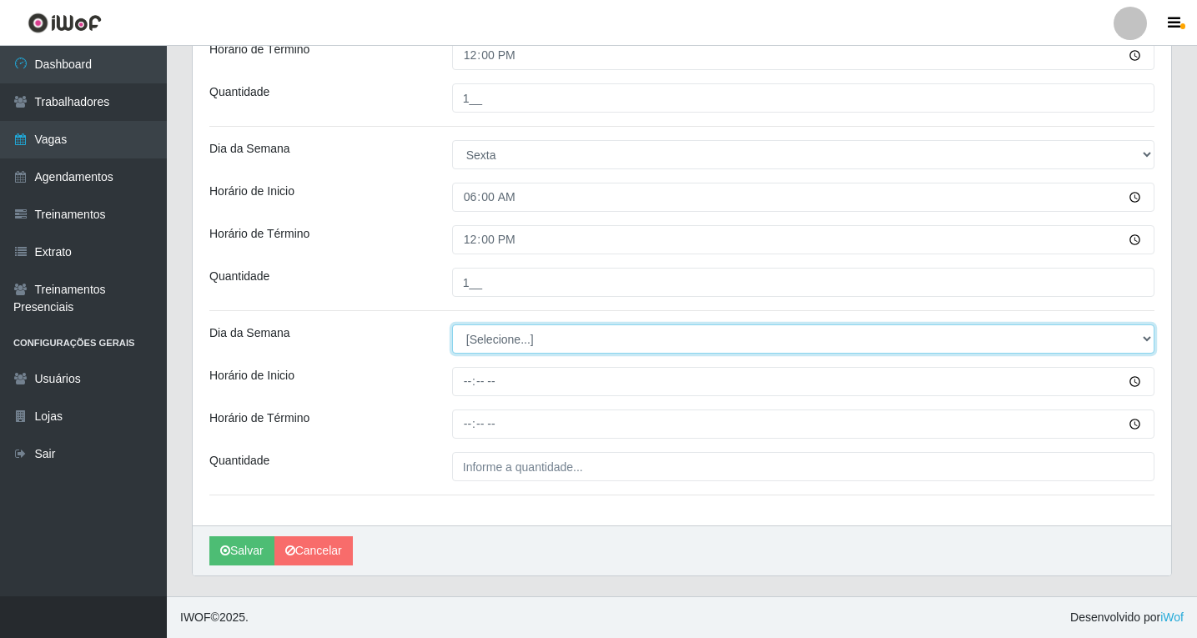
click at [480, 338] on select "[Selecione...] Segunda Terça Quarta Quinta Sexta Sábado Domingo" at bounding box center [803, 338] width 702 height 29
select select "5"
click at [452, 324] on select "[Selecione...] Segunda Terça Quarta Quinta Sexta Sábado Domingo" at bounding box center [803, 338] width 702 height 29
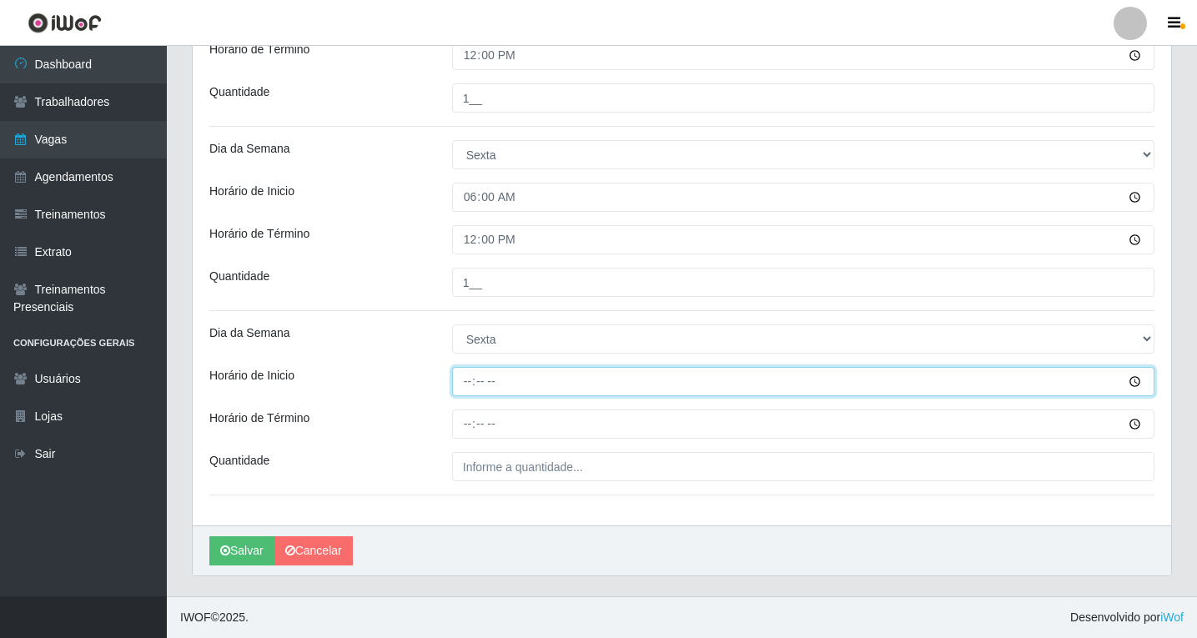
click at [469, 382] on input "Horário de Inicio" at bounding box center [803, 381] width 702 height 29
type input "08:00"
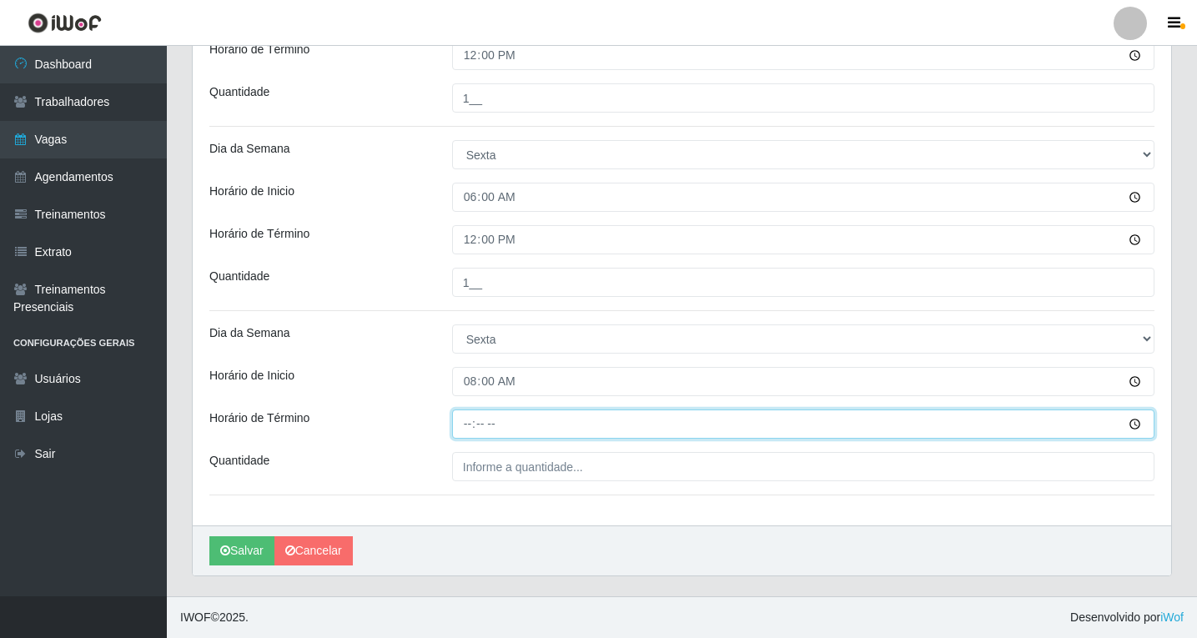
click at [467, 429] on input "Horário de Término" at bounding box center [803, 423] width 702 height 29
type input "14:00"
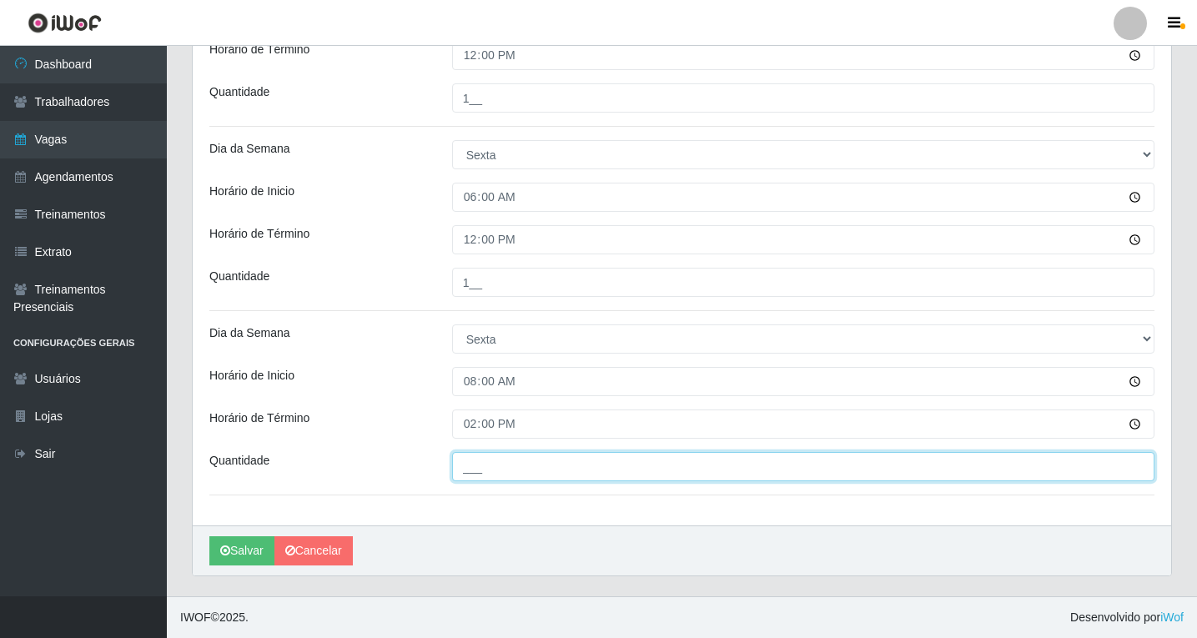
click at [479, 459] on input "___" at bounding box center [803, 466] width 702 height 29
type input "1__"
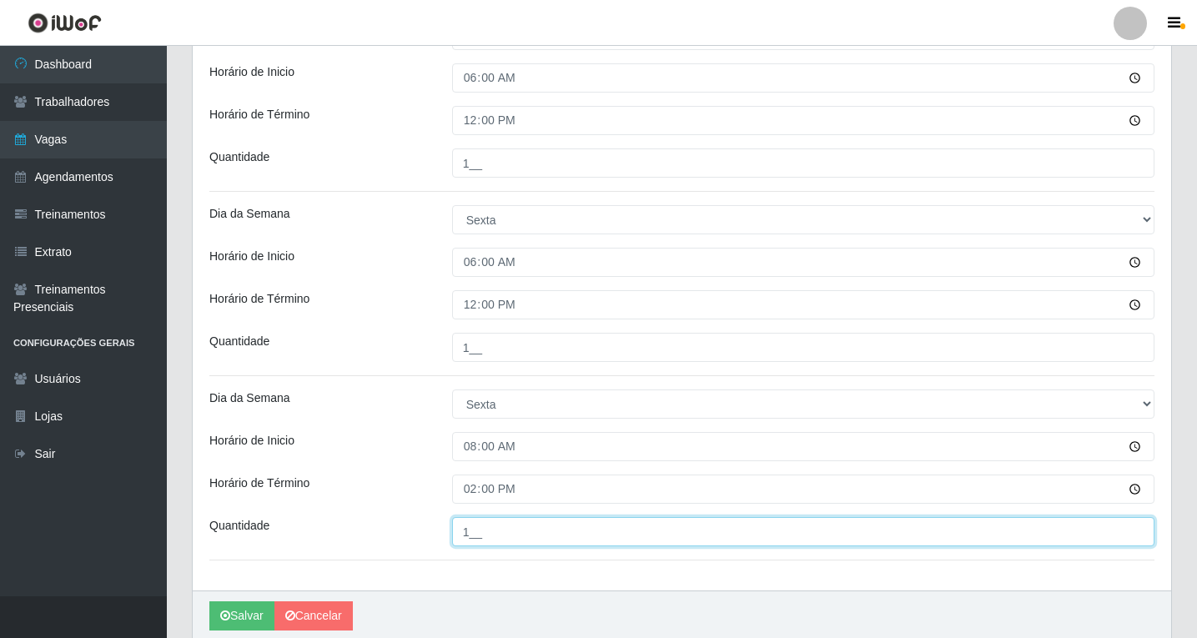
scroll to position [315, 0]
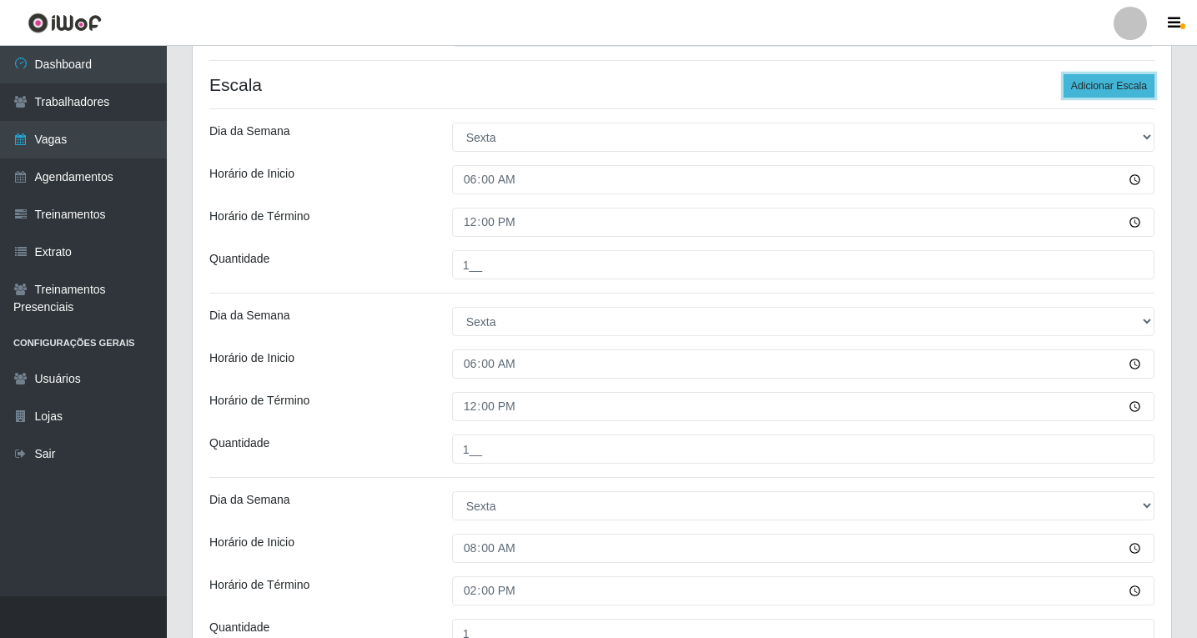
click at [1083, 90] on button "Adicionar Escala" at bounding box center [1108, 85] width 91 height 23
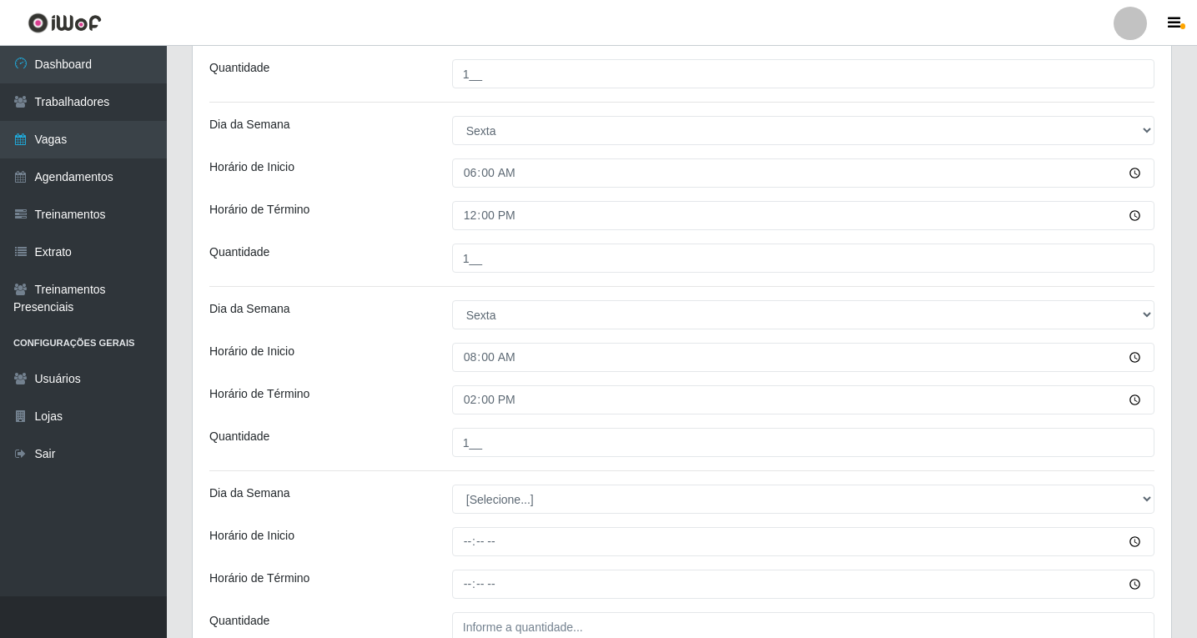
scroll to position [666, 0]
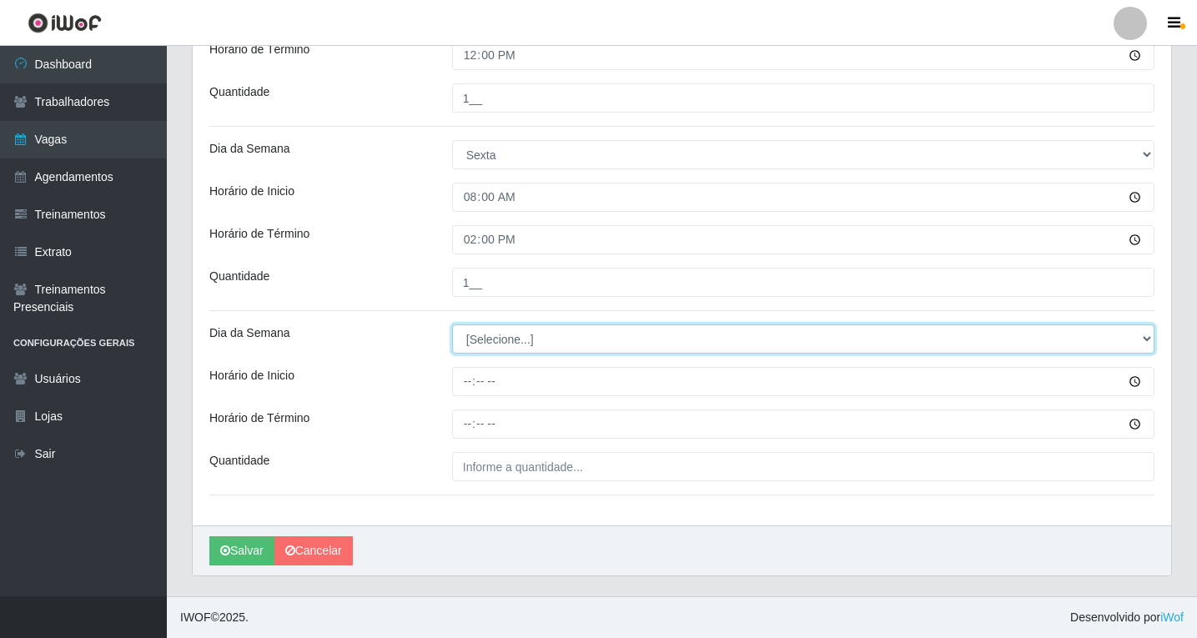
drag, startPoint x: 472, startPoint y: 337, endPoint x: 477, endPoint y: 346, distance: 10.4
click at [472, 337] on select "[Selecione...] Segunda Terça Quarta Quinta Sexta Sábado Domingo" at bounding box center [803, 338] width 702 height 29
select select "5"
click at [452, 324] on select "[Selecione...] Segunda Terça Quarta Quinta Sexta Sábado Domingo" at bounding box center [803, 338] width 702 height 29
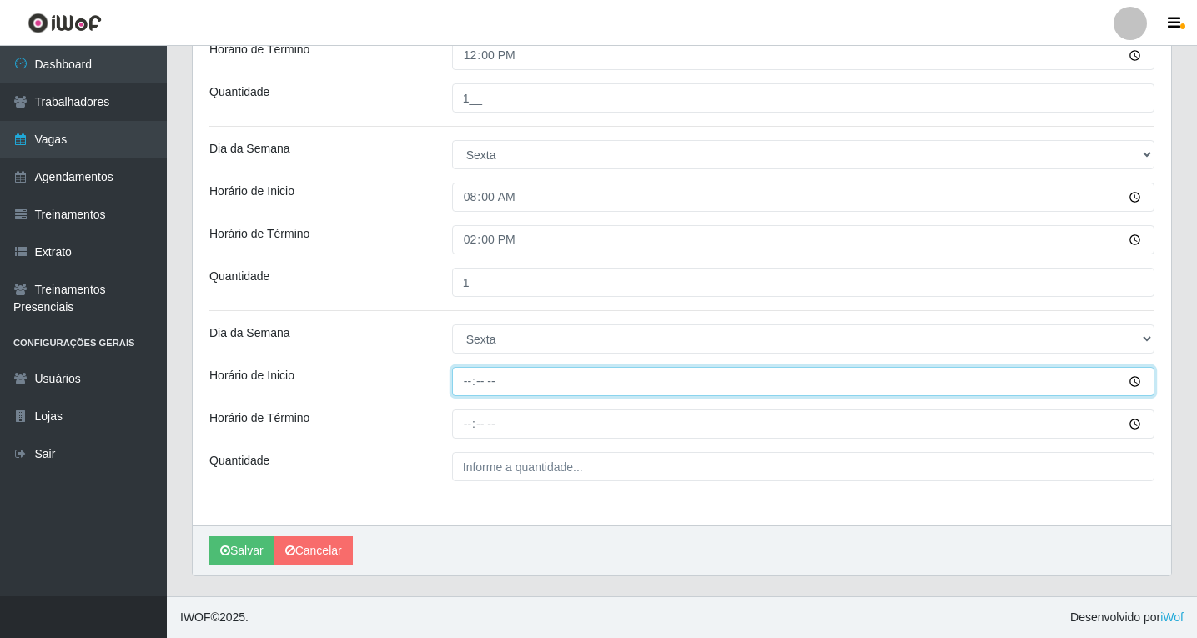
click at [465, 383] on input "Horário de Inicio" at bounding box center [803, 381] width 702 height 29
type input "14:00"
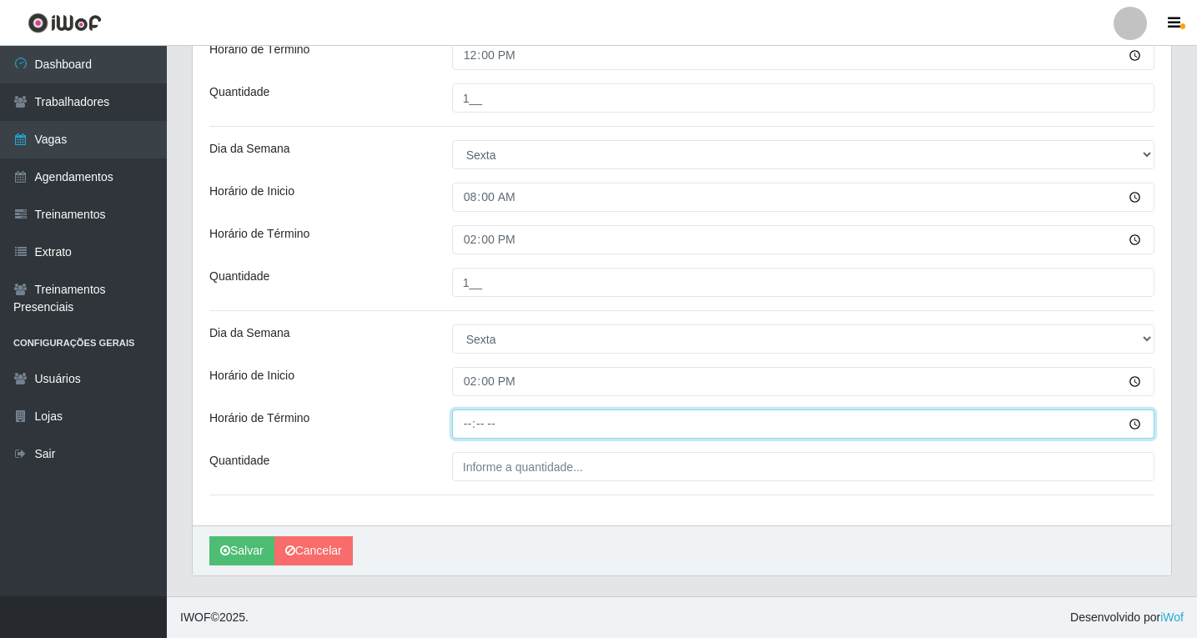
click at [466, 428] on input "Horário de Término" at bounding box center [803, 423] width 702 height 29
type input "20:00"
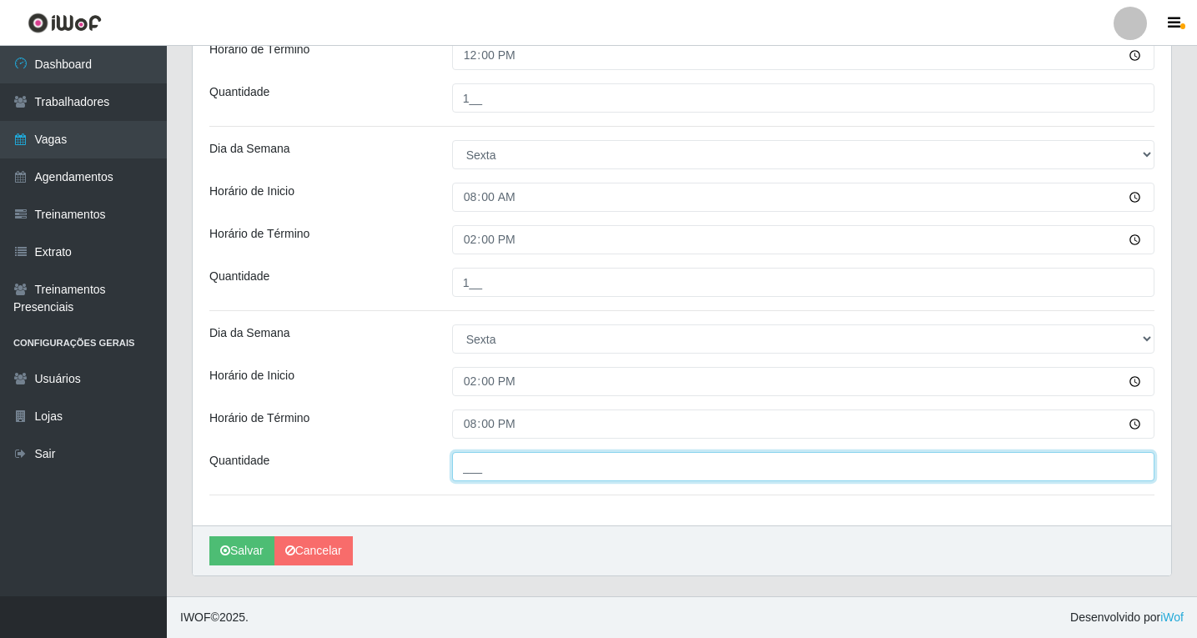
click at [536, 472] on input "___" at bounding box center [803, 466] width 702 height 29
type input "1__"
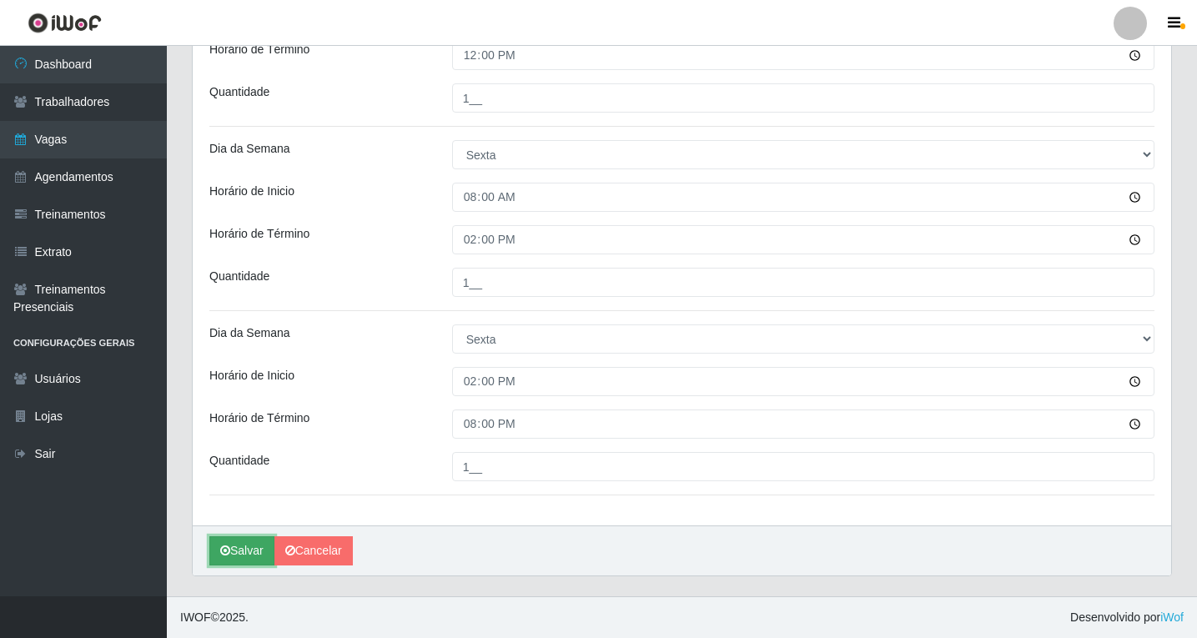
click at [245, 554] on button "Salvar" at bounding box center [241, 550] width 65 height 29
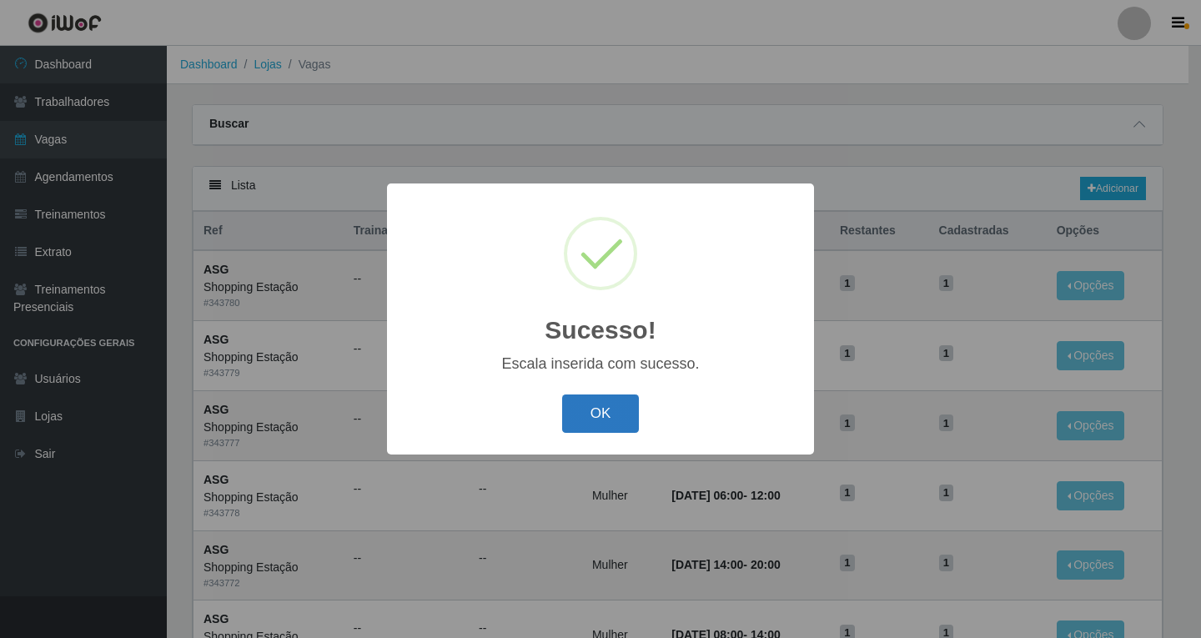
click at [611, 421] on button "OK" at bounding box center [601, 413] width 78 height 39
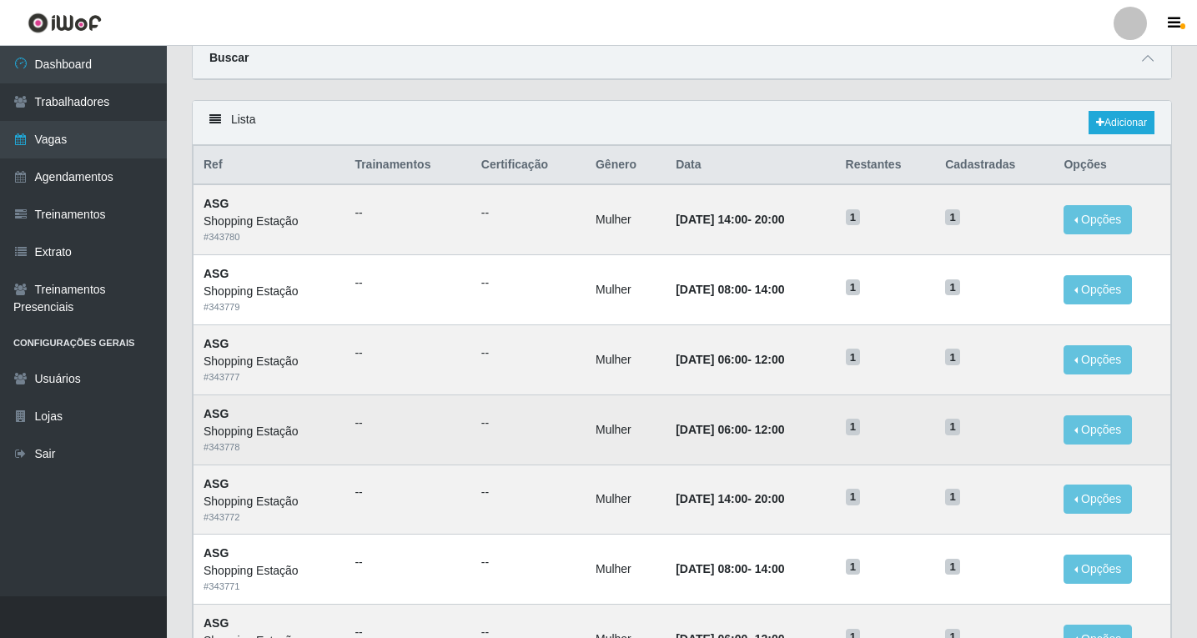
scroll to position [25, 0]
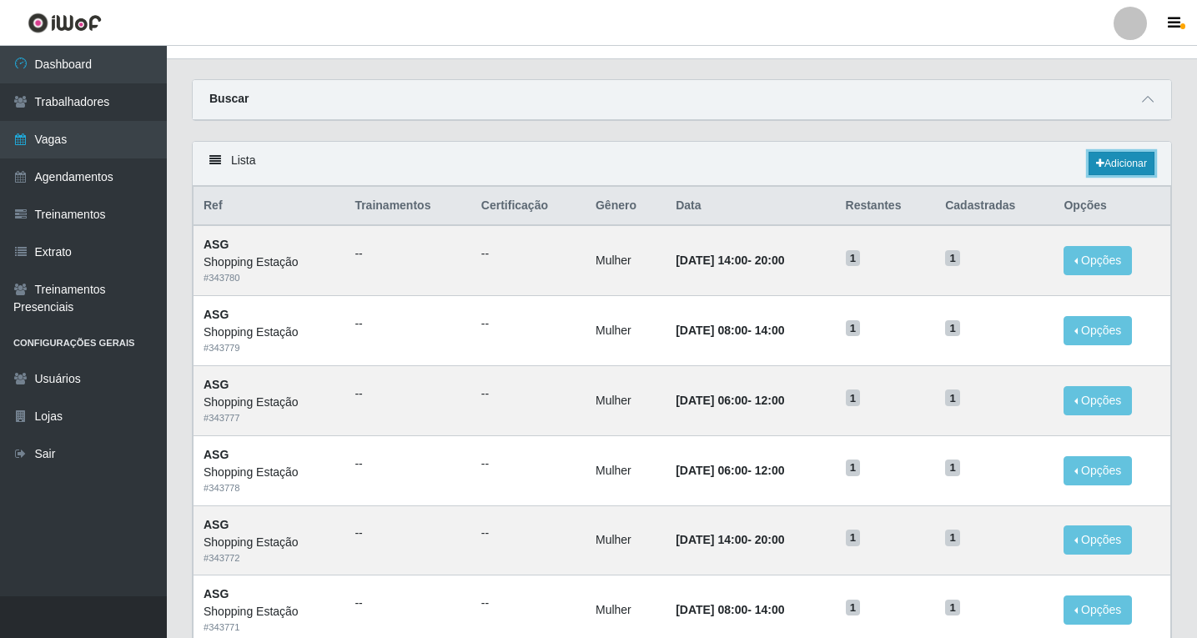
click at [1122, 162] on link "Adicionar" at bounding box center [1121, 163] width 66 height 23
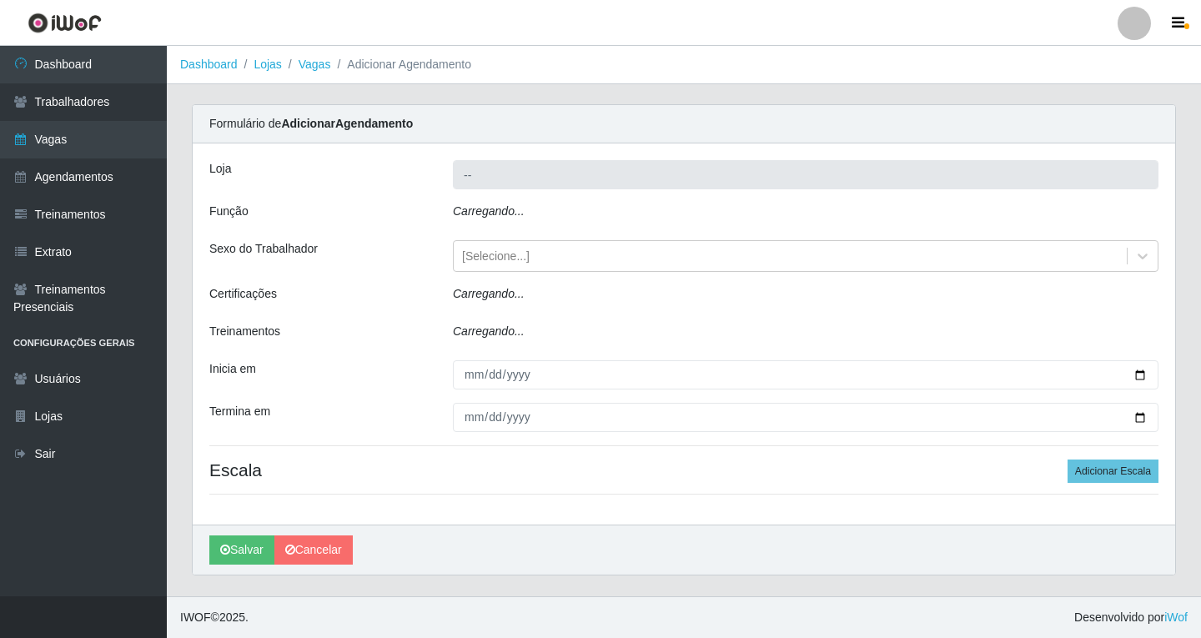
type input "Shopping Estação"
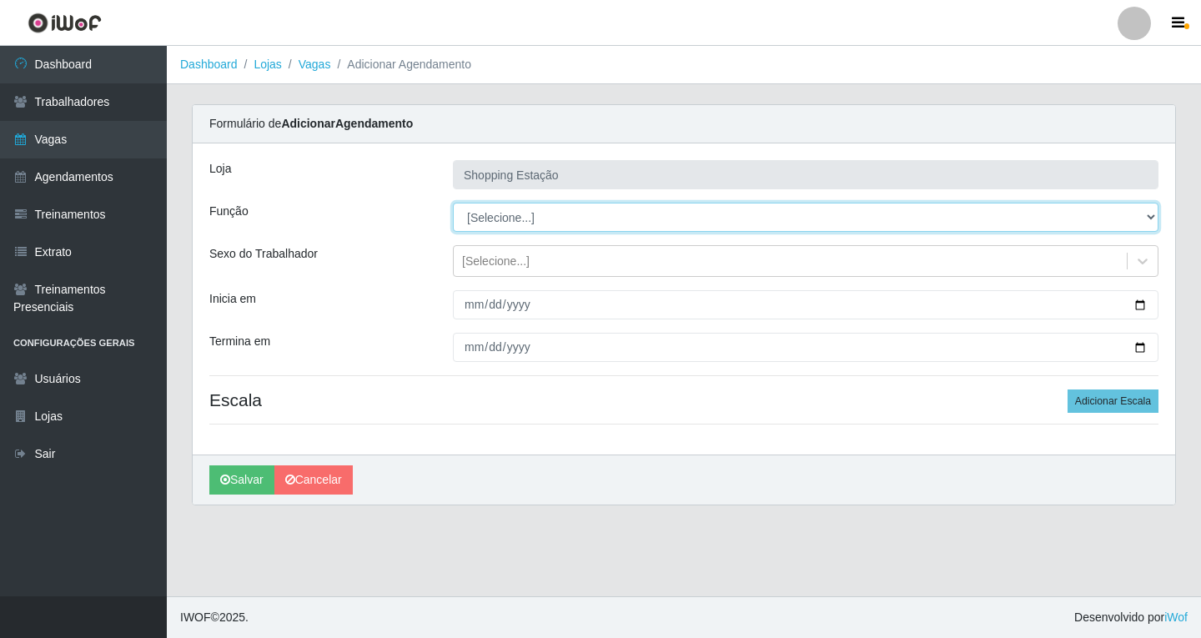
click at [489, 220] on select "[Selecione...] ASG ASG + ASG ++ Operador de Caixa Operador de Caixa + Operador …" at bounding box center [805, 217] width 705 height 29
select select "16"
click at [453, 203] on select "[Selecione...] ASG ASG + ASG ++ Operador de Caixa Operador de Caixa + Operador …" at bounding box center [805, 217] width 705 height 29
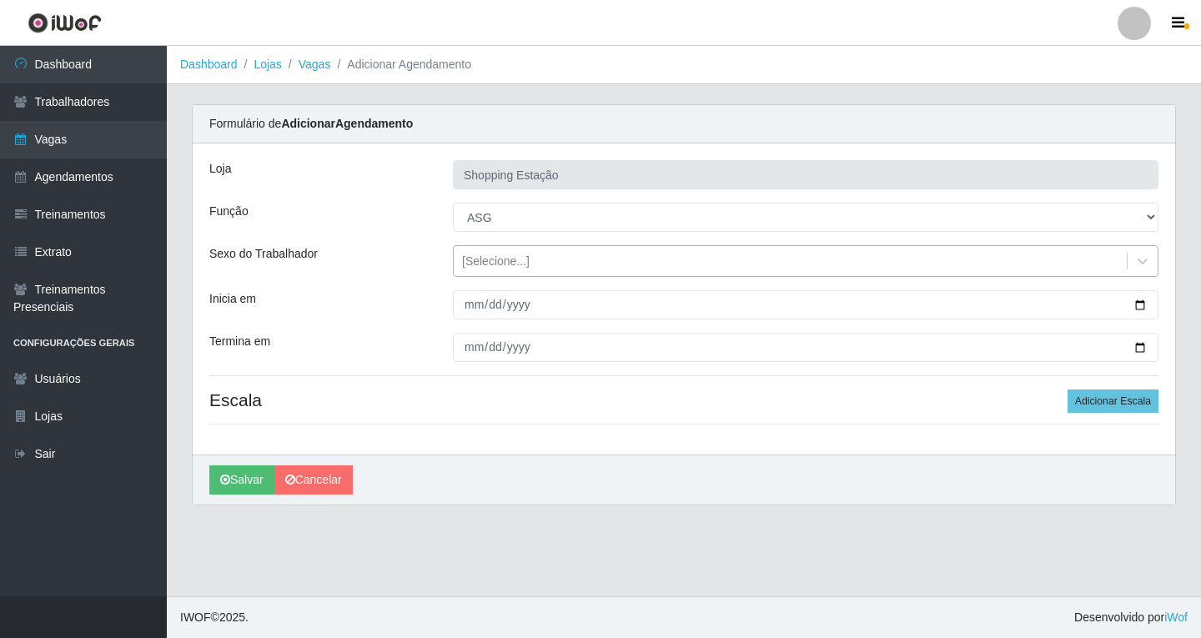
click at [497, 269] on div "[Selecione...]" at bounding box center [496, 262] width 68 height 18
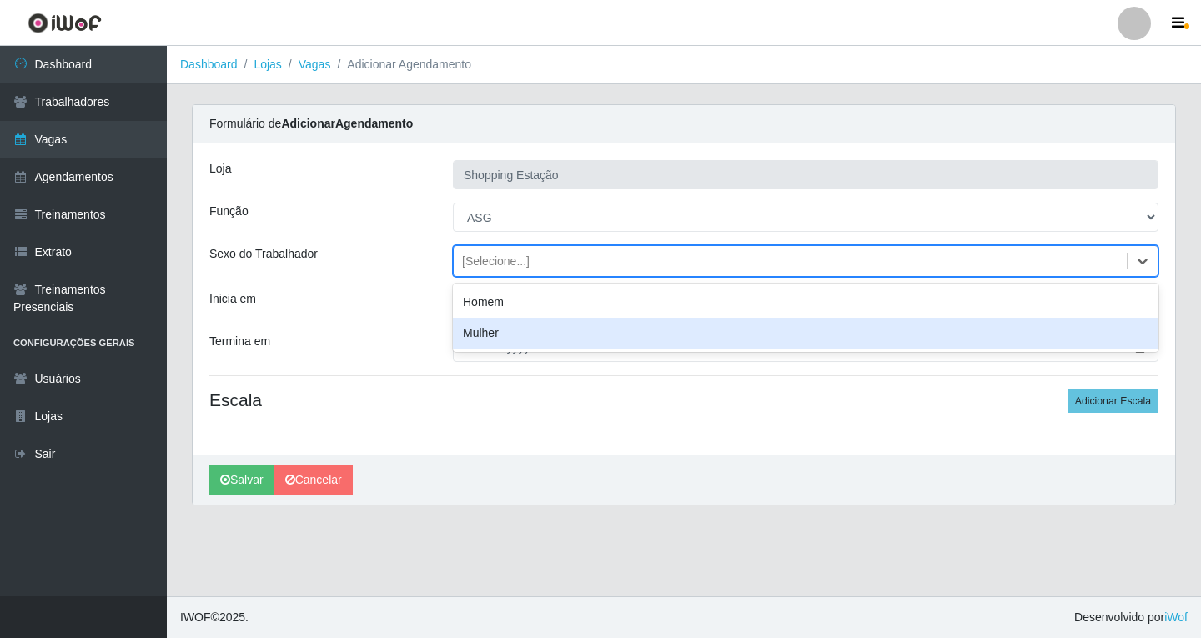
click at [498, 336] on div "Mulher" at bounding box center [805, 333] width 705 height 31
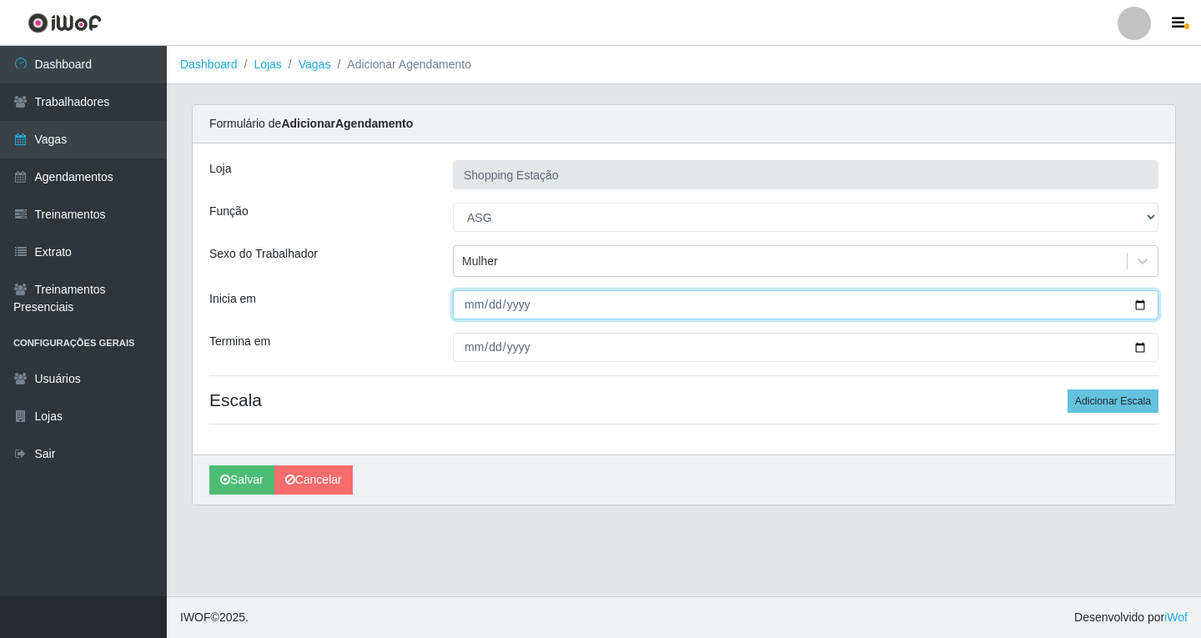
click at [474, 304] on input "Inicia em" at bounding box center [805, 304] width 705 height 29
type input "[DATE]"
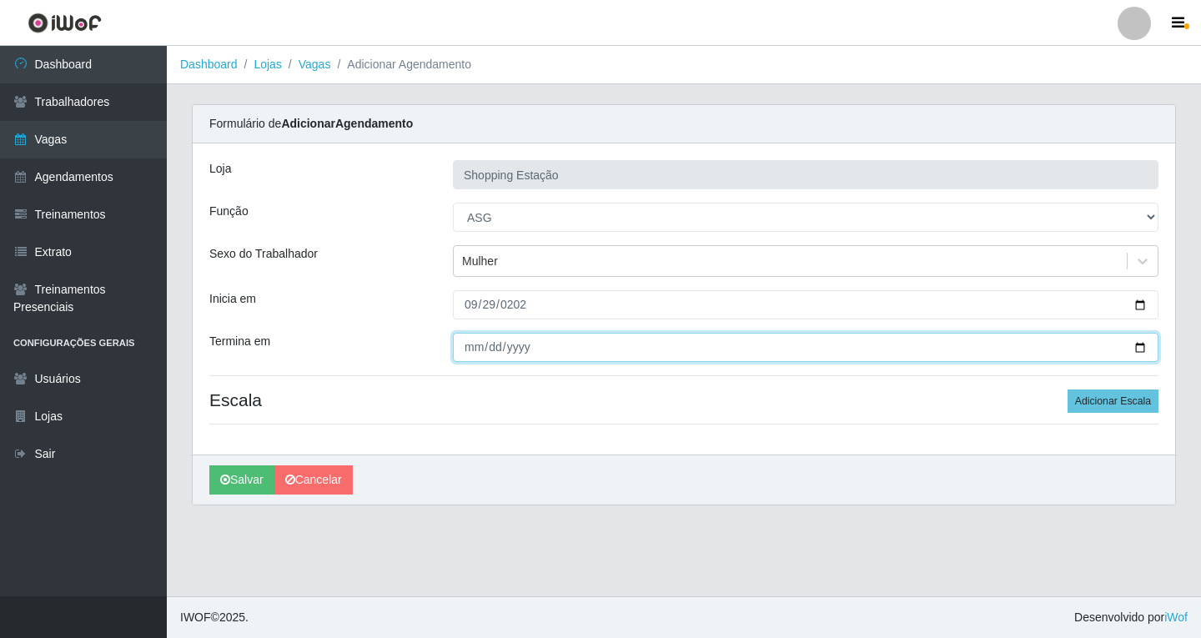
click at [469, 347] on input "Termina em" at bounding box center [805, 347] width 705 height 29
type input "[DATE]"
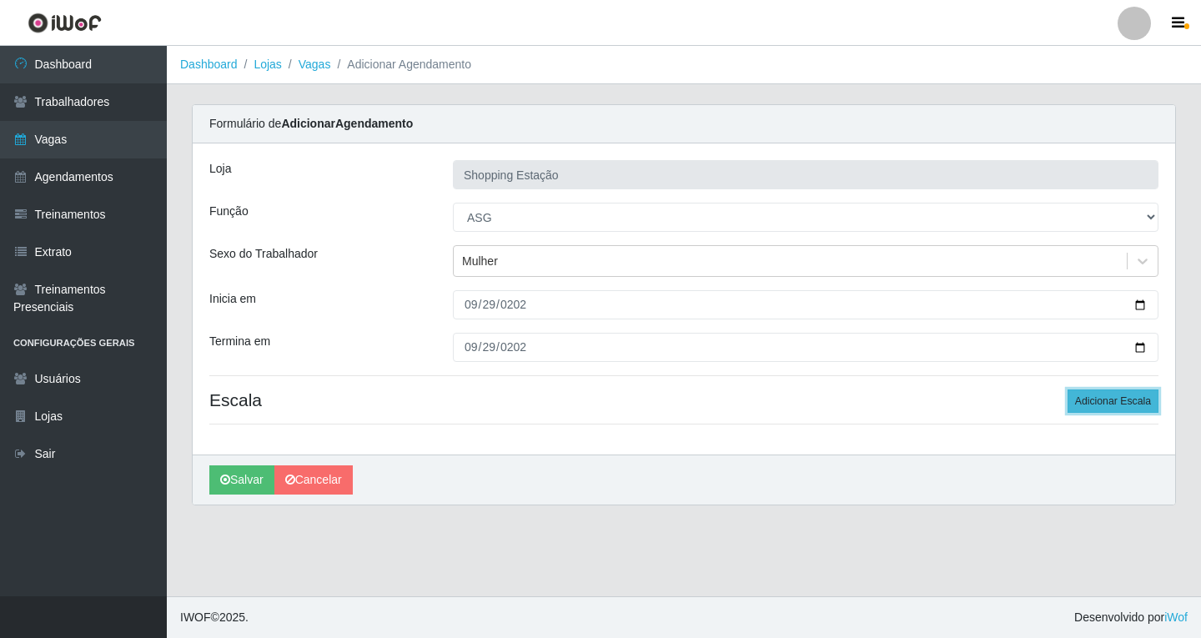
click at [1087, 403] on button "Adicionar Escala" at bounding box center [1112, 400] width 91 height 23
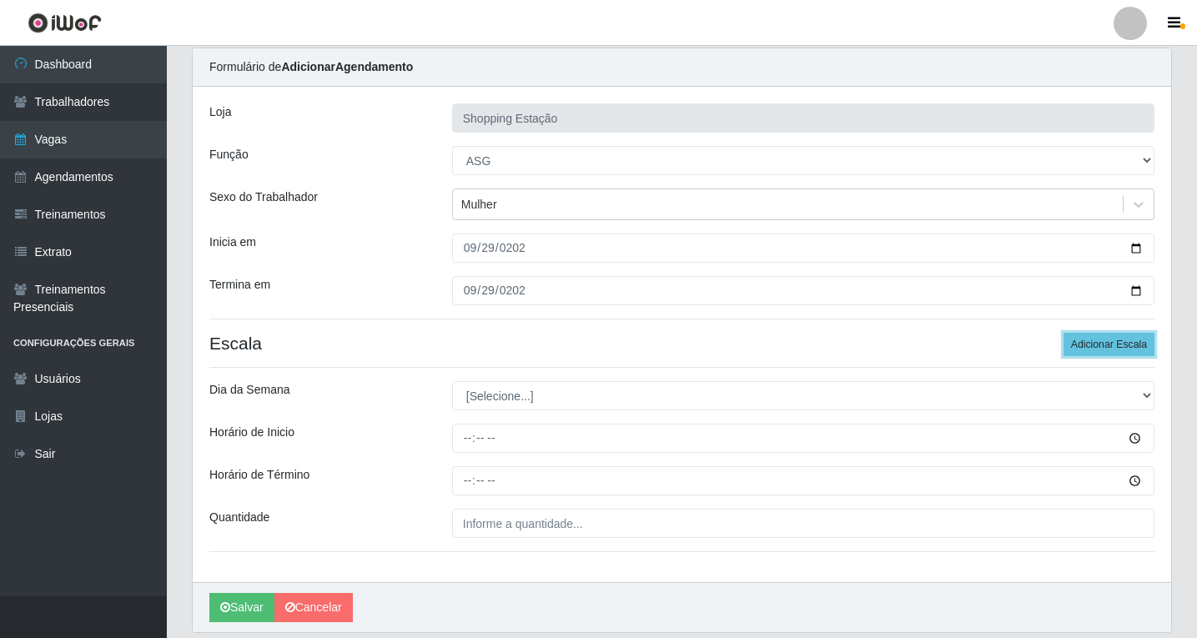
scroll to position [113, 0]
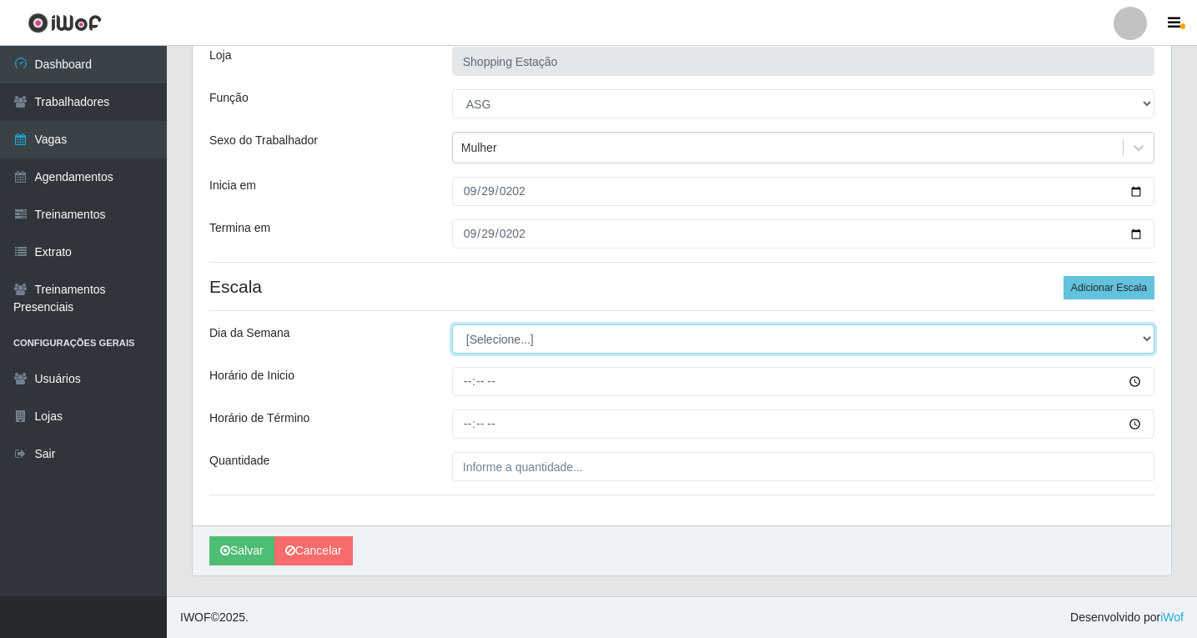
click at [530, 332] on select "[Selecione...] Segunda Terça Quarta Quinta Sexta Sábado Domingo" at bounding box center [803, 338] width 702 height 29
select select "1"
click at [452, 324] on select "[Selecione...] Segunda Terça Quarta Quinta Sexta Sábado Domingo" at bounding box center [803, 338] width 702 height 29
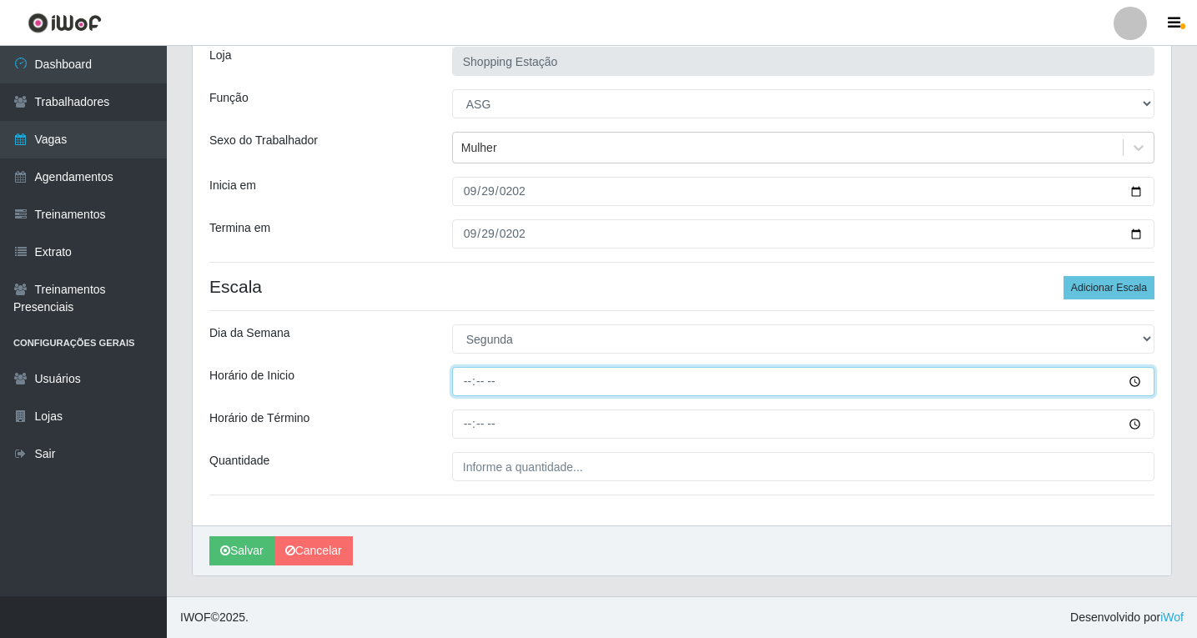
click at [466, 376] on input "Horário de Inicio" at bounding box center [803, 381] width 702 height 29
type input "06:00"
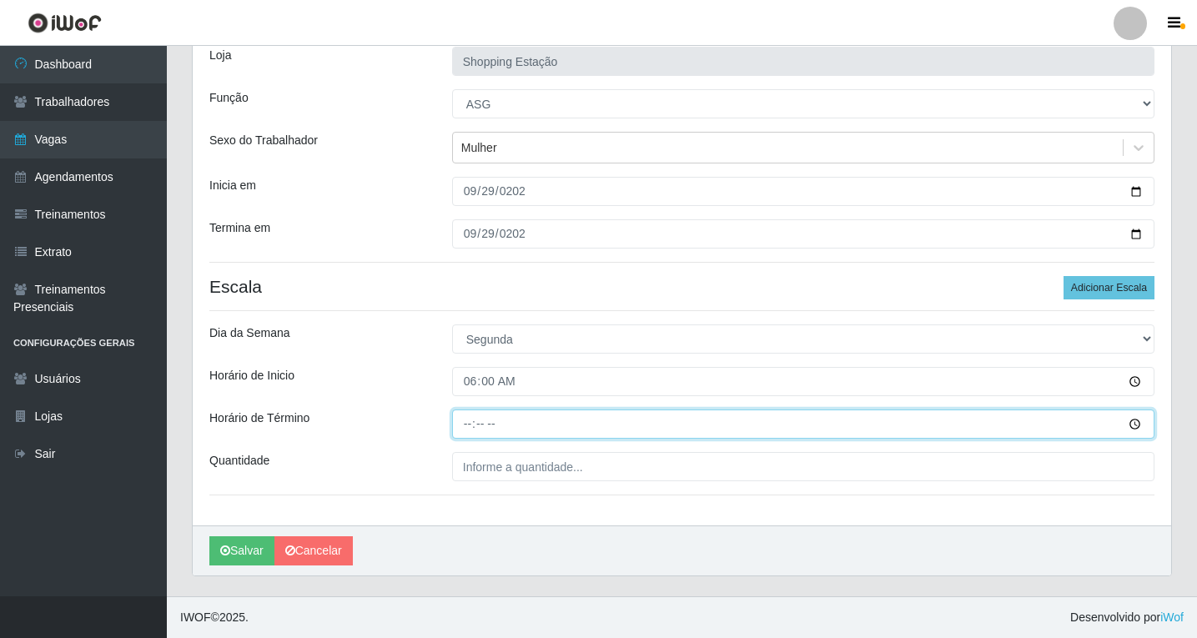
click at [465, 420] on input "Horário de Término" at bounding box center [803, 423] width 702 height 29
type input "12:00"
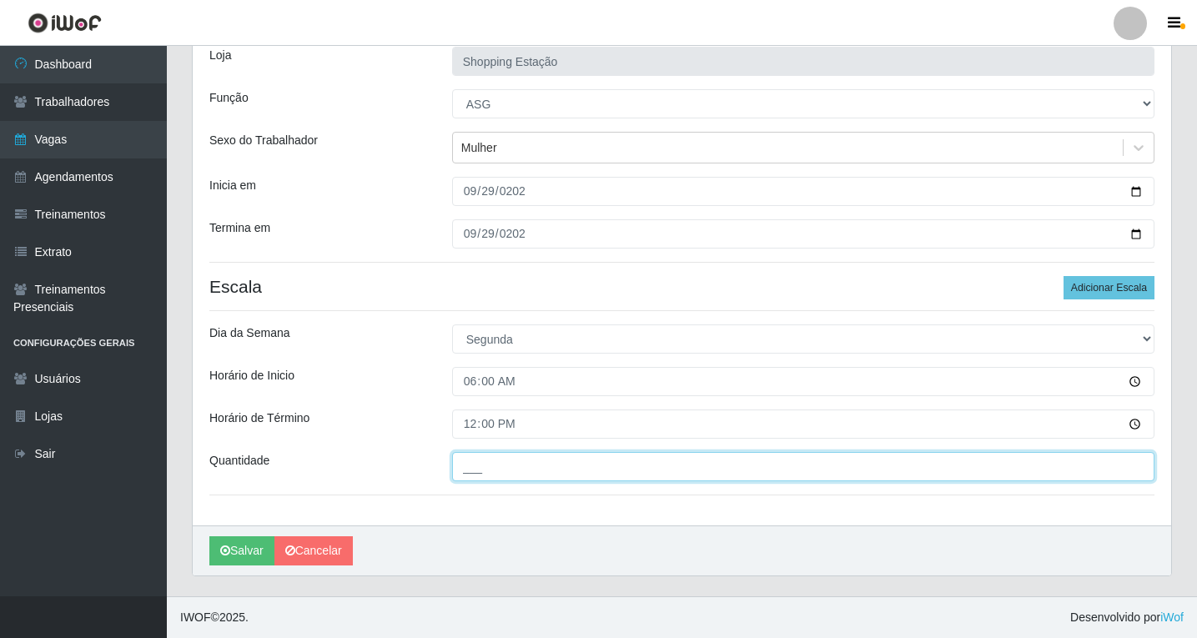
click at [500, 477] on input "___" at bounding box center [803, 466] width 702 height 29
type input "1__"
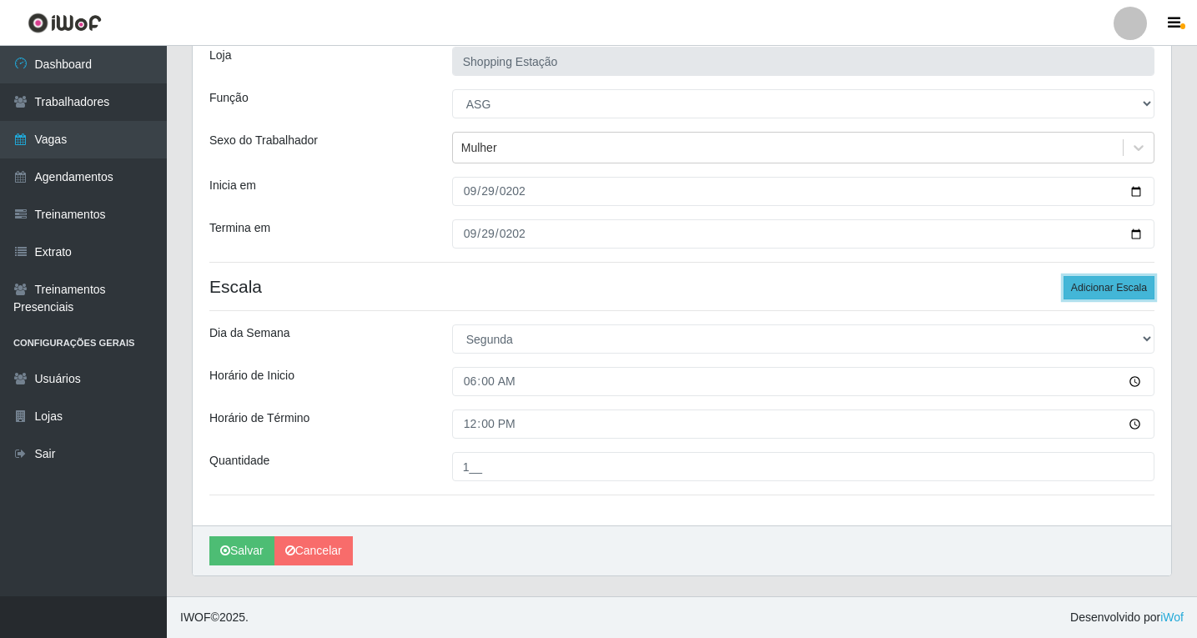
click at [1124, 279] on button "Adicionar Escala" at bounding box center [1108, 287] width 91 height 23
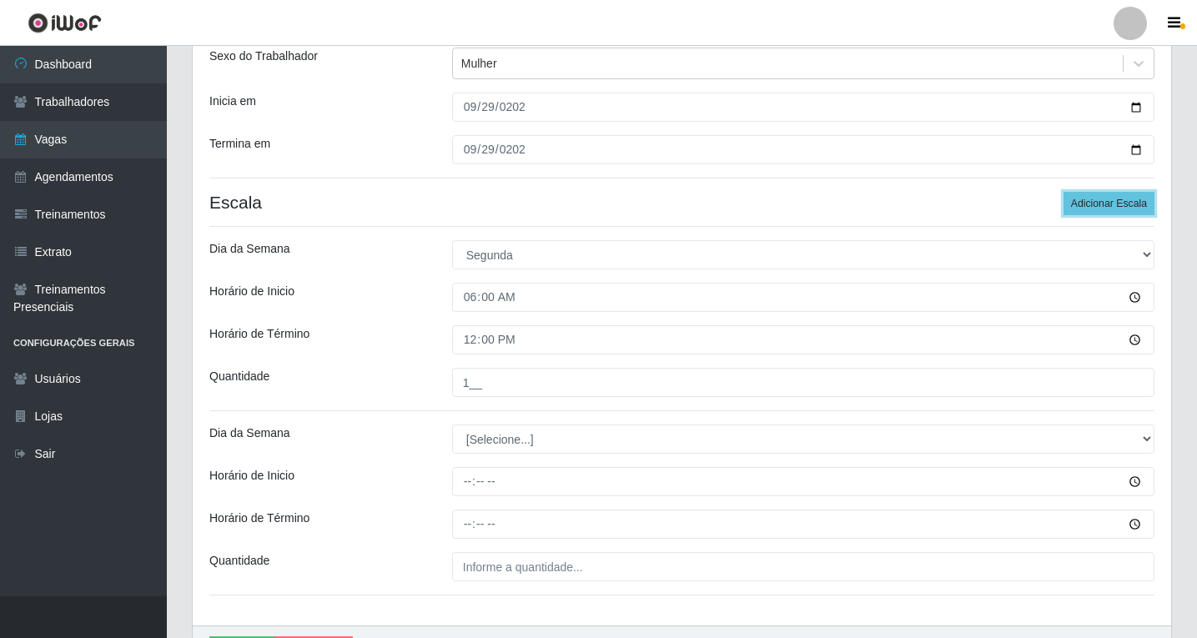
scroll to position [298, 0]
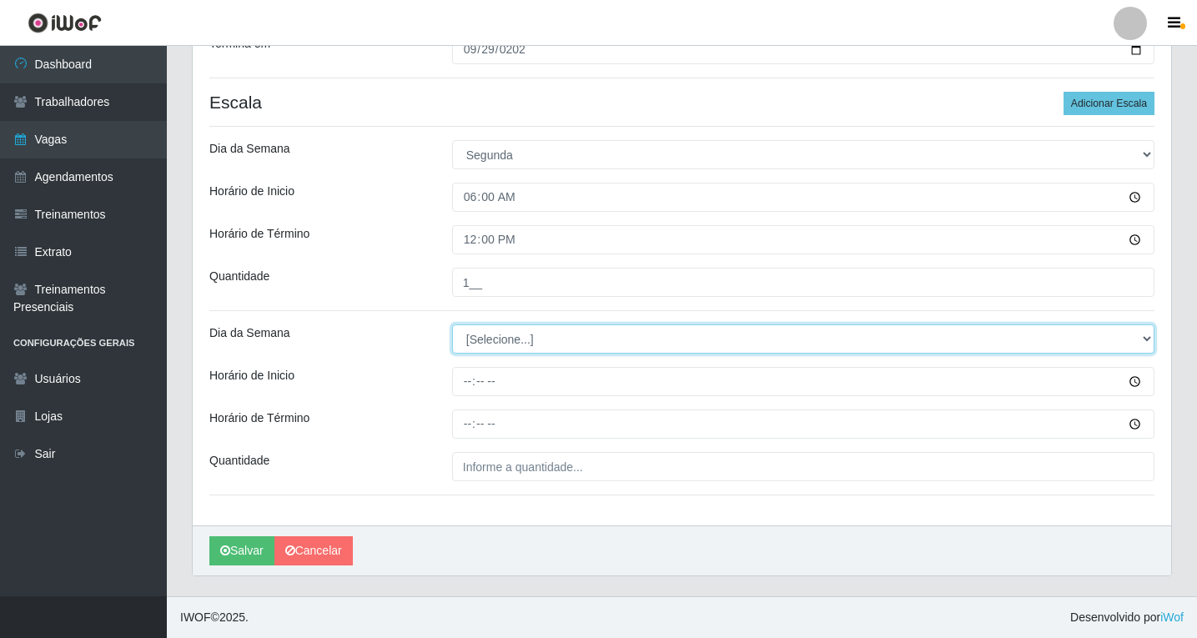
click at [477, 343] on select "[Selecione...] Segunda Terça Quarta Quinta Sexta Sábado Domingo" at bounding box center [803, 338] width 702 height 29
select select "1"
click at [452, 324] on select "[Selecione...] Segunda Terça Quarta Quinta Sexta Sábado Domingo" at bounding box center [803, 338] width 702 height 29
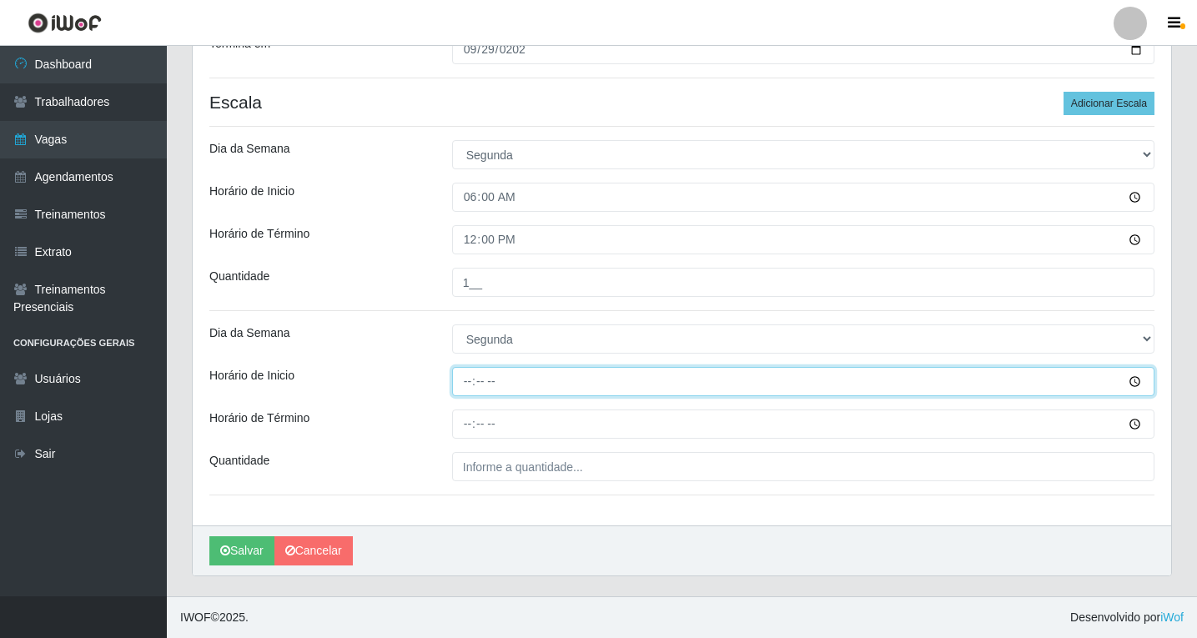
click at [473, 383] on input "Horário de Inicio" at bounding box center [803, 381] width 702 height 29
type input "06:00"
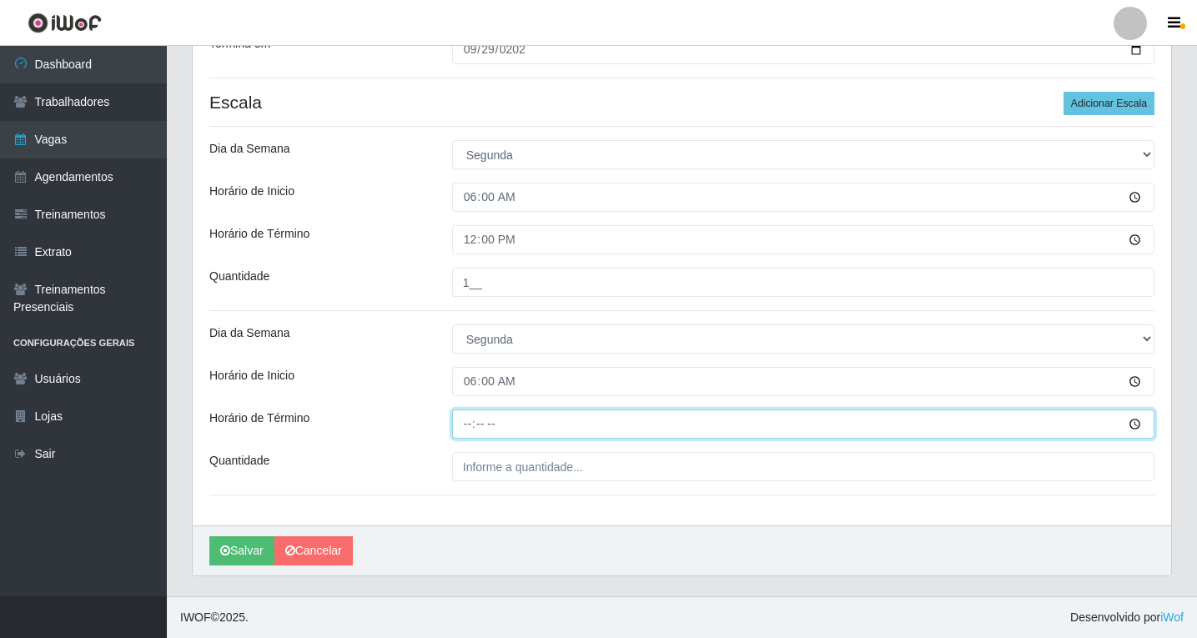
click at [469, 416] on input "Horário de Término" at bounding box center [803, 423] width 702 height 29
type input "12:00"
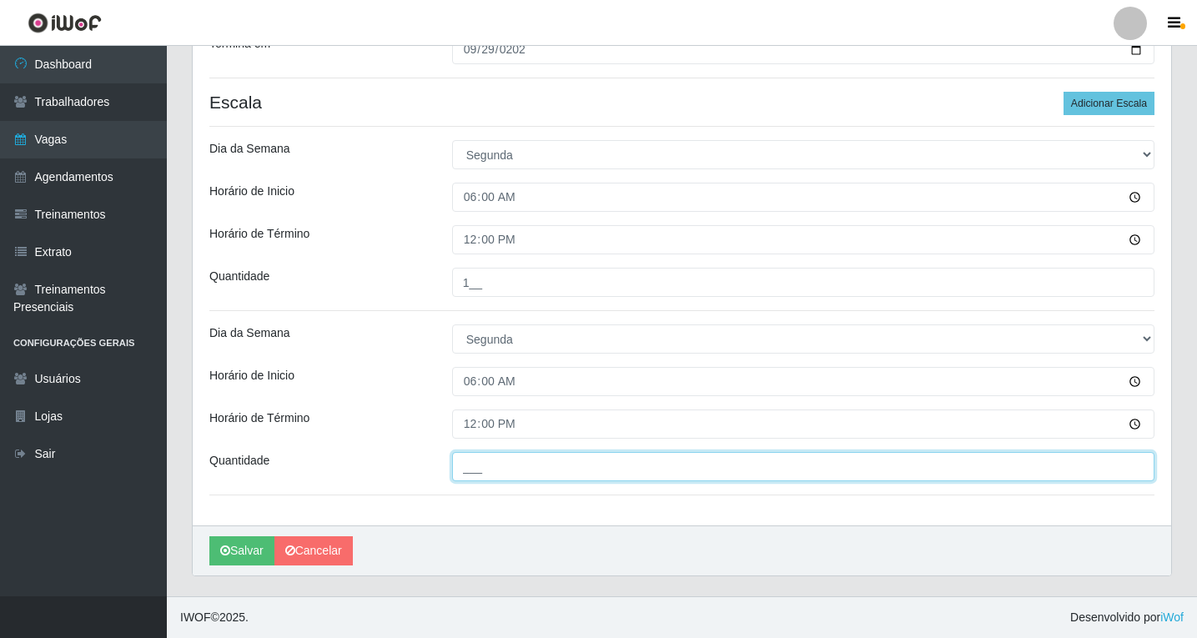
click at [490, 452] on input "___" at bounding box center [803, 466] width 702 height 29
type input "1__"
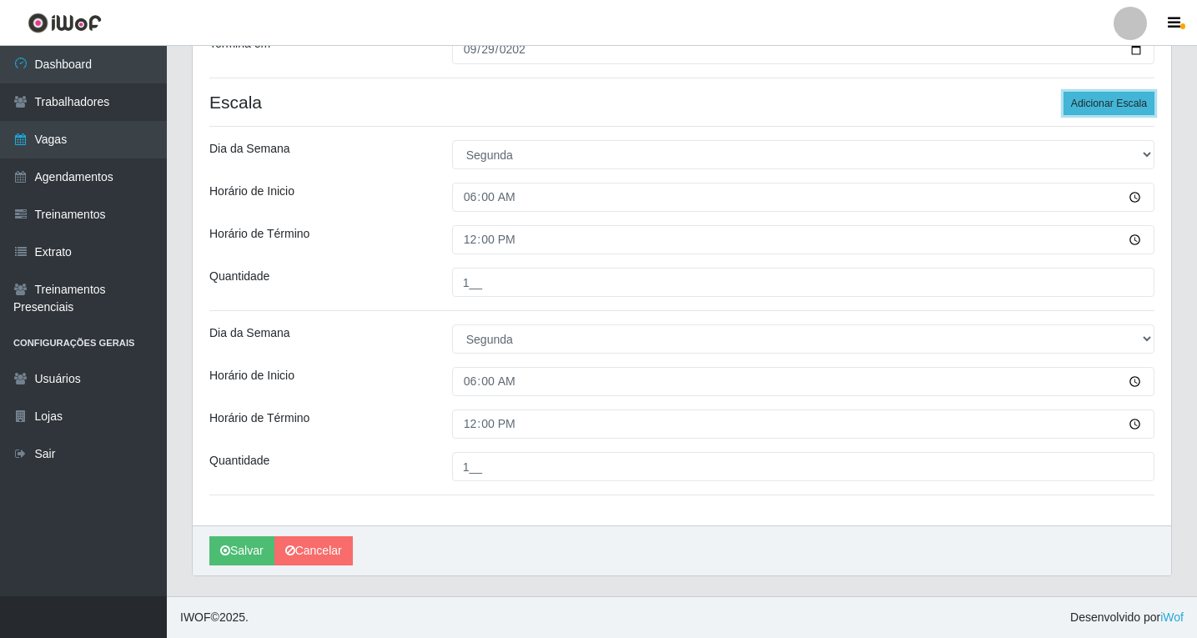
click at [1122, 98] on button "Adicionar Escala" at bounding box center [1108, 103] width 91 height 23
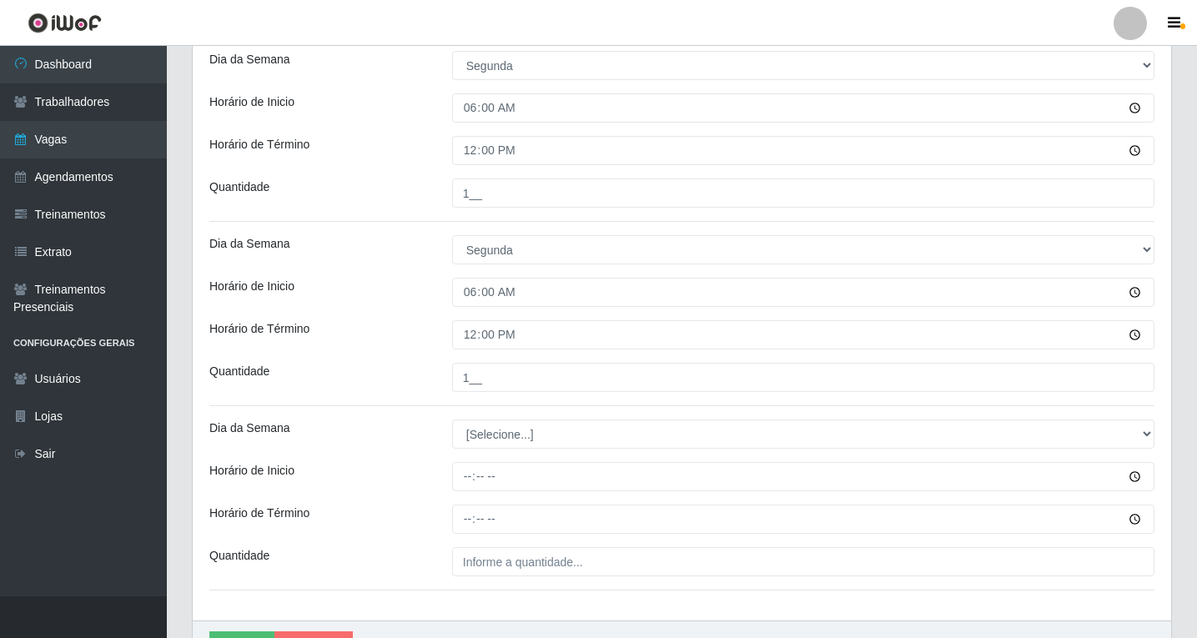
scroll to position [482, 0]
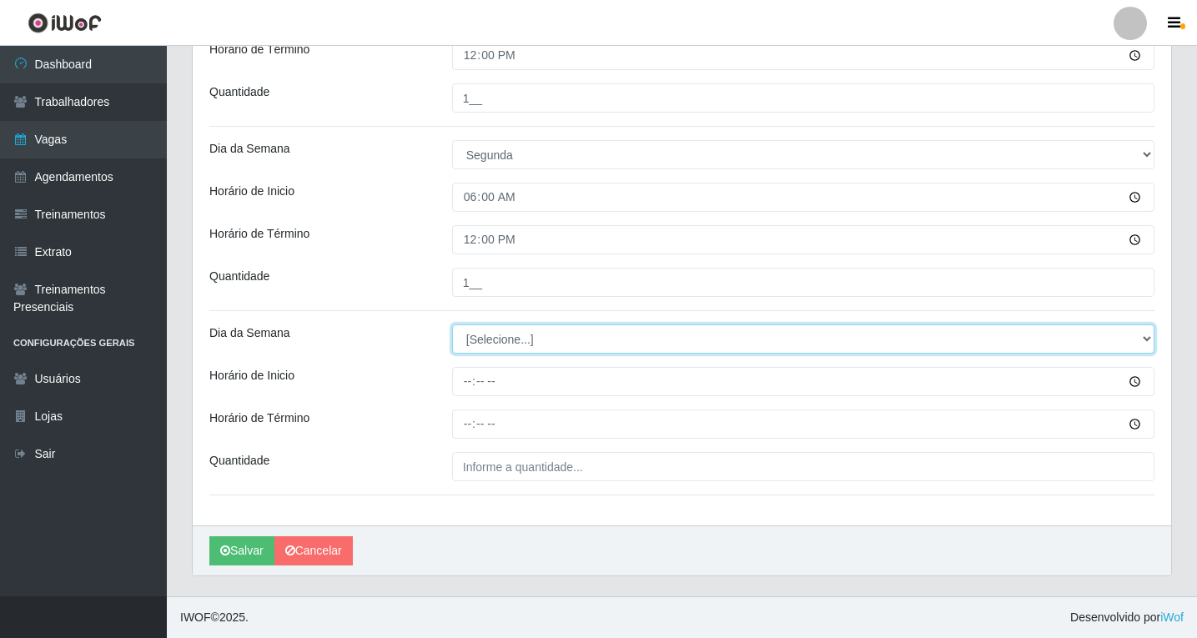
click at [474, 344] on select "[Selecione...] Segunda Terça Quarta Quinta Sexta Sábado Domingo" at bounding box center [803, 338] width 702 height 29
select select "1"
click at [452, 324] on select "[Selecione...] Segunda Terça Quarta Quinta Sexta Sábado Domingo" at bounding box center [803, 338] width 702 height 29
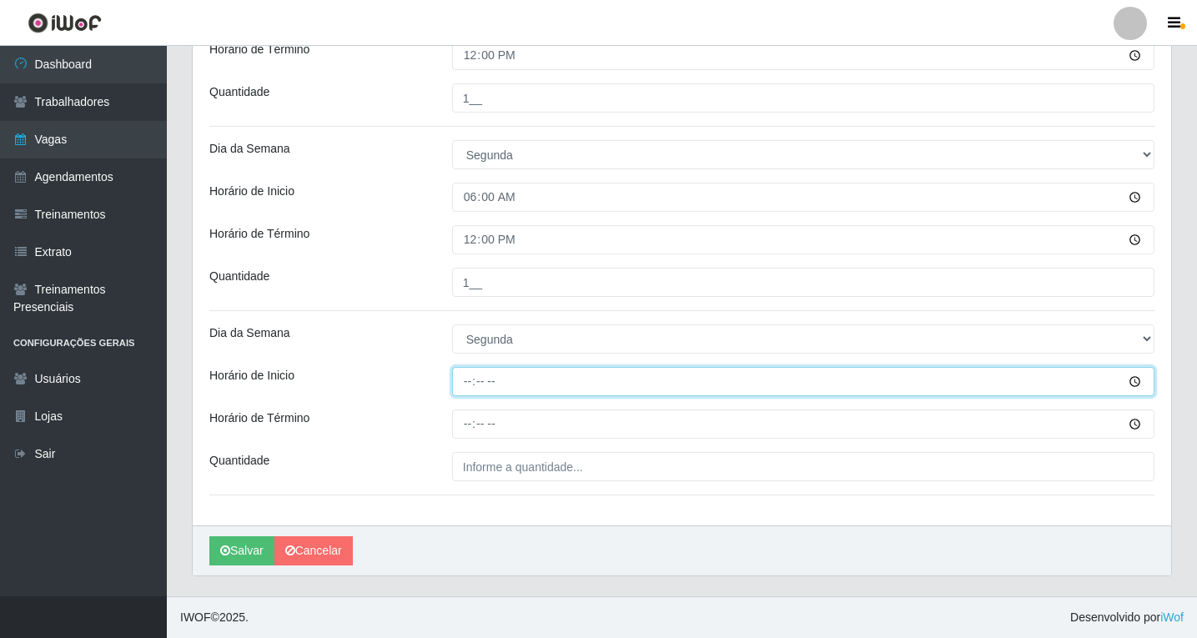
click at [462, 380] on input "Horário de Inicio" at bounding box center [803, 381] width 702 height 29
type input "08:00"
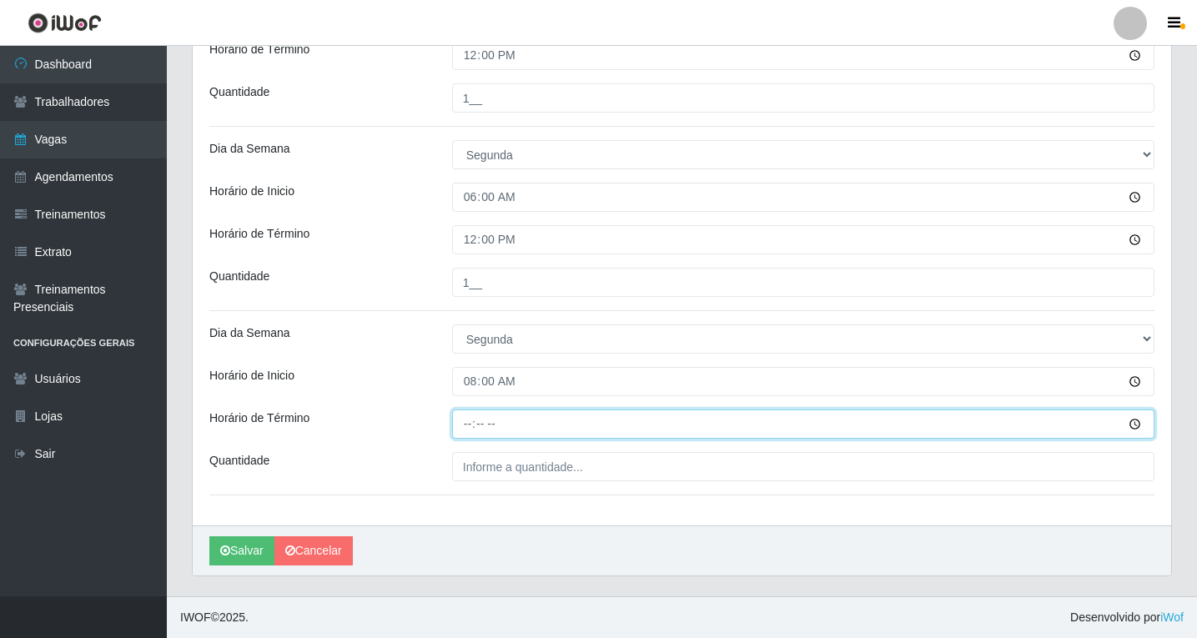
click at [459, 424] on input "Horário de Término" at bounding box center [803, 423] width 702 height 29
type input "14:00"
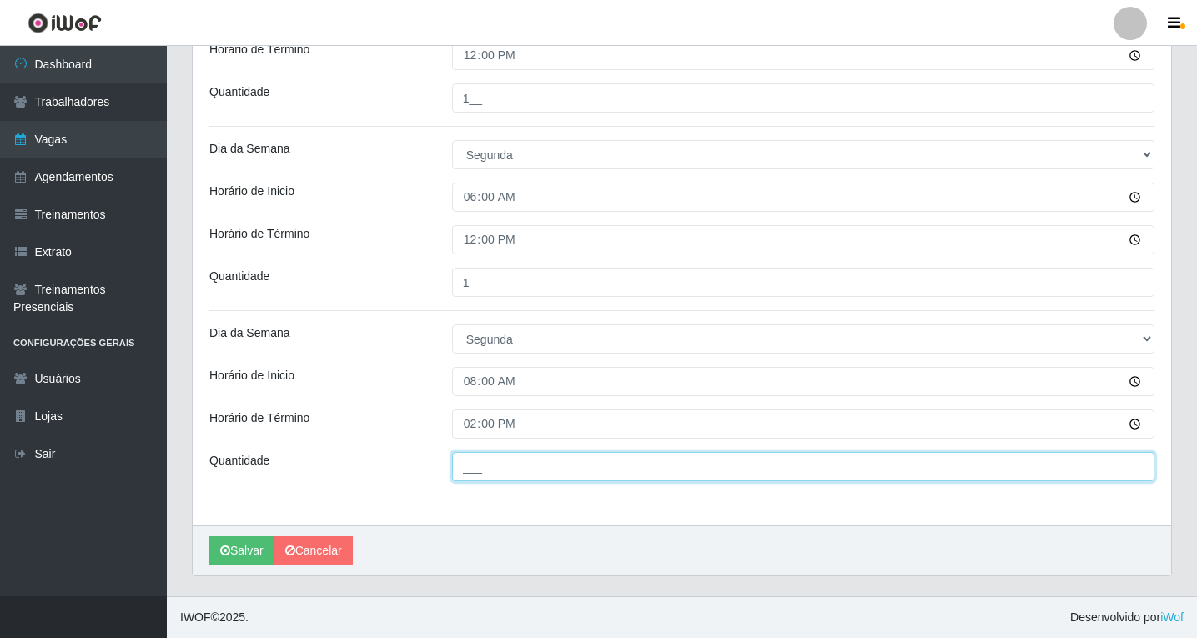
click at [562, 455] on input "___" at bounding box center [803, 466] width 702 height 29
type input "1__"
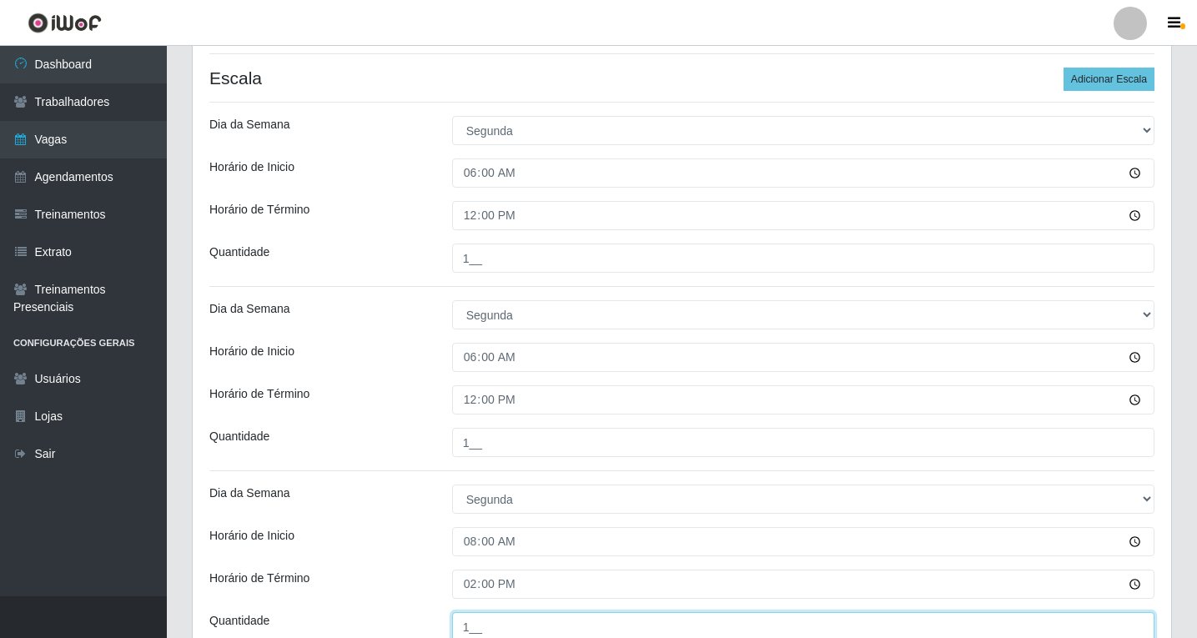
scroll to position [315, 0]
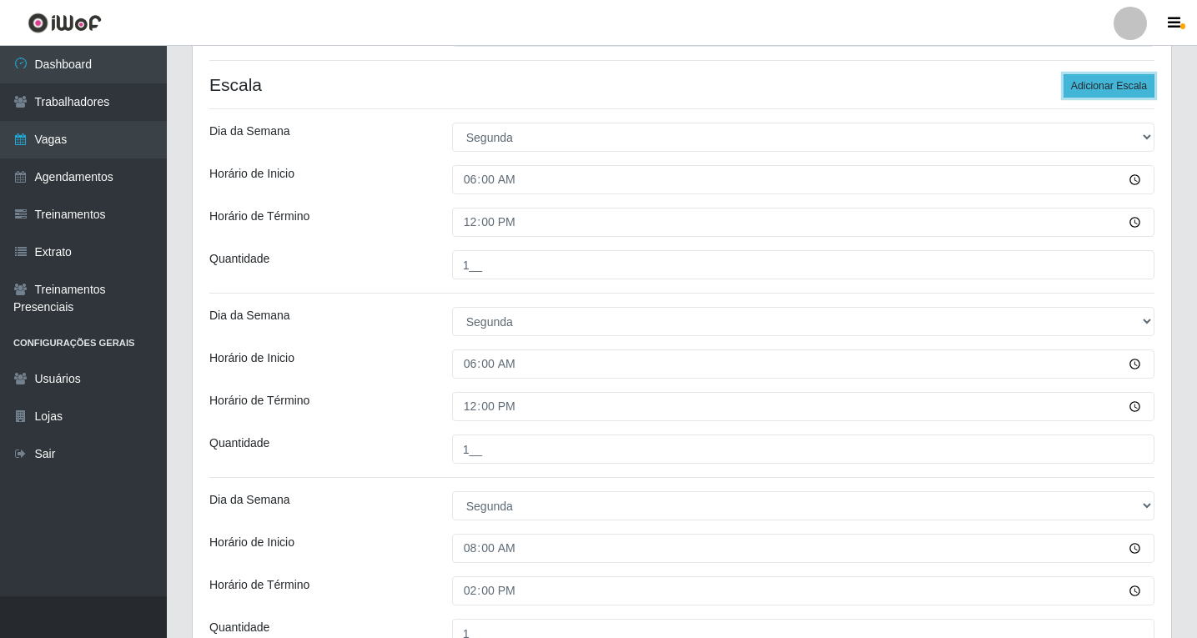
click at [1108, 88] on button "Adicionar Escala" at bounding box center [1108, 85] width 91 height 23
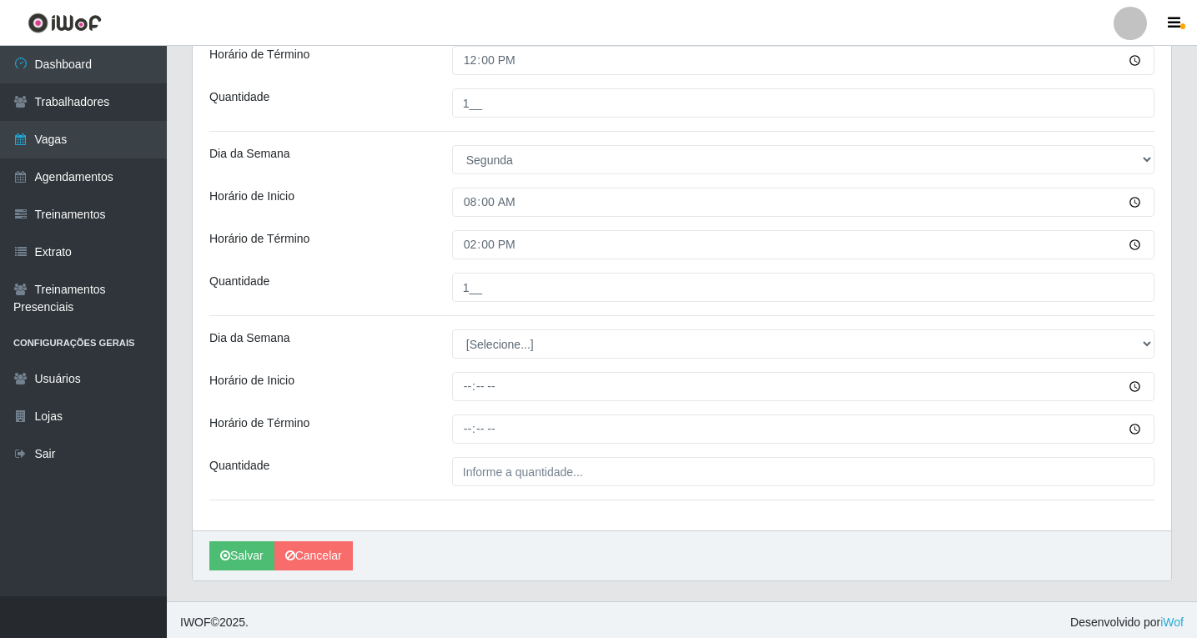
scroll to position [666, 0]
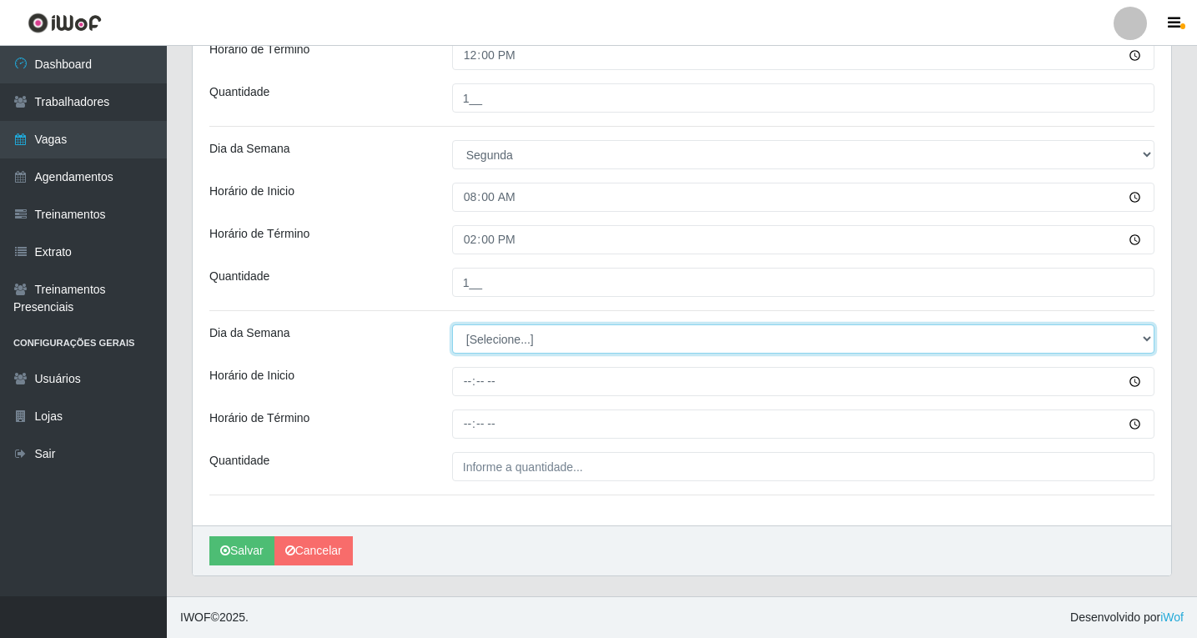
click at [475, 344] on select "[Selecione...] Segunda Terça Quarta Quinta Sexta Sábado Domingo" at bounding box center [803, 338] width 702 height 29
select select "1"
click at [452, 324] on select "[Selecione...] Segunda Terça Quarta Quinta Sexta Sábado Domingo" at bounding box center [803, 338] width 702 height 29
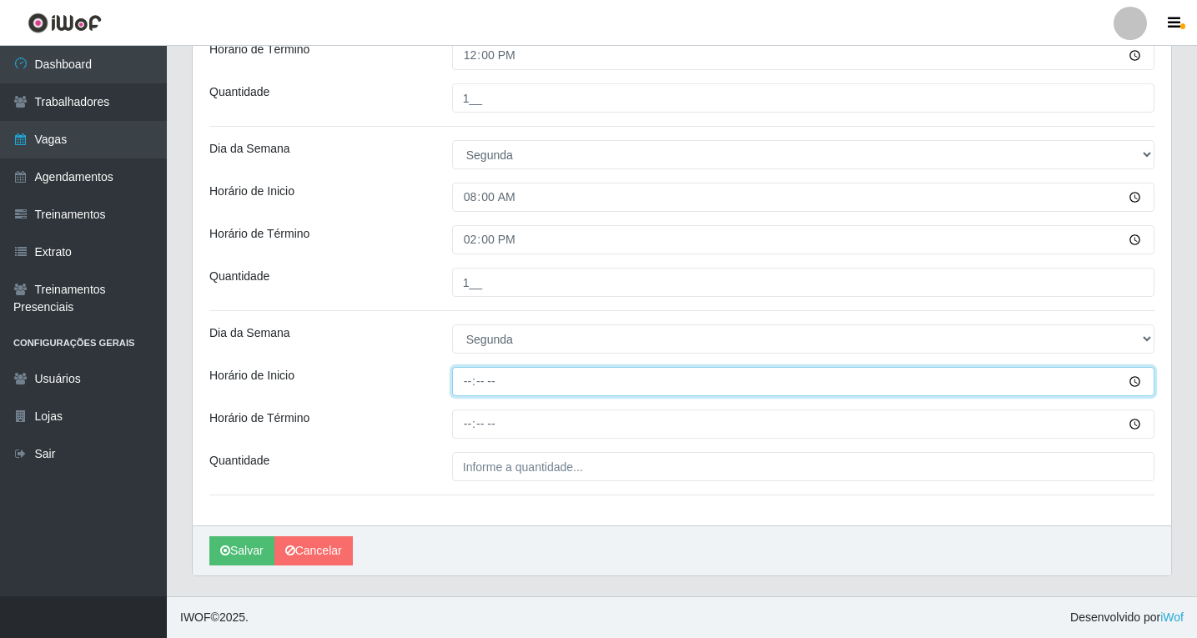
click at [466, 386] on input "Horário de Inicio" at bounding box center [803, 381] width 702 height 29
type input "14:00"
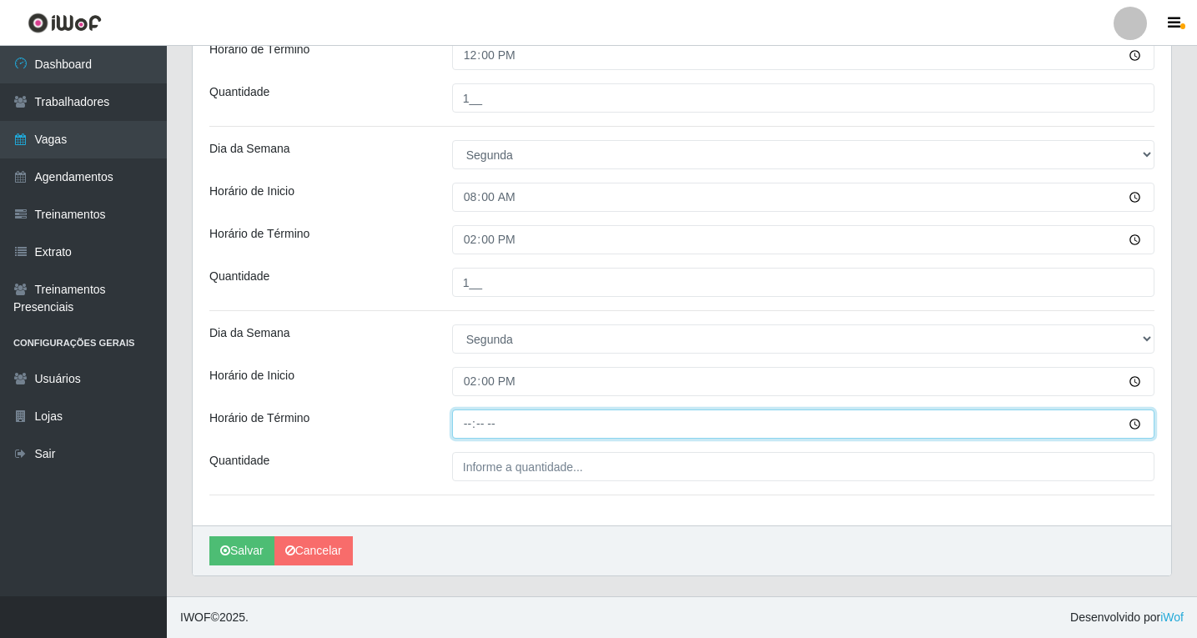
click at [461, 425] on input "Horário de Término" at bounding box center [803, 423] width 702 height 29
type input "20:00"
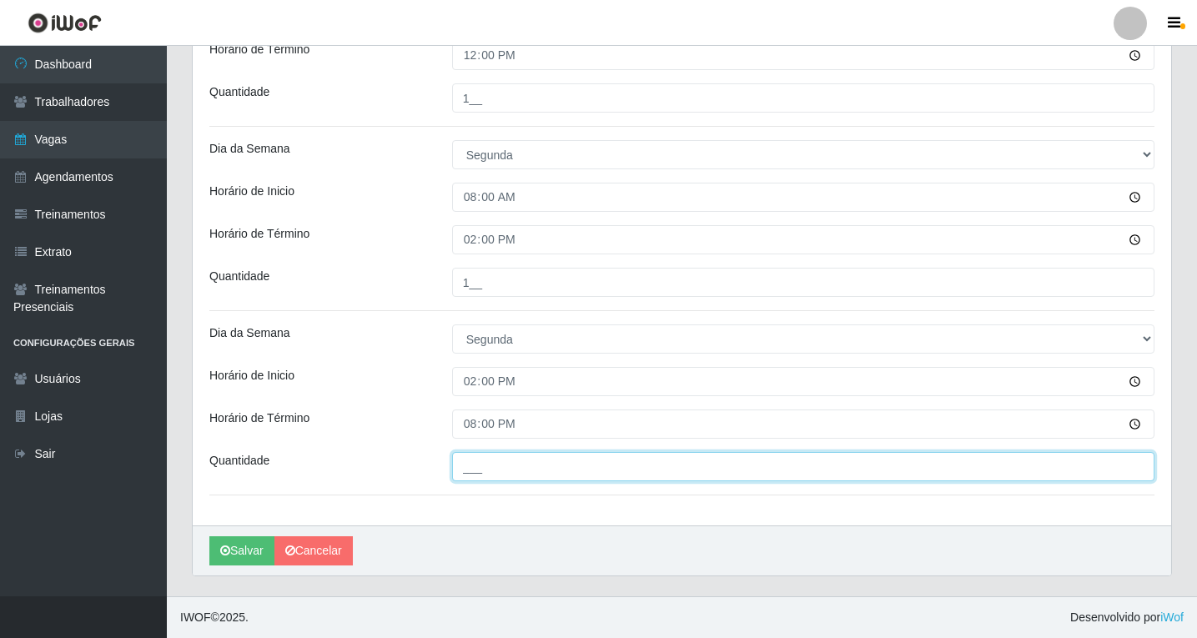
click at [479, 463] on input "___" at bounding box center [803, 466] width 702 height 29
type input "1__"
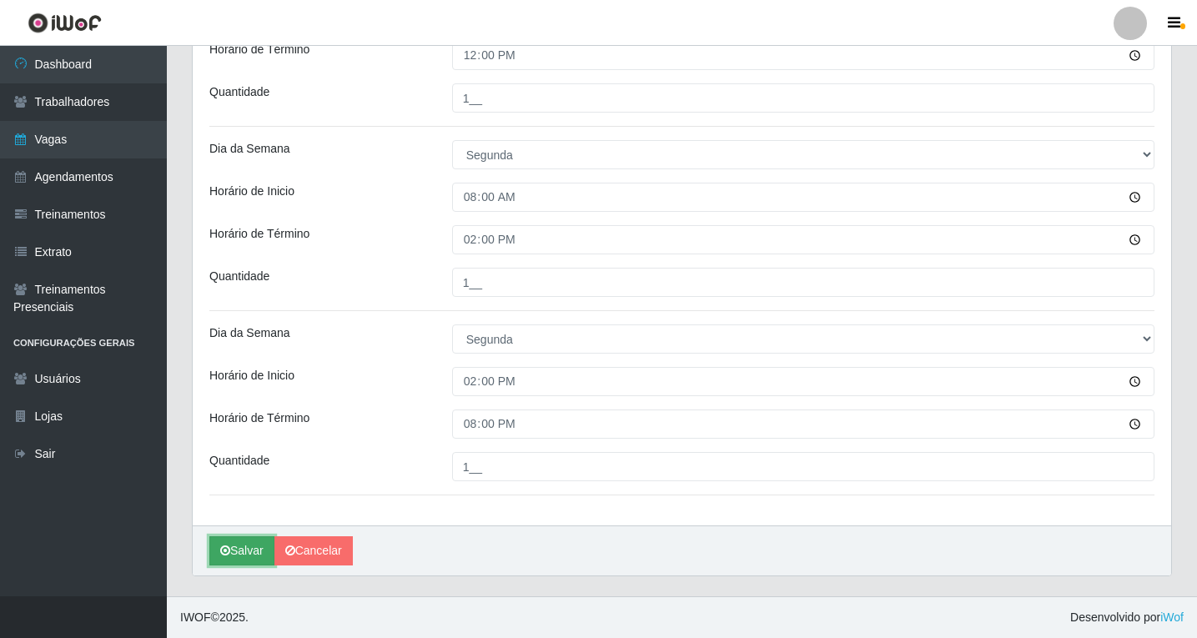
click at [246, 551] on button "Salvar" at bounding box center [241, 550] width 65 height 29
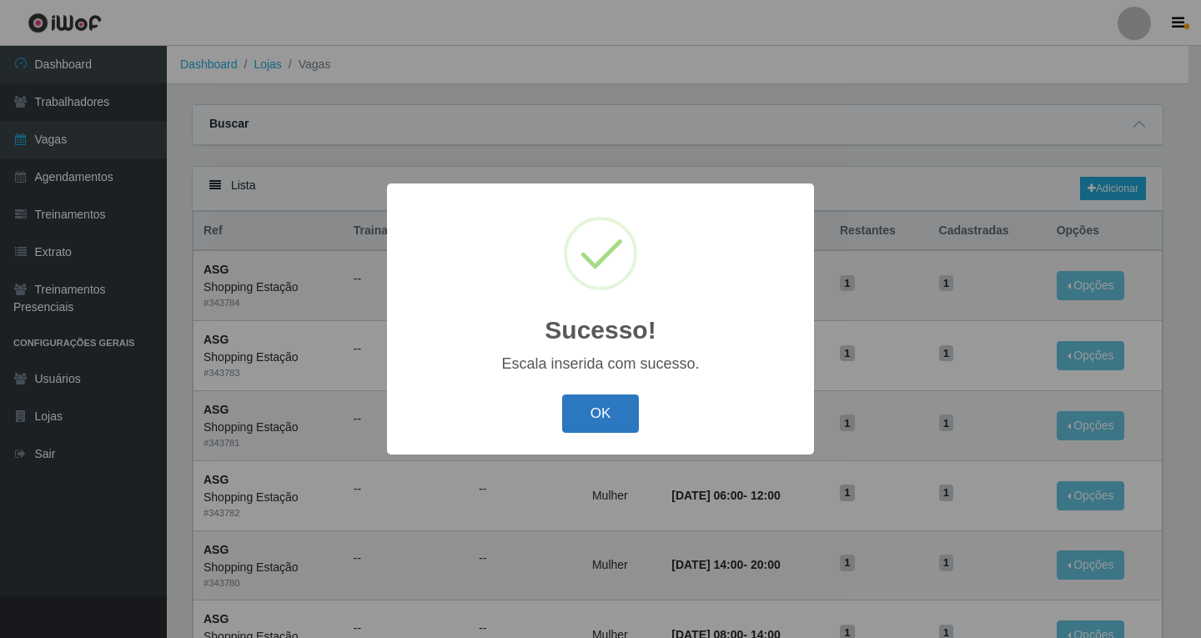
click at [615, 426] on button "OK" at bounding box center [601, 413] width 78 height 39
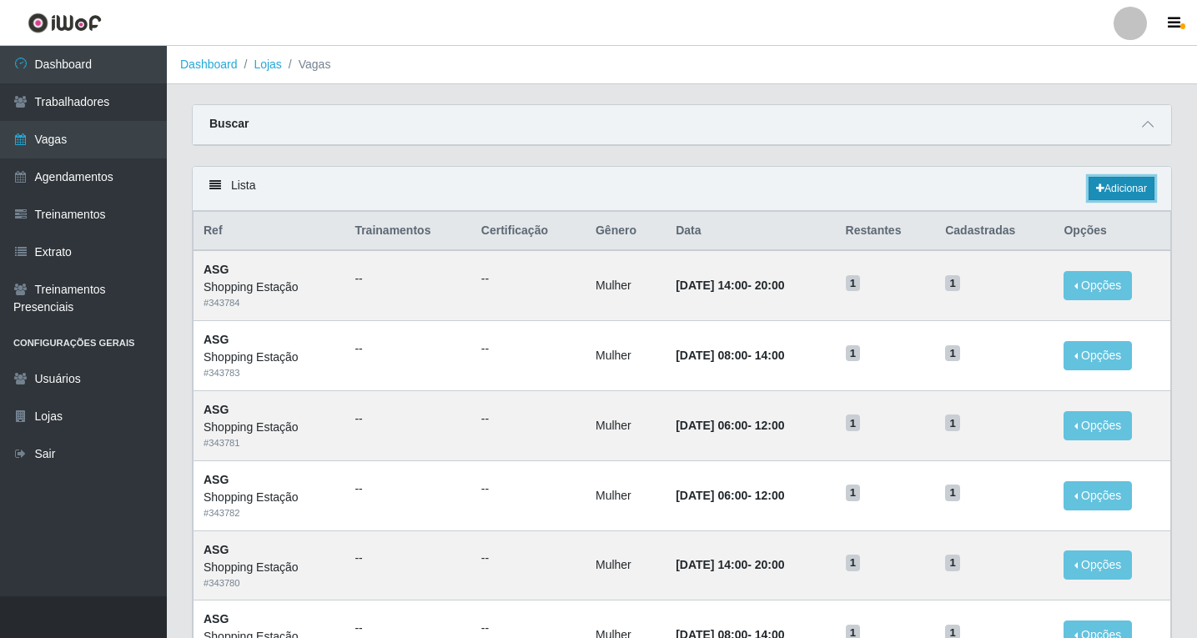
click at [1122, 193] on link "Adicionar" at bounding box center [1121, 188] width 66 height 23
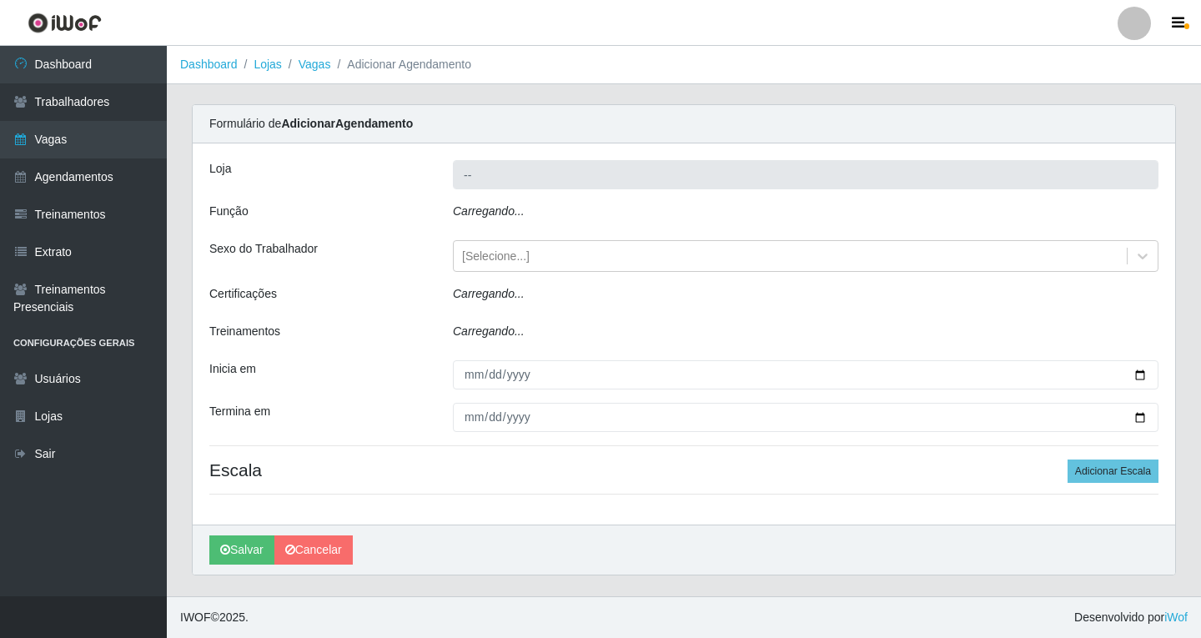
type input "Shopping Estação"
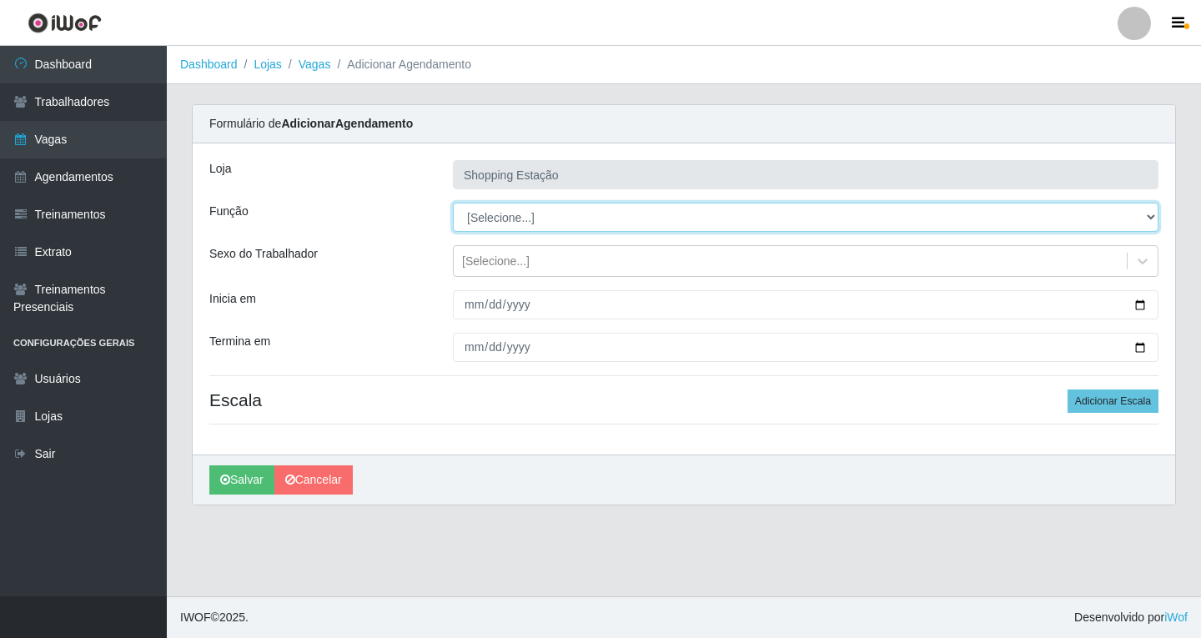
click at [484, 226] on select "[Selecione...] ASG ASG + ASG ++ Operador de Caixa Operador de Caixa + Operador …" at bounding box center [805, 217] width 705 height 29
select select "16"
click at [453, 203] on select "[Selecione...] ASG ASG + ASG ++ Operador de Caixa Operador de Caixa + Operador …" at bounding box center [805, 217] width 705 height 29
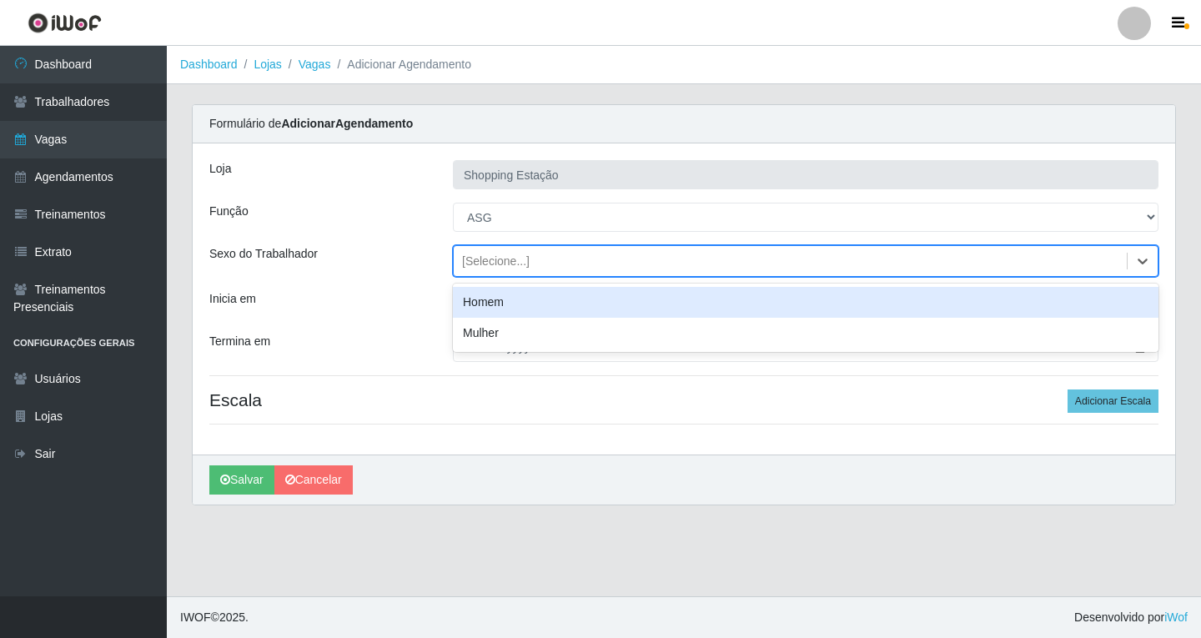
click at [480, 265] on div "[Selecione...]" at bounding box center [496, 262] width 68 height 18
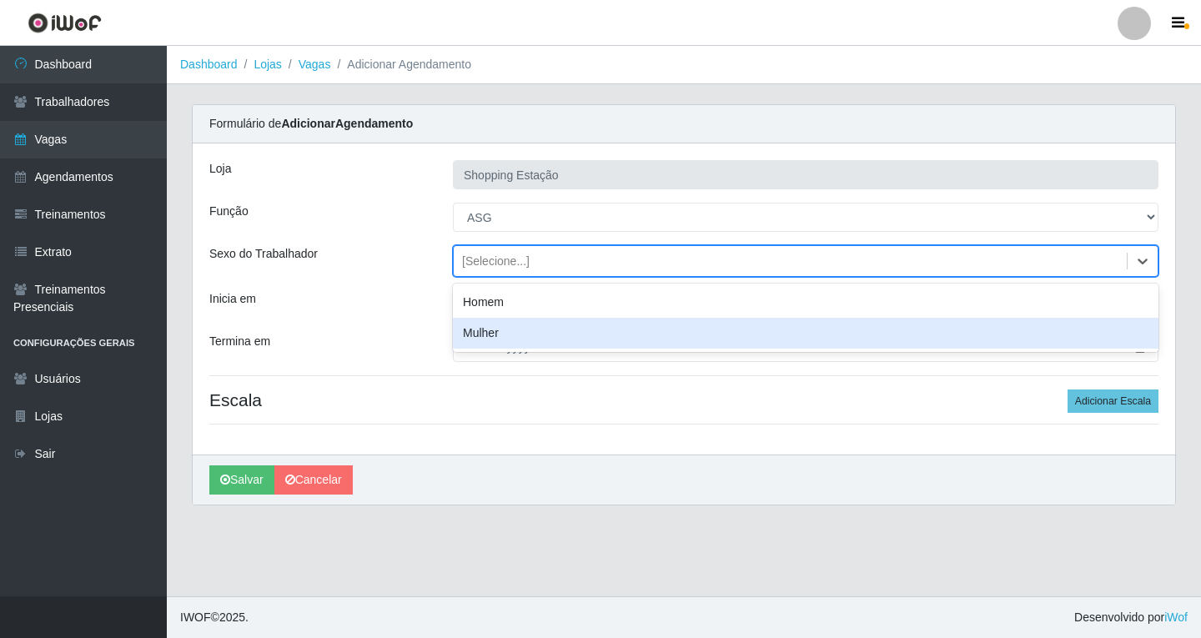
click at [472, 334] on div "Mulher" at bounding box center [805, 333] width 705 height 31
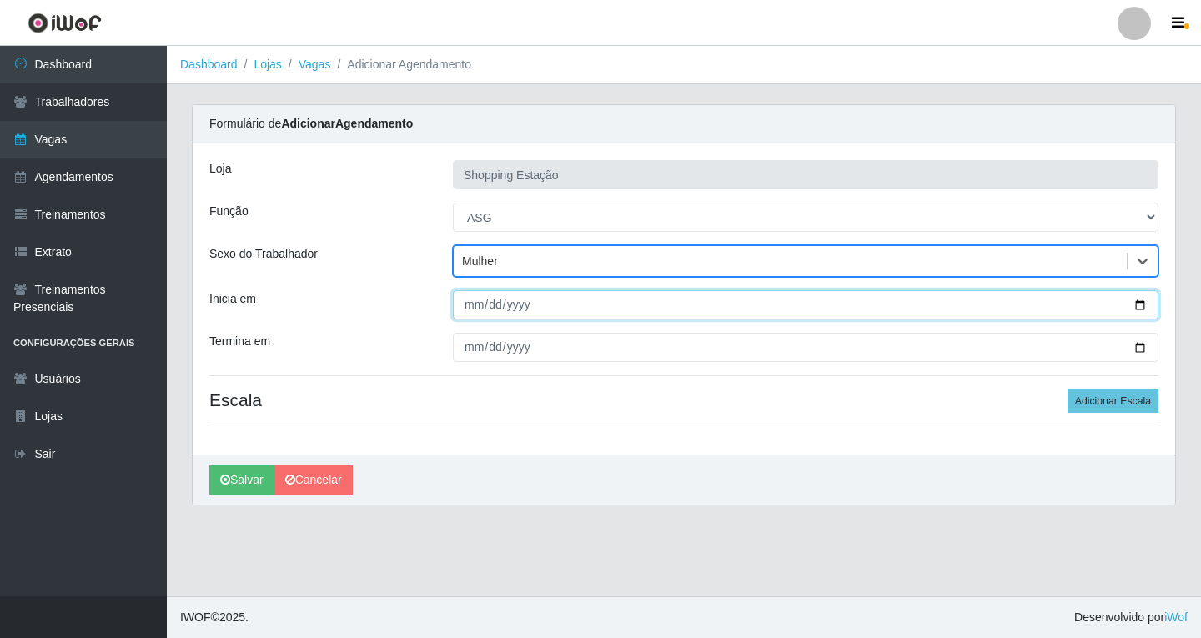
click at [464, 312] on input "Inicia em" at bounding box center [805, 304] width 705 height 29
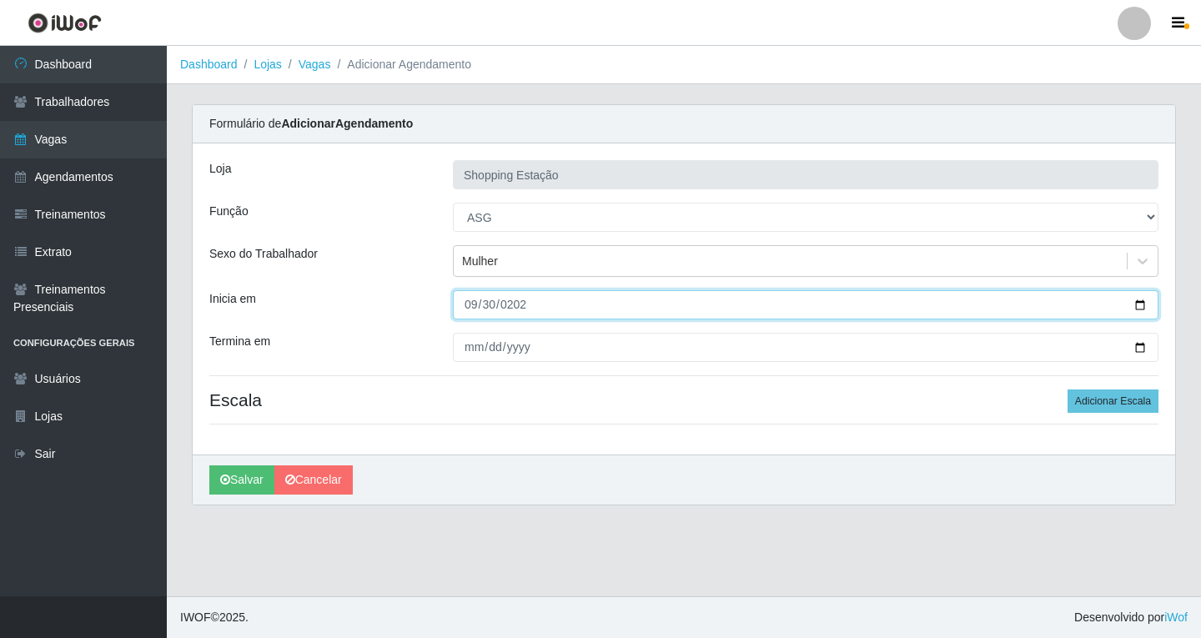
type input "[DATE]"
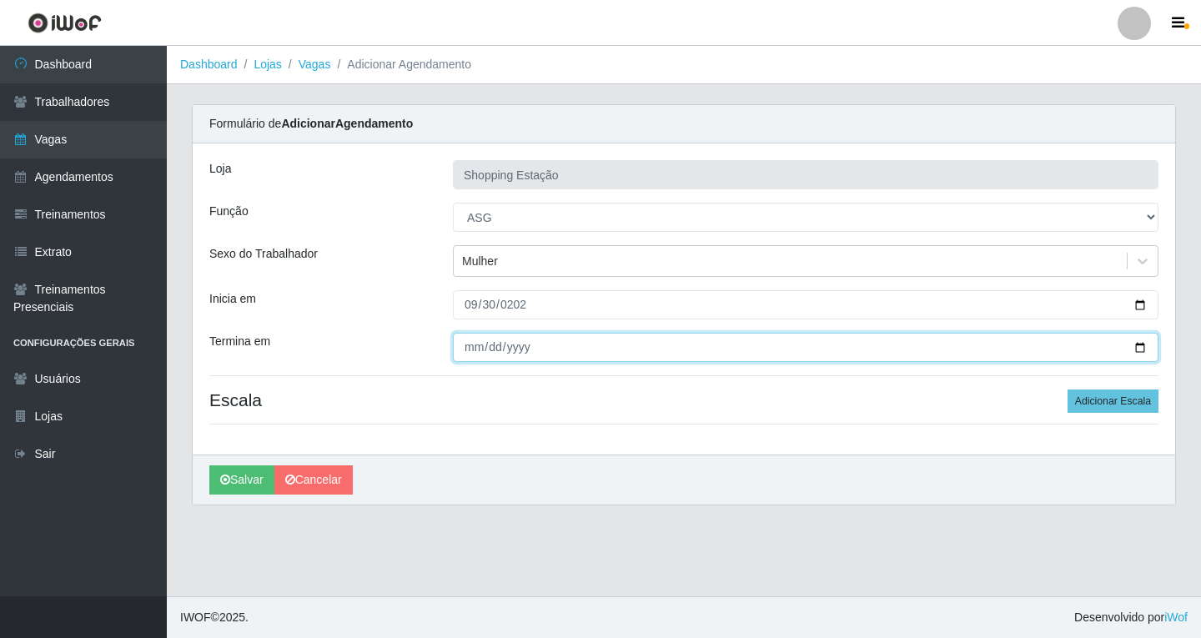
click at [477, 334] on input "Termina em" at bounding box center [805, 347] width 705 height 29
type input "[DATE]"
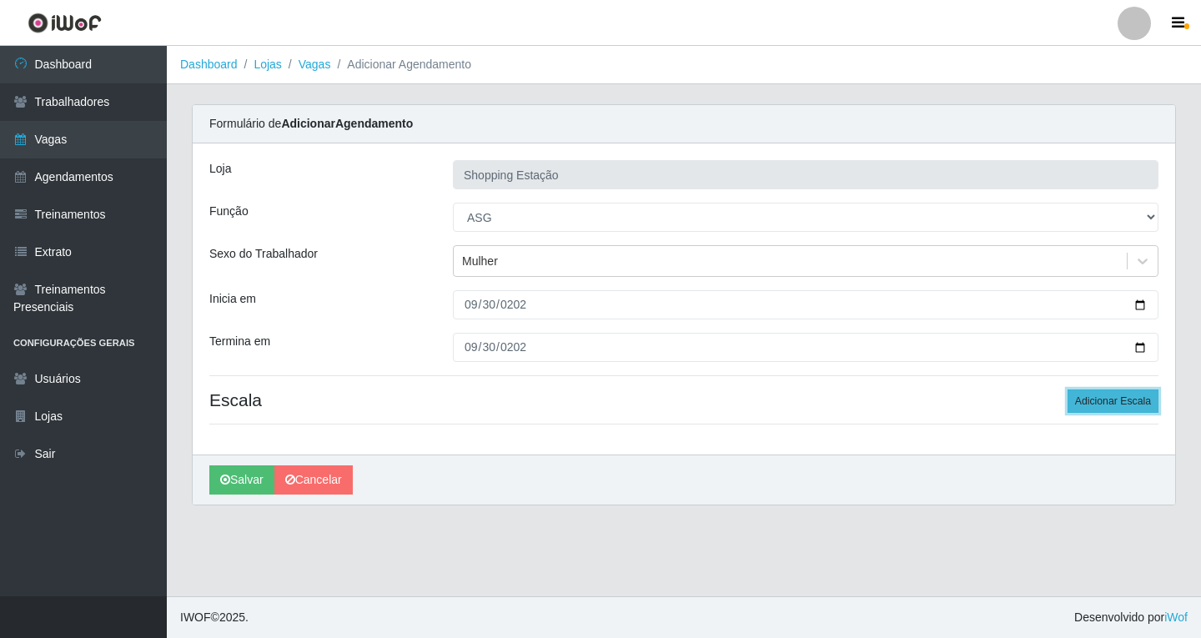
click at [1092, 397] on button "Adicionar Escala" at bounding box center [1112, 400] width 91 height 23
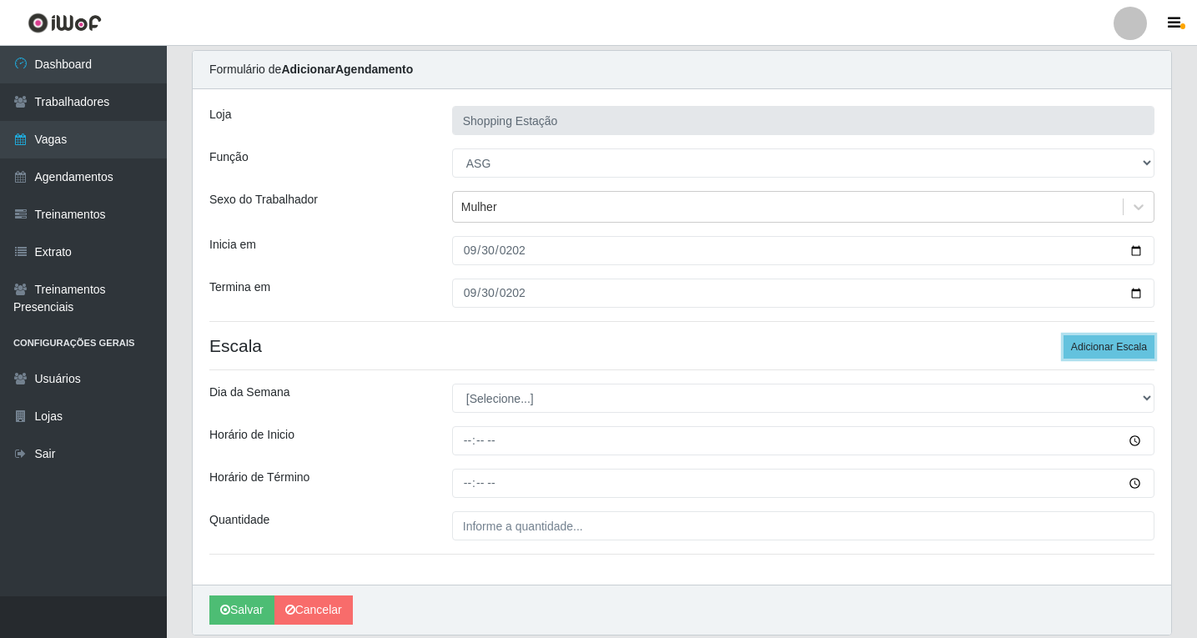
scroll to position [113, 0]
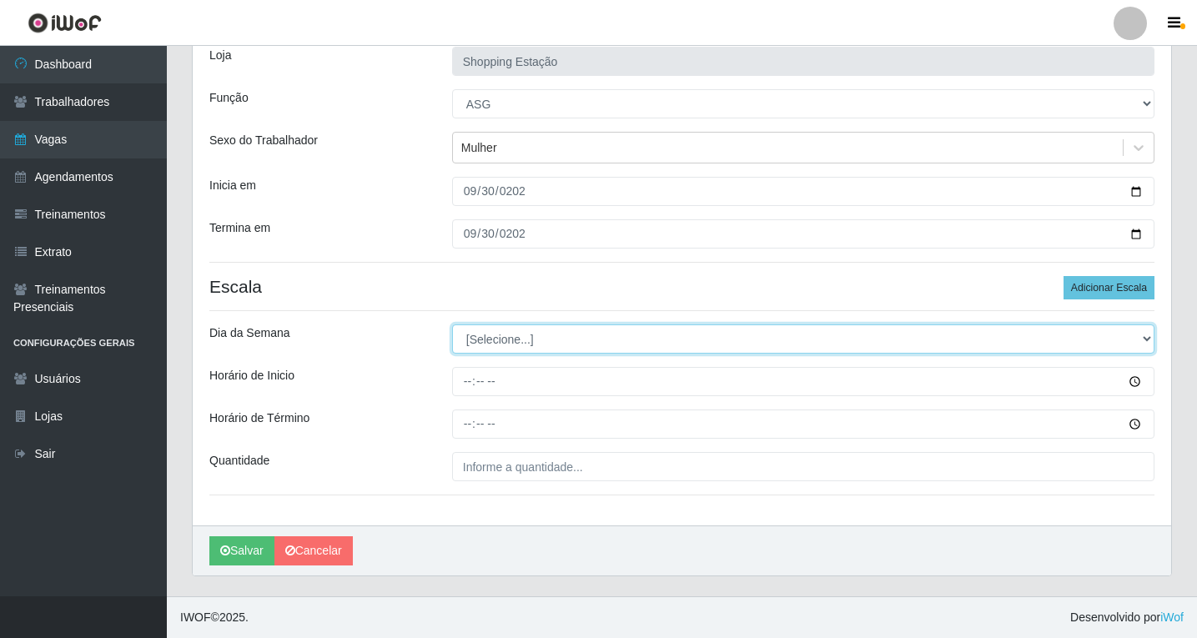
click at [499, 343] on select "[Selecione...] Segunda Terça Quarta Quinta Sexta Sábado Domingo" at bounding box center [803, 338] width 702 height 29
select select "2"
click at [452, 324] on select "[Selecione...] Segunda Terça Quarta Quinta Sexta Sábado Domingo" at bounding box center [803, 338] width 702 height 29
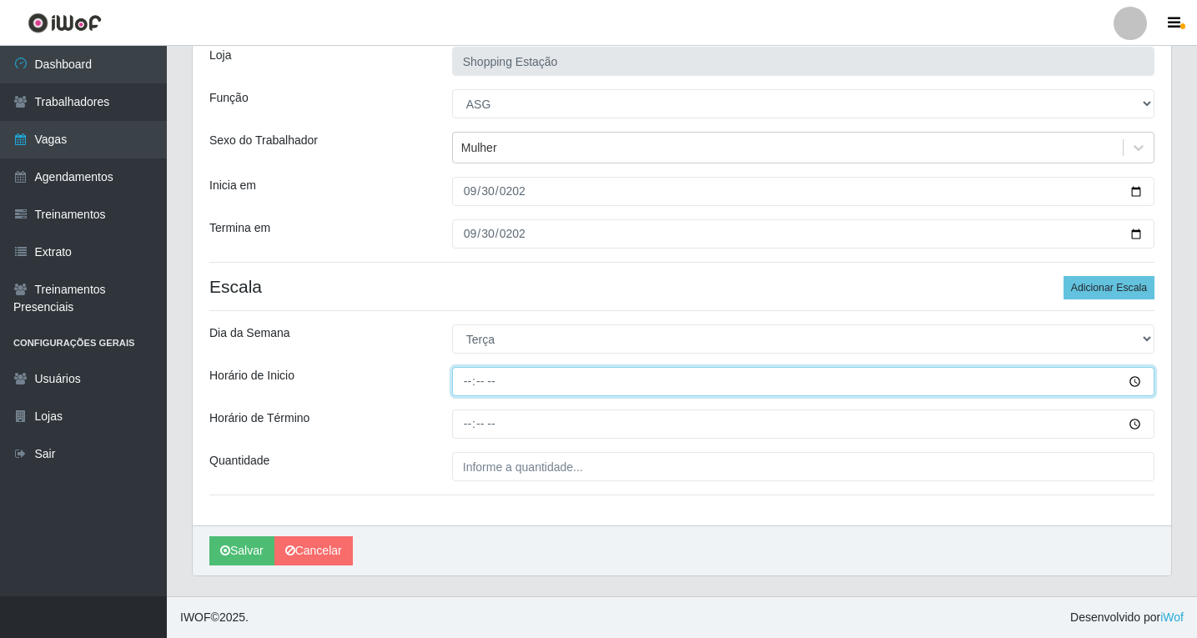
click at [462, 385] on input "Horário de Inicio" at bounding box center [803, 381] width 702 height 29
type input "06:00"
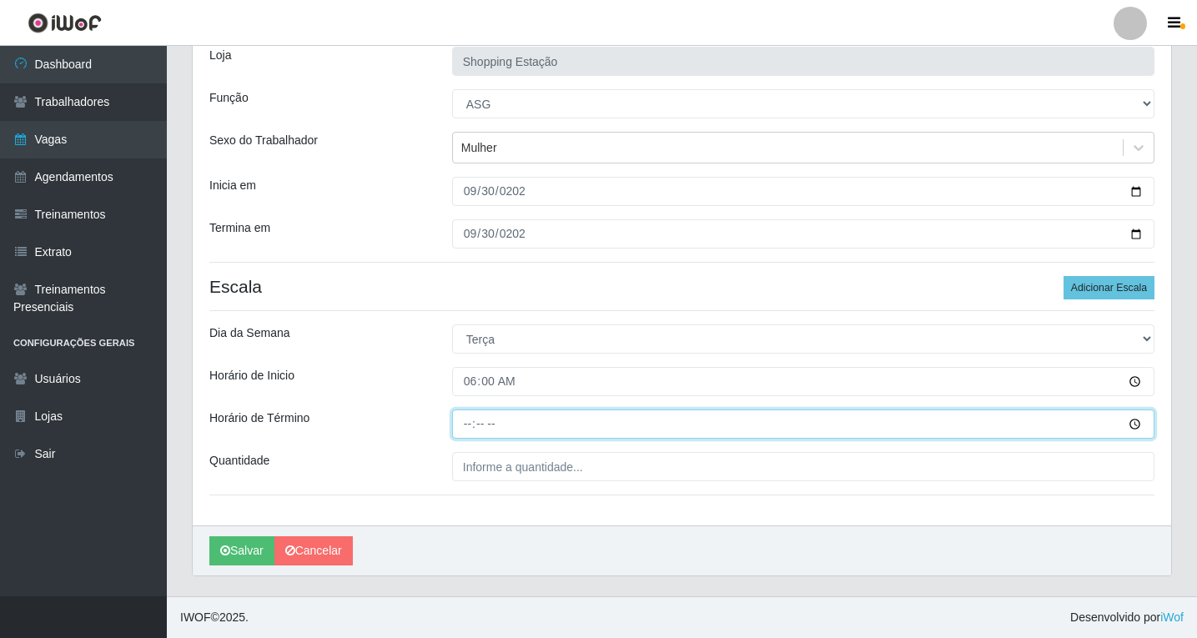
click at [470, 431] on input "Horário de Término" at bounding box center [803, 423] width 702 height 29
type input "12:00"
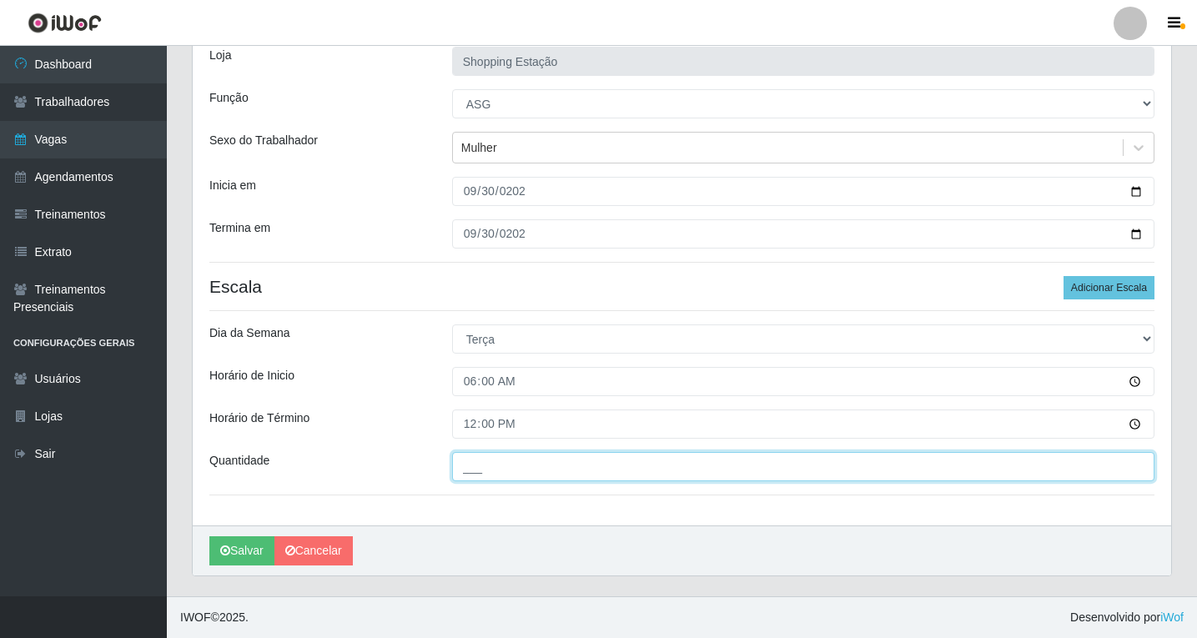
drag, startPoint x: 491, startPoint y: 465, endPoint x: 493, endPoint y: 480, distance: 15.1
click at [491, 466] on input "___" at bounding box center [803, 466] width 702 height 29
type input "1__"
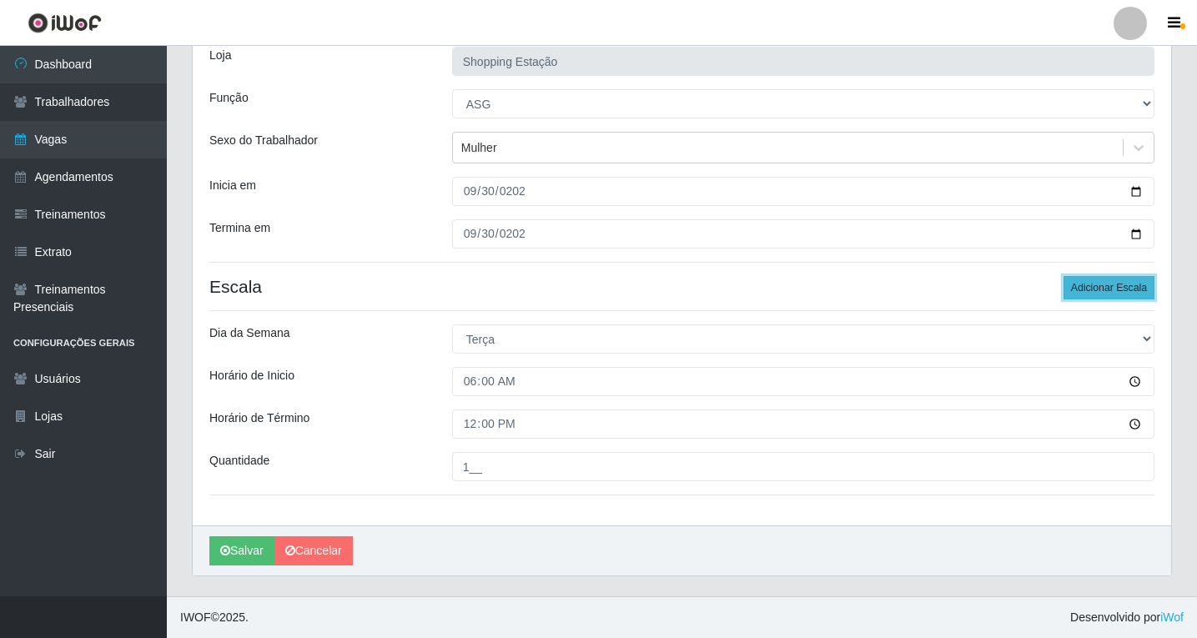
click at [1135, 294] on button "Adicionar Escala" at bounding box center [1108, 287] width 91 height 23
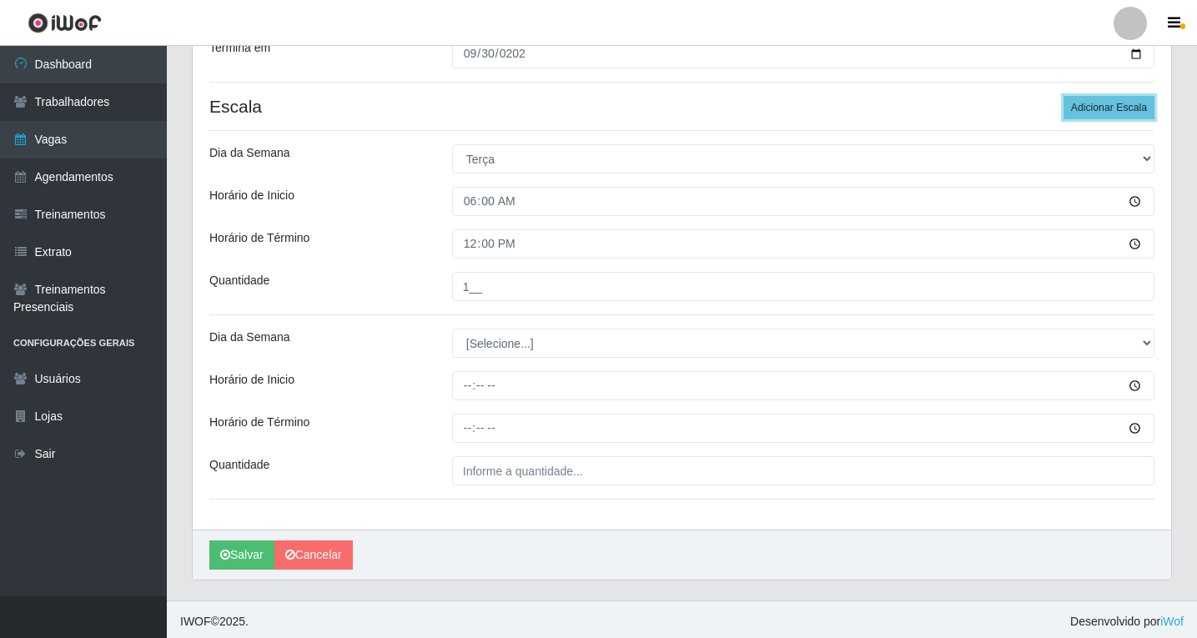
scroll to position [298, 0]
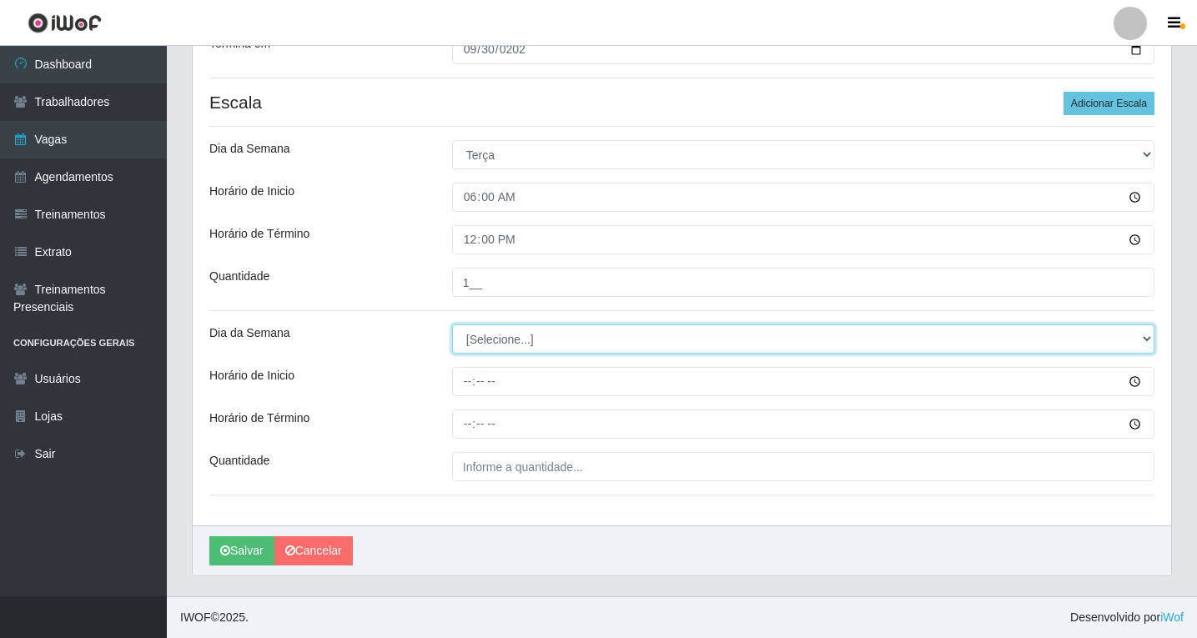
click at [484, 351] on select "[Selecione...] Segunda Terça Quarta Quinta Sexta Sábado Domingo" at bounding box center [803, 338] width 702 height 29
select select "2"
click at [452, 324] on select "[Selecione...] Segunda Terça Quarta Quinta Sexta Sábado Domingo" at bounding box center [803, 338] width 702 height 29
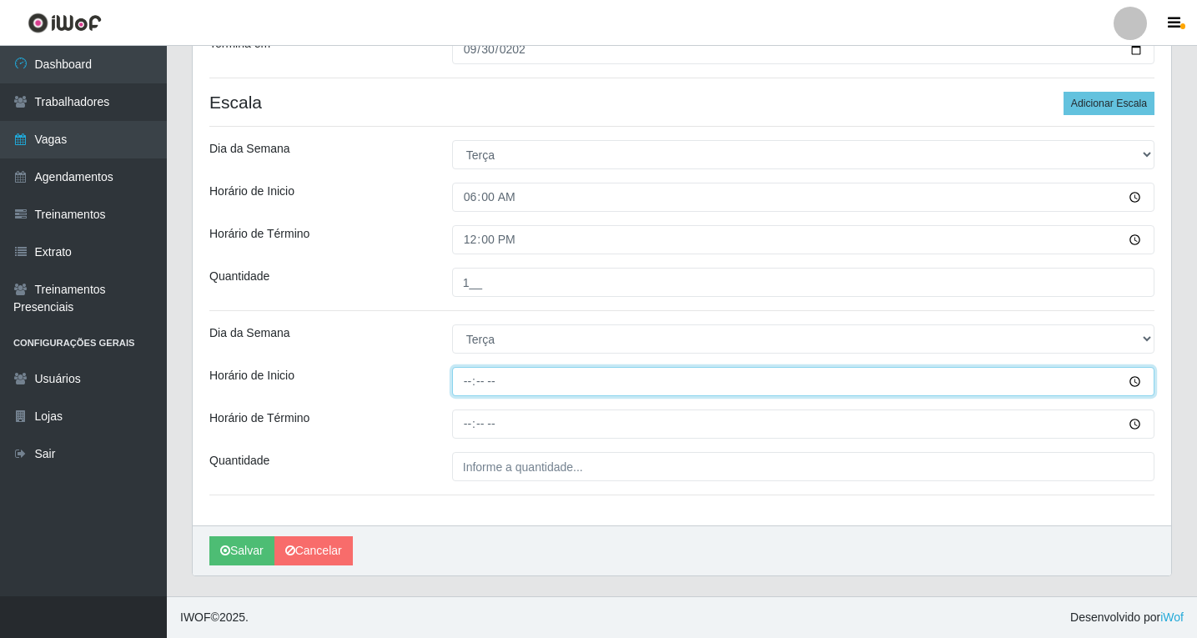
click at [465, 386] on input "Horário de Inicio" at bounding box center [803, 381] width 702 height 29
type input "06:00"
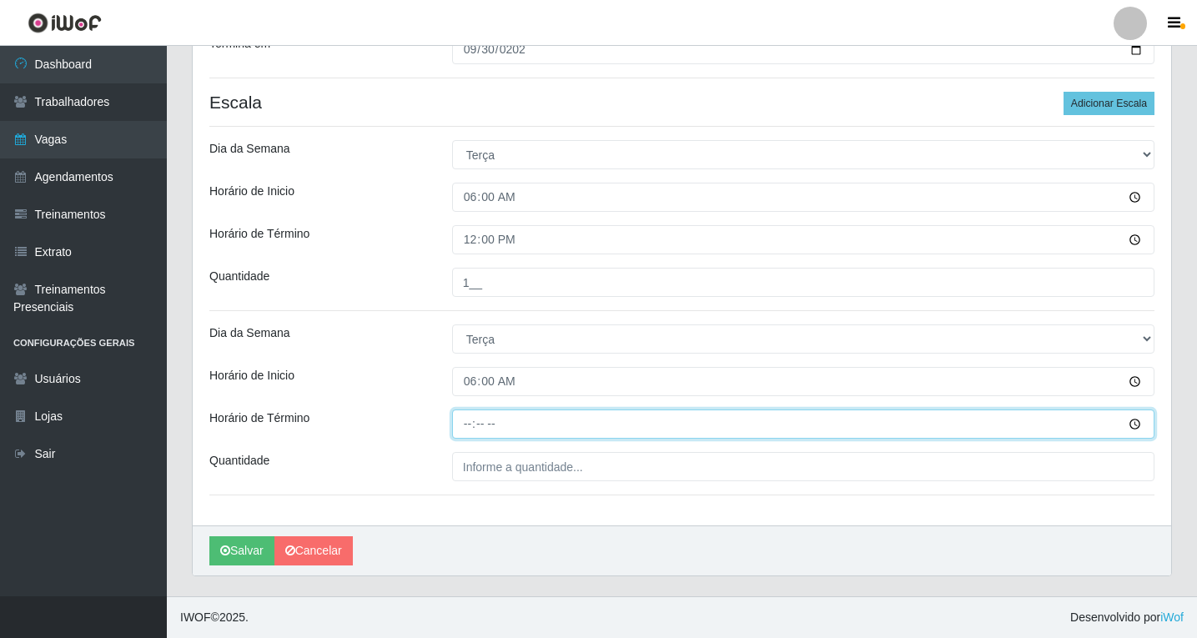
click at [473, 424] on input "Horário de Término" at bounding box center [803, 423] width 702 height 29
type input "12:00"
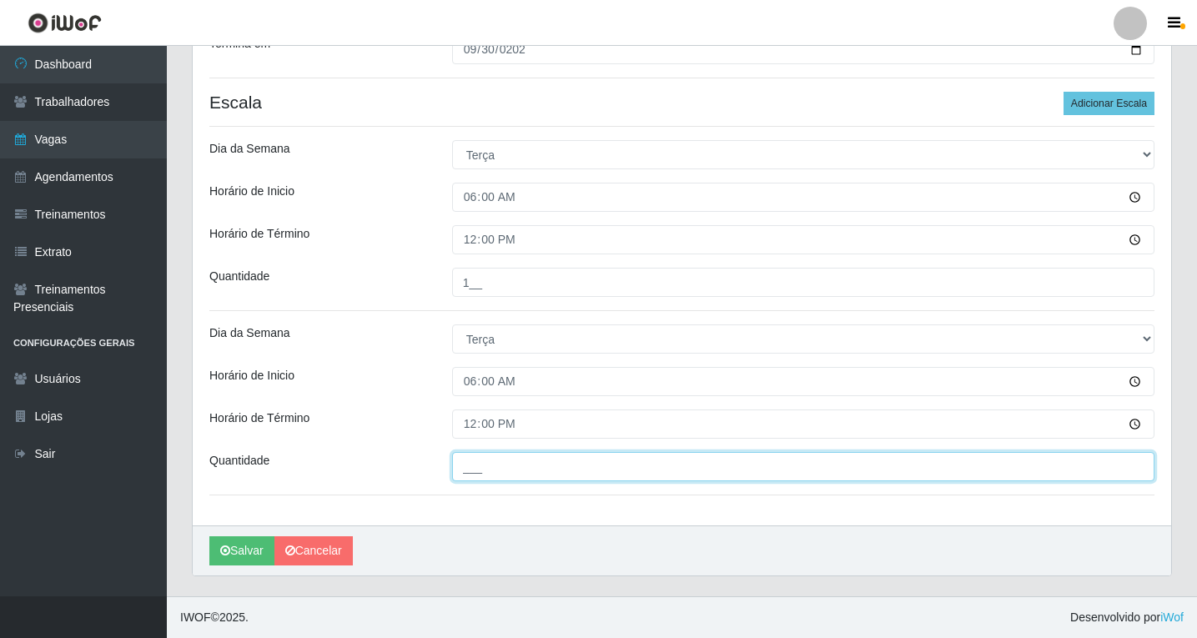
click at [477, 459] on input "___" at bounding box center [803, 466] width 702 height 29
type input "1__"
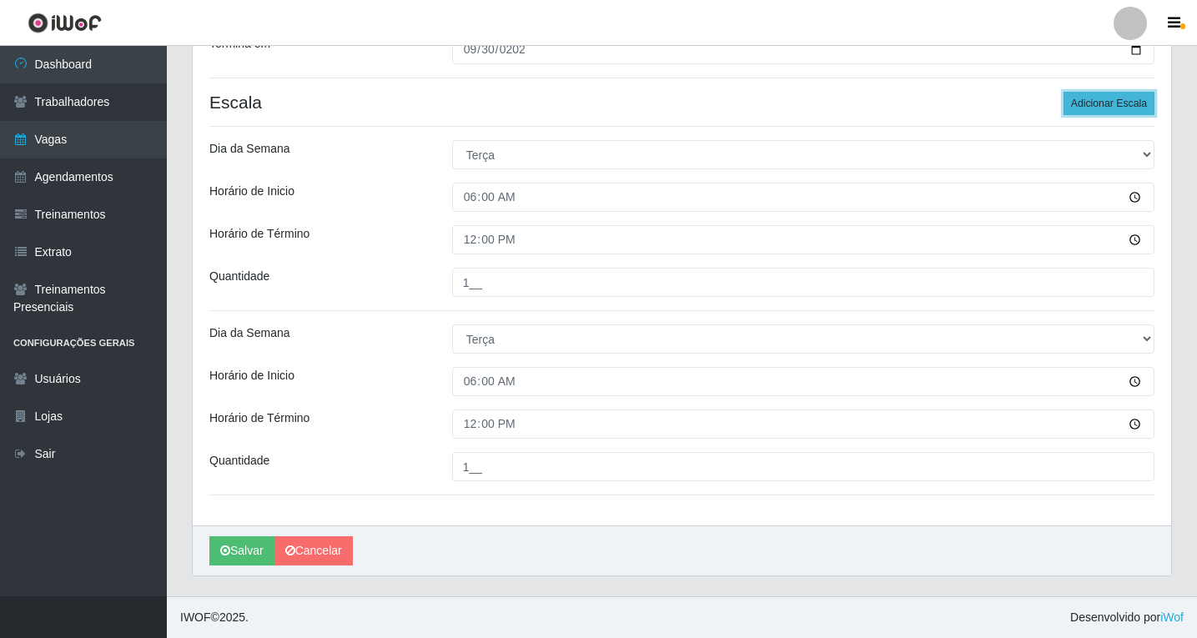
click at [1087, 112] on button "Adicionar Escala" at bounding box center [1108, 103] width 91 height 23
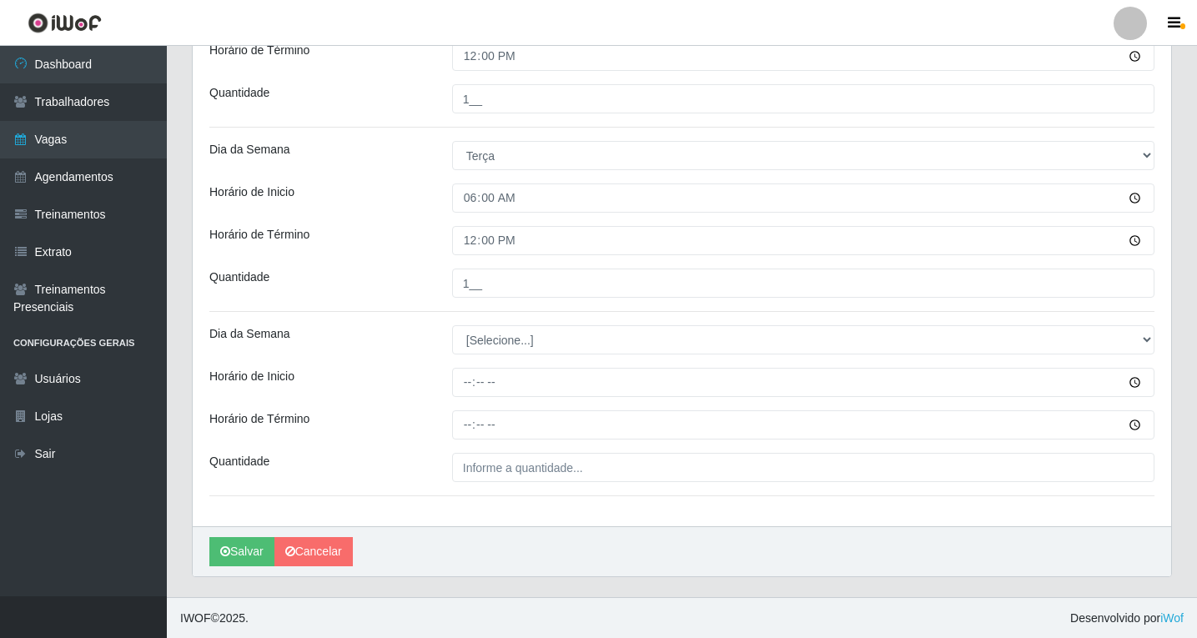
scroll to position [482, 0]
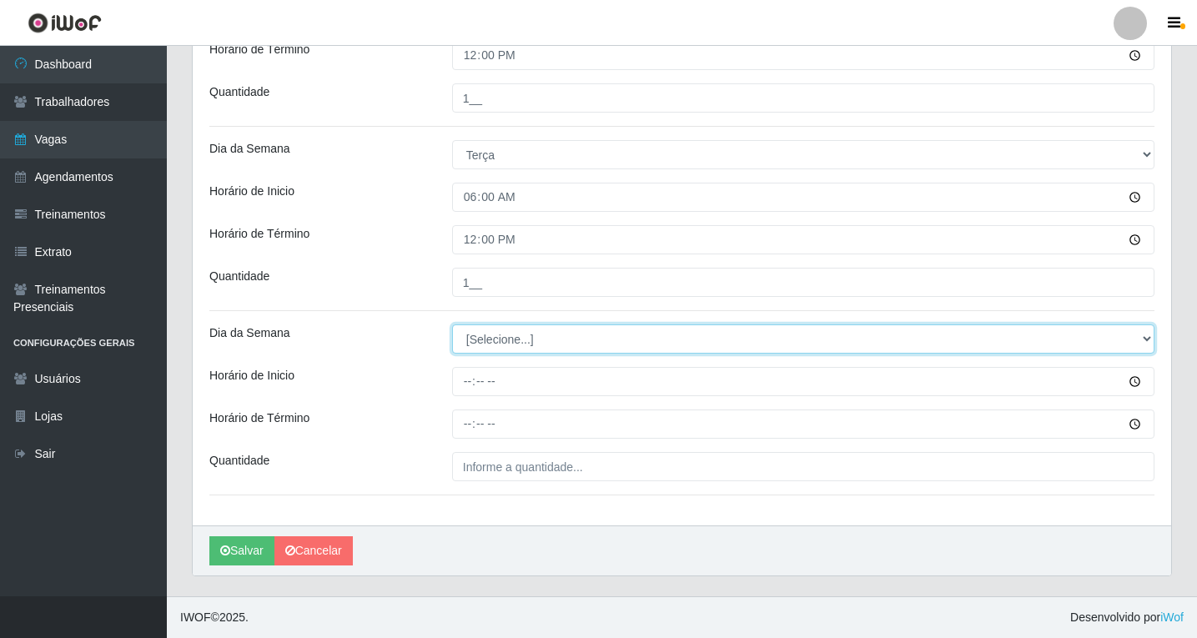
click at [486, 342] on select "[Selecione...] Segunda Terça Quarta Quinta Sexta Sábado Domingo" at bounding box center [803, 338] width 702 height 29
select select "2"
click at [452, 324] on select "[Selecione...] Segunda Terça Quarta Quinta Sexta Sábado Domingo" at bounding box center [803, 338] width 702 height 29
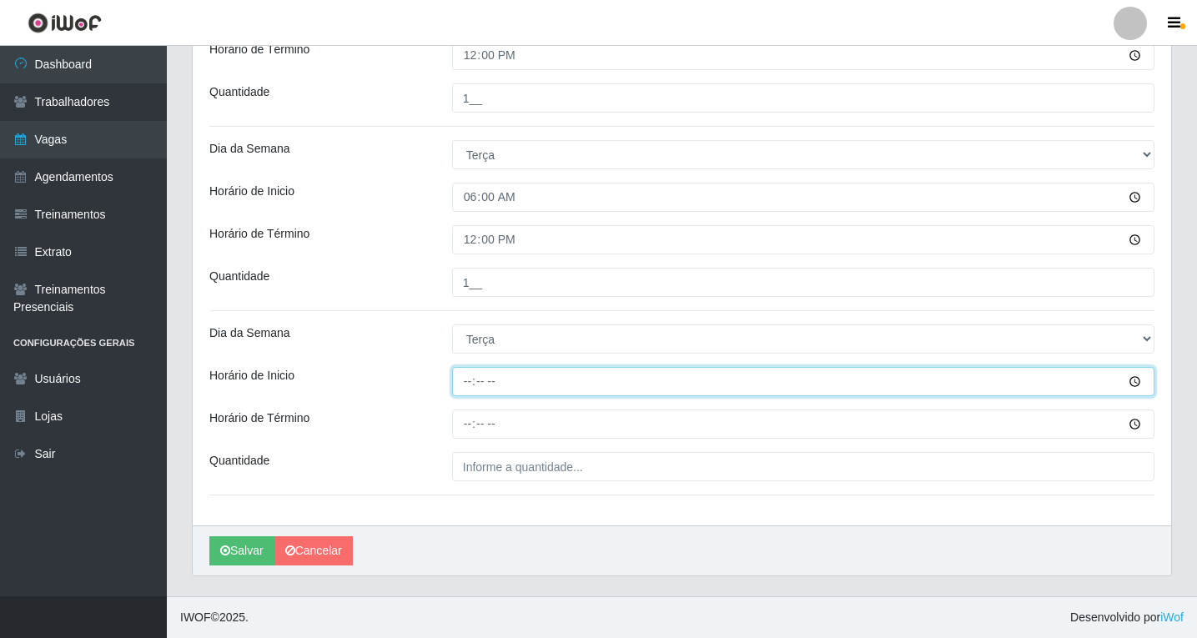
click at [469, 391] on input "Horário de Inicio" at bounding box center [803, 381] width 702 height 29
type input "08:00"
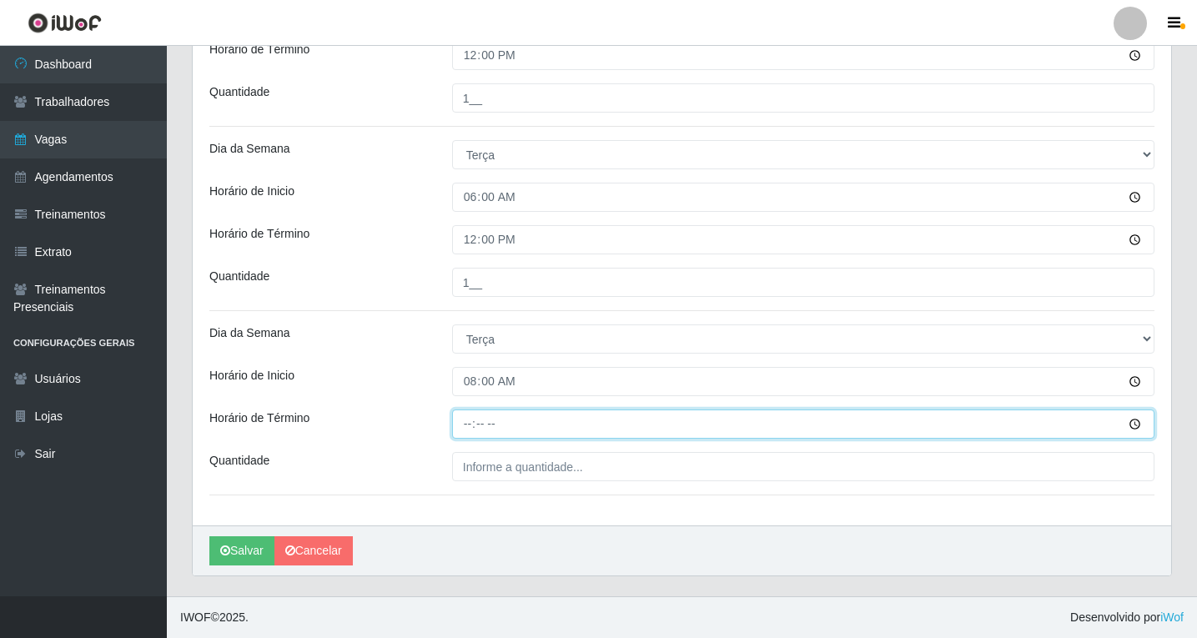
click at [473, 428] on input "Horário de Término" at bounding box center [803, 423] width 702 height 29
type input "14:00"
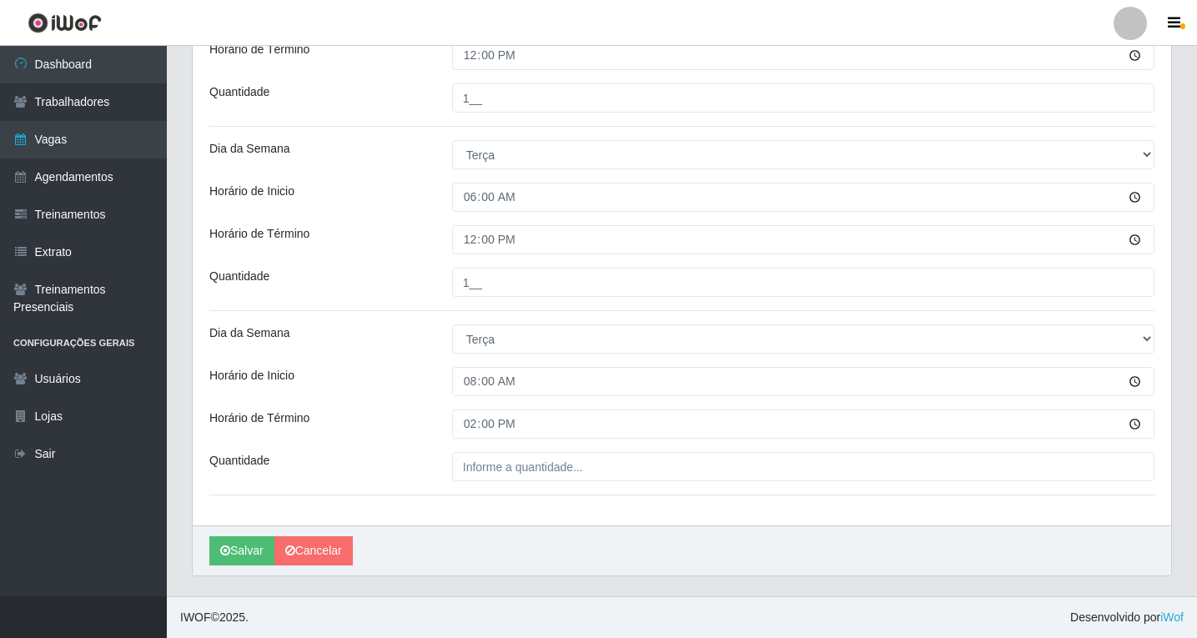
click at [511, 480] on div "Loja Shopping Estação Função [Selecione...] ASG ASG + ASG ++ Operador de Caixa …" at bounding box center [682, 93] width 978 height 864
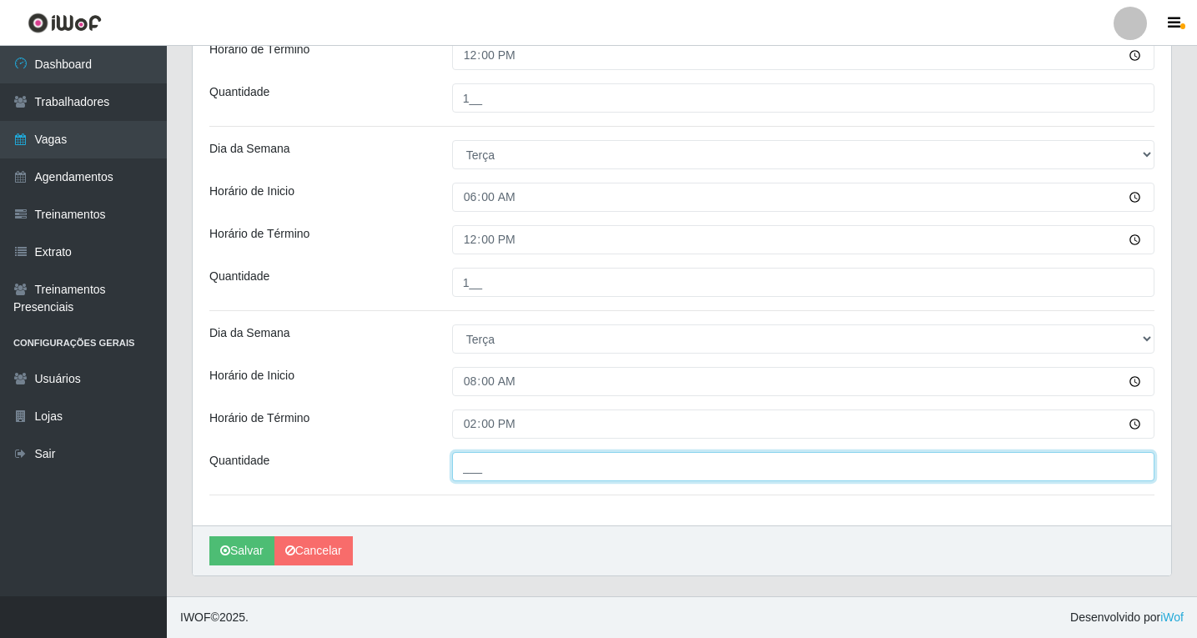
click at [516, 471] on input "___" at bounding box center [803, 466] width 702 height 29
type input "1__"
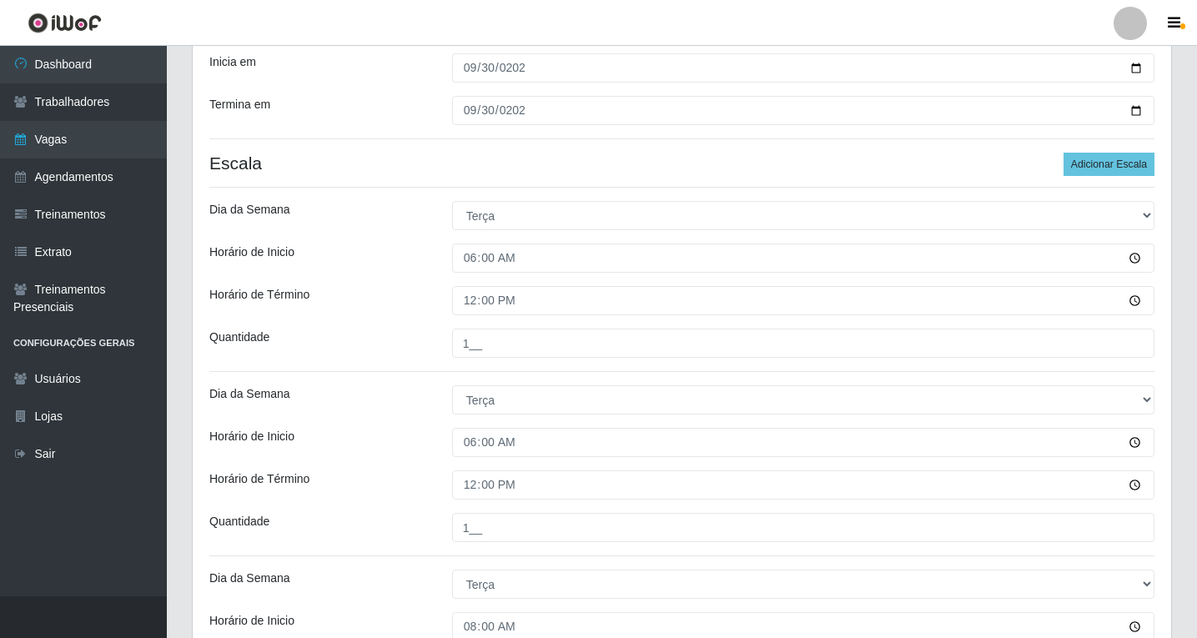
scroll to position [232, 0]
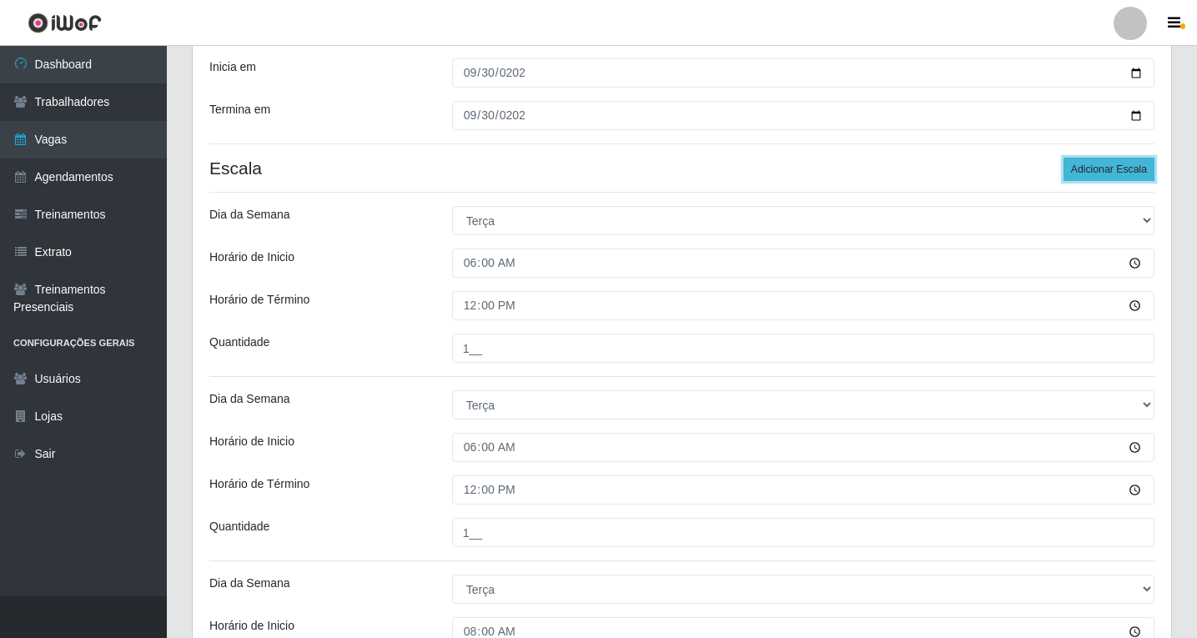
click at [1084, 161] on button "Adicionar Escala" at bounding box center [1108, 169] width 91 height 23
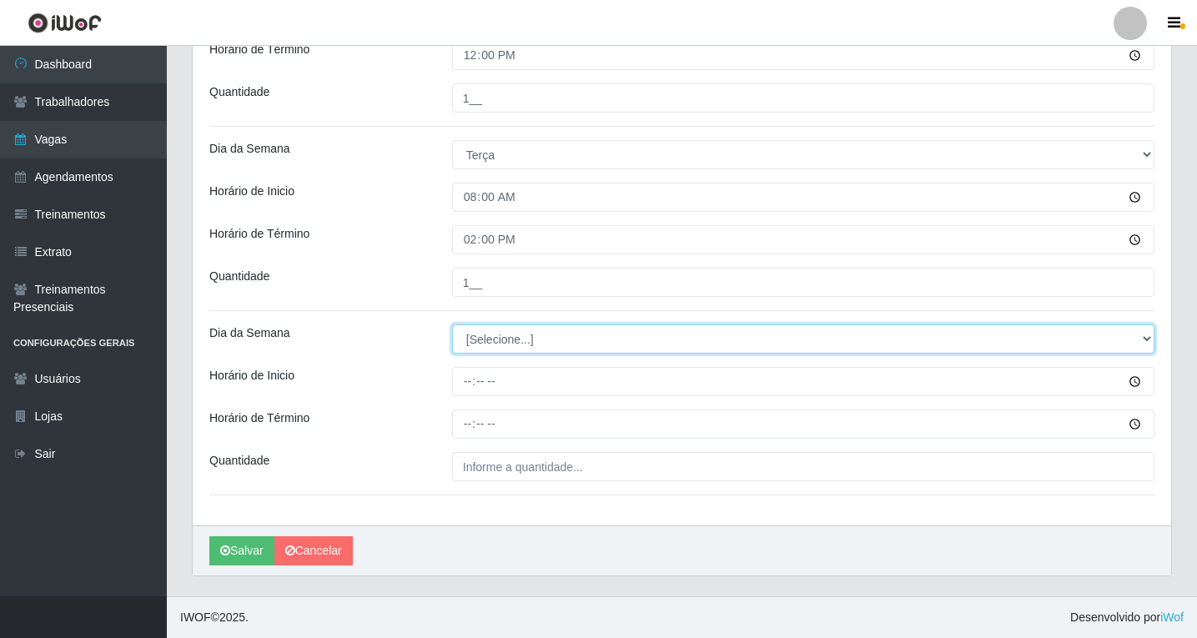
click at [478, 337] on select "[Selecione...] Segunda Terça Quarta Quinta Sexta Sábado Domingo" at bounding box center [803, 338] width 702 height 29
select select "2"
click at [452, 324] on select "[Selecione...] Segunda Terça Quarta Quinta Sexta Sábado Domingo" at bounding box center [803, 338] width 702 height 29
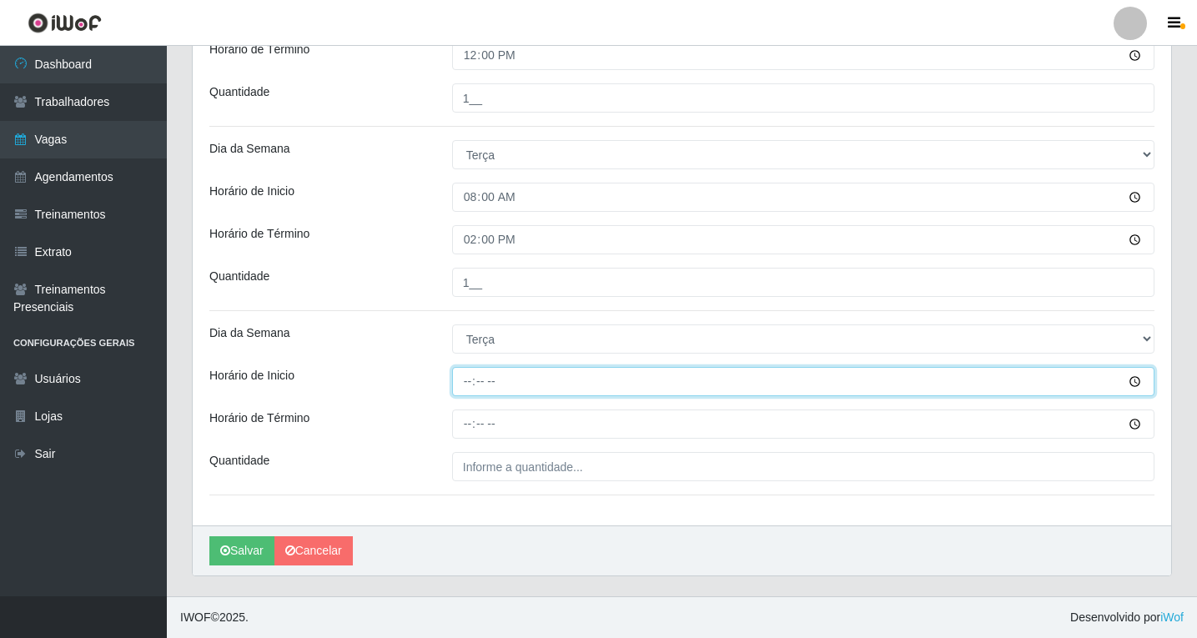
click at [469, 382] on input "Horário de Inicio" at bounding box center [803, 381] width 702 height 29
type input "14:00"
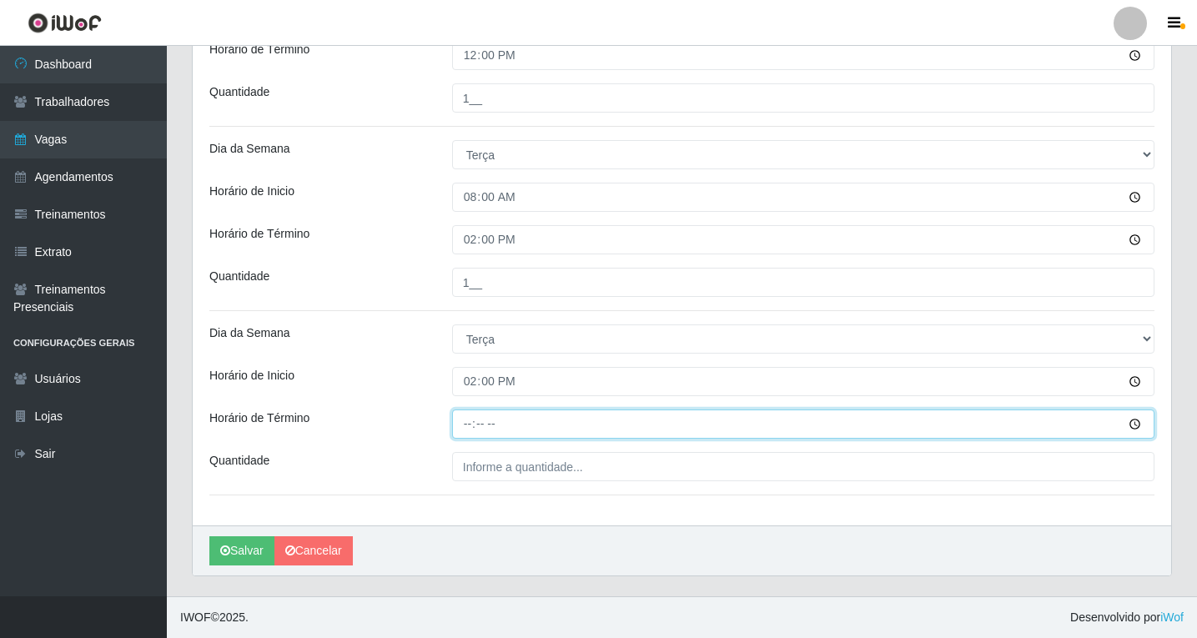
click at [470, 432] on input "Horário de Término" at bounding box center [803, 423] width 702 height 29
type input "20:00"
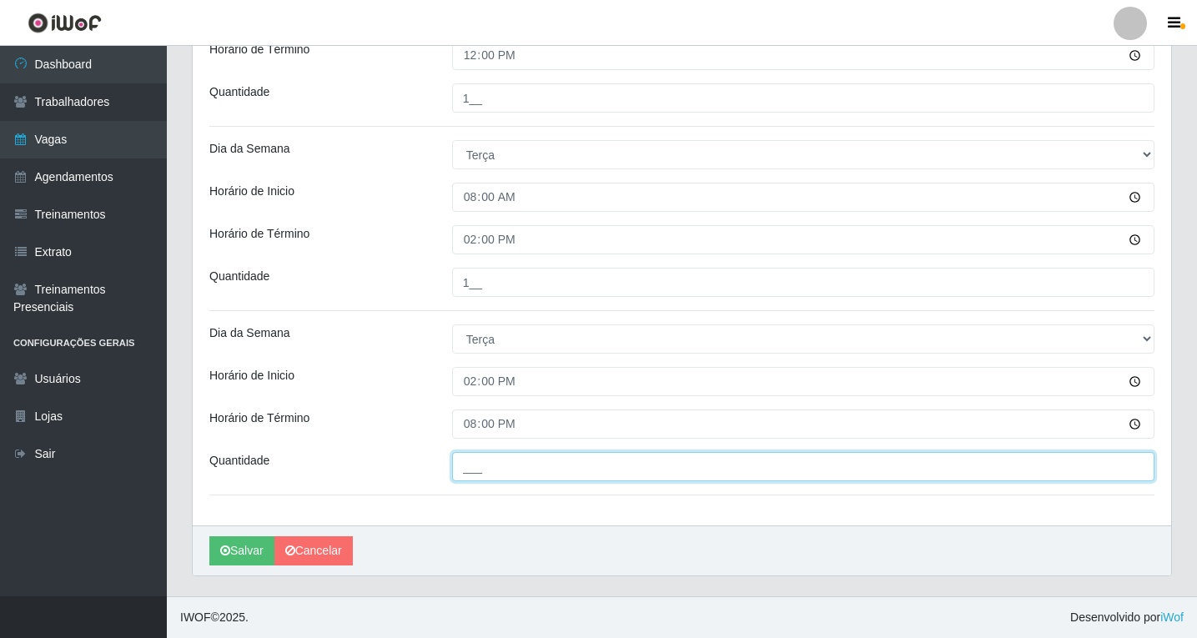
click at [516, 465] on input "___" at bounding box center [803, 466] width 702 height 29
type input "1__"
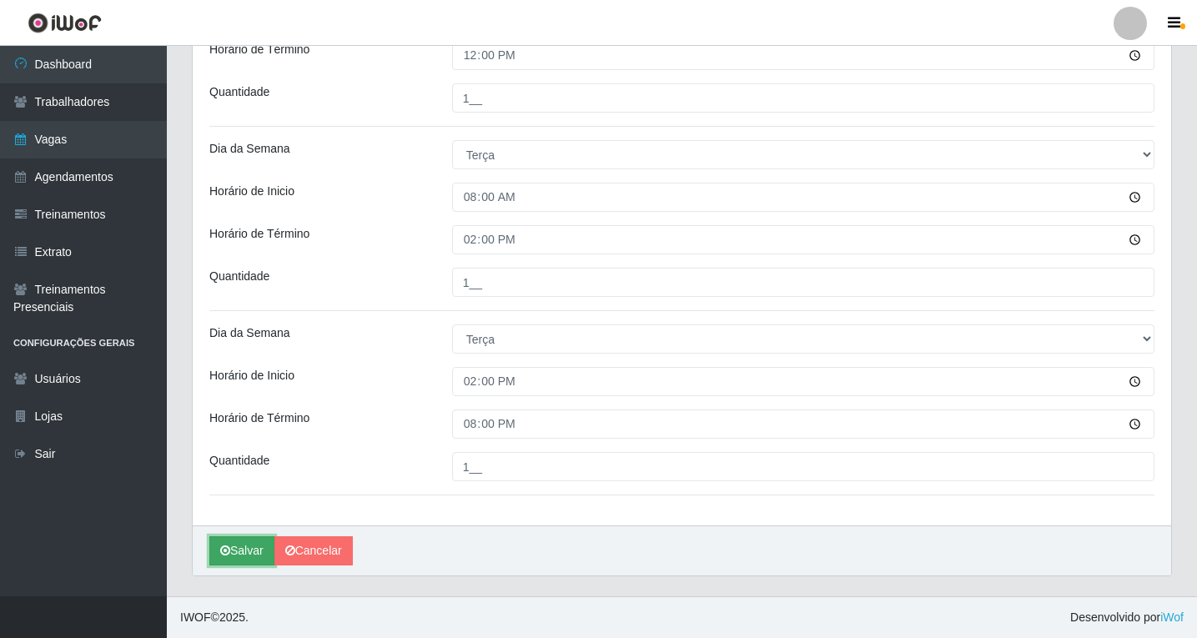
click at [248, 553] on button "Salvar" at bounding box center [241, 550] width 65 height 29
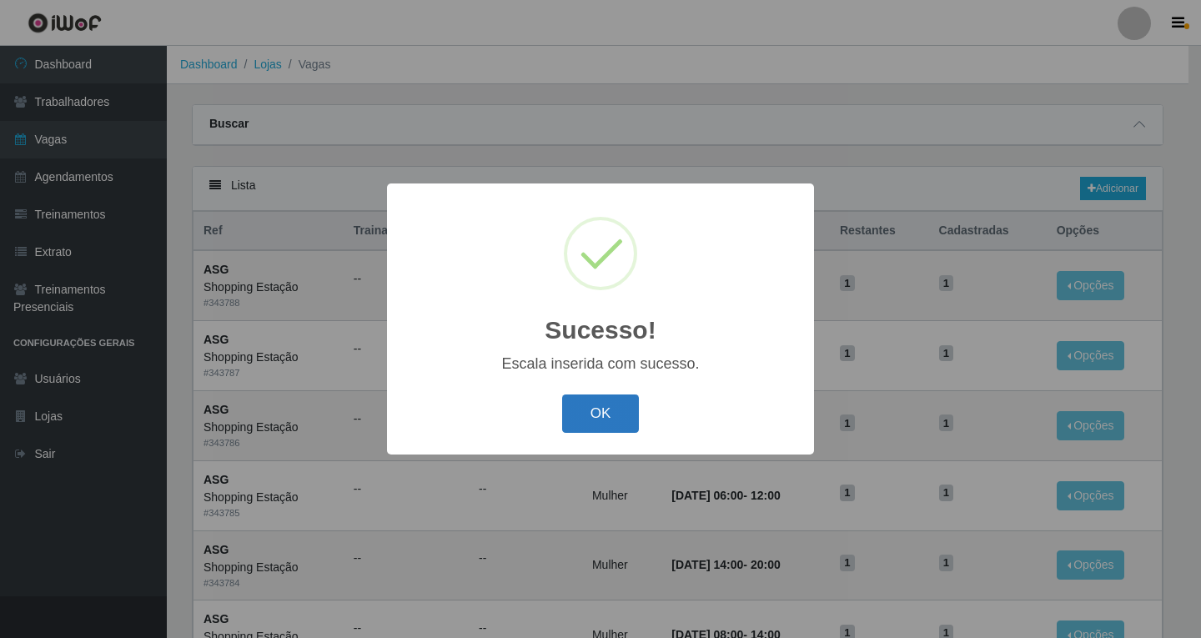
click at [608, 415] on button "OK" at bounding box center [601, 413] width 78 height 39
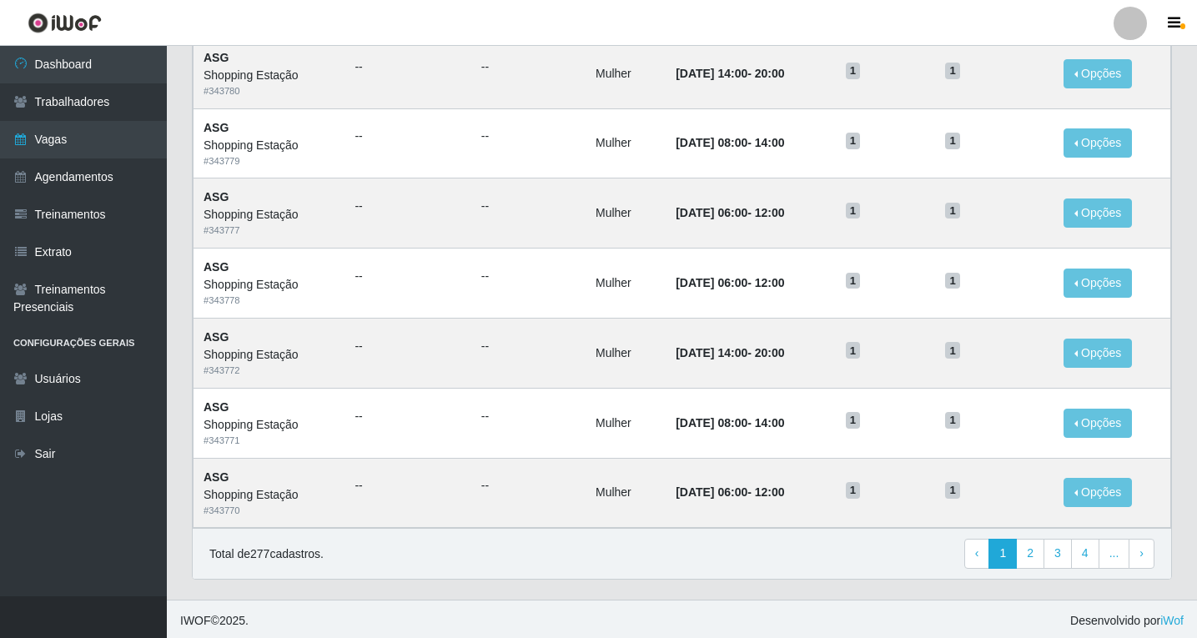
scroll to position [775, 0]
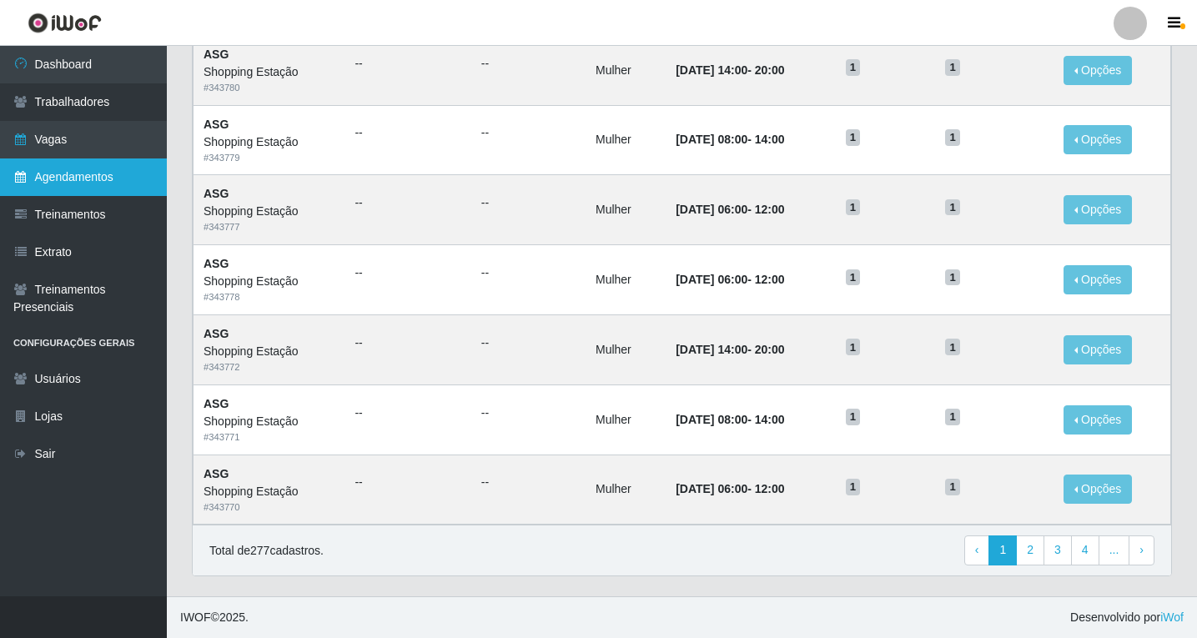
click at [98, 179] on link "Agendamentos" at bounding box center [83, 177] width 167 height 38
